Goal: Task Accomplishment & Management: Manage account settings

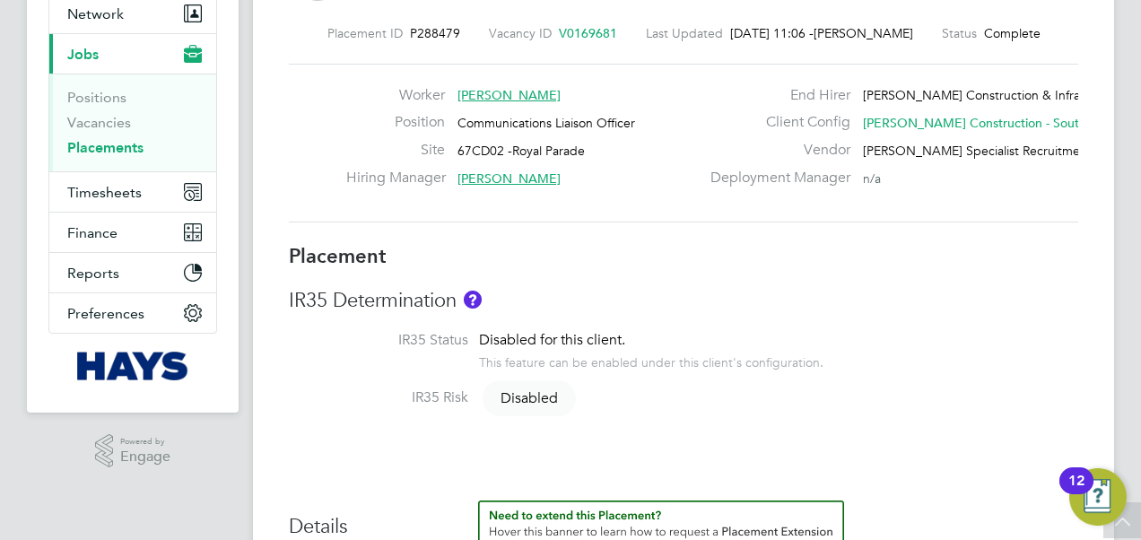
scroll to position [65, 0]
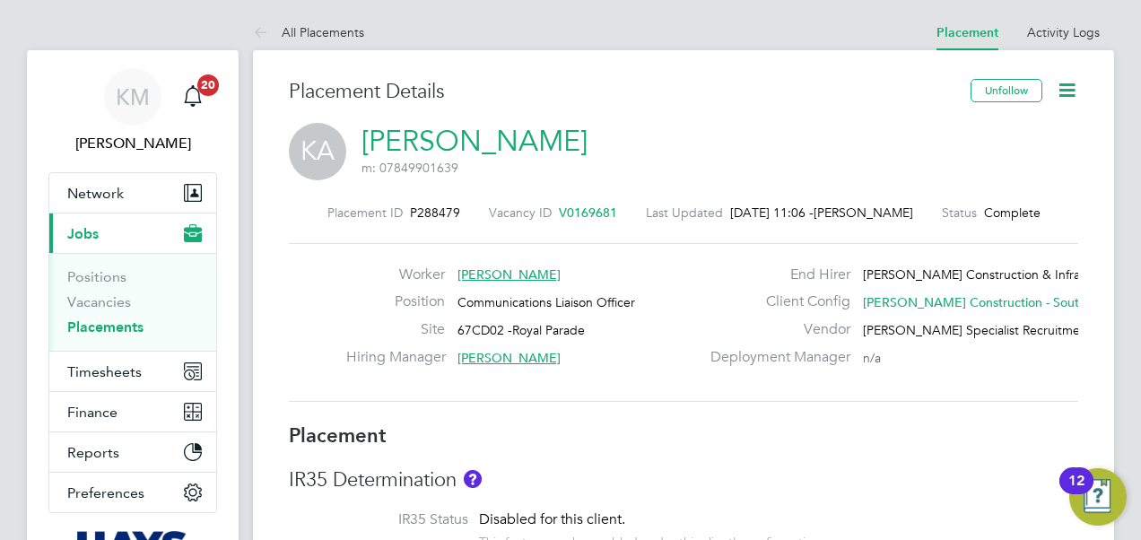
click at [1070, 90] on icon at bounding box center [1066, 90] width 22 height 22
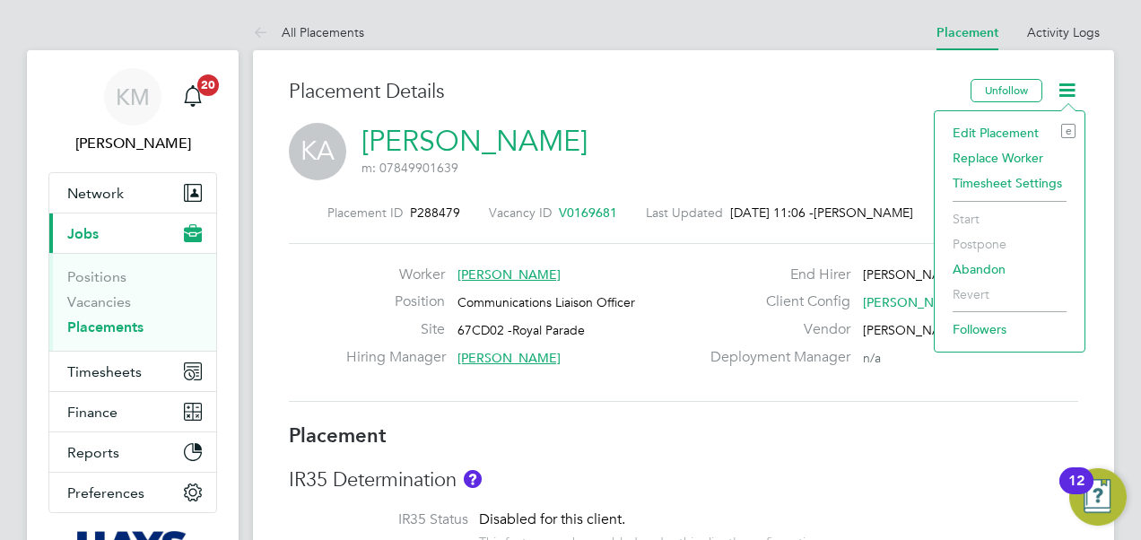
click at [1019, 126] on li "Edit Placement e" at bounding box center [1009, 132] width 132 height 25
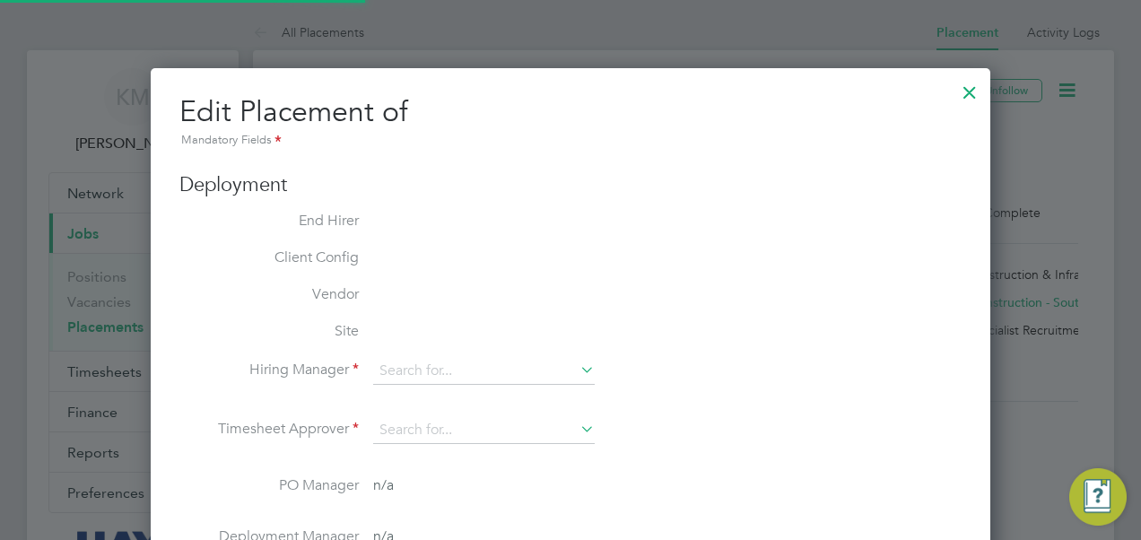
type input "Martin Ramm"
type input "12 May 2025"
type input "25 Aug 2025"
type input "07:30"
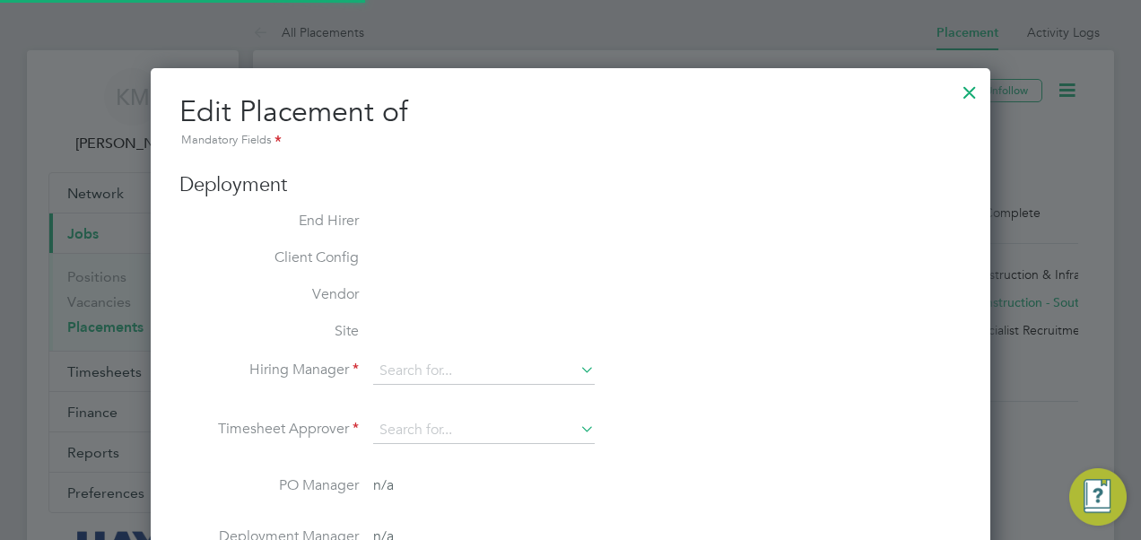
type input "17:00"
type input "30609534"
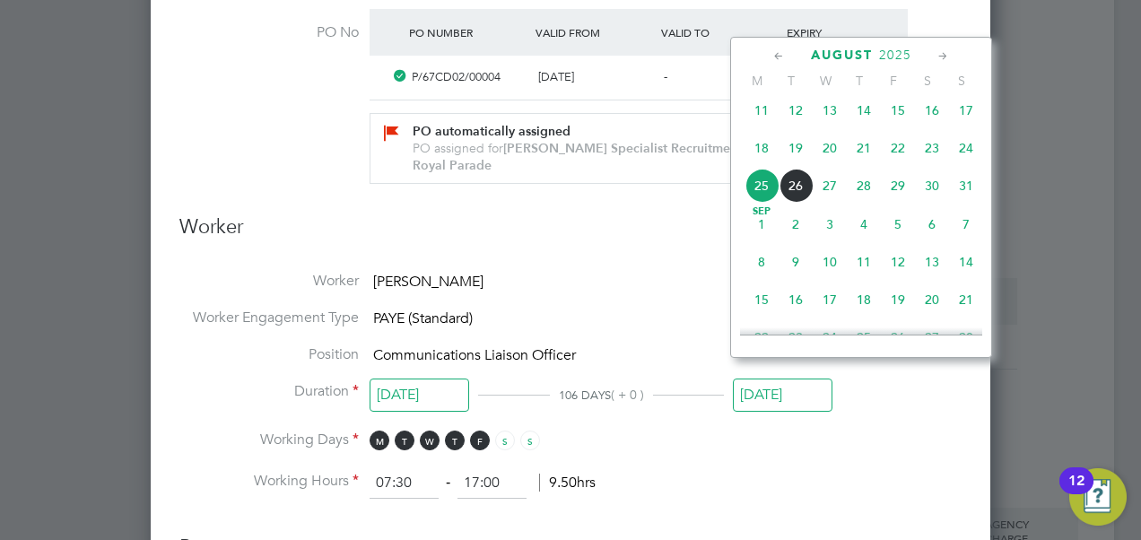
click at [790, 383] on input "25 Aug 2025" at bounding box center [783, 394] width 100 height 33
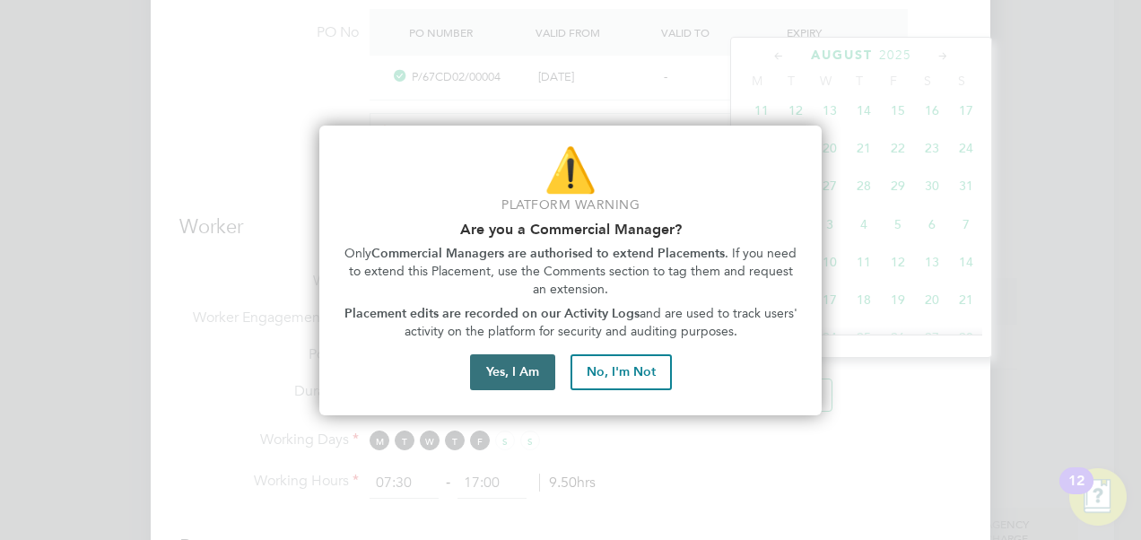
click at [486, 376] on button "Yes, I Am" at bounding box center [512, 372] width 85 height 36
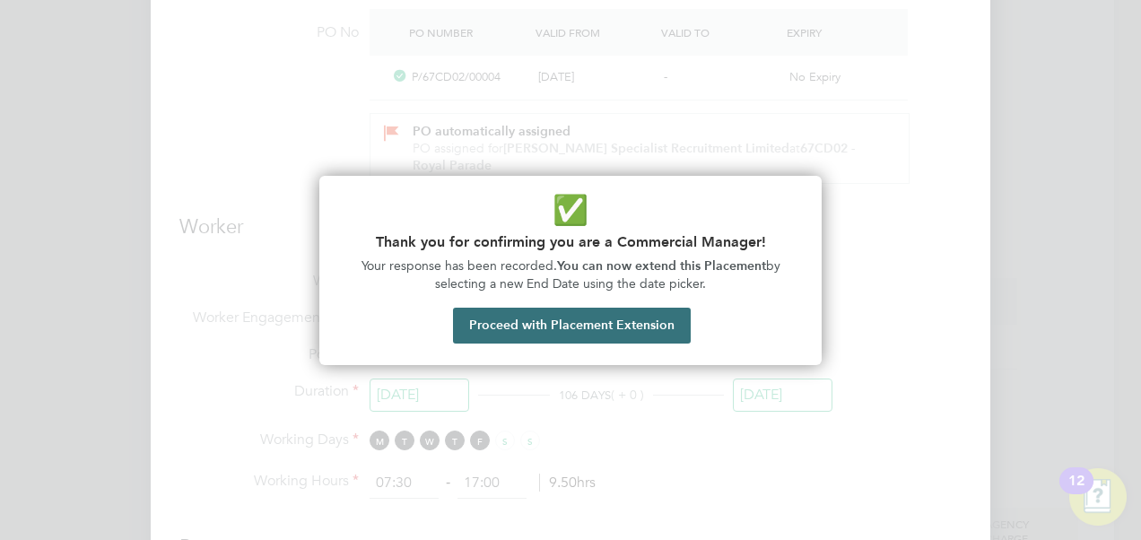
click at [498, 327] on button "Proceed with Placement Extension" at bounding box center [572, 326] width 238 height 36
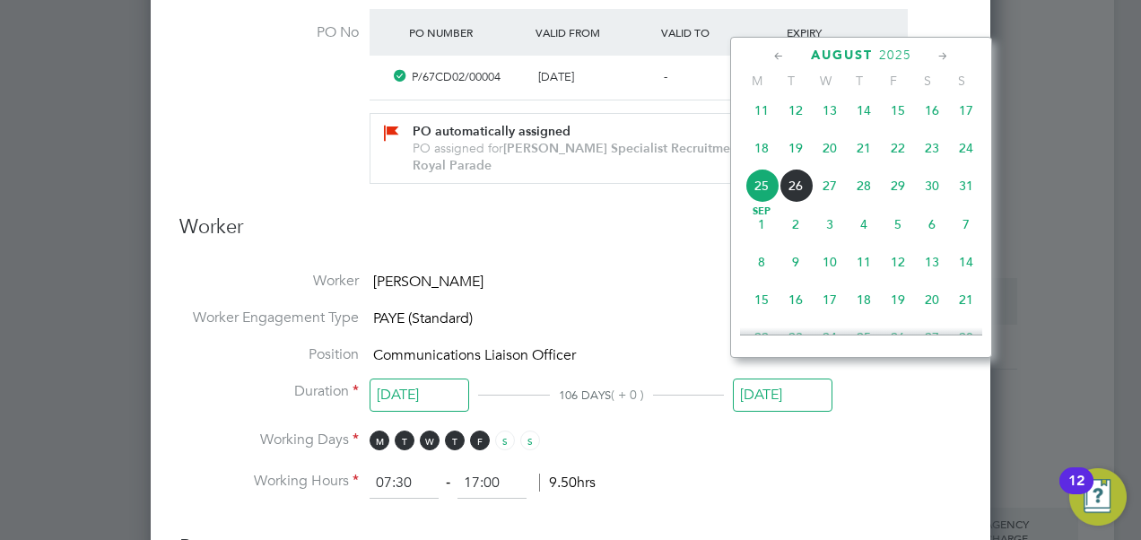
click at [943, 51] on icon at bounding box center [942, 57] width 17 height 20
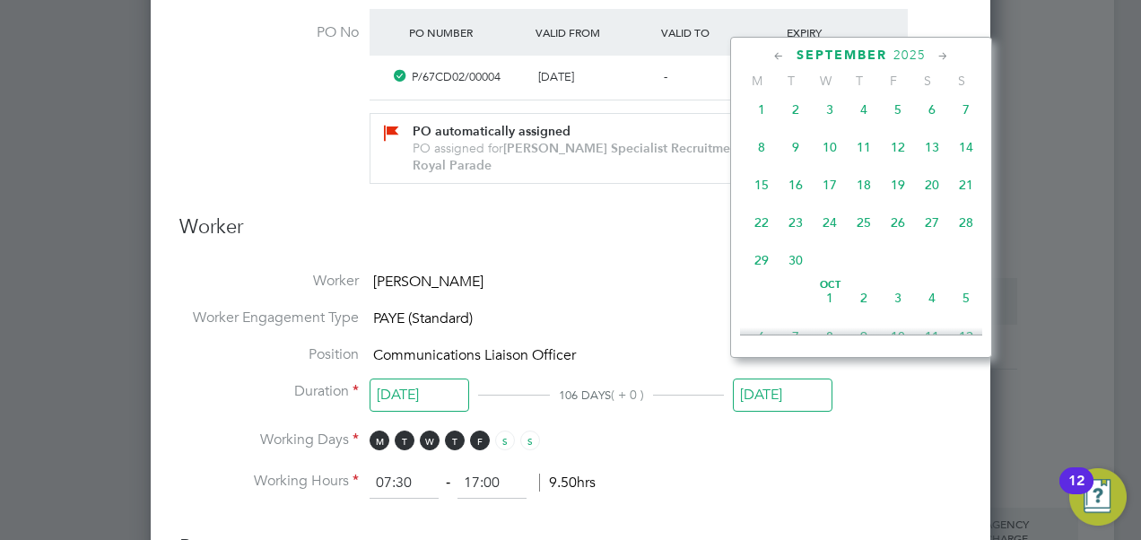
click at [943, 51] on icon at bounding box center [942, 57] width 17 height 20
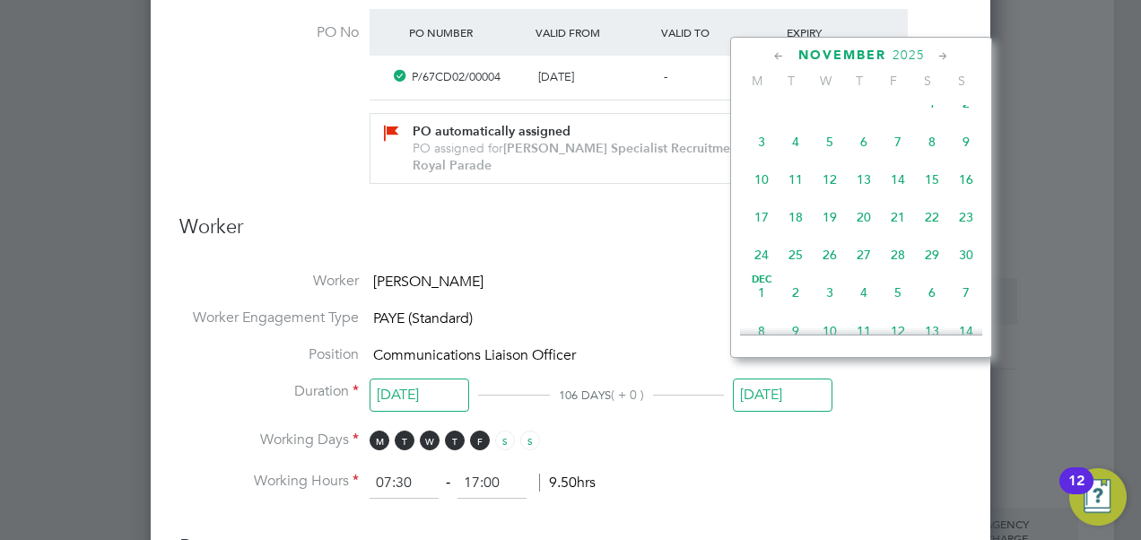
click at [943, 51] on icon at bounding box center [942, 57] width 17 height 20
click at [898, 228] on span "26" at bounding box center [898, 213] width 34 height 34
type input "[DATE]"
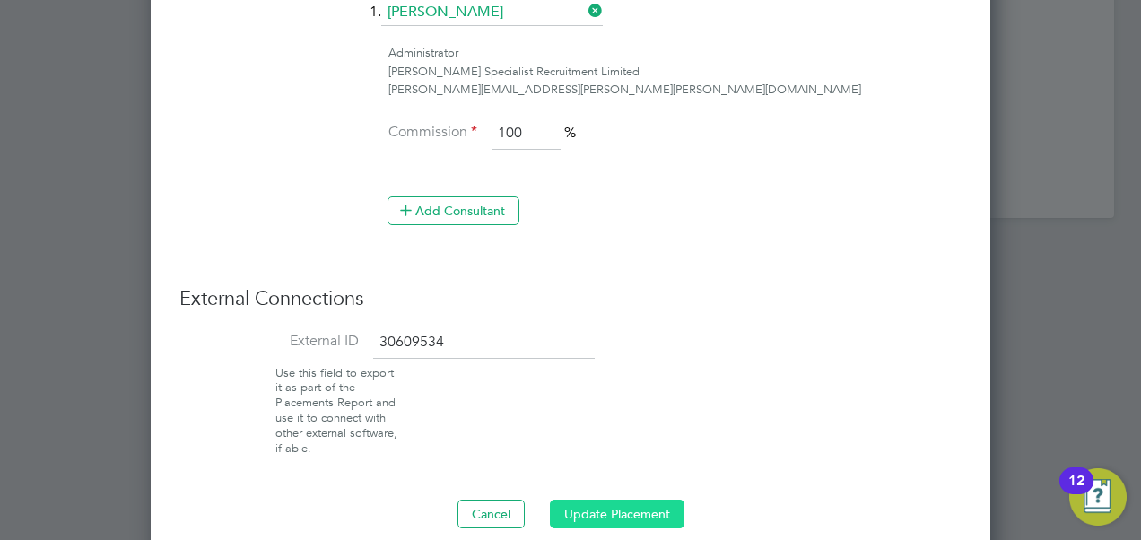
click at [655, 499] on button "Update Placement" at bounding box center [617, 513] width 135 height 29
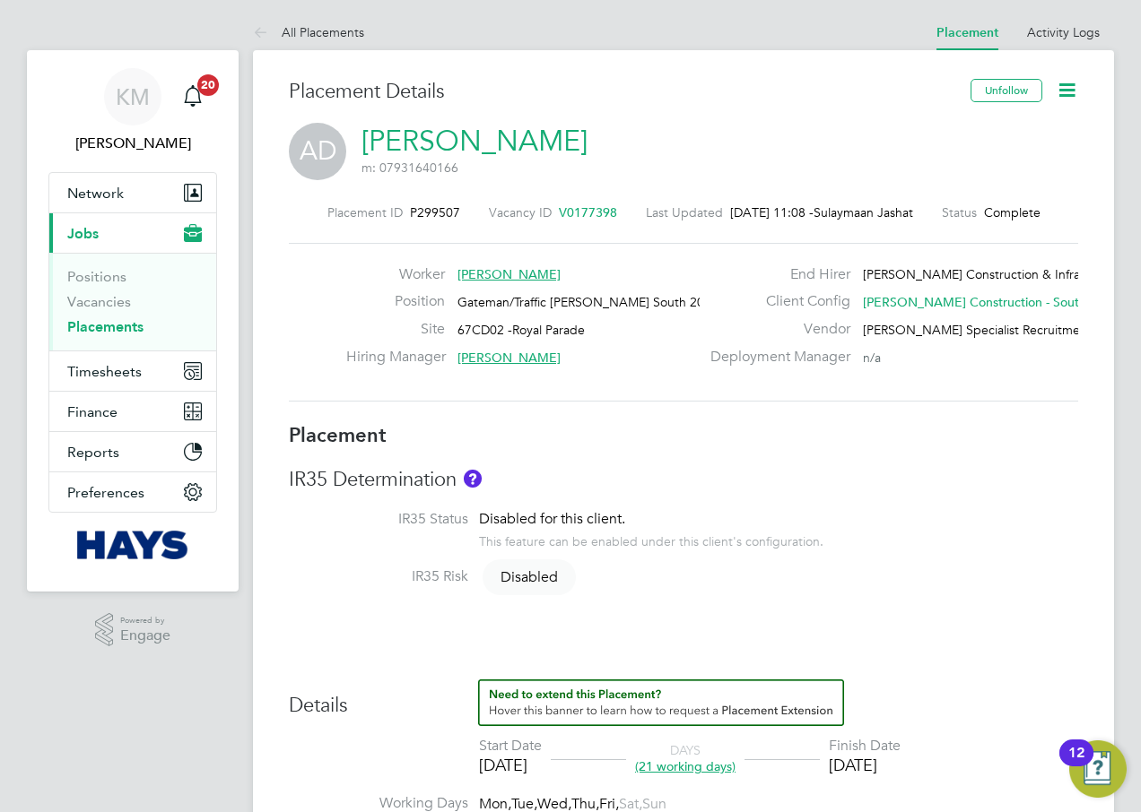
click at [1063, 90] on icon at bounding box center [1066, 90] width 22 height 22
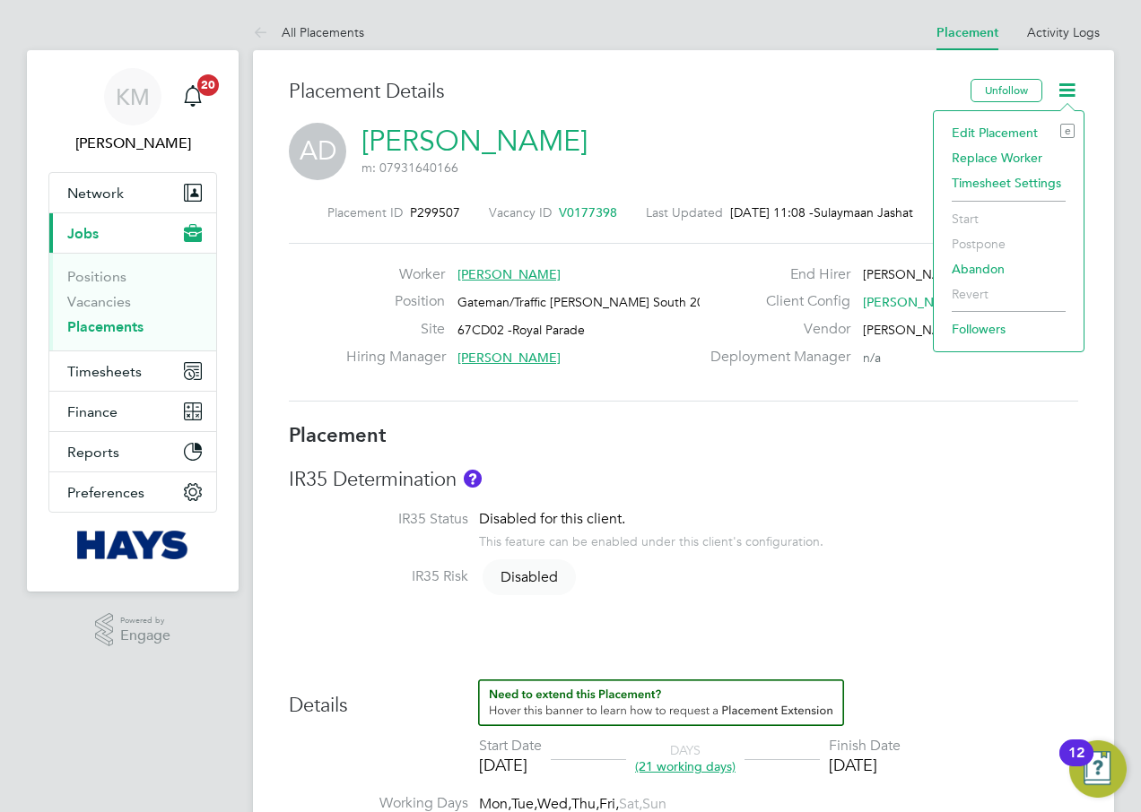
click at [1020, 134] on li "Edit Placement e" at bounding box center [1008, 132] width 132 height 25
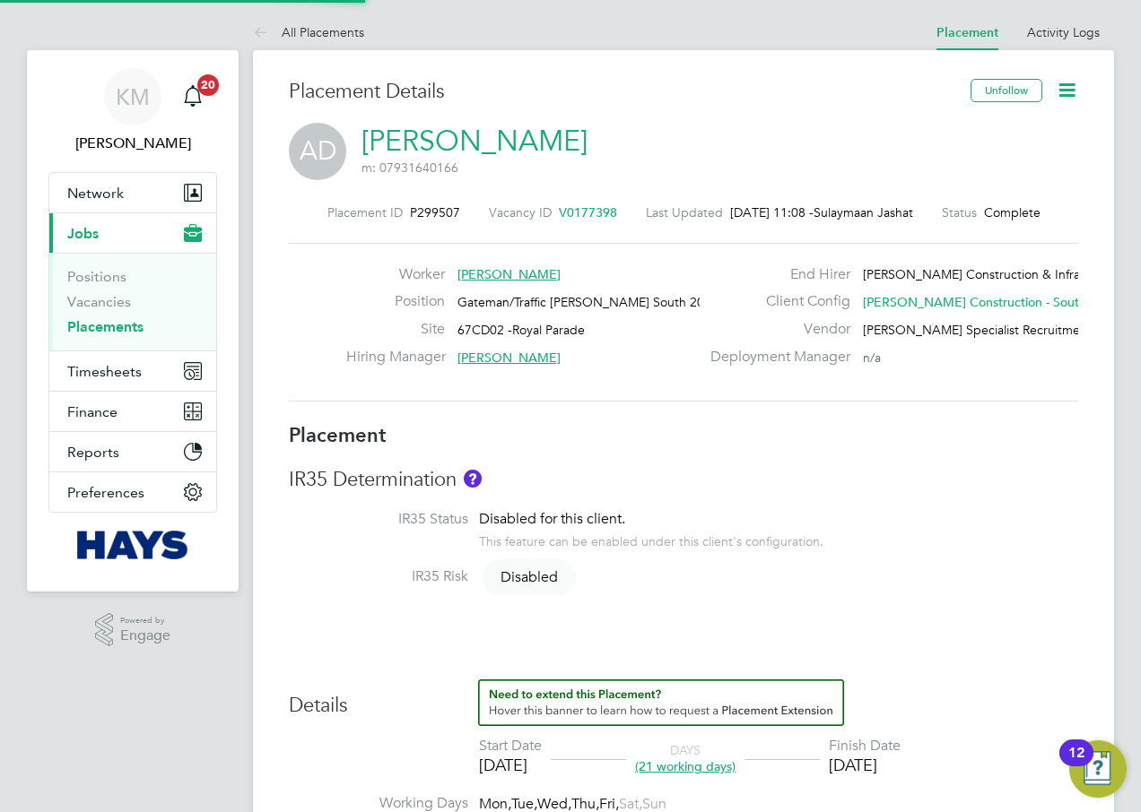
type input "Martin Ramm"
type input "Tugrul Aymen"
type input "28 Jul 2025"
type input "25 Aug 2025"
type input "07:30"
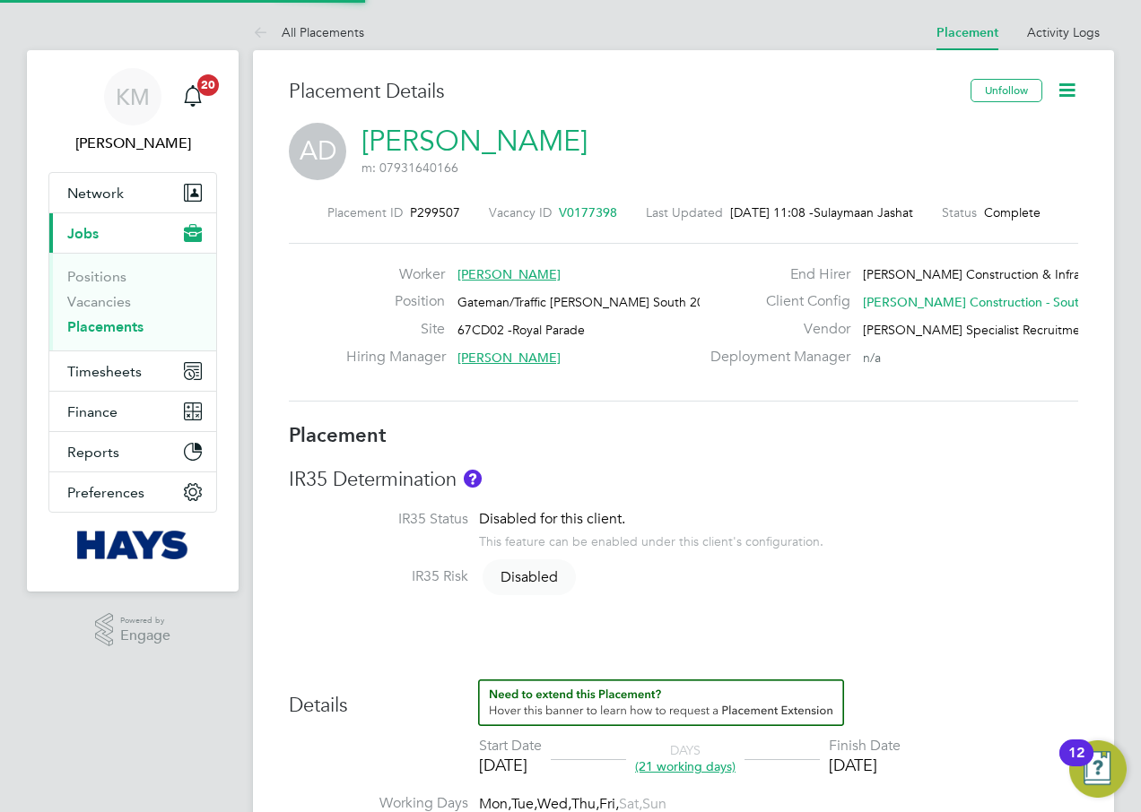
type input "17:00"
type input "30634969"
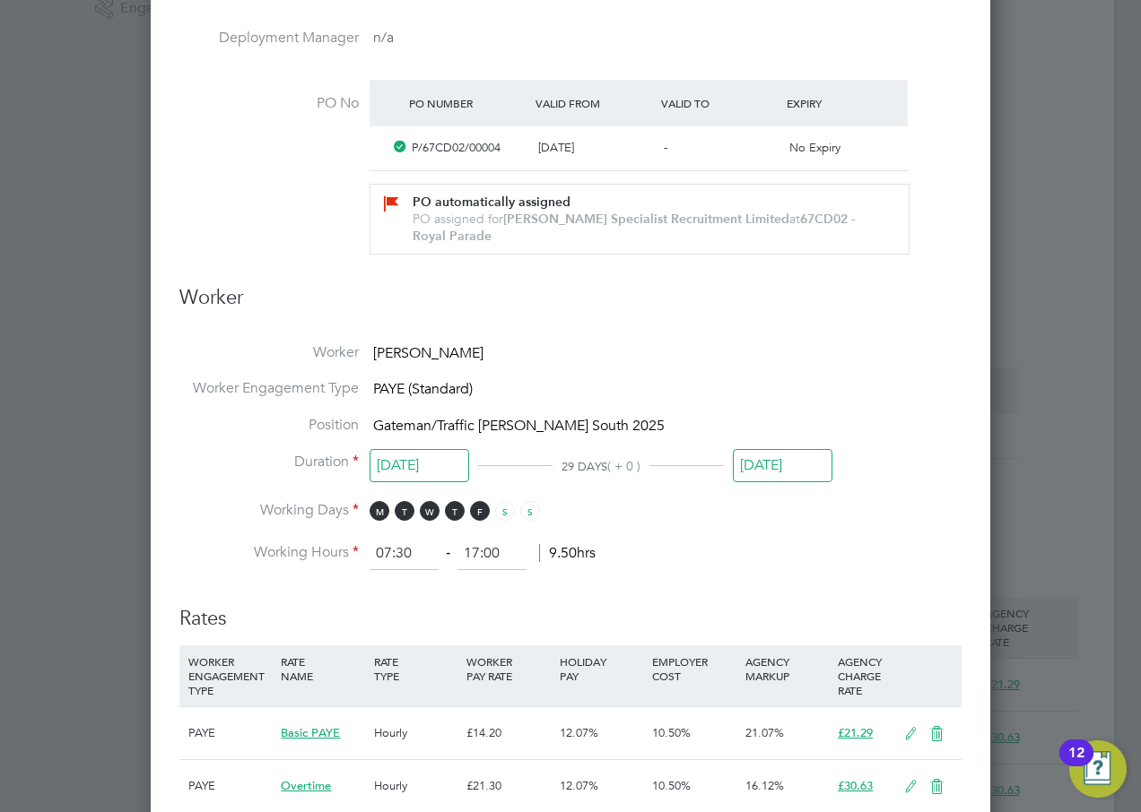
click at [794, 449] on input "25 Aug 2025" at bounding box center [783, 465] width 100 height 33
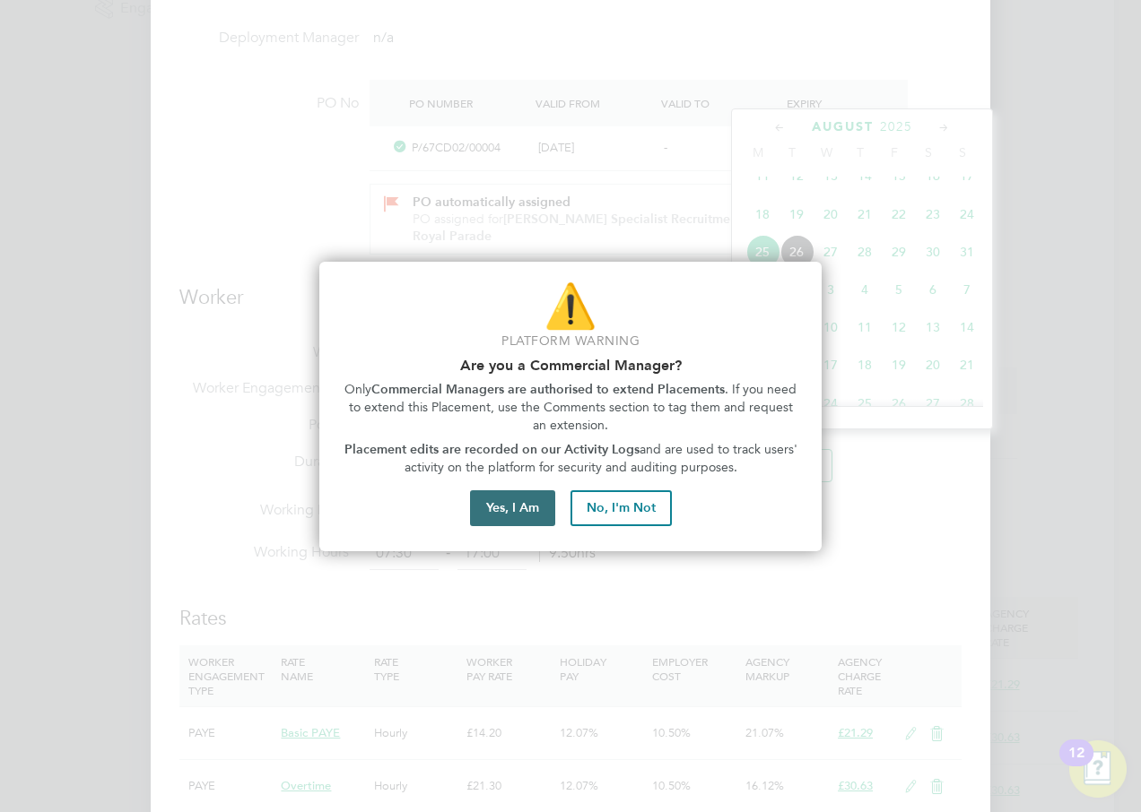
click at [493, 512] on button "Yes, I Am" at bounding box center [512, 508] width 85 height 36
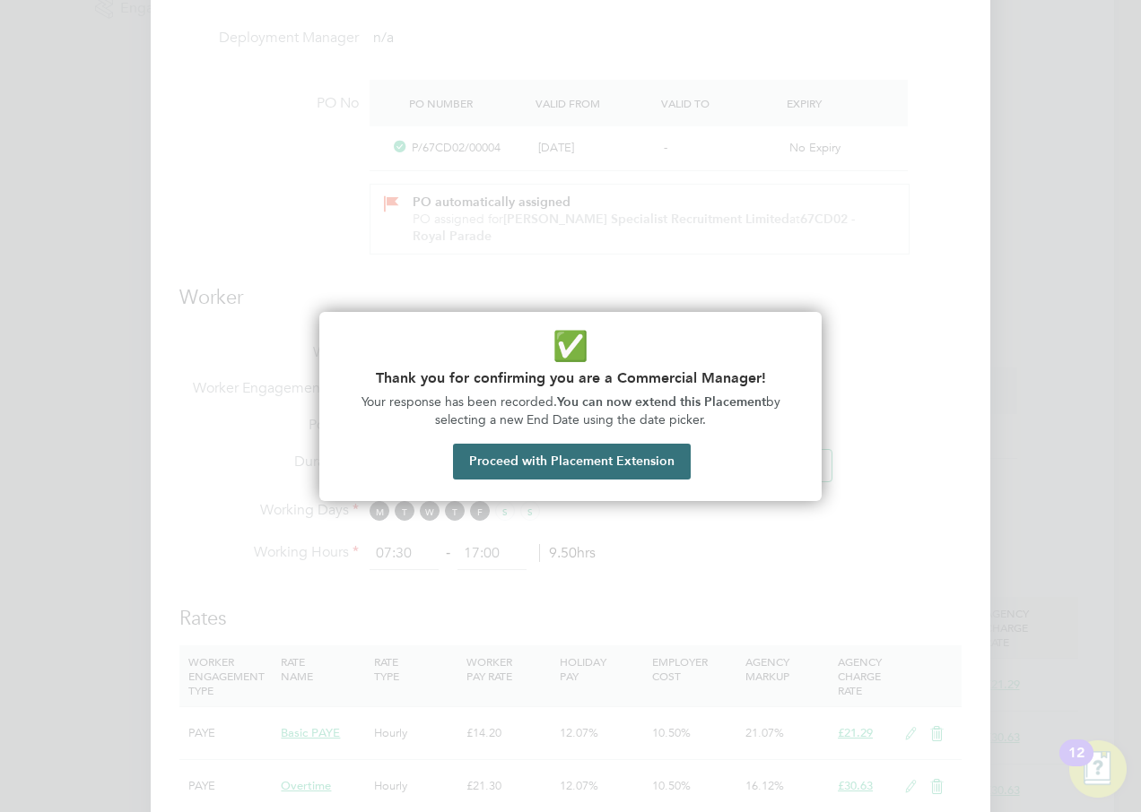
click at [499, 462] on button "Proceed with Placement Extension" at bounding box center [572, 462] width 238 height 36
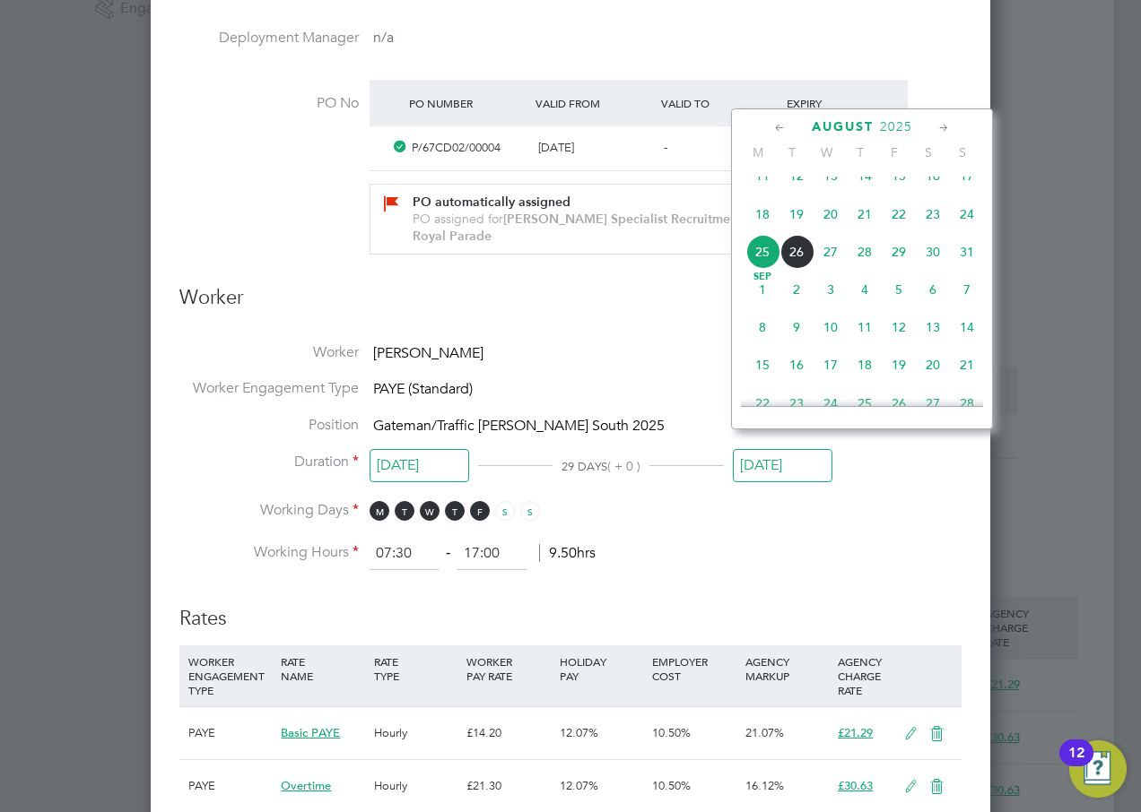
click at [947, 129] on icon at bounding box center [943, 128] width 17 height 20
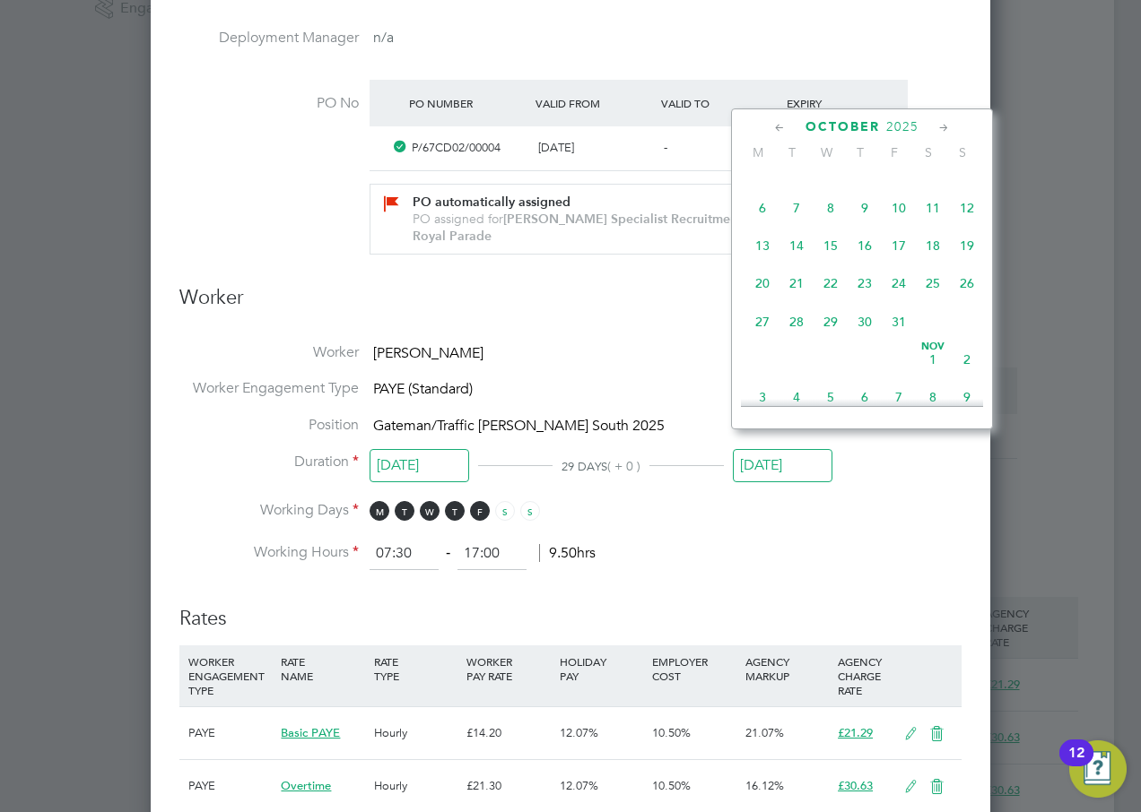
click at [900, 300] on span "24" at bounding box center [898, 283] width 34 height 34
type input "24 Oct 2025"
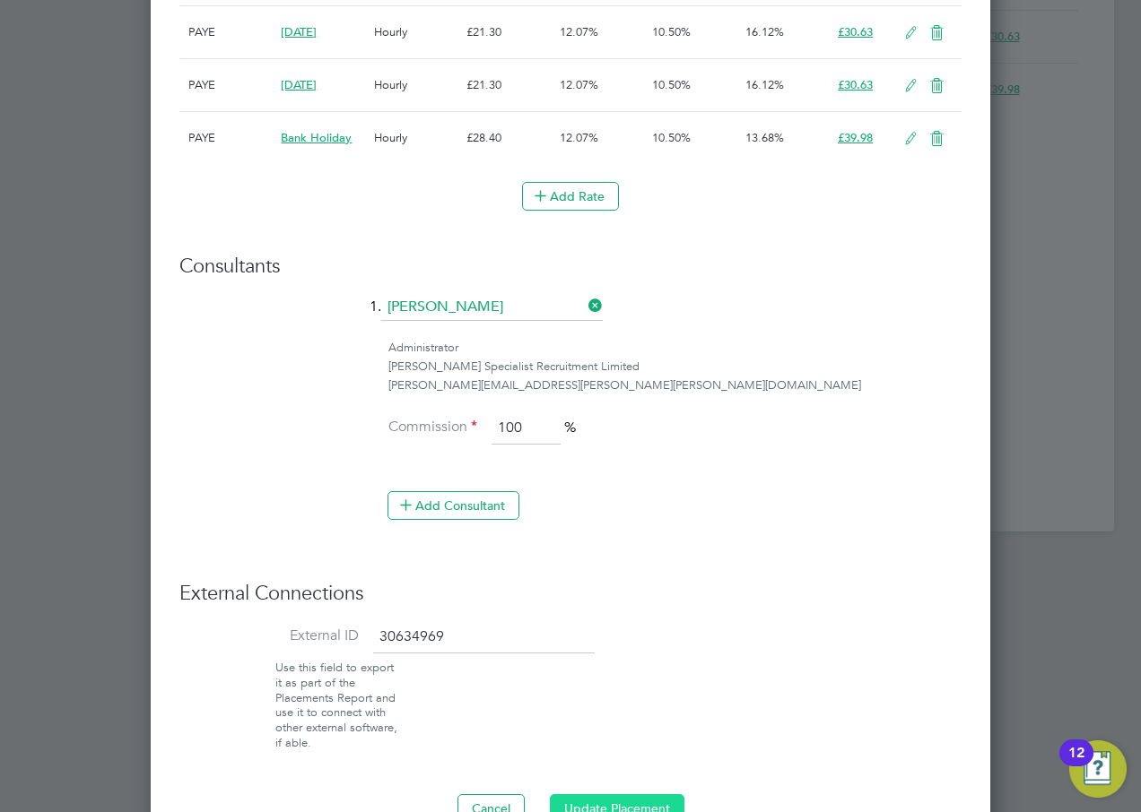
click at [608, 794] on button "Update Placement" at bounding box center [617, 808] width 135 height 29
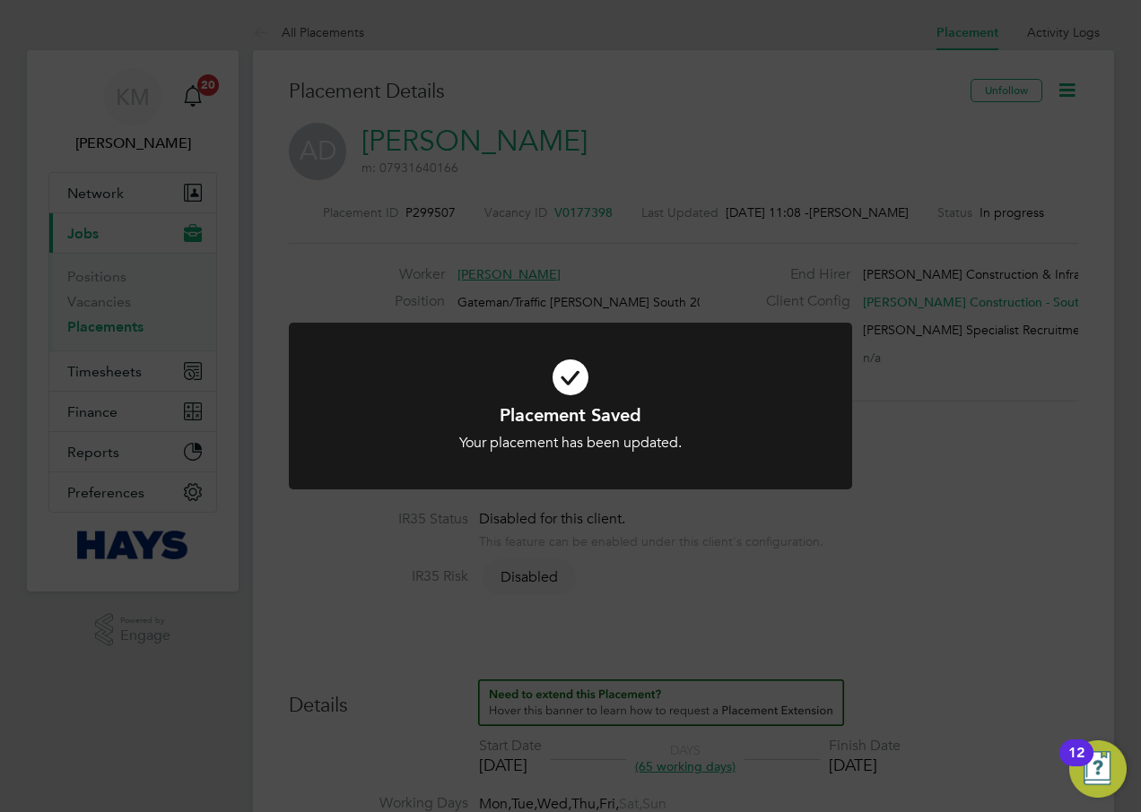
click at [703, 661] on div "Placement Saved Your placement has been updated. Cancel Okay" at bounding box center [570, 406] width 1141 height 812
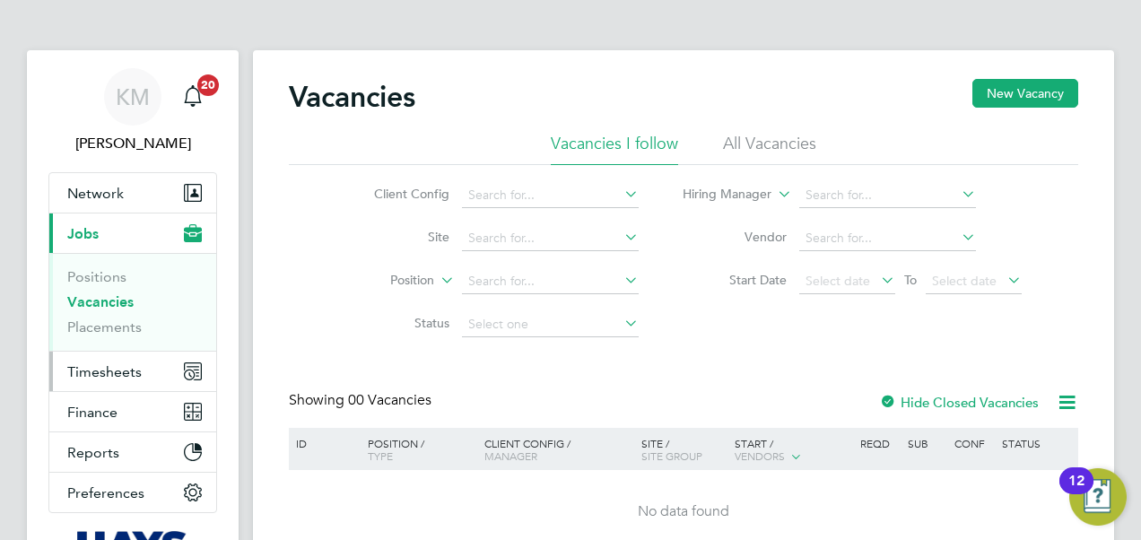
click at [102, 370] on span "Timesheets" at bounding box center [104, 371] width 74 height 17
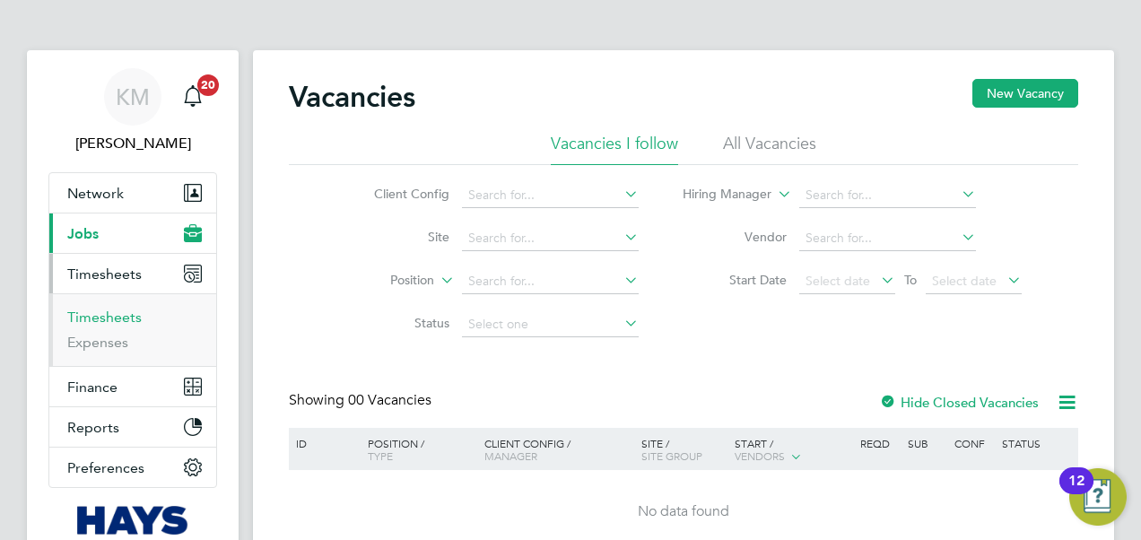
click at [109, 314] on link "Timesheets" at bounding box center [104, 316] width 74 height 17
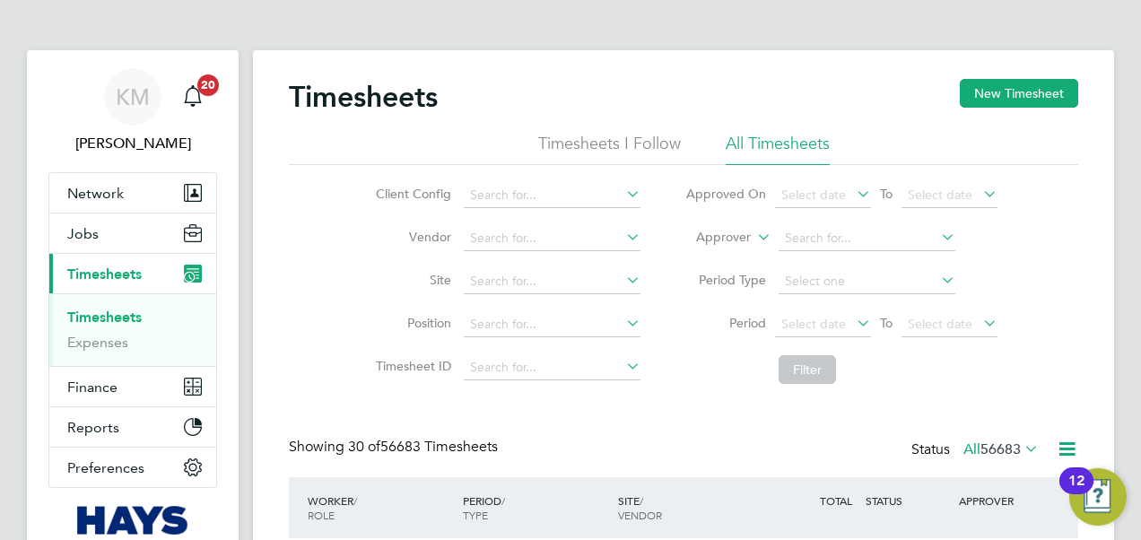
drag, startPoint x: 760, startPoint y: 232, endPoint x: 748, endPoint y: 242, distance: 16.0
click at [753, 234] on icon at bounding box center [753, 232] width 0 height 16
click at [724, 254] on li "Worker" at bounding box center [707, 258] width 88 height 23
click at [800, 232] on input at bounding box center [866, 238] width 177 height 25
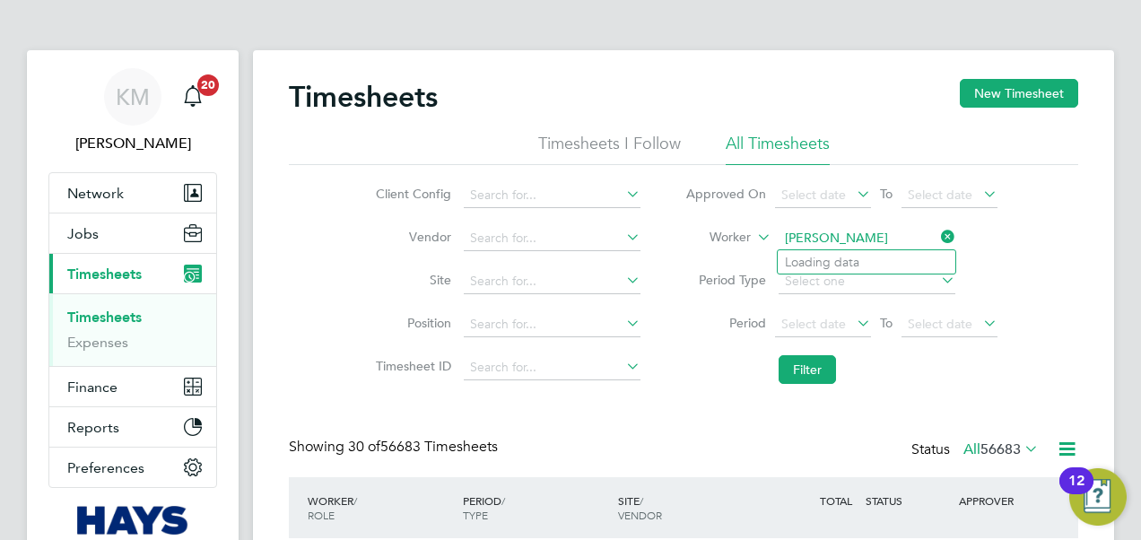
type input "Gary Vale"
click at [845, 237] on input at bounding box center [866, 238] width 177 height 25
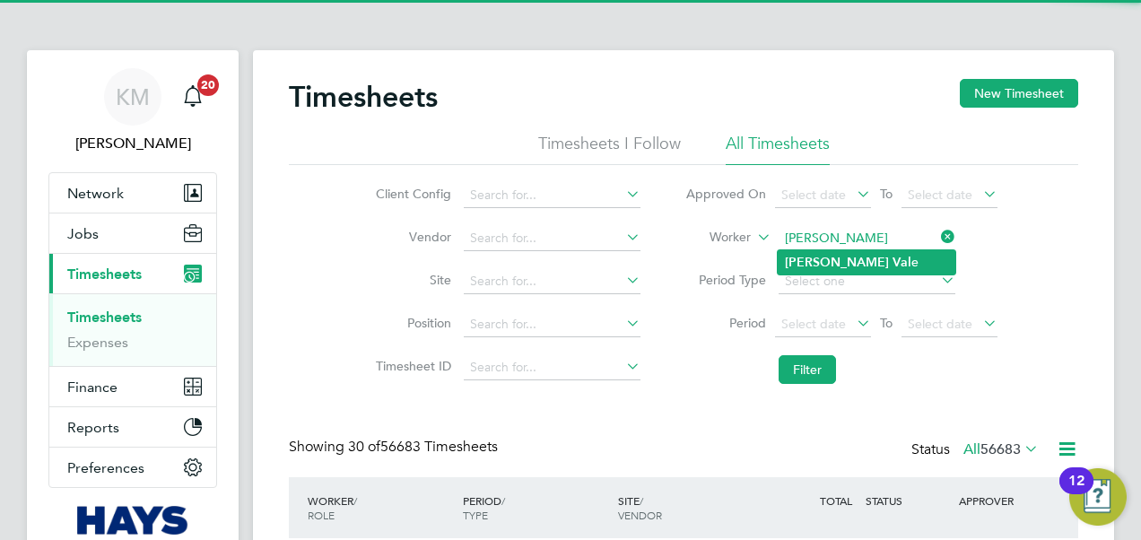
click at [838, 256] on li "Gary Val e" at bounding box center [866, 262] width 178 height 24
type input "Gary Vale"
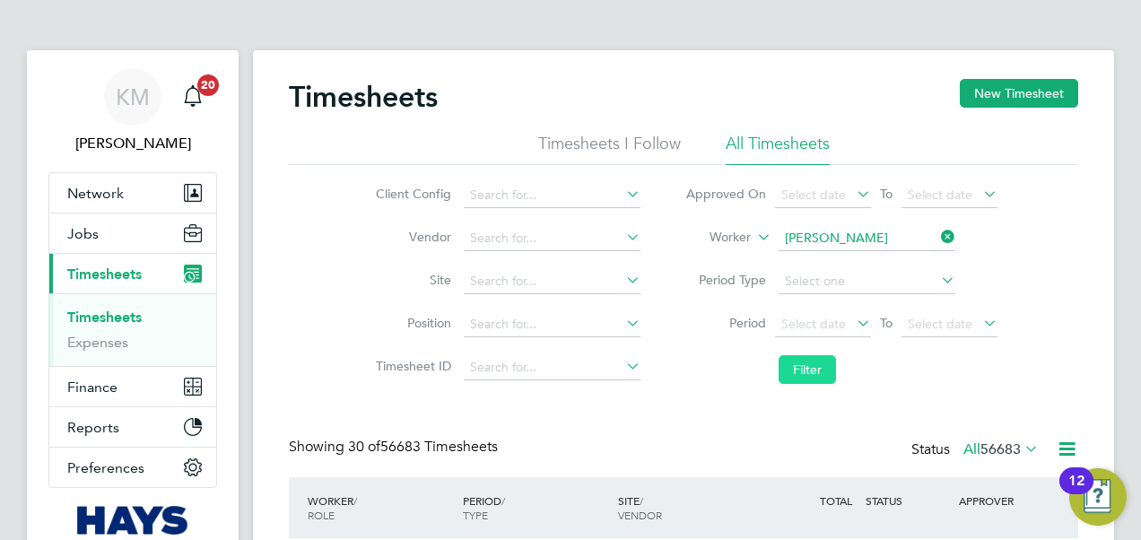
click at [789, 372] on button "Filter" at bounding box center [806, 369] width 57 height 29
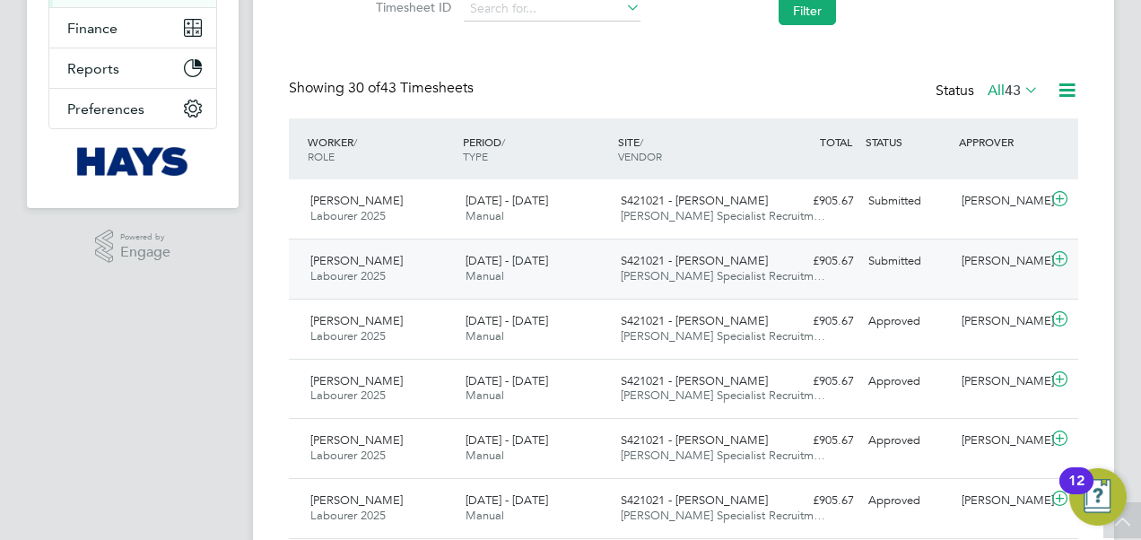
click at [663, 265] on span "S421021 - [PERSON_NAME]" at bounding box center [694, 260] width 147 height 15
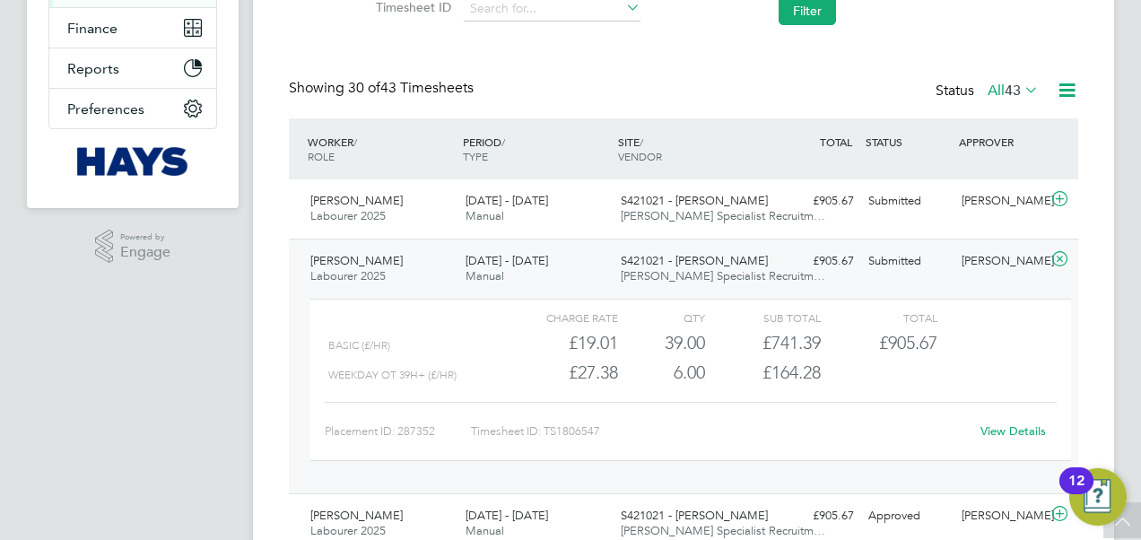
click at [1015, 429] on link "View Details" at bounding box center [1012, 430] width 65 height 15
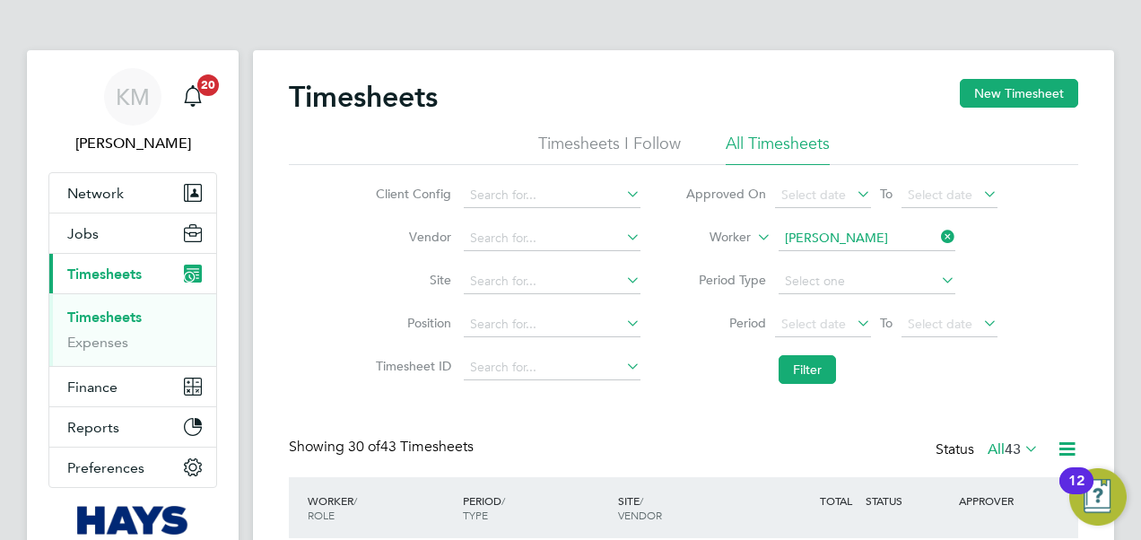
click at [82, 314] on link "Timesheets" at bounding box center [104, 316] width 74 height 17
click at [937, 231] on icon at bounding box center [937, 236] width 0 height 25
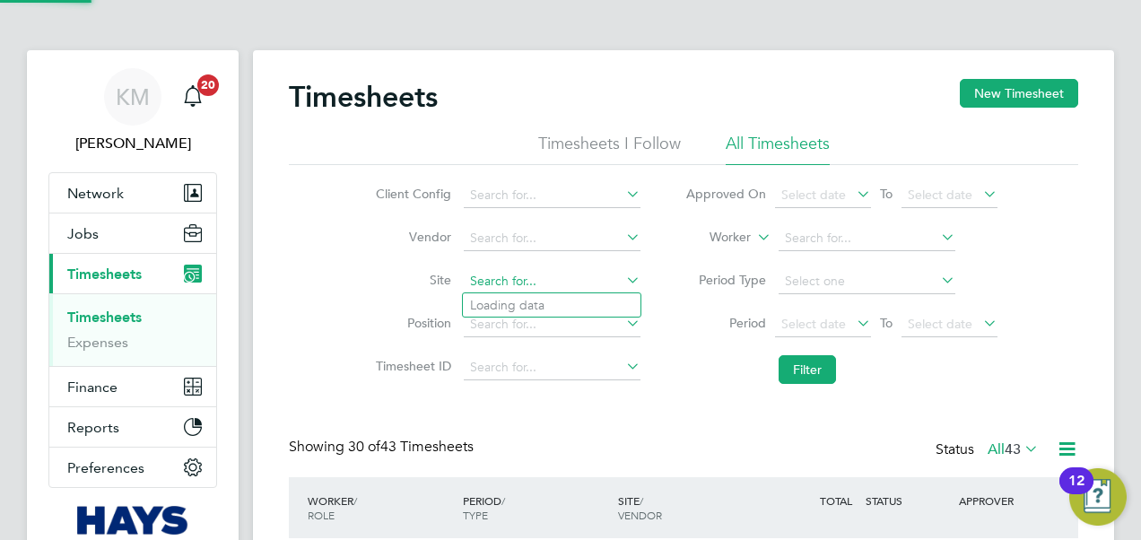
click at [492, 281] on input at bounding box center [552, 281] width 177 height 25
click at [525, 372] on li "S421021 - Barne Barton" at bounding box center [567, 378] width 209 height 24
type input "S421021 - [PERSON_NAME]"
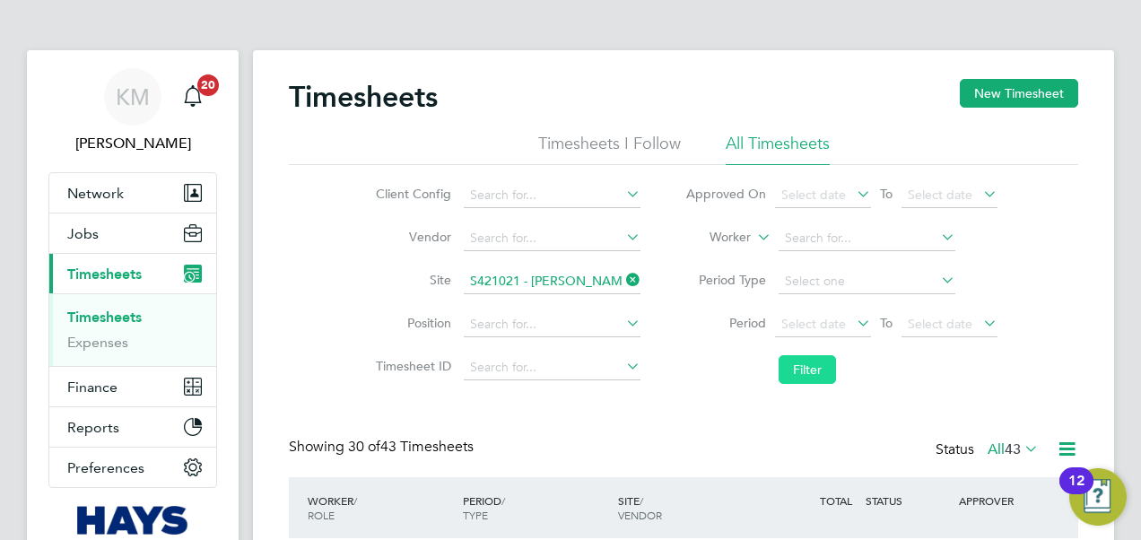
click at [800, 360] on button "Filter" at bounding box center [806, 369] width 57 height 29
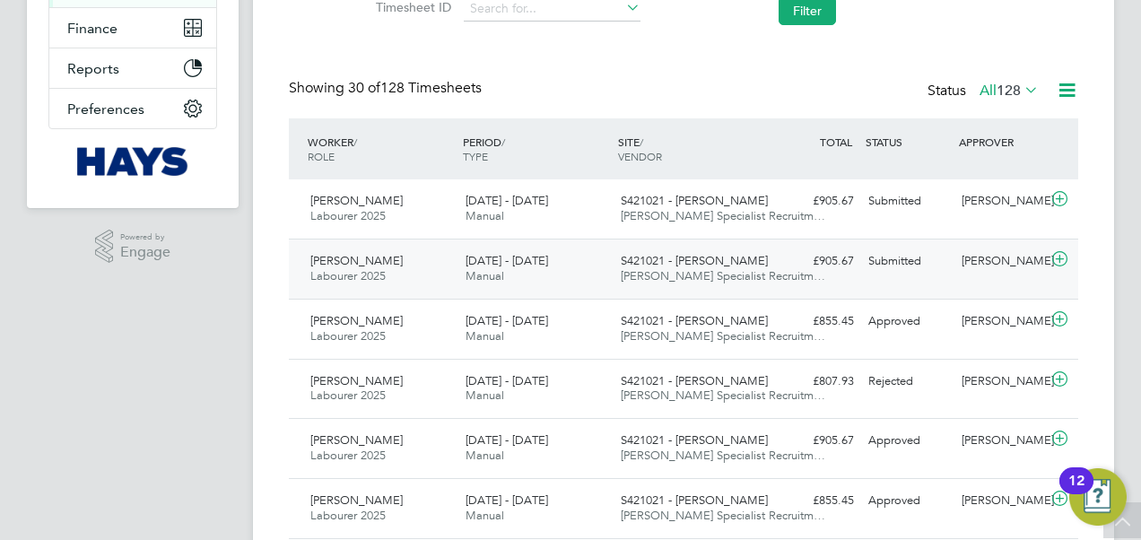
click at [496, 273] on span "Manual" at bounding box center [484, 275] width 39 height 15
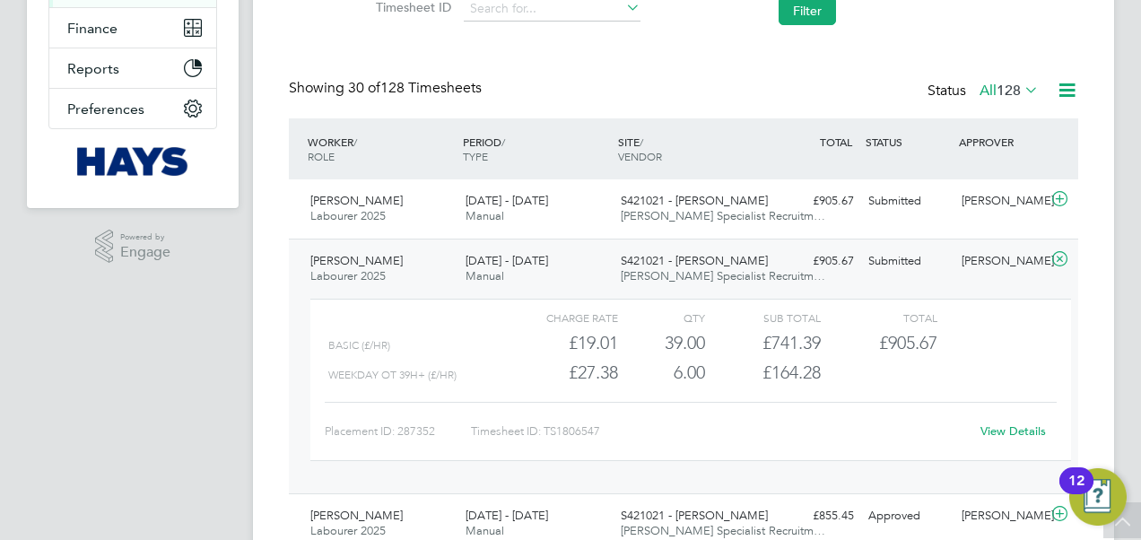
click at [1018, 431] on link "View Details" at bounding box center [1012, 430] width 65 height 15
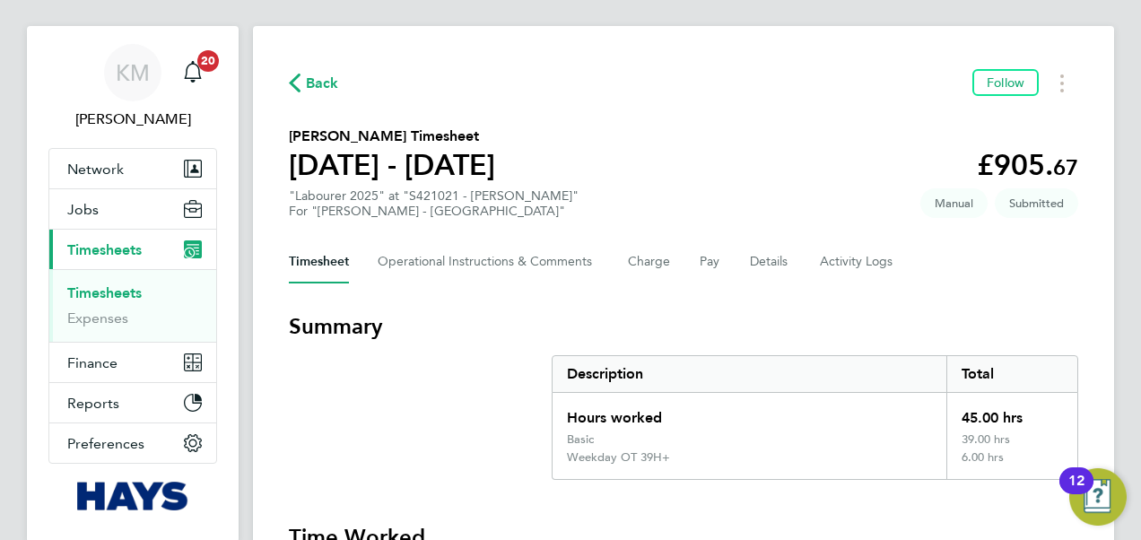
scroll to position [21, 0]
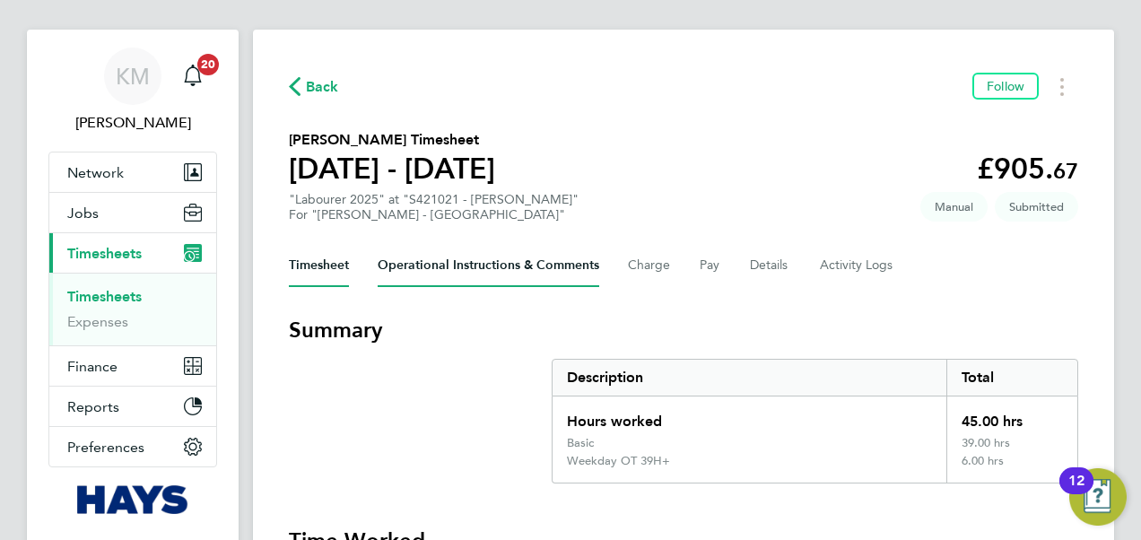
click at [469, 262] on Comments-tab "Operational Instructions & Comments" at bounding box center [488, 265] width 221 height 43
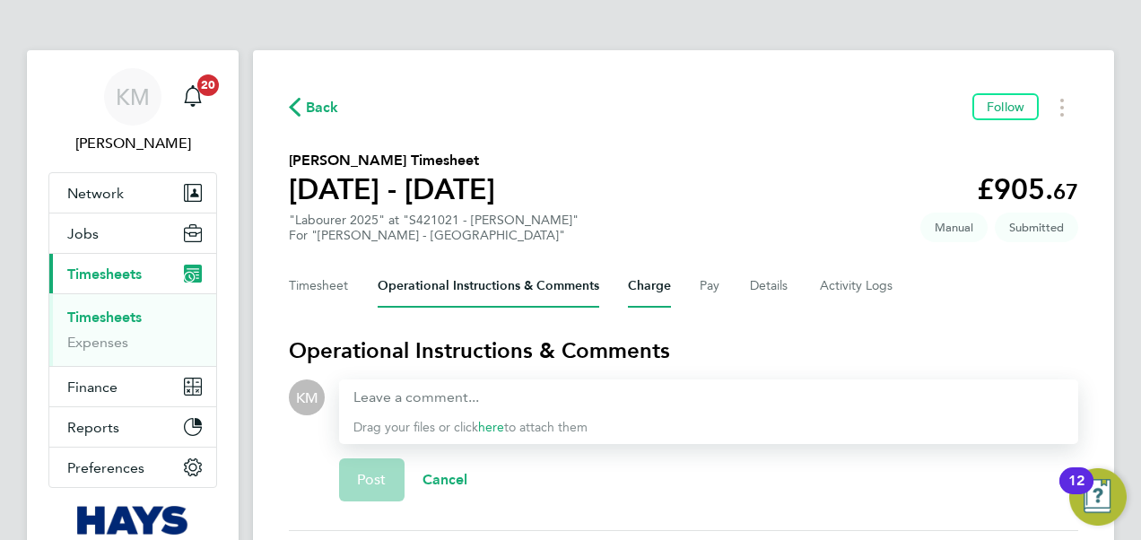
click at [665, 282] on button "Charge" at bounding box center [649, 286] width 43 height 43
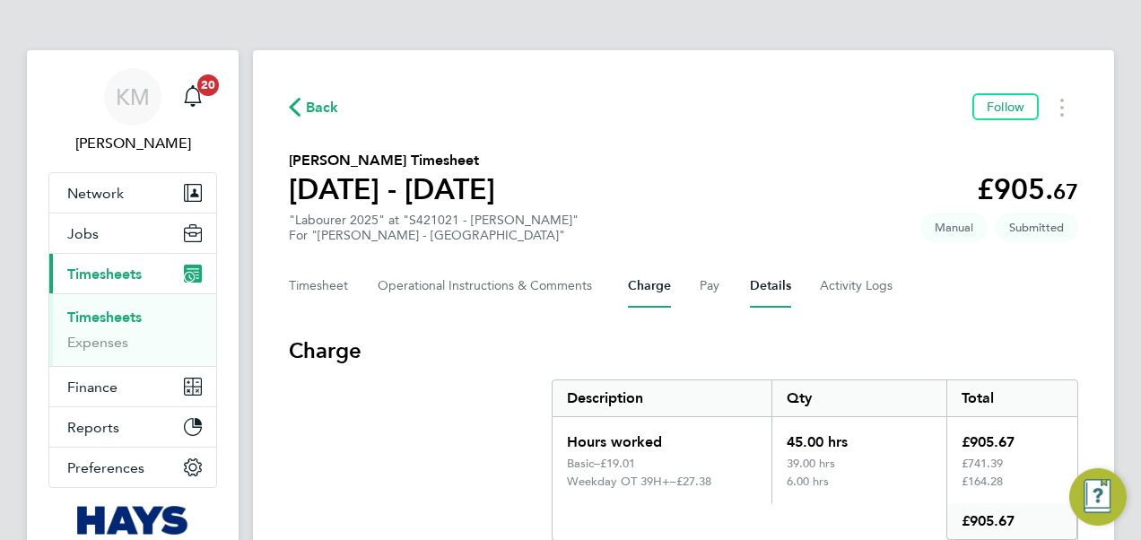
click at [775, 287] on button "Details" at bounding box center [770, 286] width 41 height 43
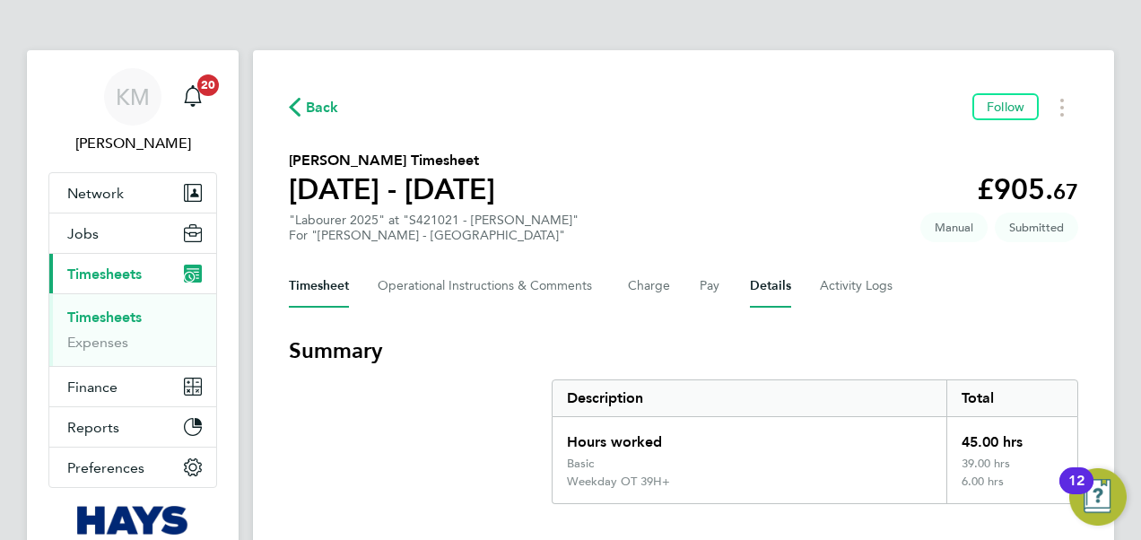
click at [768, 288] on button "Details" at bounding box center [770, 286] width 41 height 43
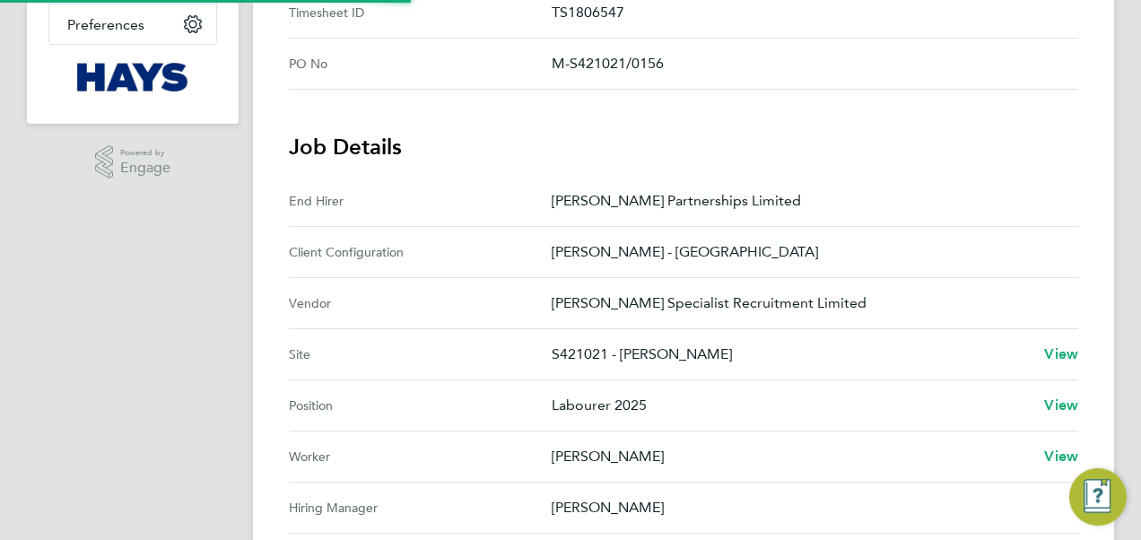
scroll to position [628, 0]
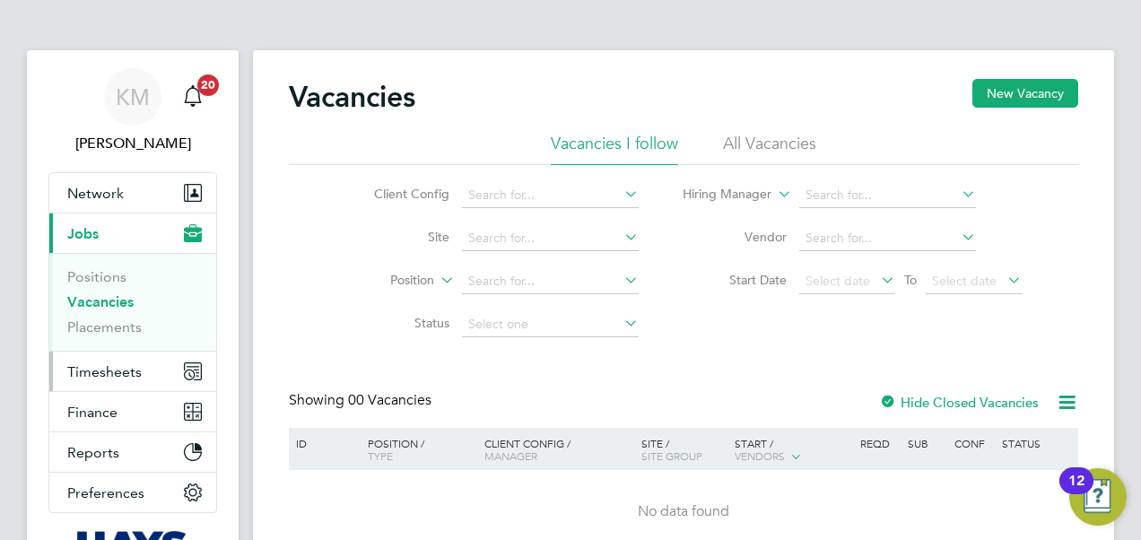
click at [114, 371] on span "Timesheets" at bounding box center [104, 371] width 74 height 17
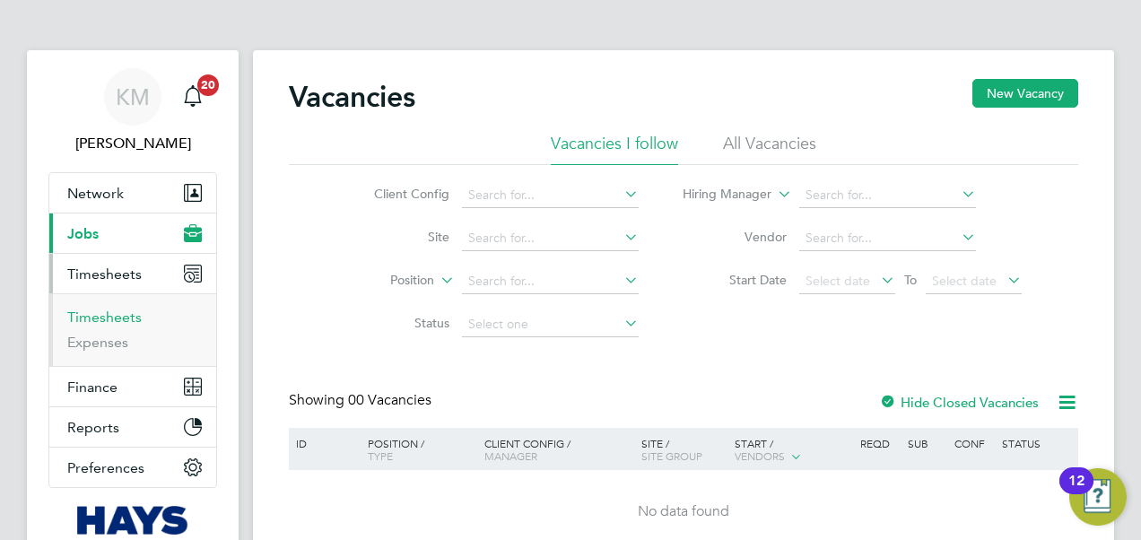
click at [103, 319] on link "Timesheets" at bounding box center [104, 316] width 74 height 17
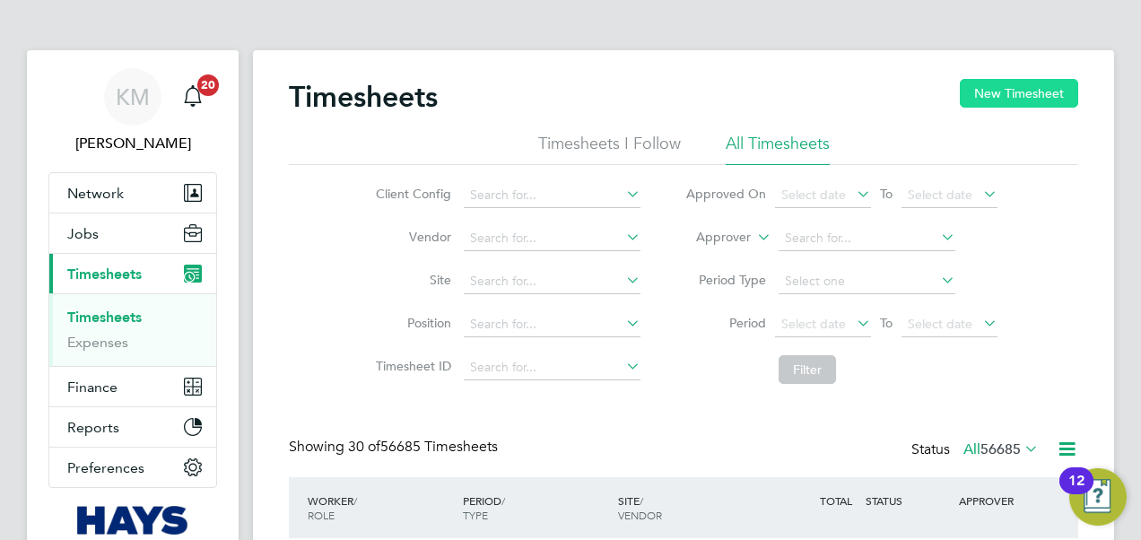
click at [1010, 95] on button "New Timesheet" at bounding box center [1018, 93] width 118 height 29
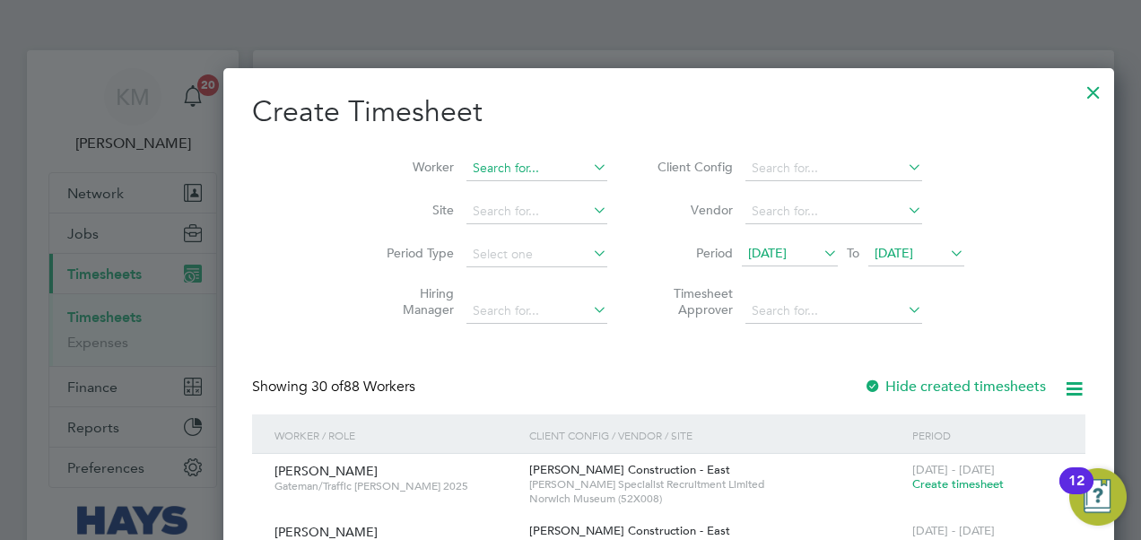
click at [466, 161] on input at bounding box center [536, 168] width 141 height 25
click at [389, 187] on b "Keyon" at bounding box center [394, 192] width 38 height 15
type input "Keyon Browne"
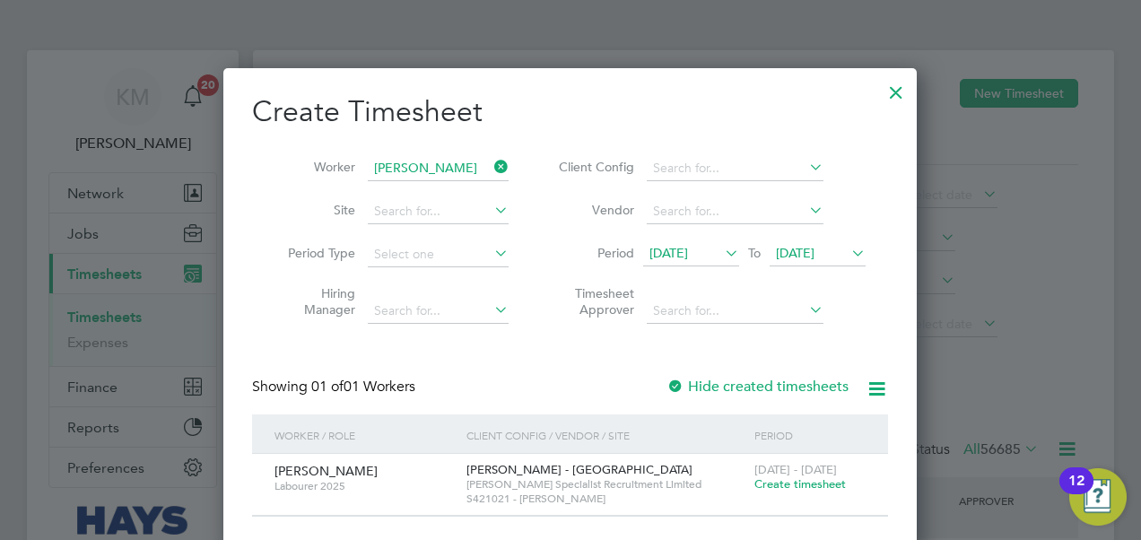
click at [831, 482] on span "Create timesheet" at bounding box center [799, 483] width 91 height 15
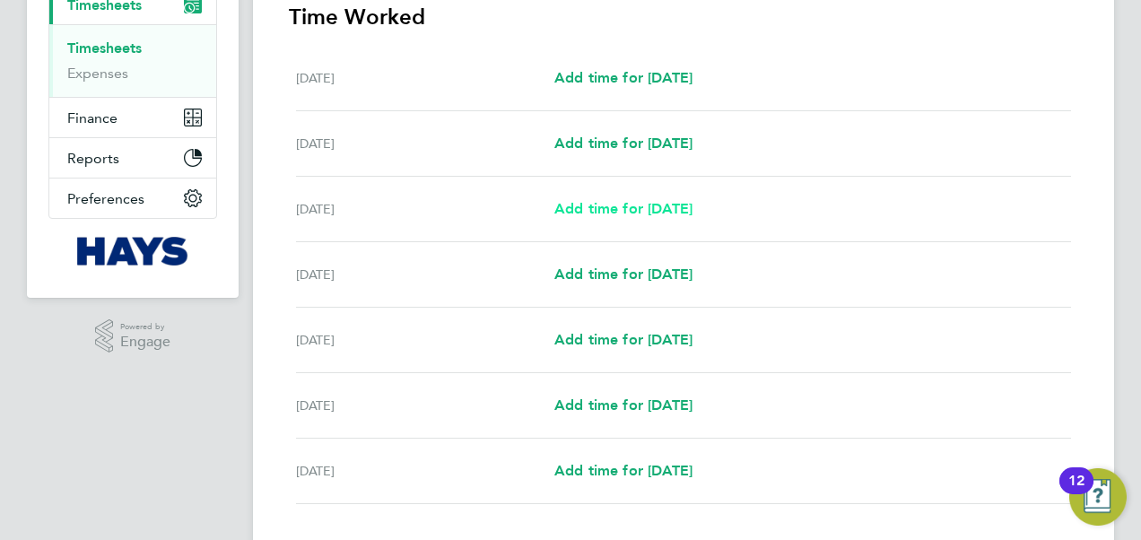
click at [618, 204] on span "Add time for Mon 18 Aug" at bounding box center [623, 208] width 138 height 17
select select "60"
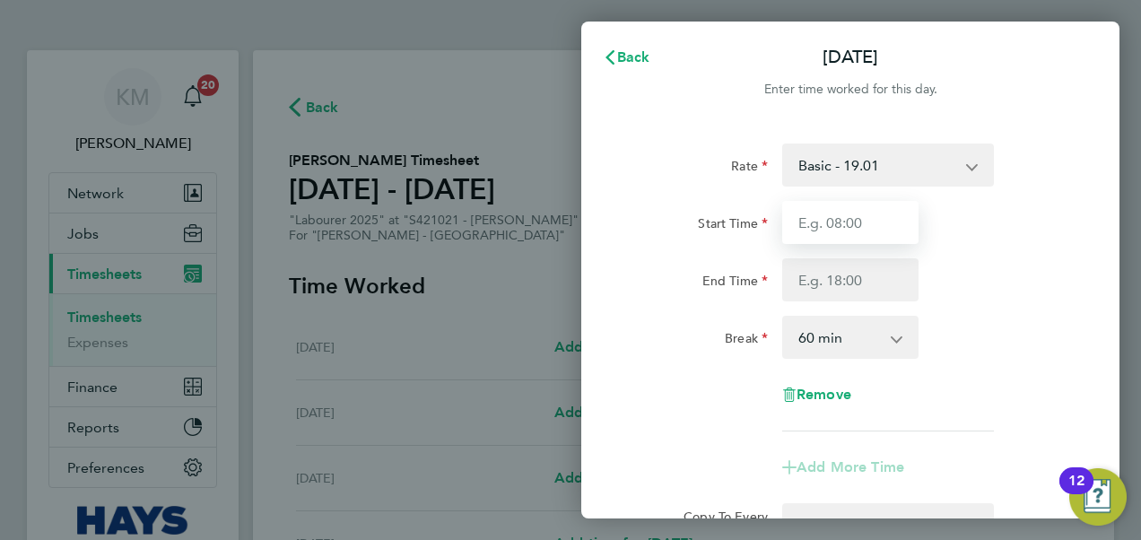
click at [890, 219] on input "Start Time" at bounding box center [850, 222] width 136 height 43
type input "07:00"
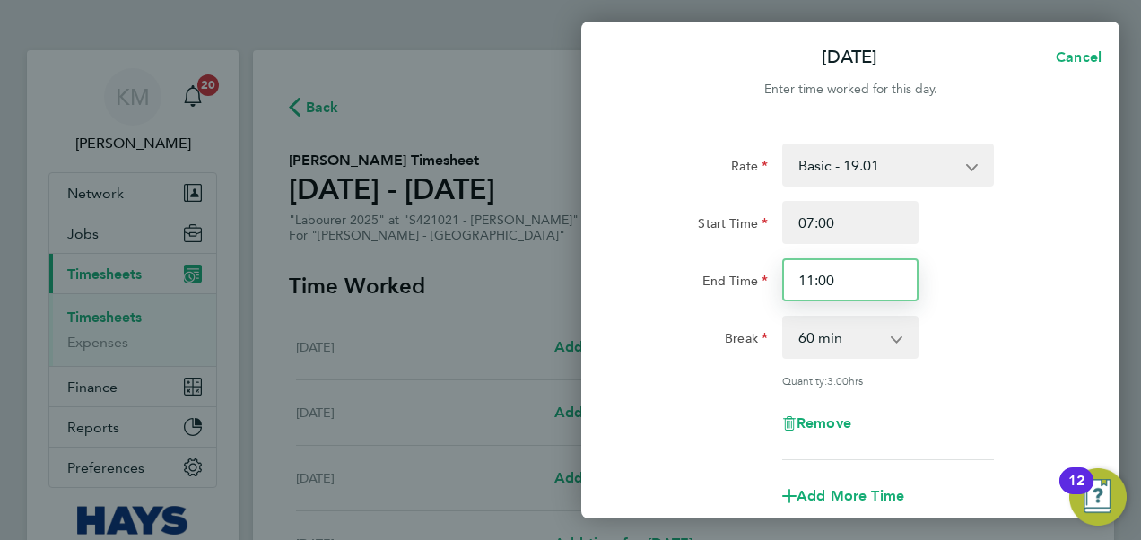
drag, startPoint x: 837, startPoint y: 281, endPoint x: 785, endPoint y: 281, distance: 52.0
click at [785, 281] on input "11:00" at bounding box center [850, 279] width 136 height 43
type input "18:00"
click at [887, 334] on select "0 min 15 min 30 min 45 min 60 min 75 min 90 min" at bounding box center [839, 336] width 111 height 39
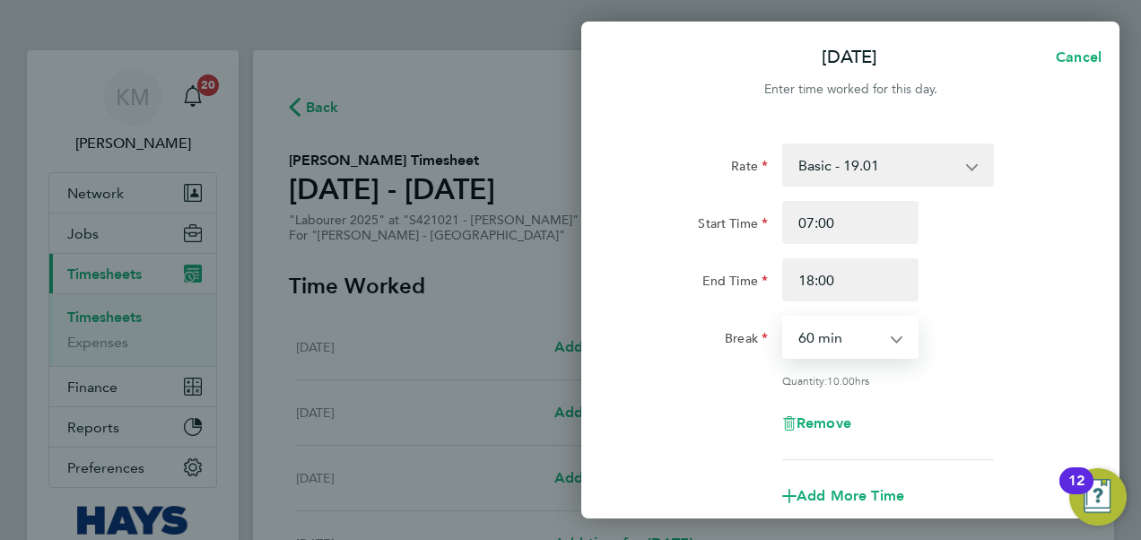
select select "30"
click at [784, 317] on select "0 min 15 min 30 min 45 min 60 min 75 min 90 min" at bounding box center [839, 336] width 111 height 39
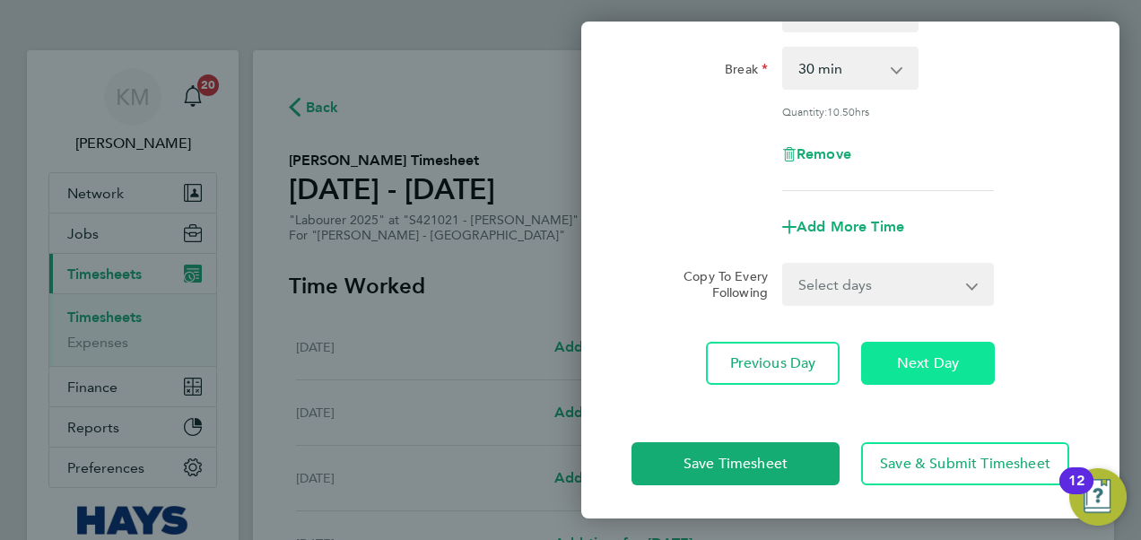
click at [934, 354] on span "Next Day" at bounding box center [928, 363] width 62 height 18
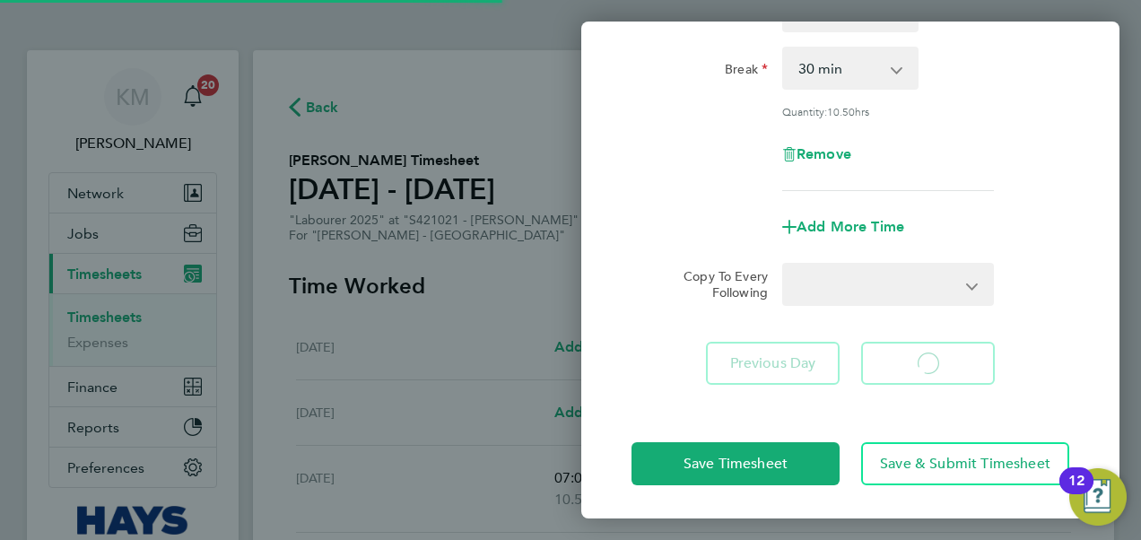
select select "60"
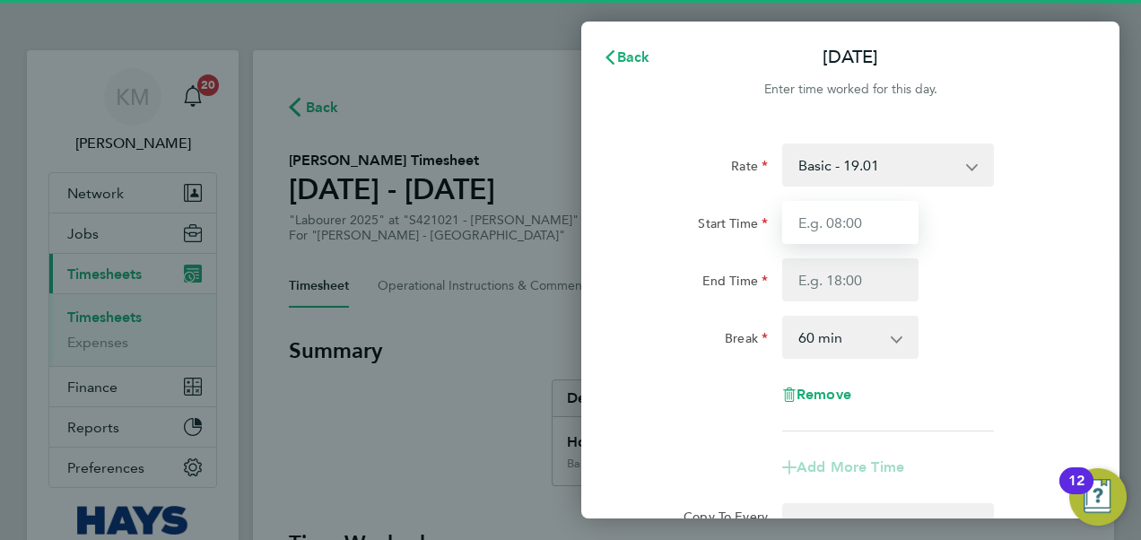
click at [832, 230] on input "Start Time" at bounding box center [850, 222] width 136 height 43
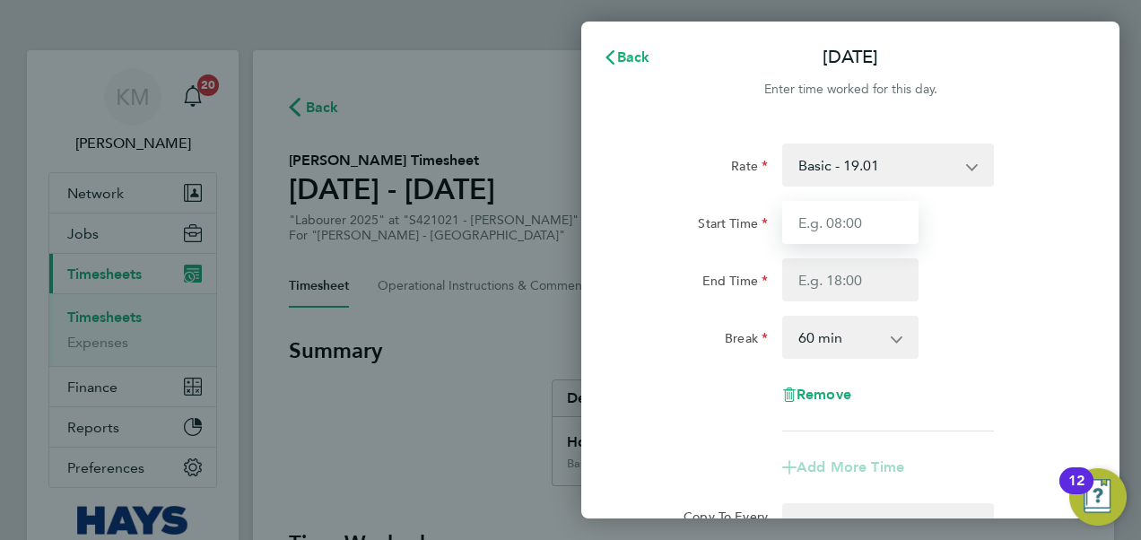
type input "07:00"
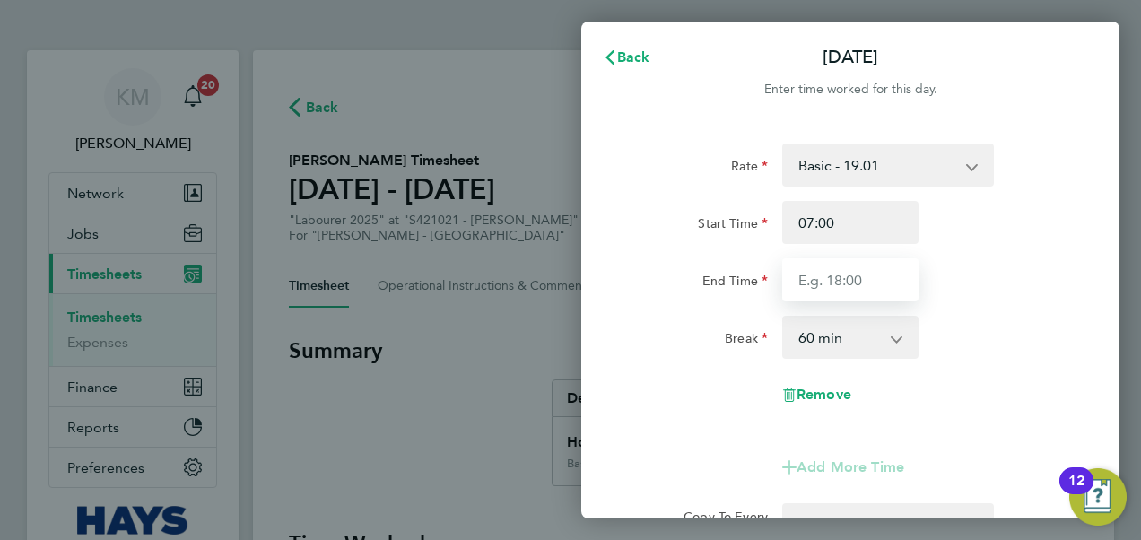
type input "18:00"
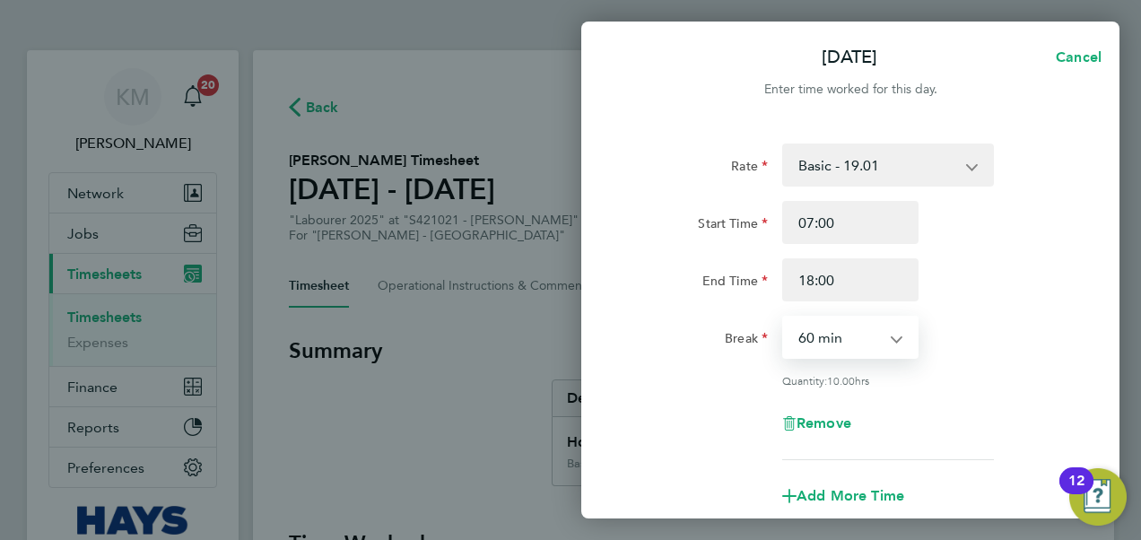
click at [846, 337] on select "0 min 15 min 30 min 45 min 60 min 75 min 90 min" at bounding box center [839, 336] width 111 height 39
select select "30"
click at [784, 317] on select "0 min 15 min 30 min 45 min 60 min 75 min 90 min" at bounding box center [839, 336] width 111 height 39
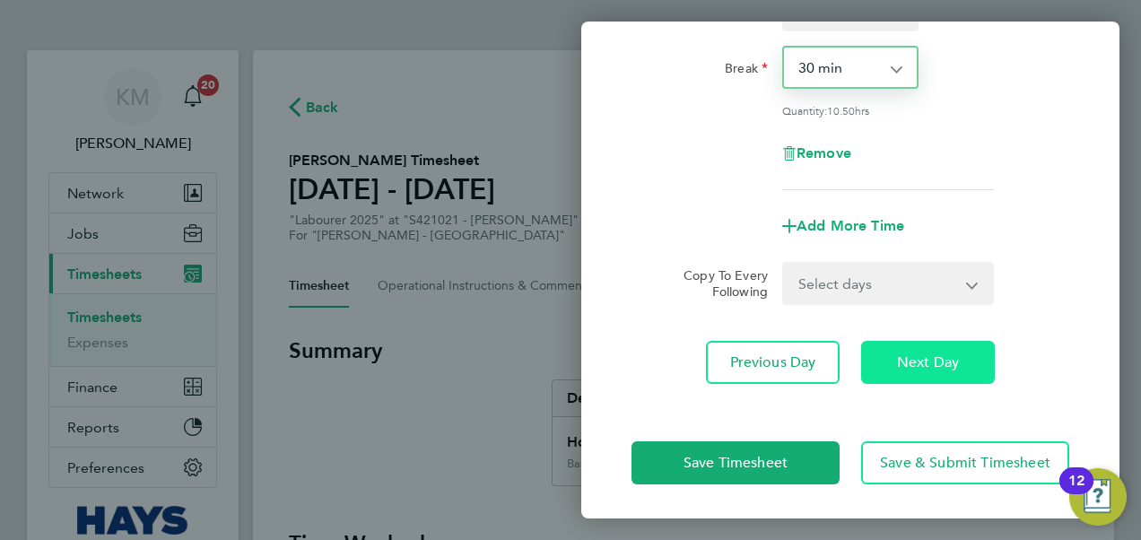
click at [907, 357] on span "Next Day" at bounding box center [928, 362] width 62 height 18
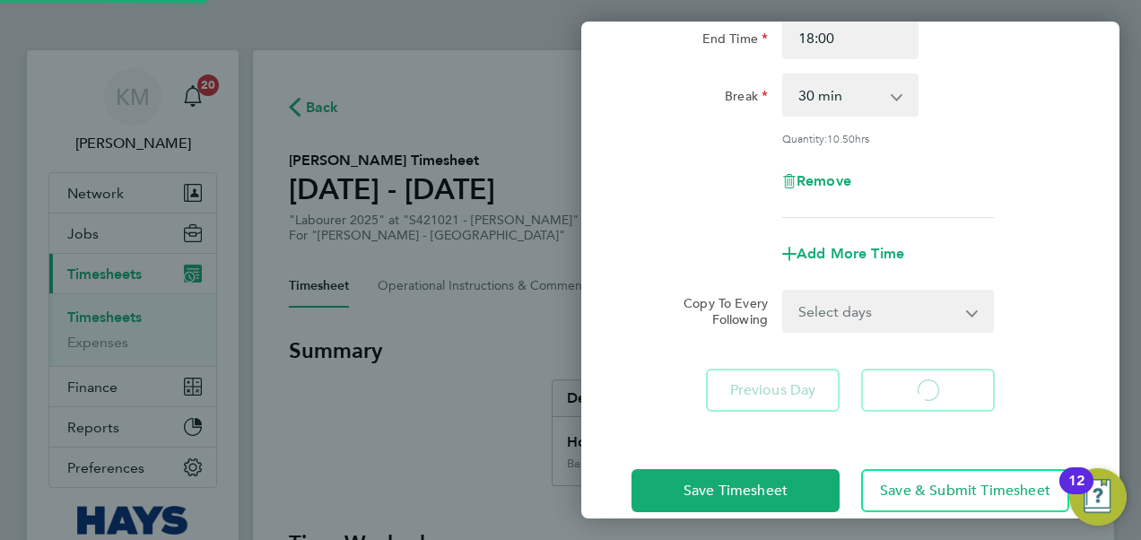
select select "60"
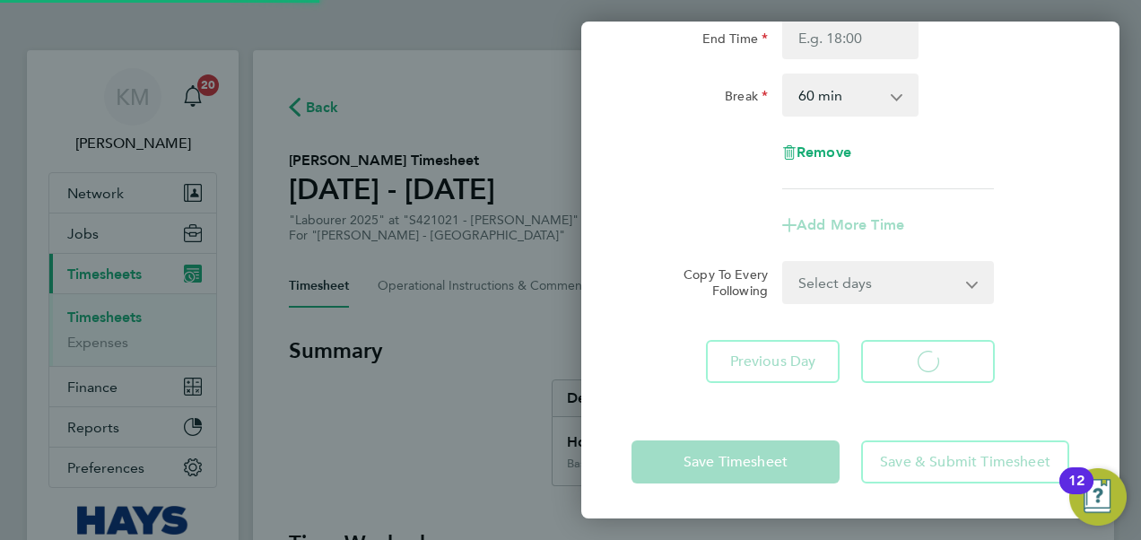
select select "60"
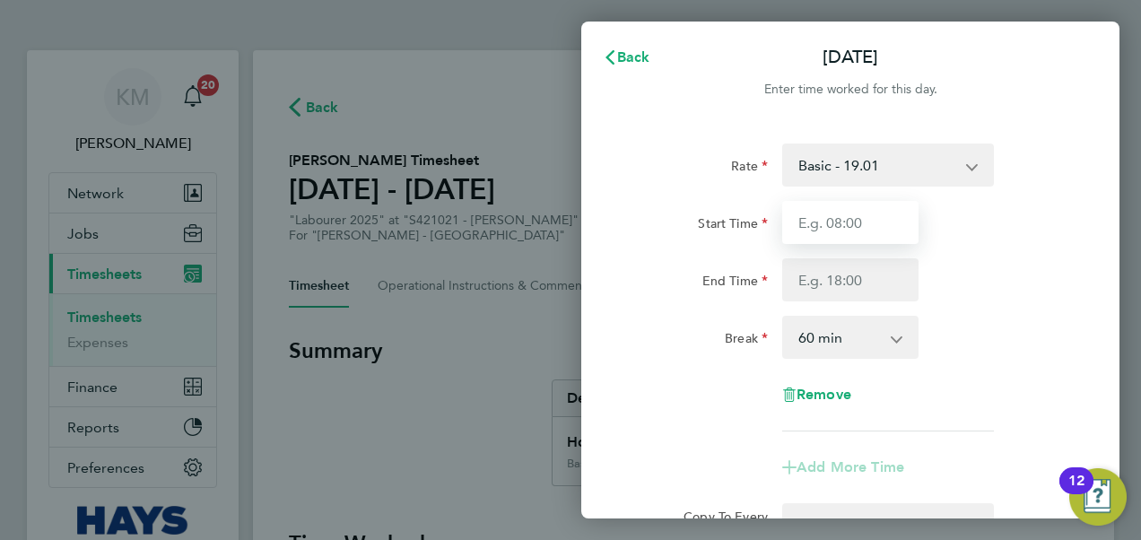
click at [839, 221] on input "Start Time" at bounding box center [850, 222] width 136 height 43
type input "07:00"
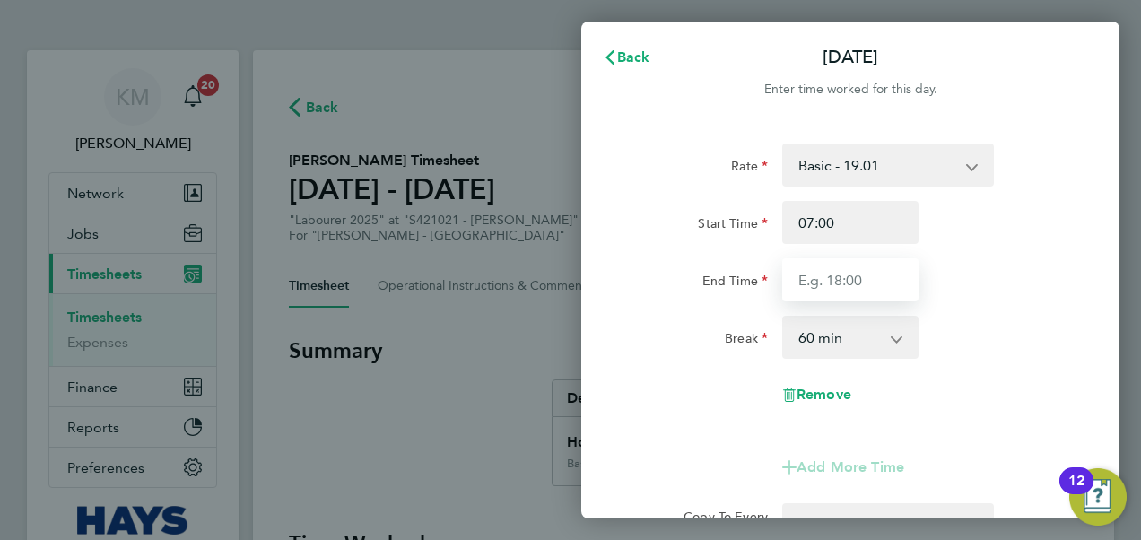
type input "18:00"
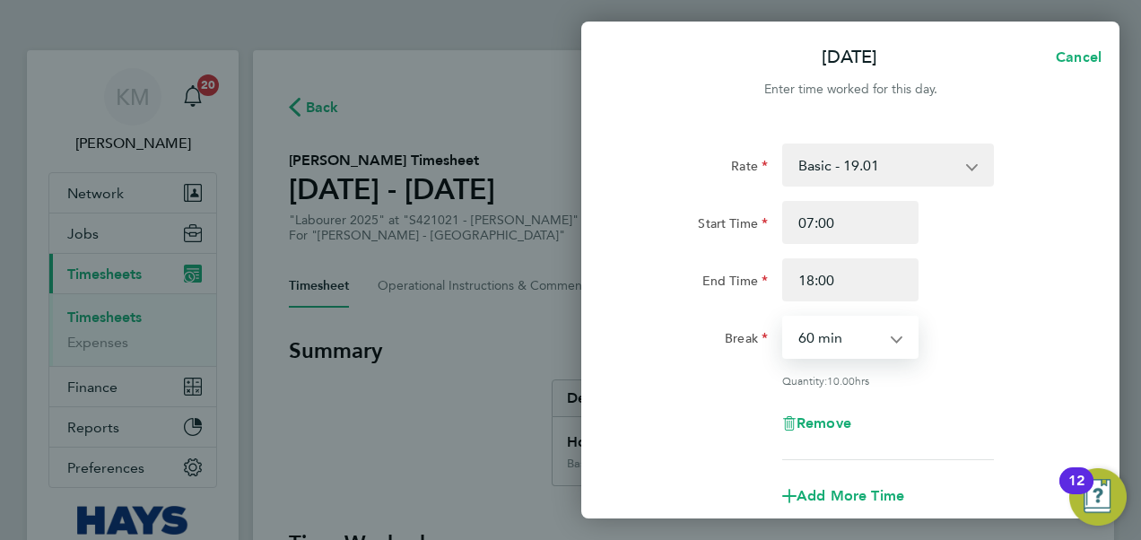
click at [875, 339] on select "0 min 15 min 30 min 45 min 60 min 75 min 90 min" at bounding box center [839, 336] width 111 height 39
select select "30"
click at [784, 317] on select "0 min 15 min 30 min 45 min 60 min 75 min 90 min" at bounding box center [839, 336] width 111 height 39
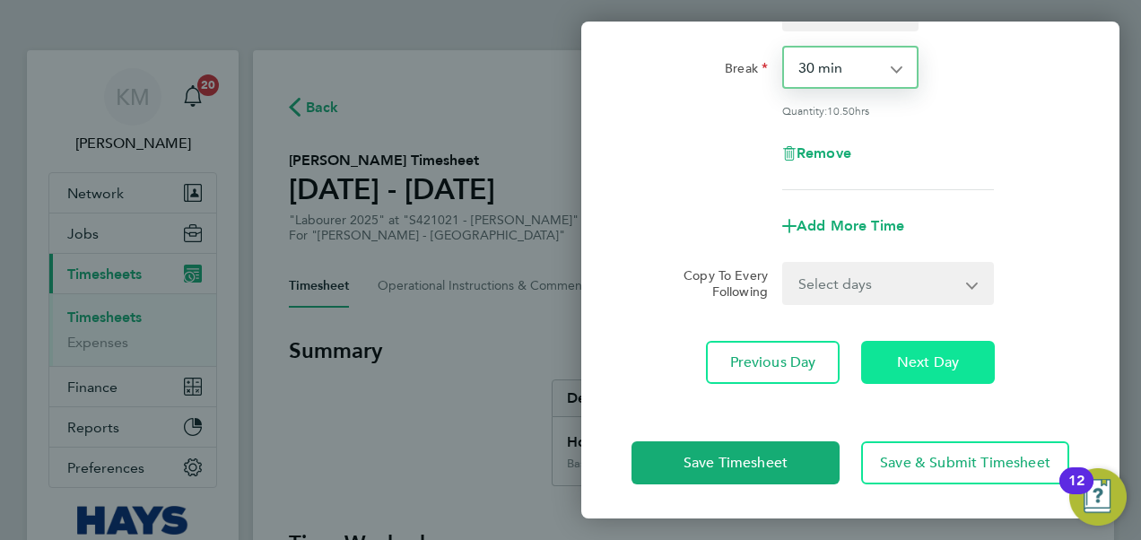
click at [928, 366] on span "Next Day" at bounding box center [928, 362] width 62 height 18
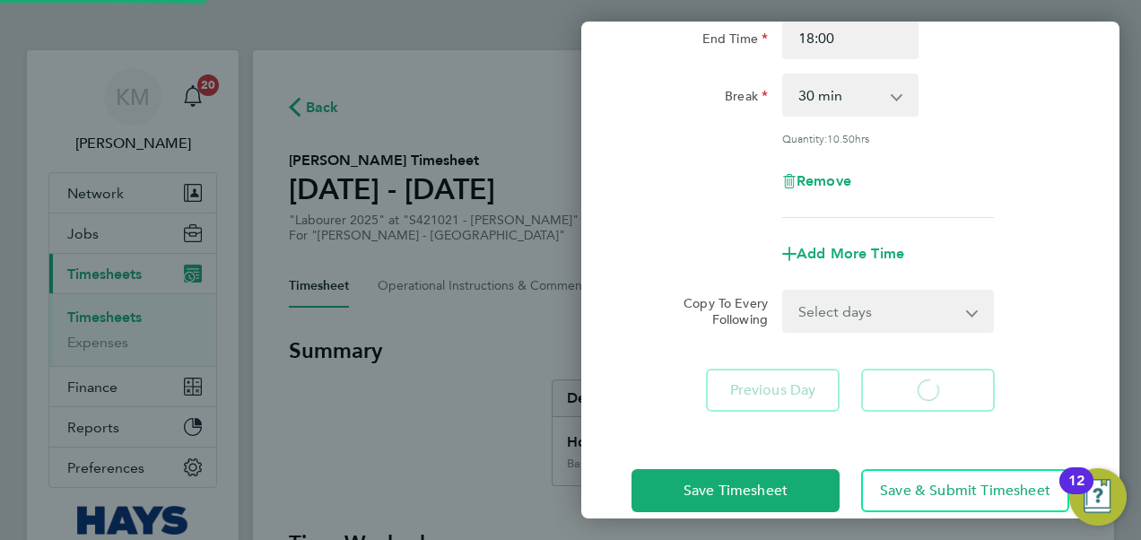
select select "60"
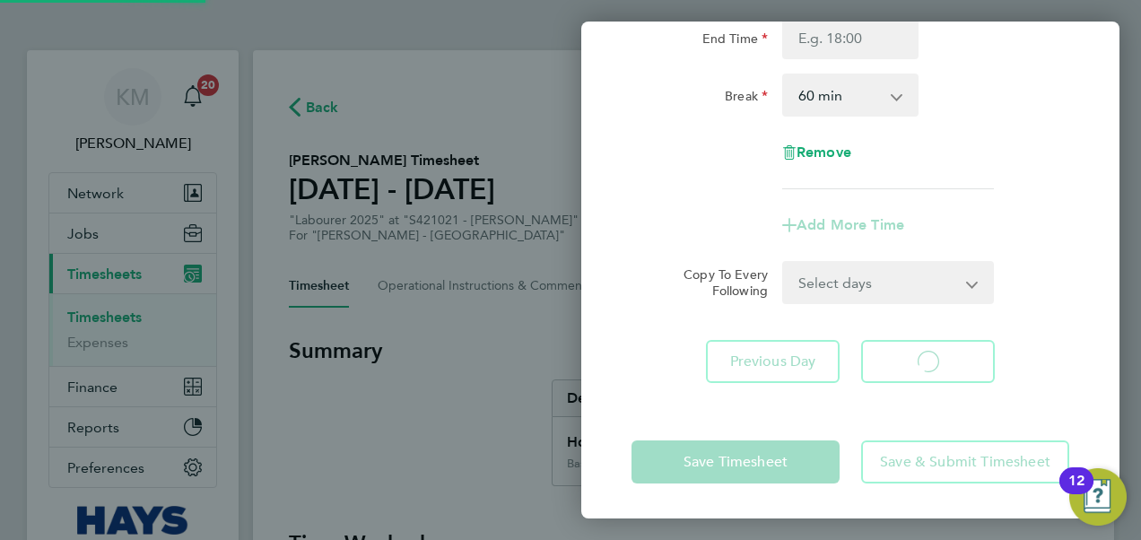
select select "60"
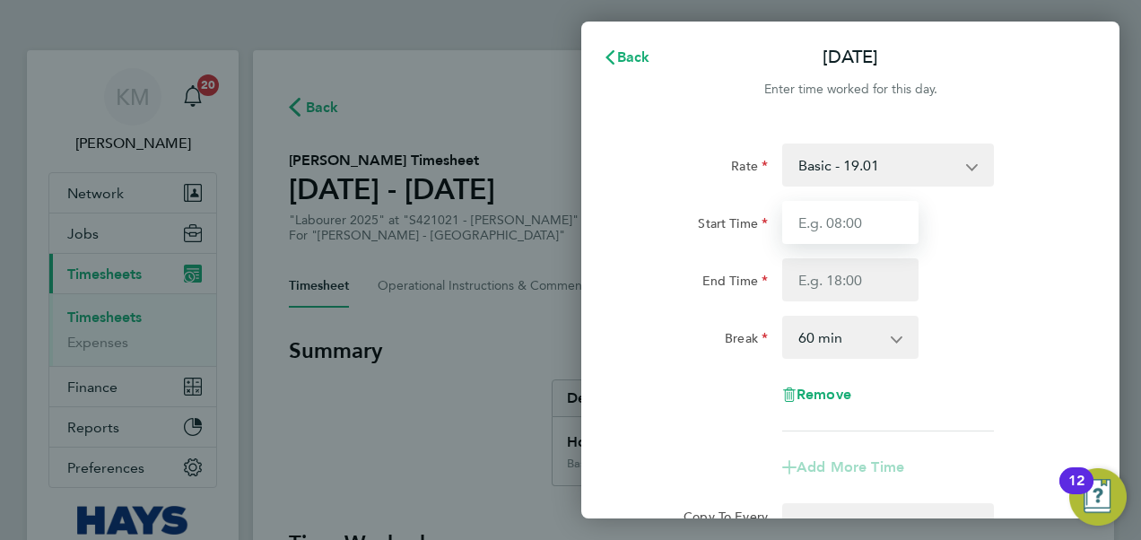
click at [821, 228] on input "Start Time" at bounding box center [850, 222] width 136 height 43
type input "07:00"
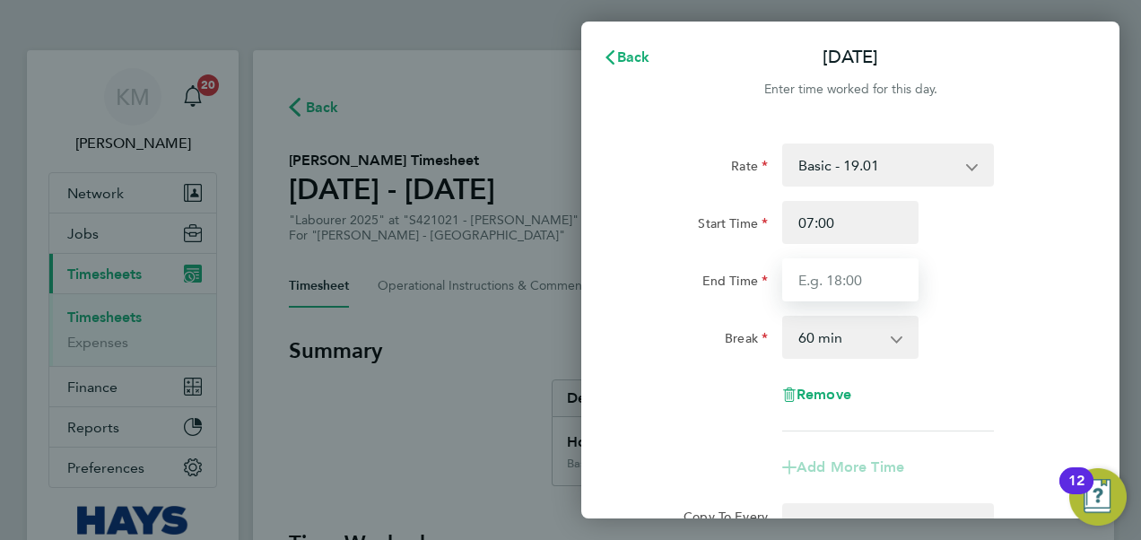
type input "18:00"
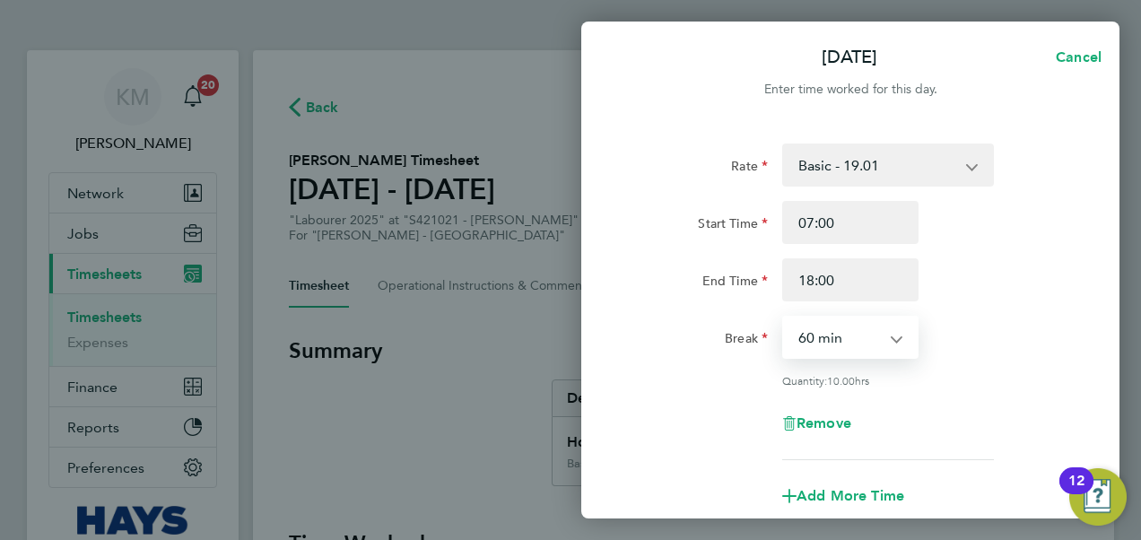
click at [859, 339] on select "0 min 15 min 30 min 45 min 60 min 75 min 90 min" at bounding box center [839, 336] width 111 height 39
select select "30"
click at [784, 317] on select "0 min 15 min 30 min 45 min 60 min 75 min 90 min" at bounding box center [839, 336] width 111 height 39
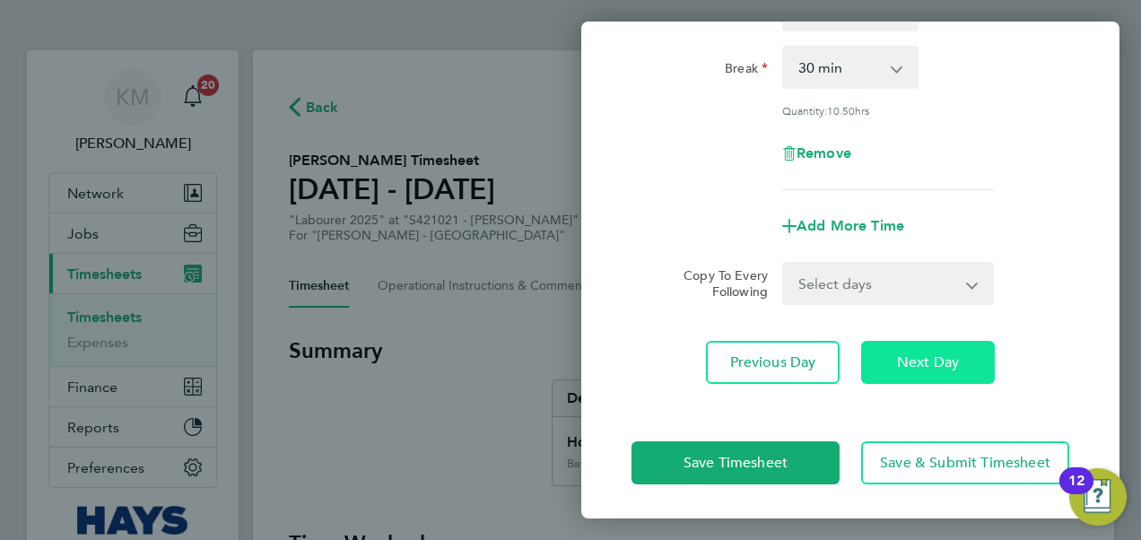
click at [920, 364] on span "Next Day" at bounding box center [928, 362] width 62 height 18
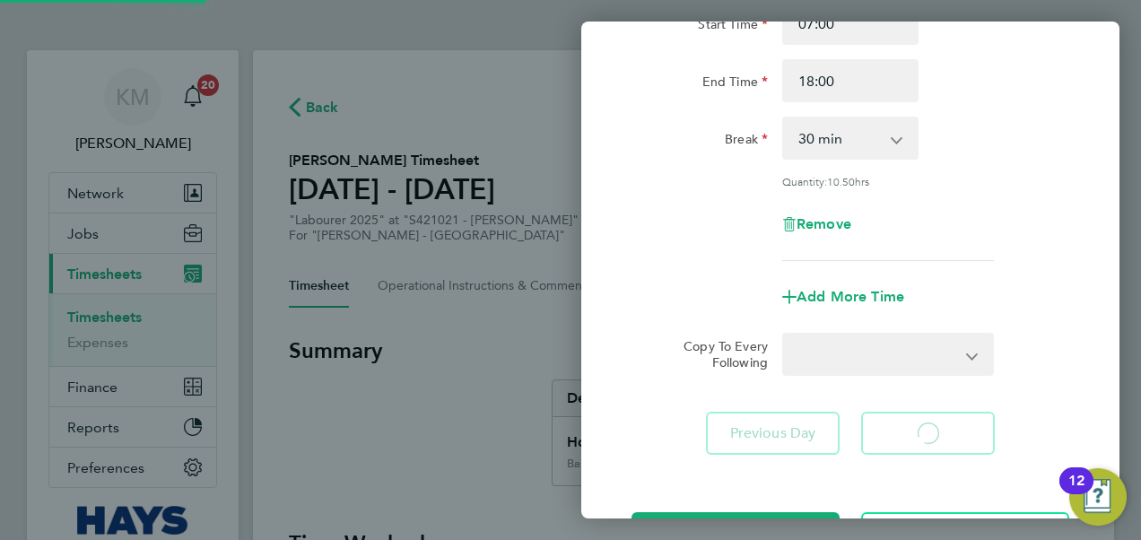
select select "60"
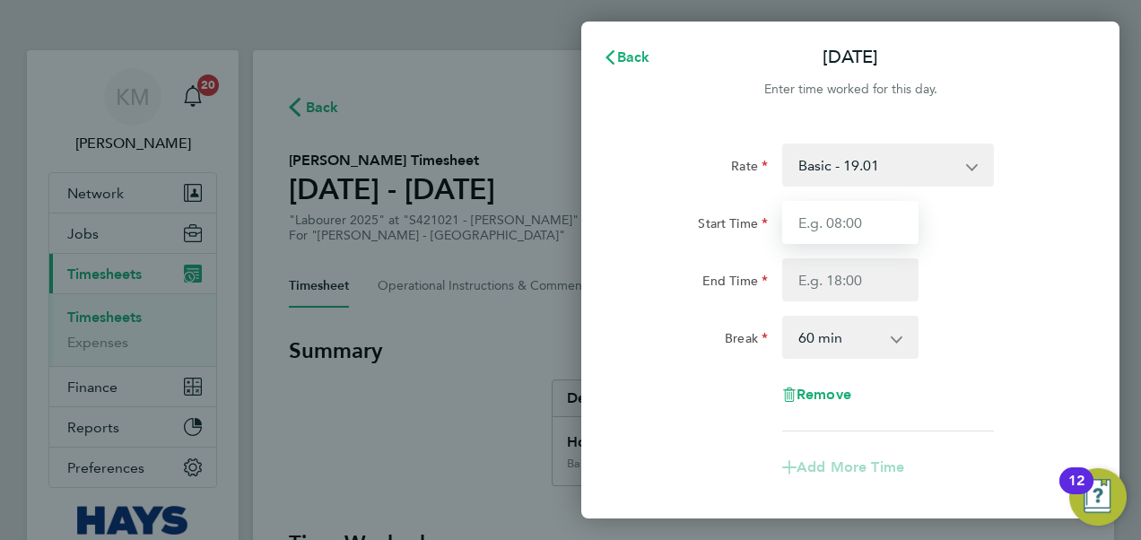
click at [814, 226] on input "Start Time" at bounding box center [850, 222] width 136 height 43
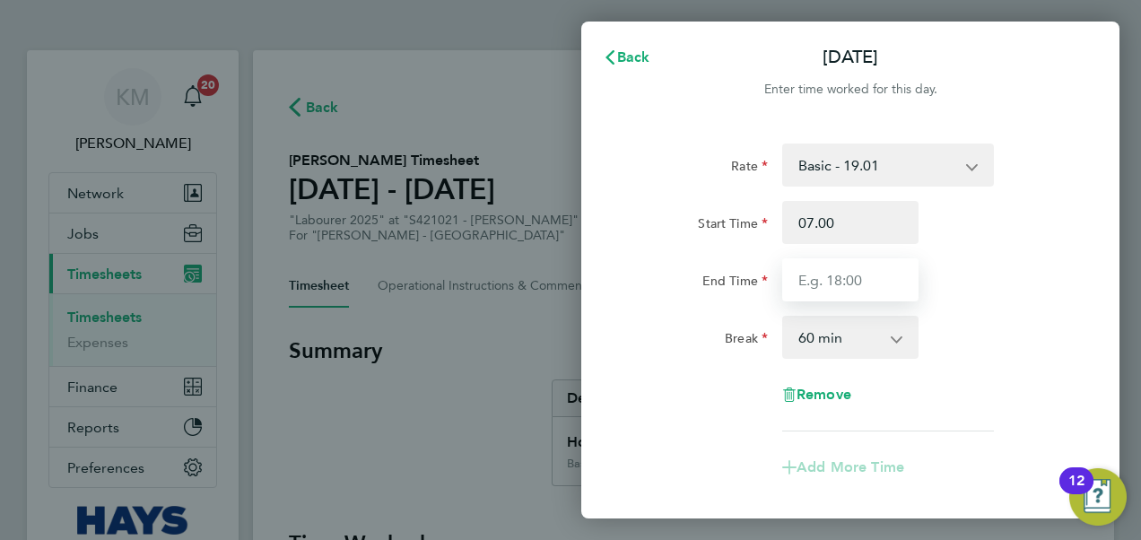
type input "07:00"
type input "17:30"
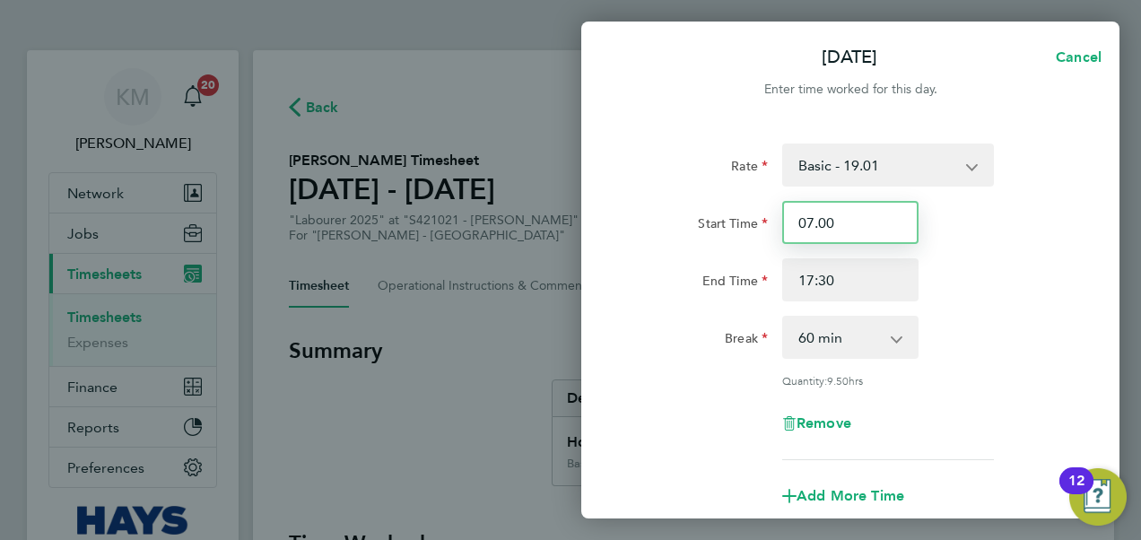
type input "07:00"
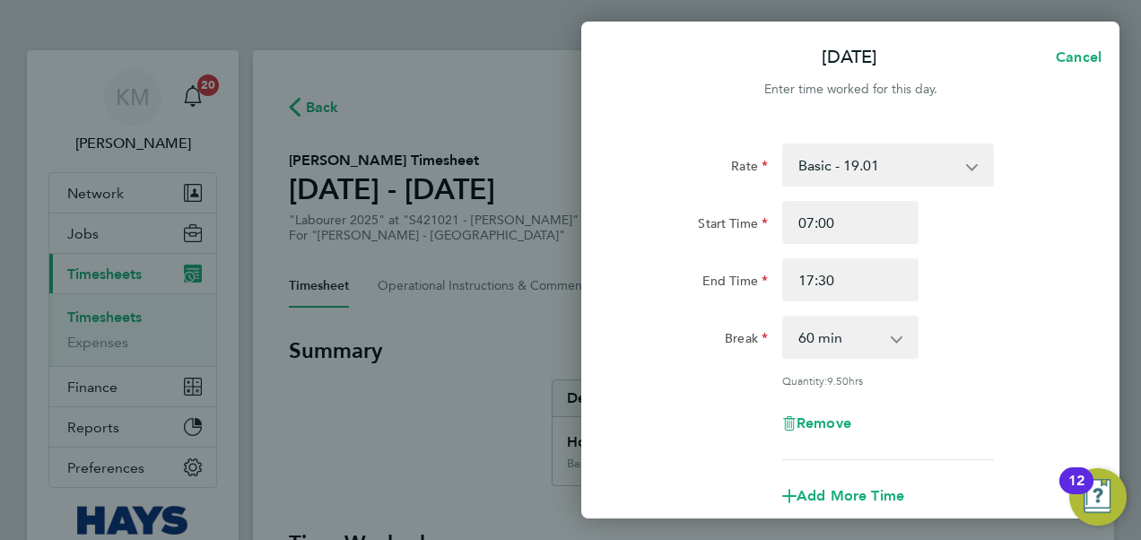
click at [856, 343] on select "0 min 15 min 30 min 45 min 60 min 75 min 90 min" at bounding box center [839, 336] width 111 height 39
select select "30"
click at [784, 317] on select "0 min 15 min 30 min 45 min 60 min 75 min 90 min" at bounding box center [839, 336] width 111 height 39
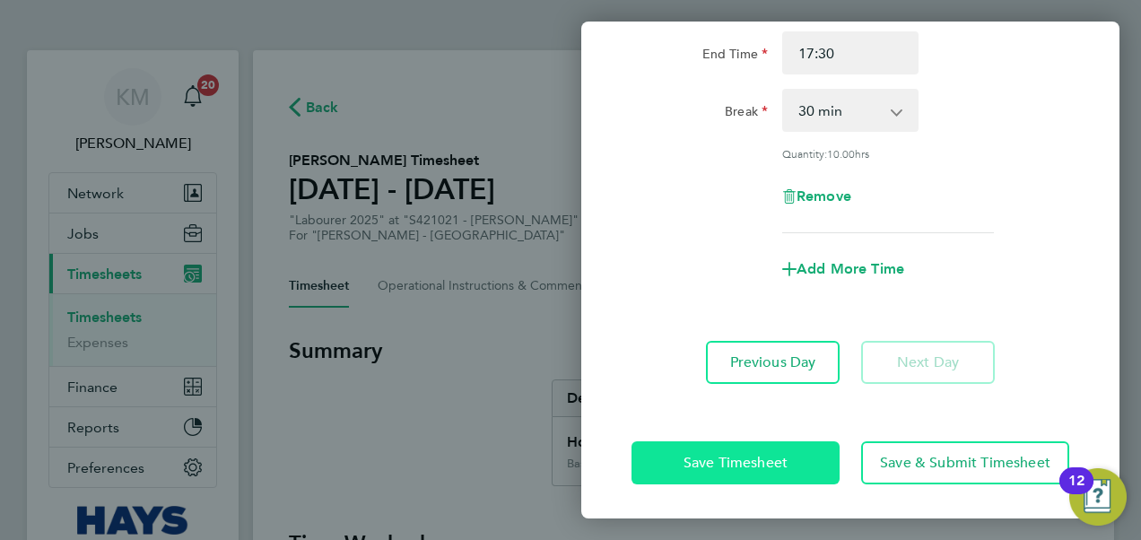
click at [720, 467] on span "Save Timesheet" at bounding box center [735, 463] width 104 height 18
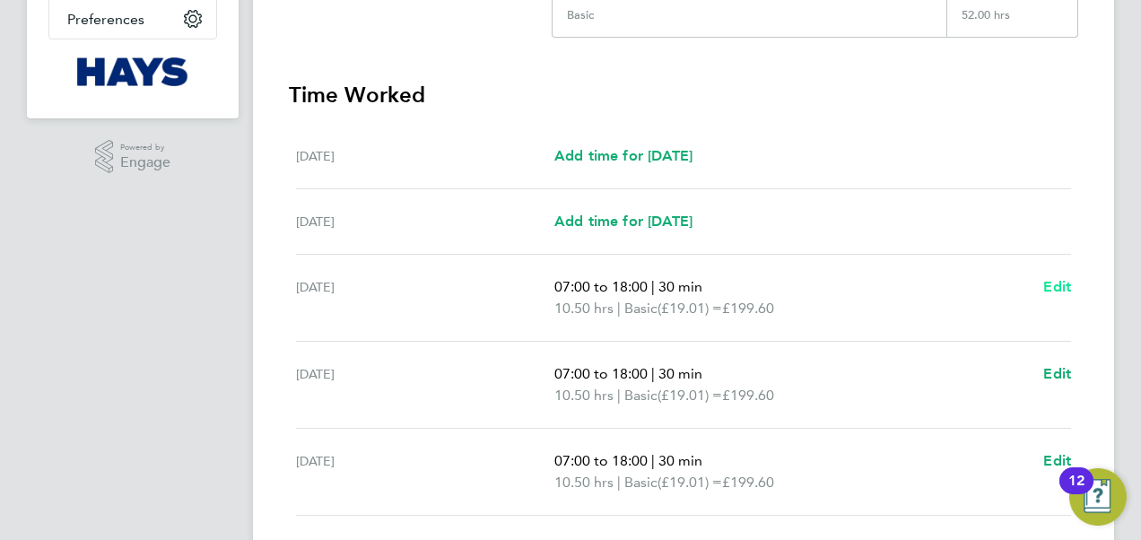
click at [1051, 282] on span "Edit" at bounding box center [1057, 286] width 28 height 17
select select "30"
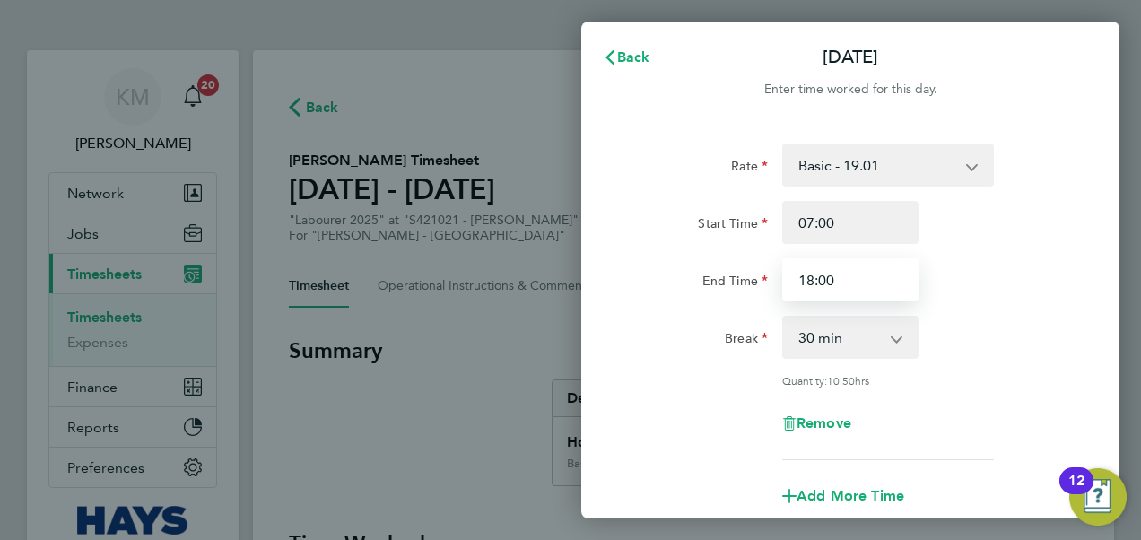
click at [856, 285] on input "18:00" at bounding box center [850, 279] width 136 height 43
drag, startPoint x: 856, startPoint y: 285, endPoint x: 727, endPoint y: 278, distance: 129.3
click at [726, 278] on div "End Time 18:00" at bounding box center [850, 279] width 452 height 43
type input "17:00"
click at [1006, 315] on div "Rate Basic - 19.01 Overtime - 27.22 Start Time 07:00 End Time 17:00 Break 0 min…" at bounding box center [850, 301] width 438 height 317
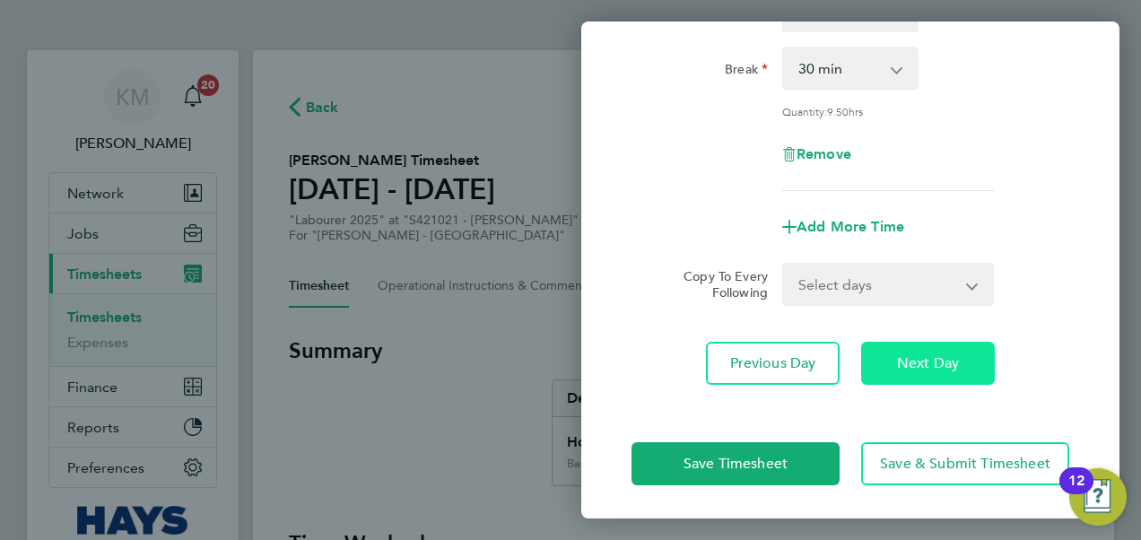
click at [928, 360] on span "Next Day" at bounding box center [928, 363] width 62 height 18
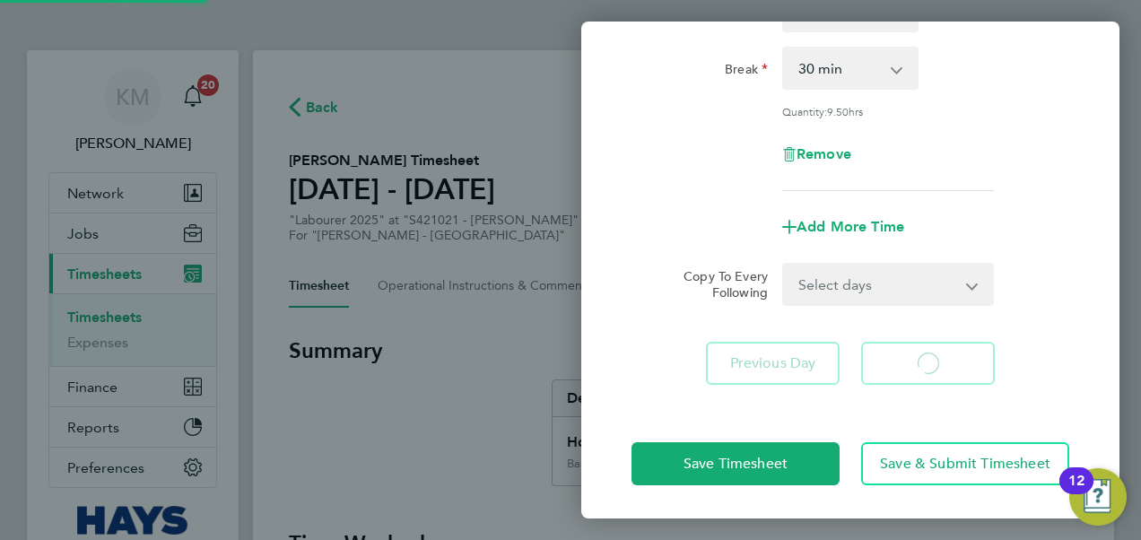
select select "30"
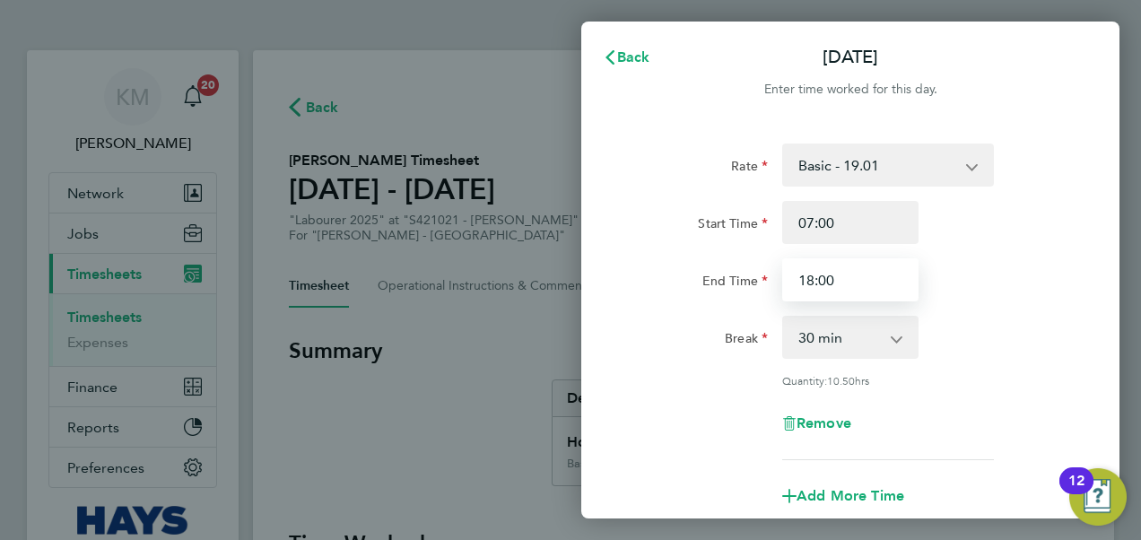
drag, startPoint x: 857, startPoint y: 279, endPoint x: 673, endPoint y: 292, distance: 185.2
click at [673, 292] on div "End Time 18:00" at bounding box center [850, 279] width 452 height 43
type input "17:00"
click at [1032, 303] on div "Rate Basic - 19.01 Overtime - 27.22 Start Time 07:00 End Time 17:00 Break 0 min…" at bounding box center [850, 301] width 438 height 317
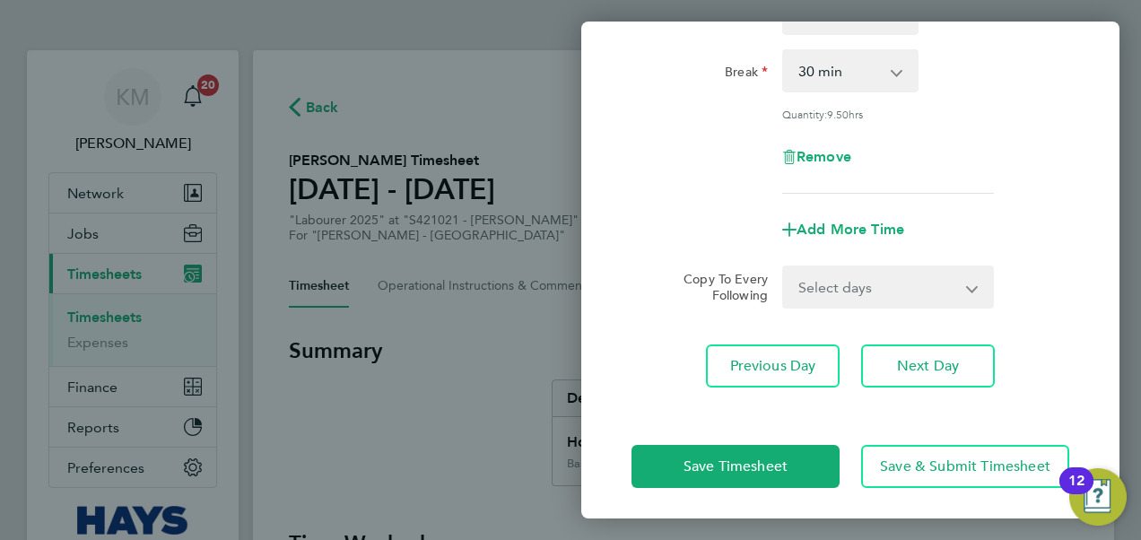
scroll to position [270, 0]
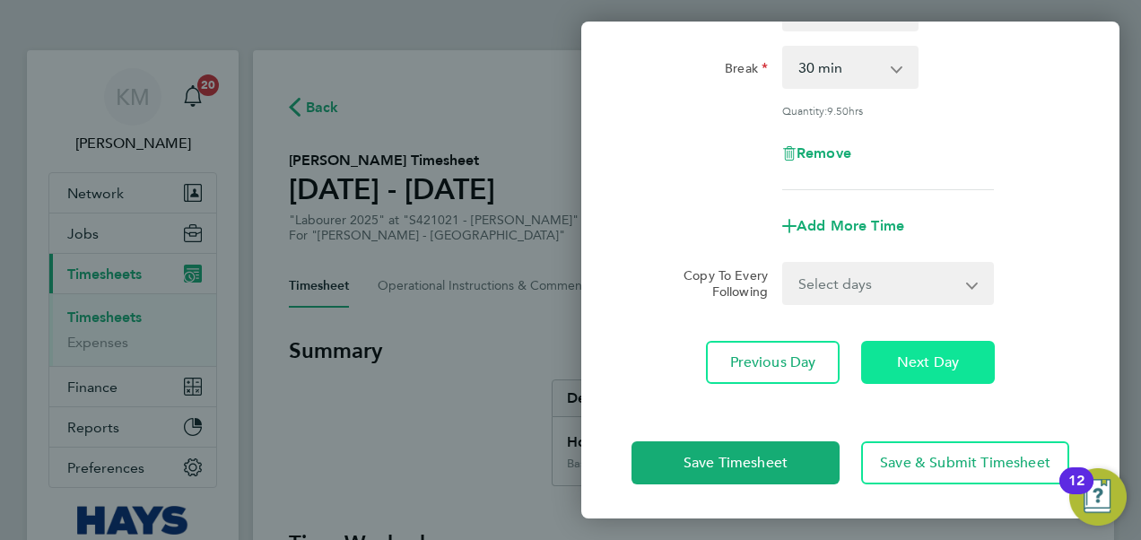
click at [920, 371] on button "Next Day" at bounding box center [928, 362] width 134 height 43
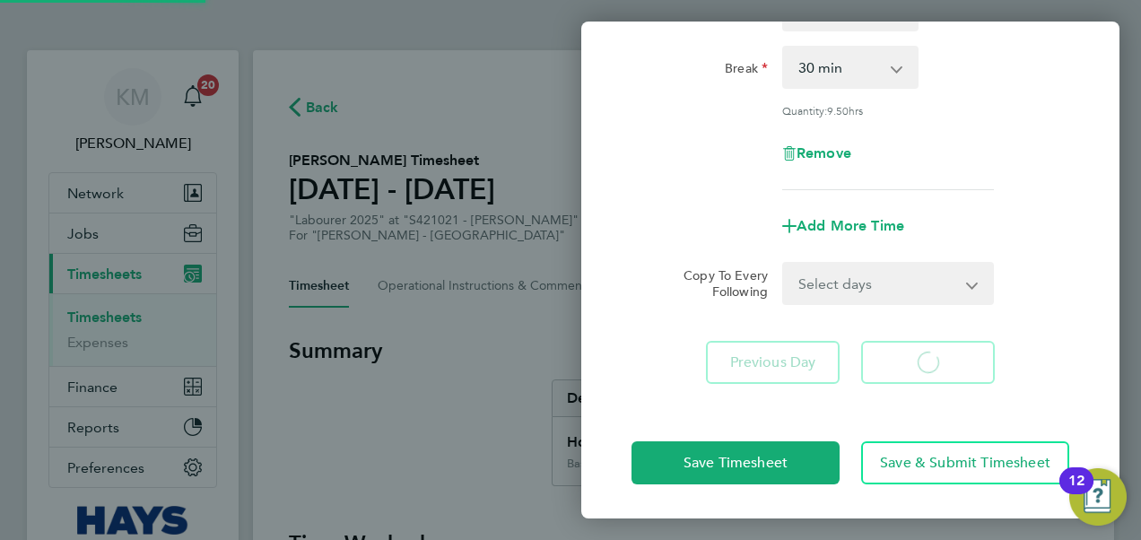
select select "30"
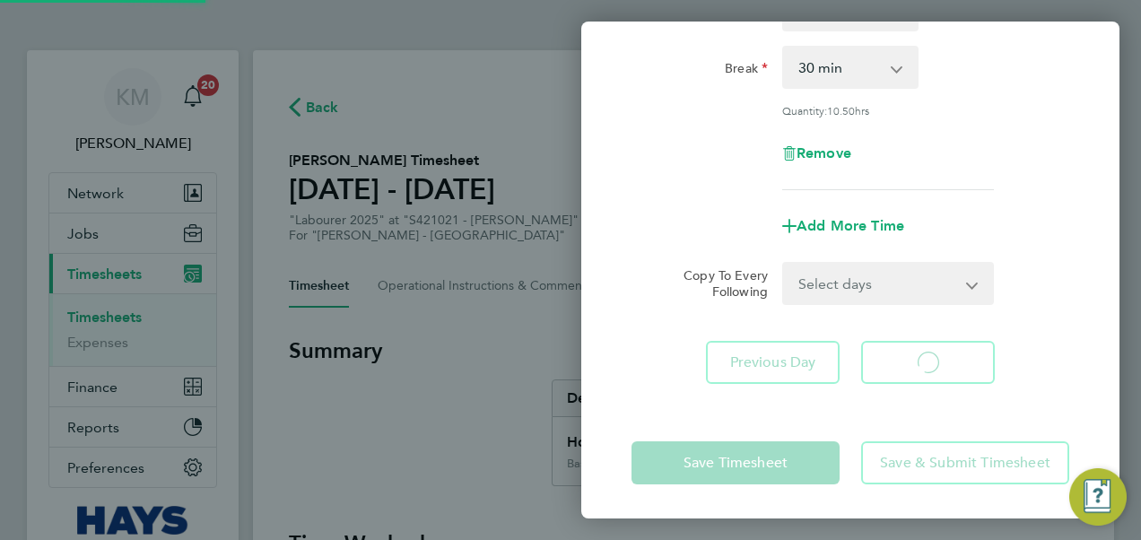
select select "30"
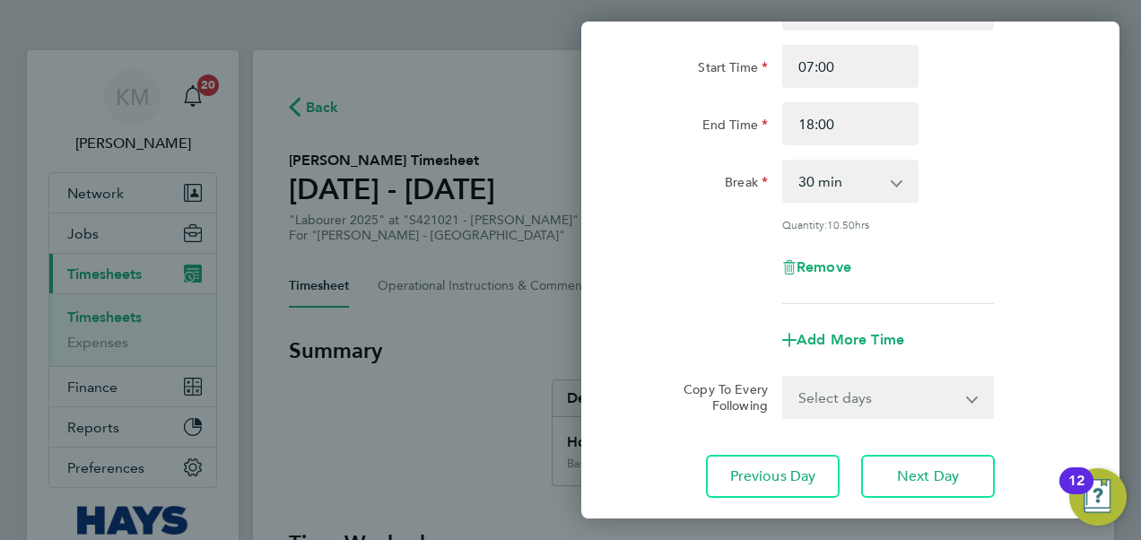
scroll to position [1, 0]
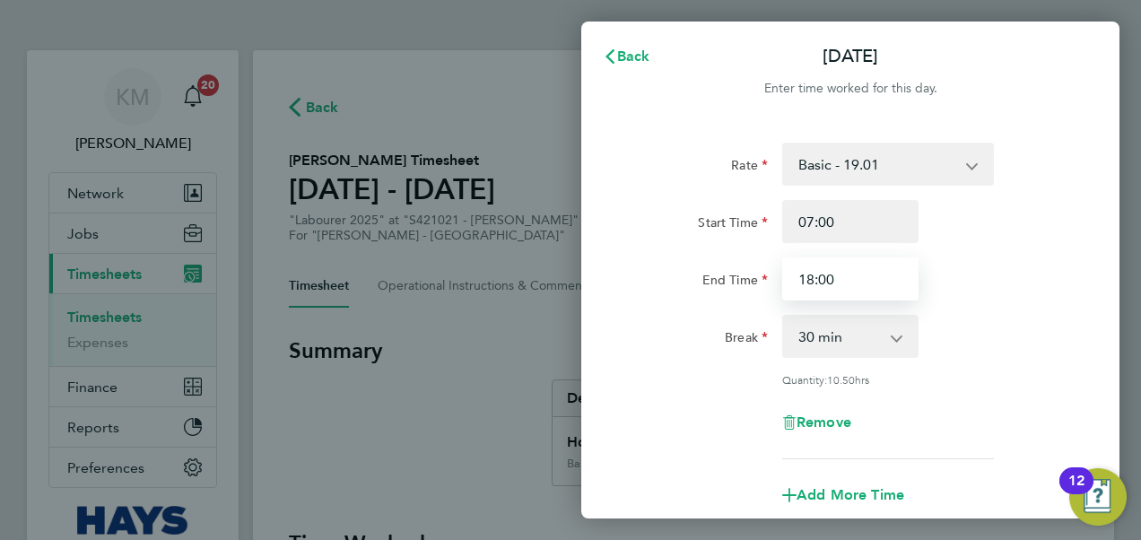
drag, startPoint x: 857, startPoint y: 282, endPoint x: 741, endPoint y: 264, distance: 117.9
click at [741, 273] on div "End Time 18:00" at bounding box center [850, 278] width 452 height 43
type input "17:30"
drag, startPoint x: 1056, startPoint y: 261, endPoint x: 1017, endPoint y: 290, distance: 48.8
click at [1056, 262] on div "End Time 17:30" at bounding box center [850, 278] width 452 height 43
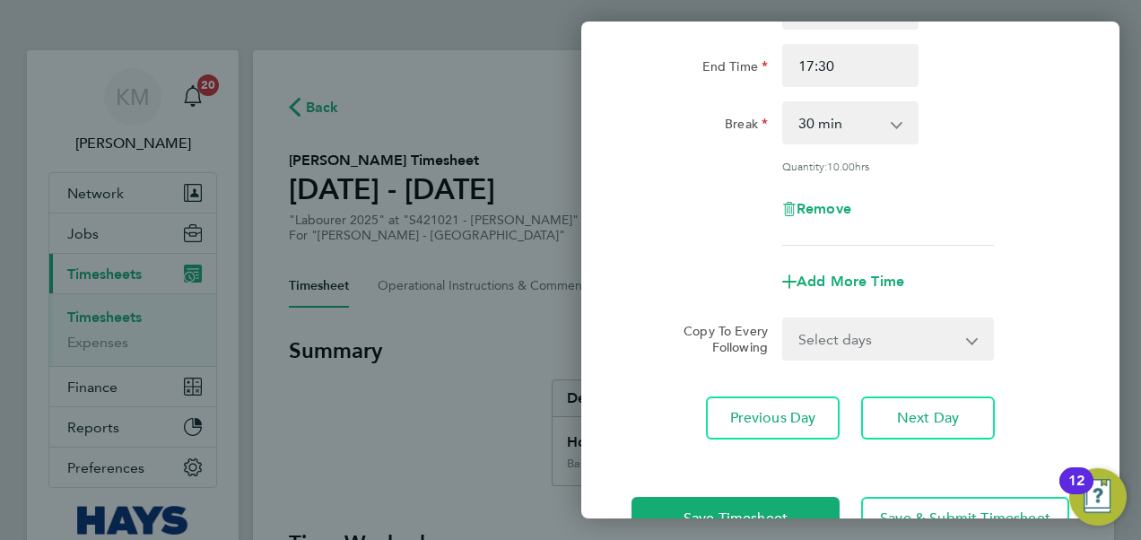
scroll to position [270, 0]
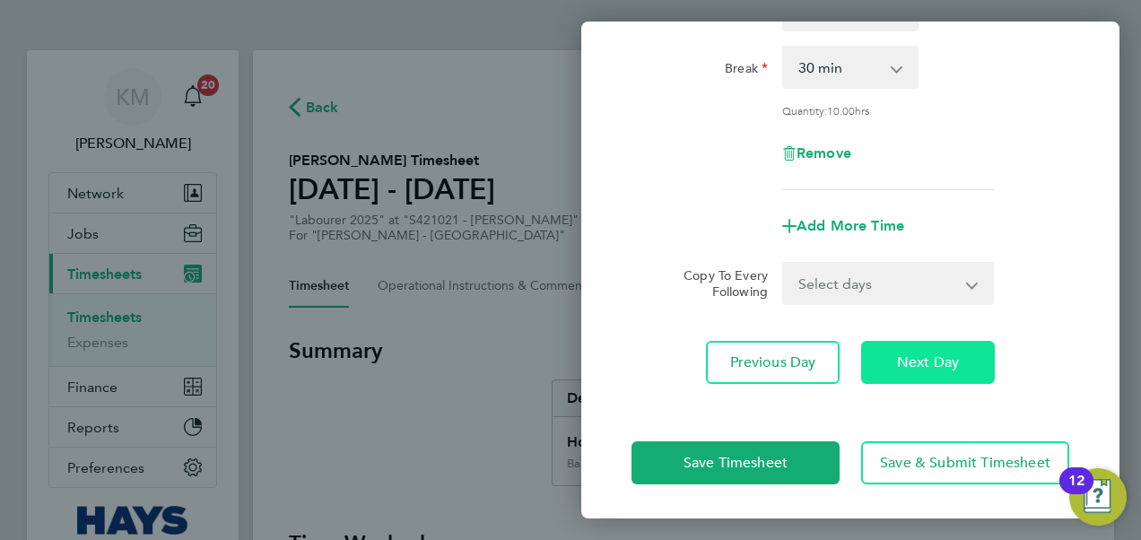
click at [936, 368] on span "Next Day" at bounding box center [928, 362] width 62 height 18
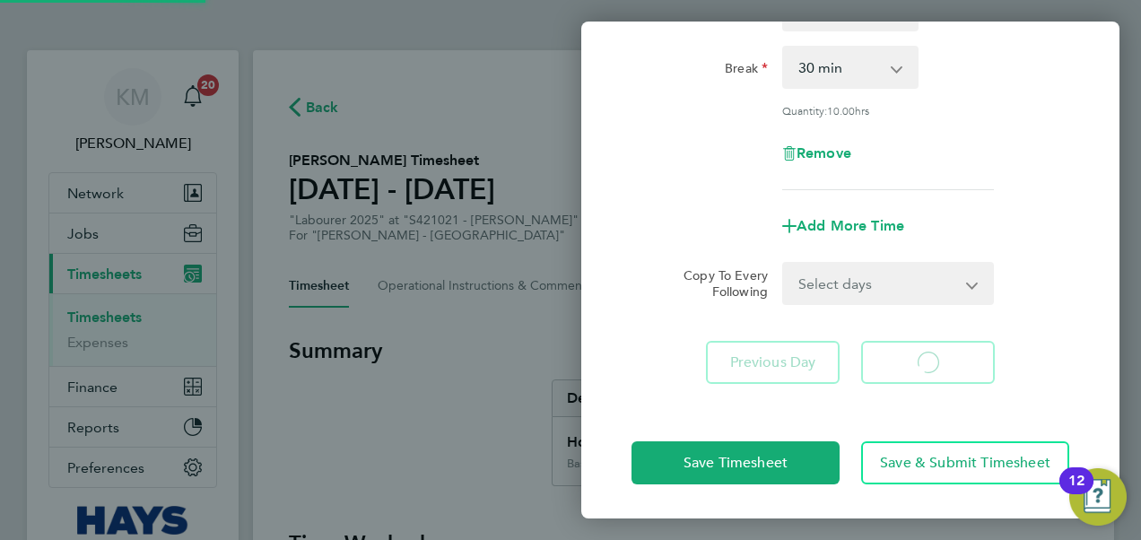
select select "30"
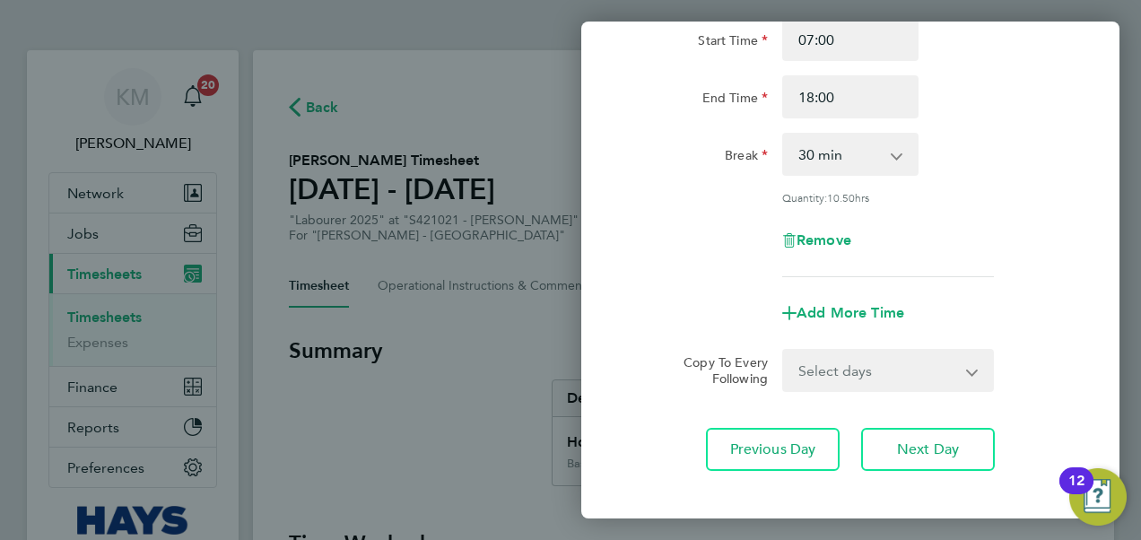
scroll to position [1, 0]
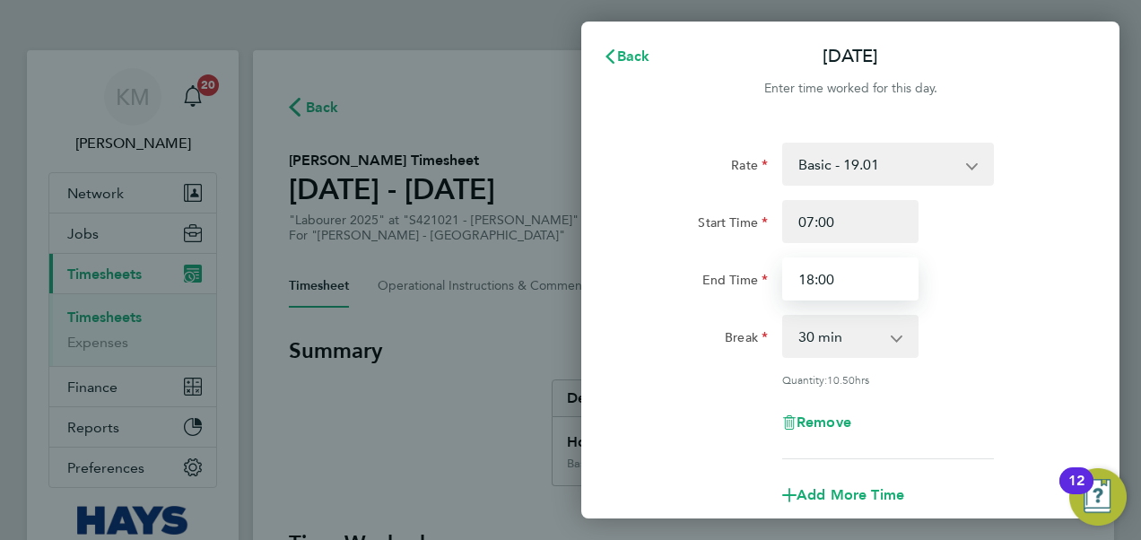
drag, startPoint x: 835, startPoint y: 275, endPoint x: 692, endPoint y: 276, distance: 142.6
click at [692, 276] on div "End Time 18:00" at bounding box center [850, 278] width 452 height 43
type input "17:30"
drag, startPoint x: 1063, startPoint y: 321, endPoint x: 1052, endPoint y: 319, distance: 11.8
click at [1063, 320] on div "Break 0 min 15 min 30 min 45 min 60 min 75 min 90 min" at bounding box center [850, 336] width 452 height 43
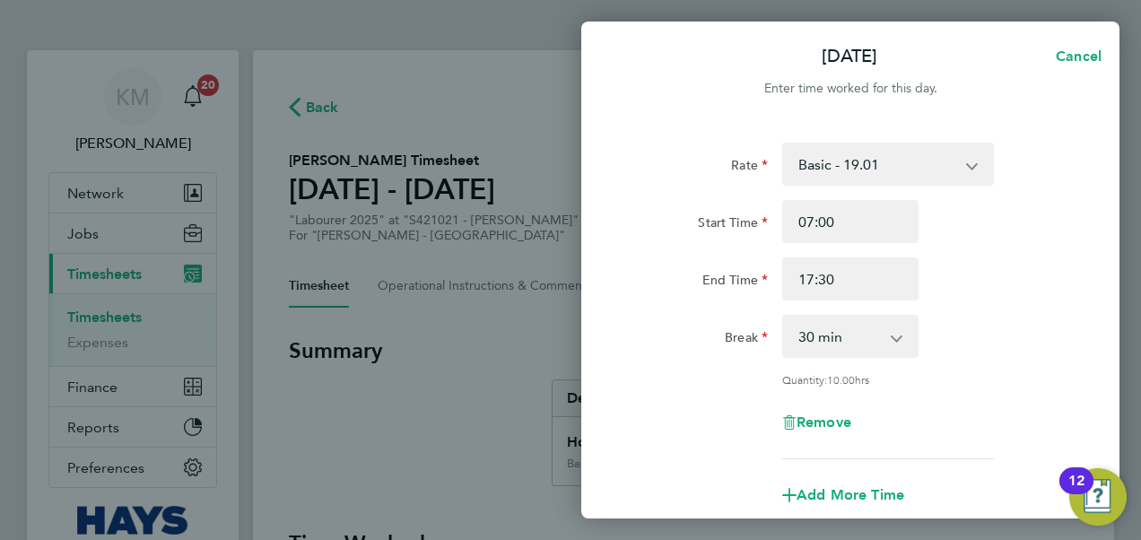
scroll to position [270, 0]
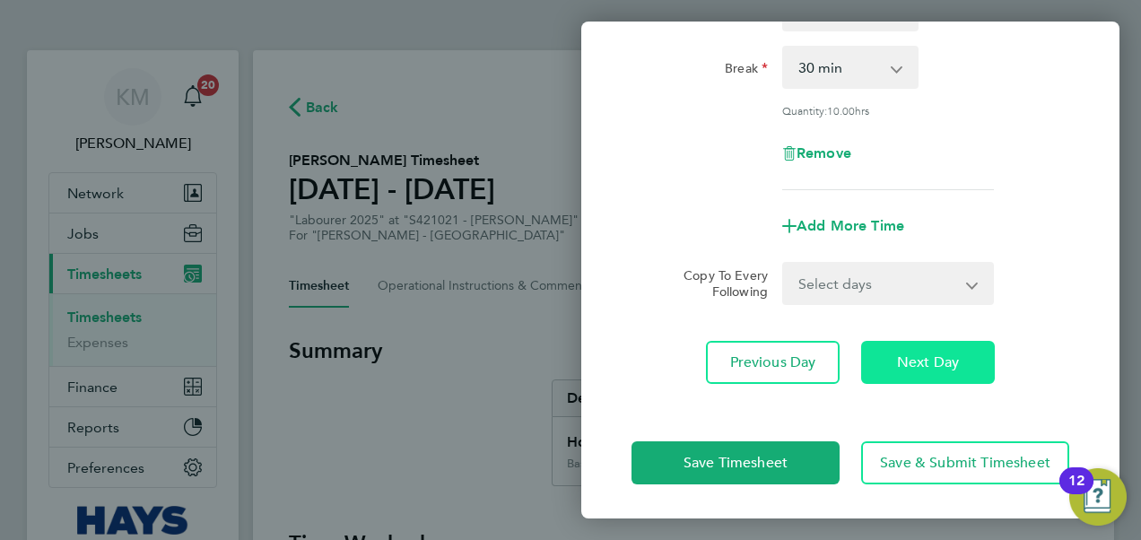
click at [893, 362] on button "Next Day" at bounding box center [928, 362] width 134 height 43
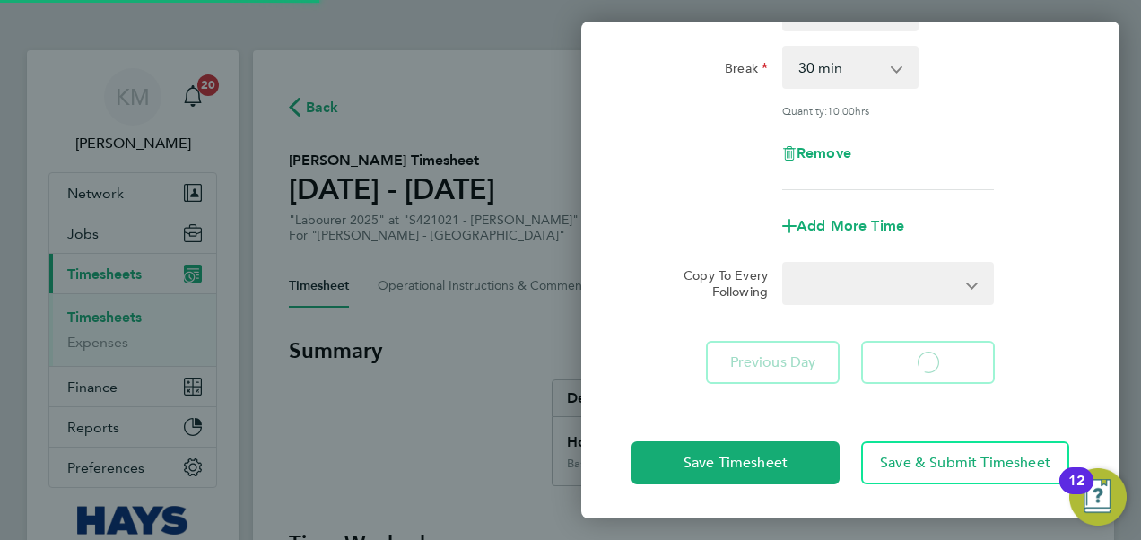
select select "30"
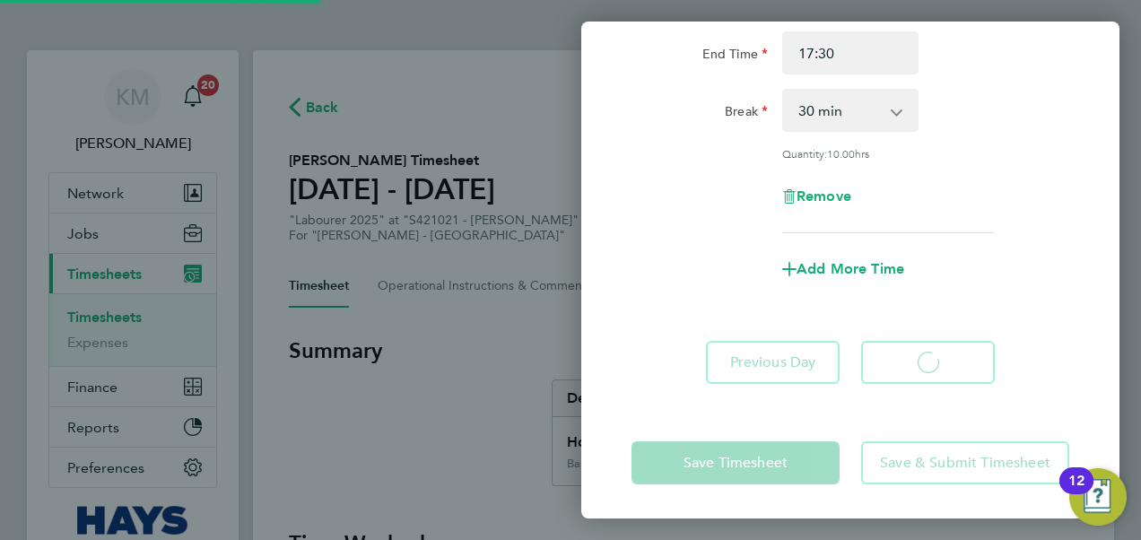
select select "30"
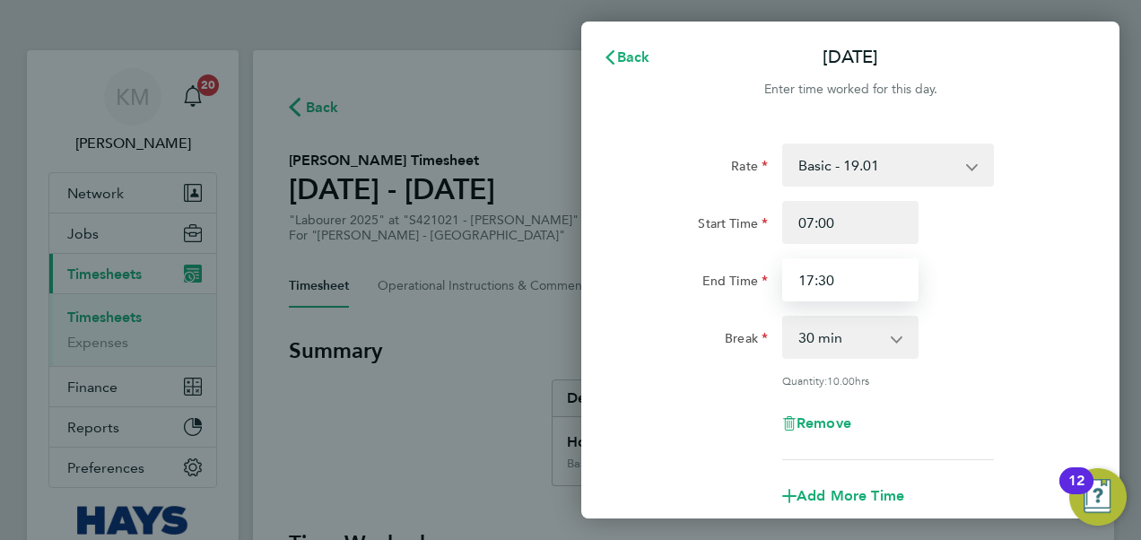
drag, startPoint x: 855, startPoint y: 270, endPoint x: 664, endPoint y: 271, distance: 191.9
click at [664, 271] on div "End Time 17:30" at bounding box center [850, 279] width 452 height 43
type input "16:30"
click at [959, 258] on div "End Time 16:30" at bounding box center [850, 279] width 452 height 43
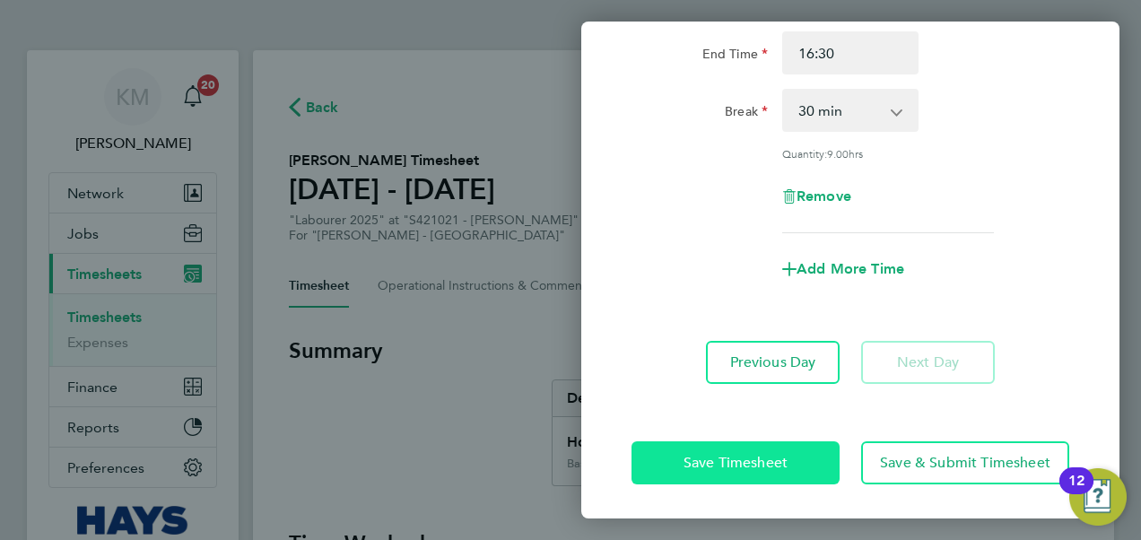
click at [717, 466] on span "Save Timesheet" at bounding box center [735, 463] width 104 height 18
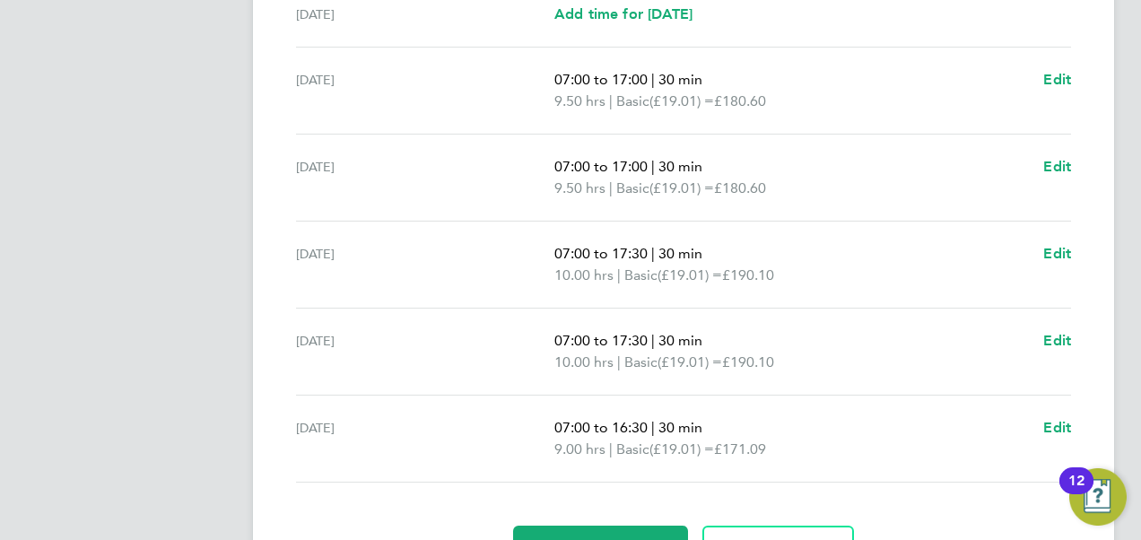
scroll to position [628, 0]
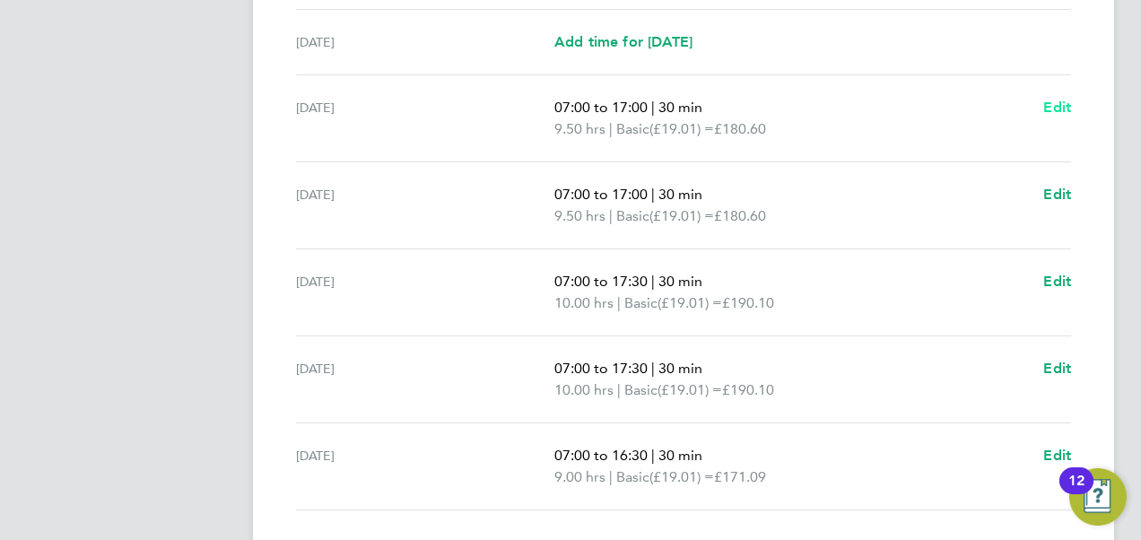
click at [1057, 108] on span "Edit" at bounding box center [1057, 107] width 28 height 17
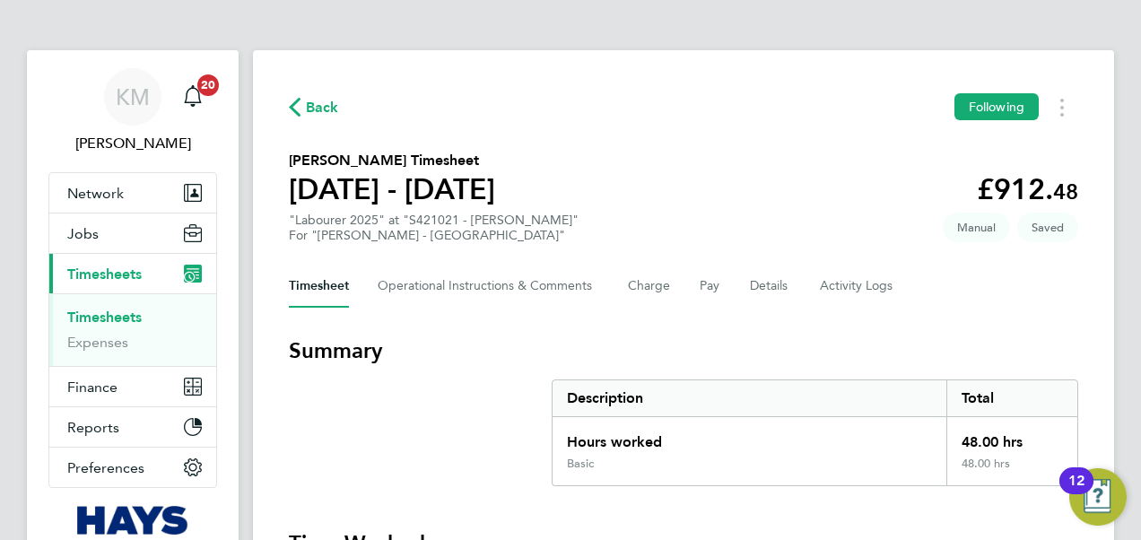
select select "30"
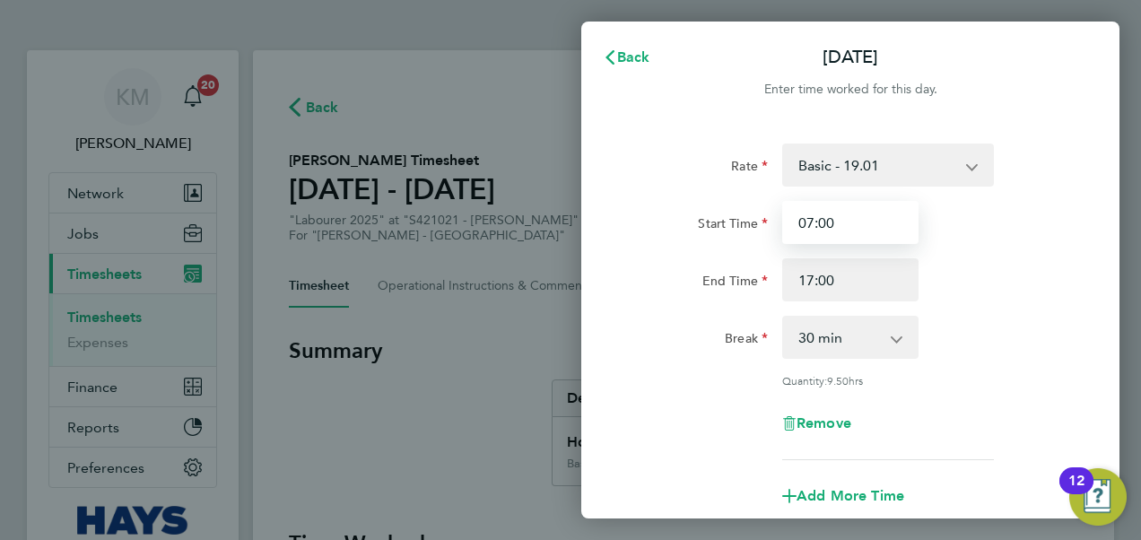
drag, startPoint x: 863, startPoint y: 223, endPoint x: 692, endPoint y: 212, distance: 170.8
click at [692, 213] on div "Start Time 07:00" at bounding box center [850, 222] width 452 height 43
type input "07:30"
click at [1041, 272] on div "End Time 17:00" at bounding box center [850, 279] width 452 height 43
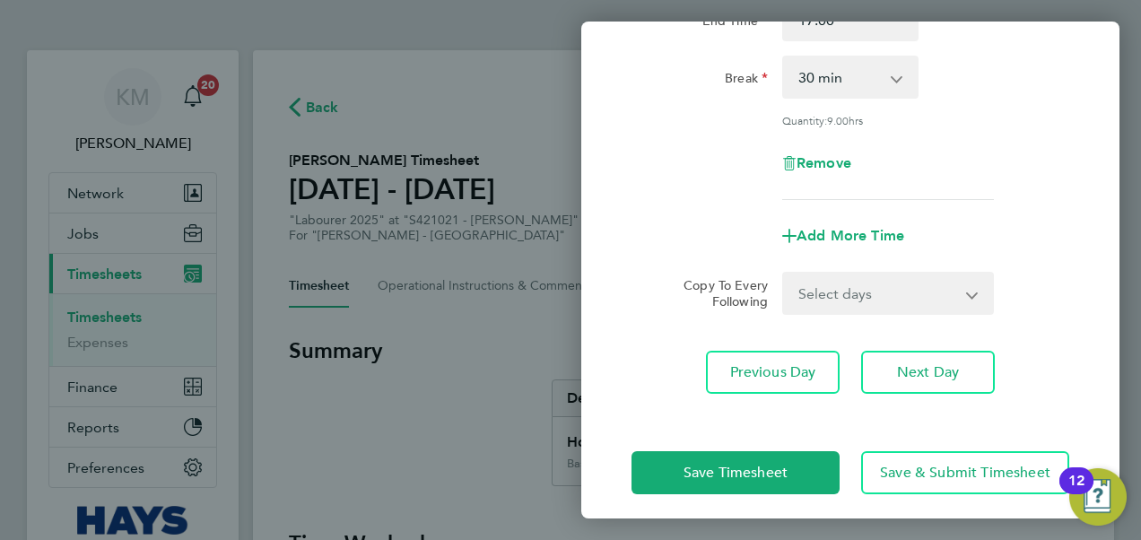
scroll to position [269, 0]
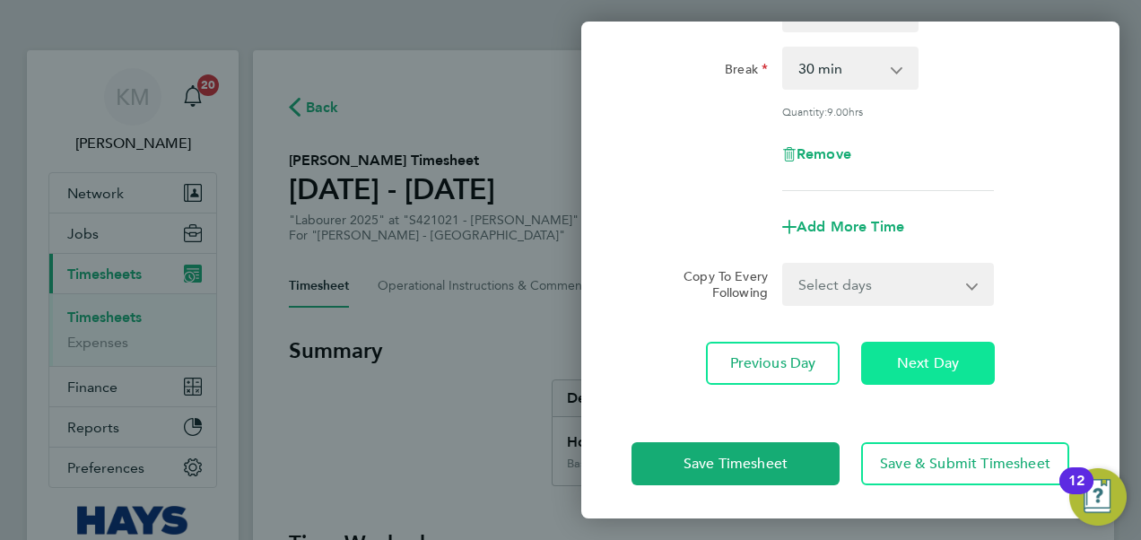
click at [938, 360] on span "Next Day" at bounding box center [928, 363] width 62 height 18
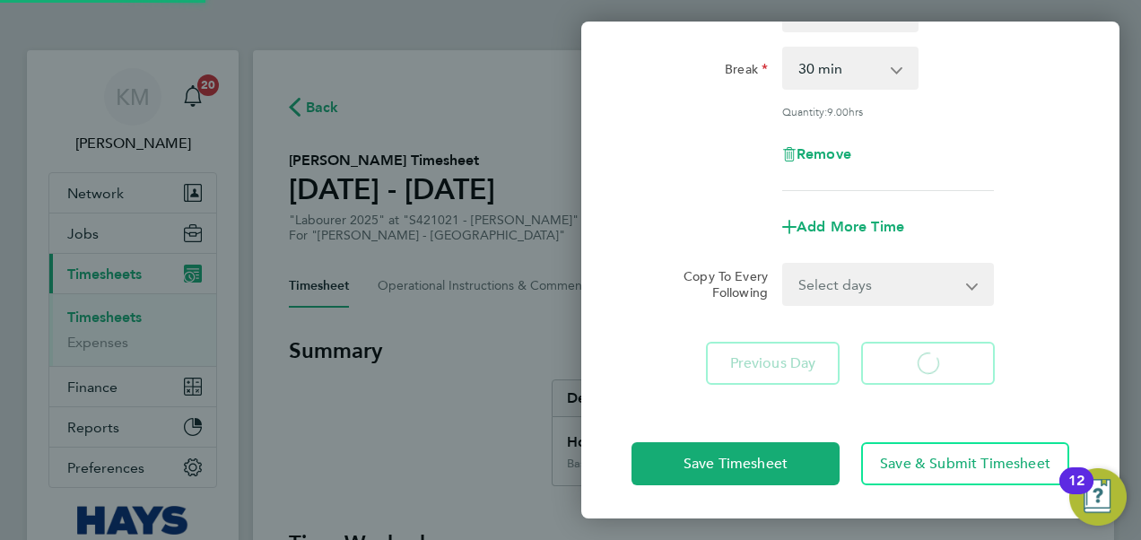
select select "30"
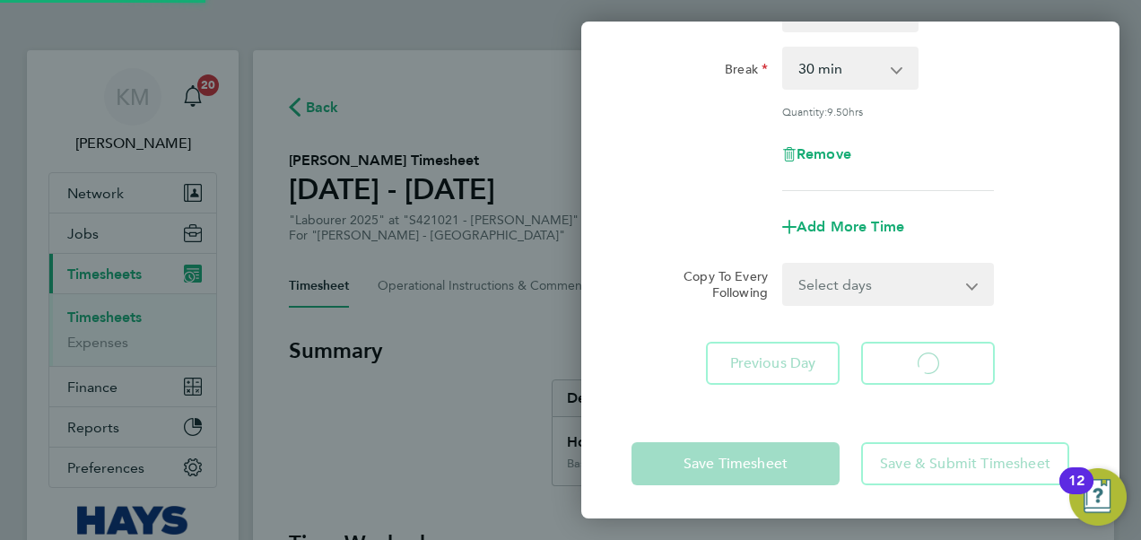
select select "30"
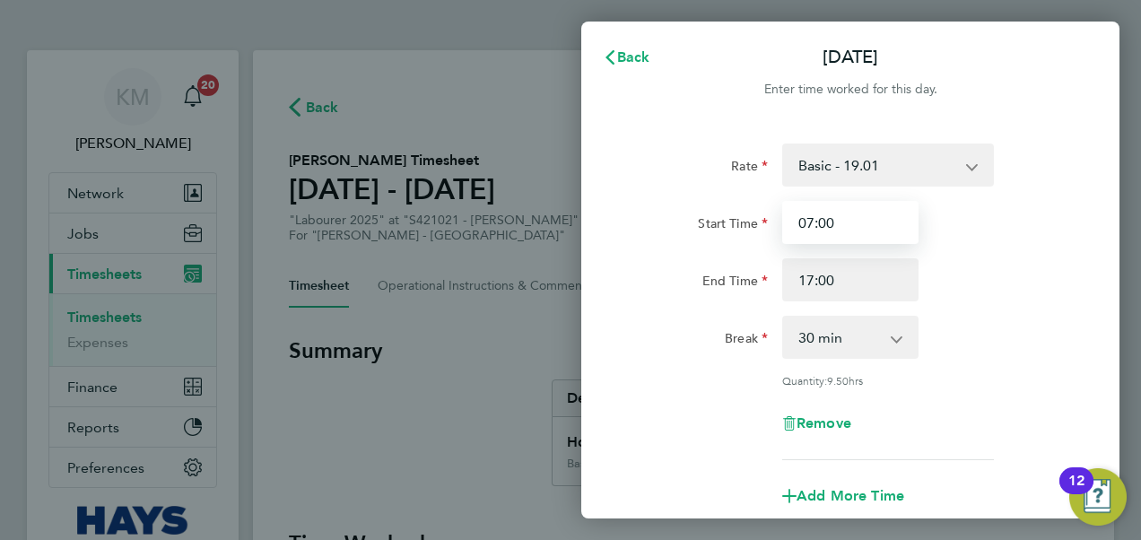
click at [848, 217] on input "07:00" at bounding box center [850, 222] width 136 height 43
drag, startPoint x: 848, startPoint y: 217, endPoint x: 724, endPoint y: 218, distance: 124.6
click at [724, 218] on div "Start Time 07:00" at bounding box center [850, 222] width 452 height 43
type input "07:30"
click at [1003, 325] on div "Break 0 min 15 min 30 min 45 min 60 min 75 min 90 min" at bounding box center [850, 337] width 452 height 43
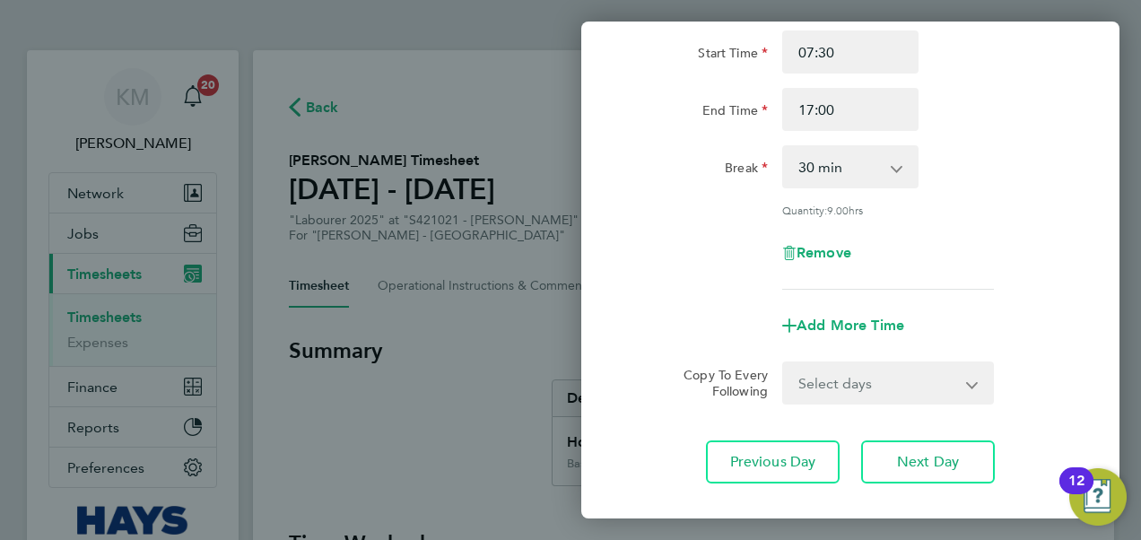
scroll to position [270, 0]
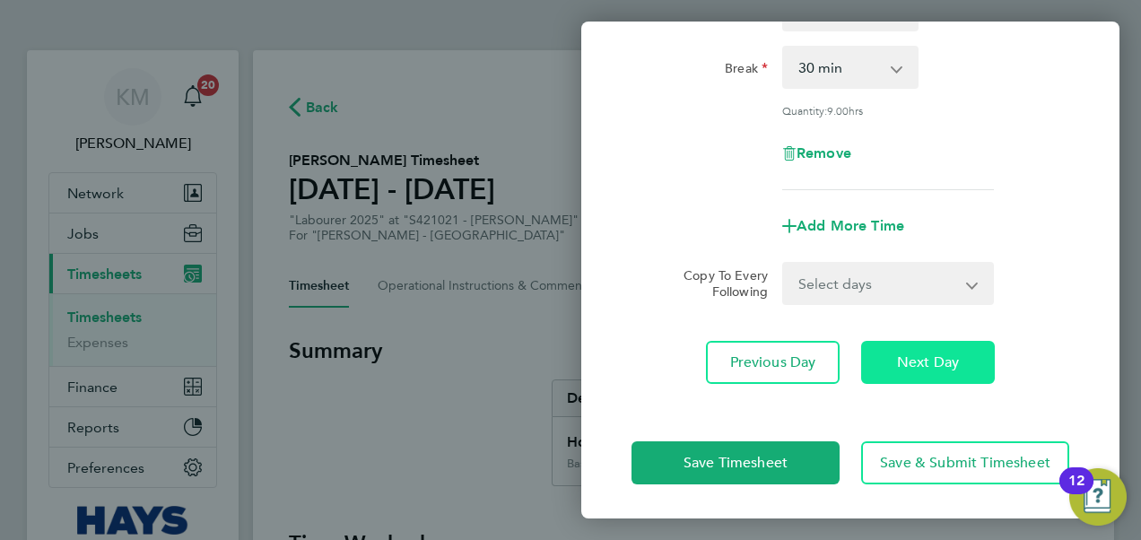
click at [942, 360] on span "Next Day" at bounding box center [928, 362] width 62 height 18
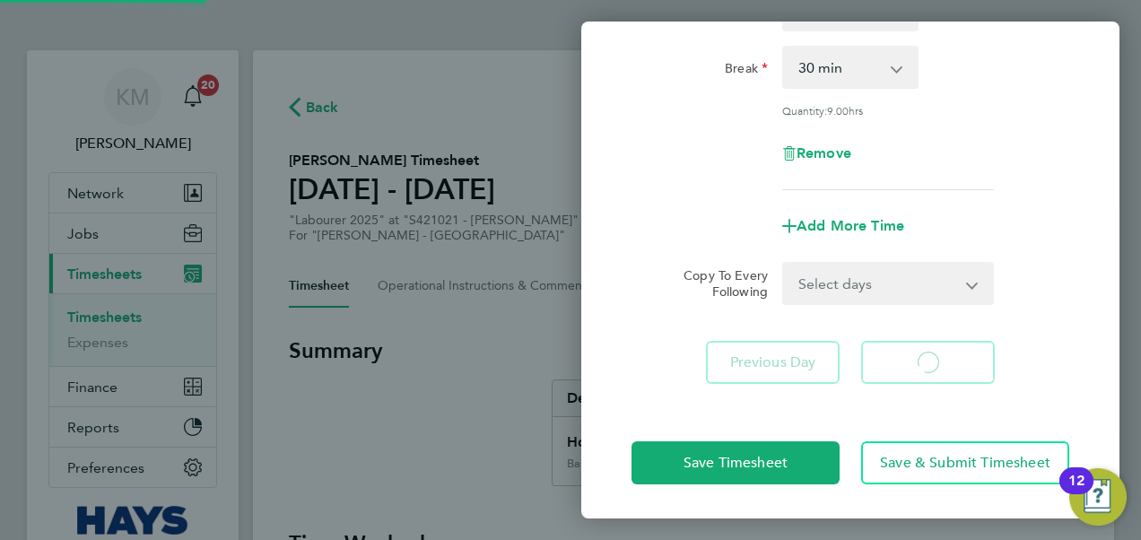
select select "30"
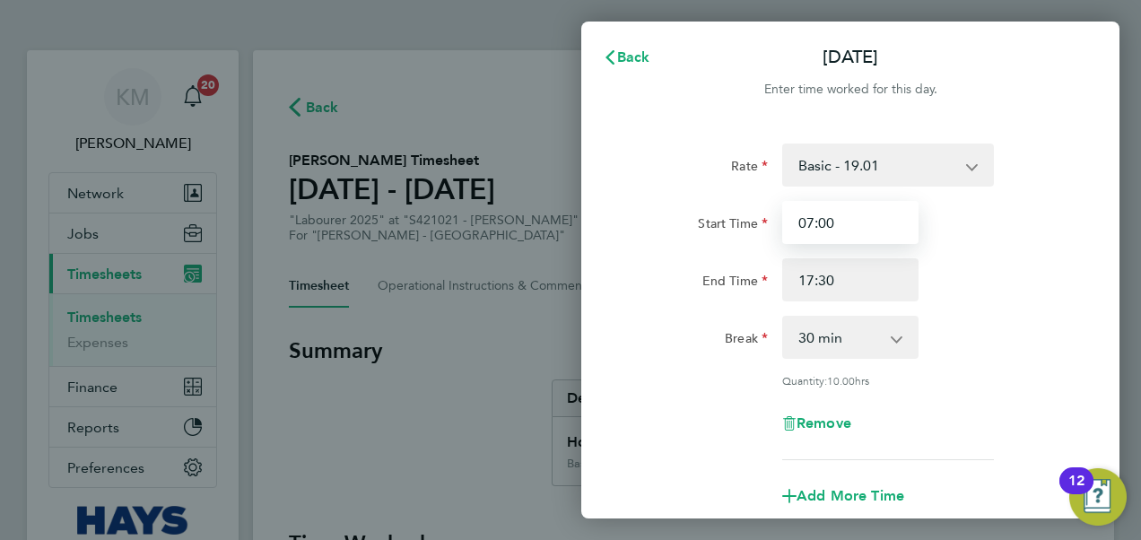
drag, startPoint x: 850, startPoint y: 227, endPoint x: 714, endPoint y: 222, distance: 136.4
click at [714, 222] on div "Start Time 07:00" at bounding box center [850, 222] width 452 height 43
type input "07:30"
click at [1026, 323] on div "Break 0 min 15 min 30 min 45 min 60 min 75 min 90 min" at bounding box center [850, 337] width 452 height 43
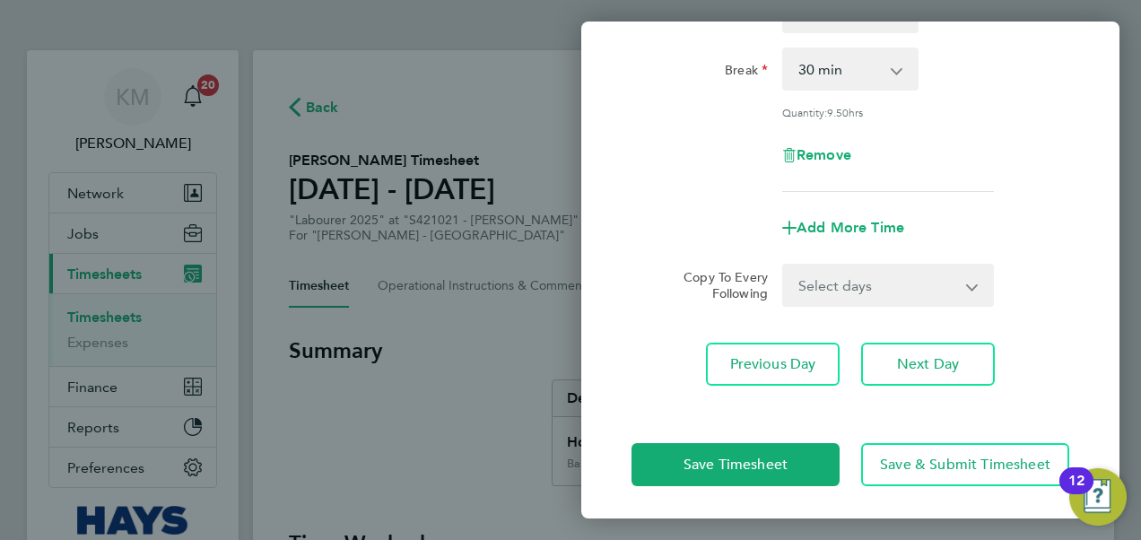
scroll to position [270, 0]
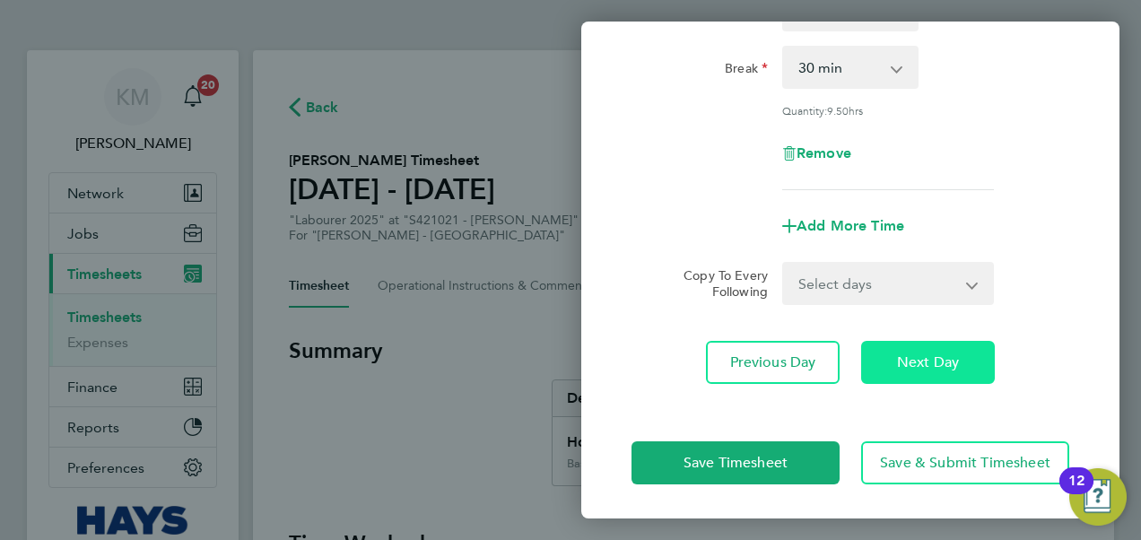
click at [926, 361] on span "Next Day" at bounding box center [928, 362] width 62 height 18
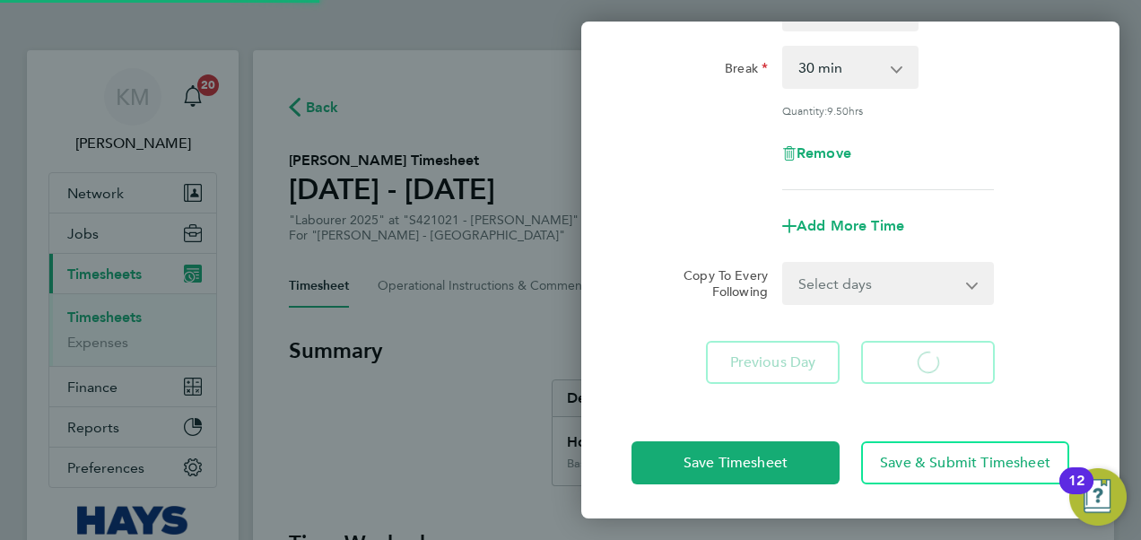
select select "30"
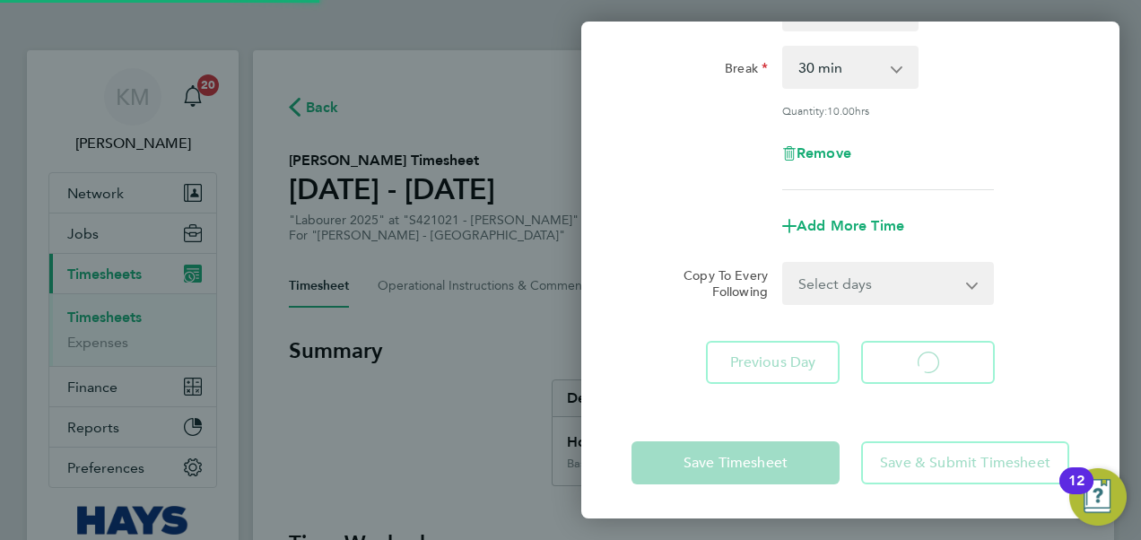
select select "30"
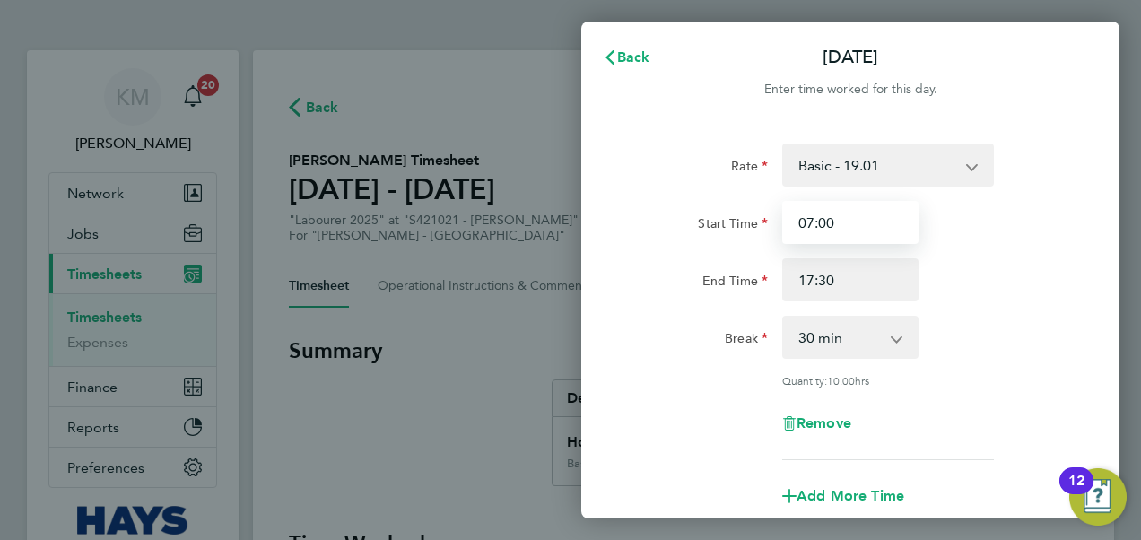
drag, startPoint x: 861, startPoint y: 221, endPoint x: 635, endPoint y: 214, distance: 226.1
click at [635, 214] on div "Start Time 07:00" at bounding box center [850, 222] width 452 height 43
type input "07:30"
click at [1044, 310] on div "Rate Basic - 19.01 Overtime - 27.22 Start Time 07:30 End Time 17:30 Break 0 min…" at bounding box center [850, 301] width 438 height 317
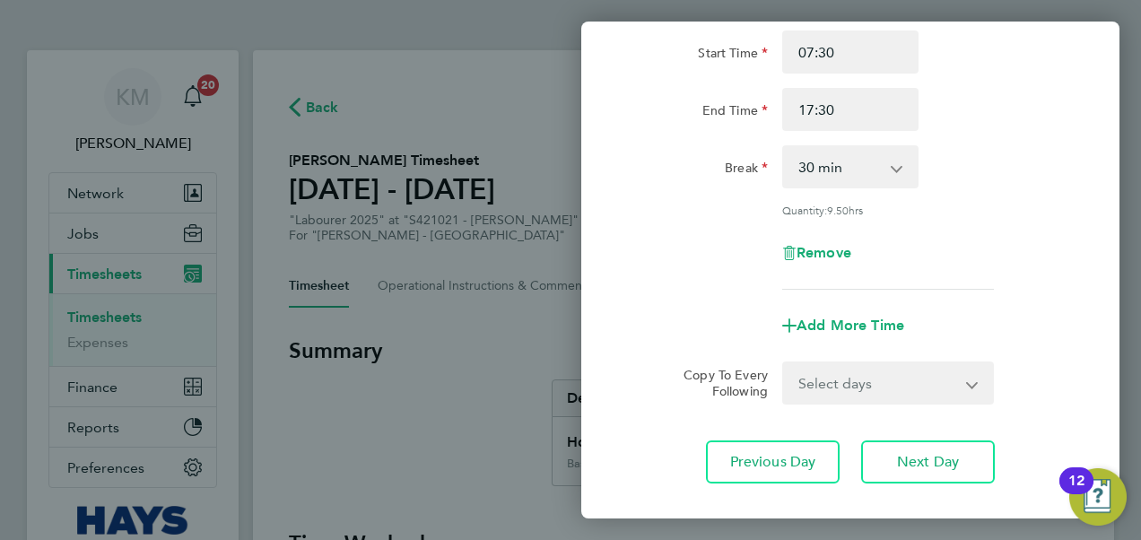
scroll to position [270, 0]
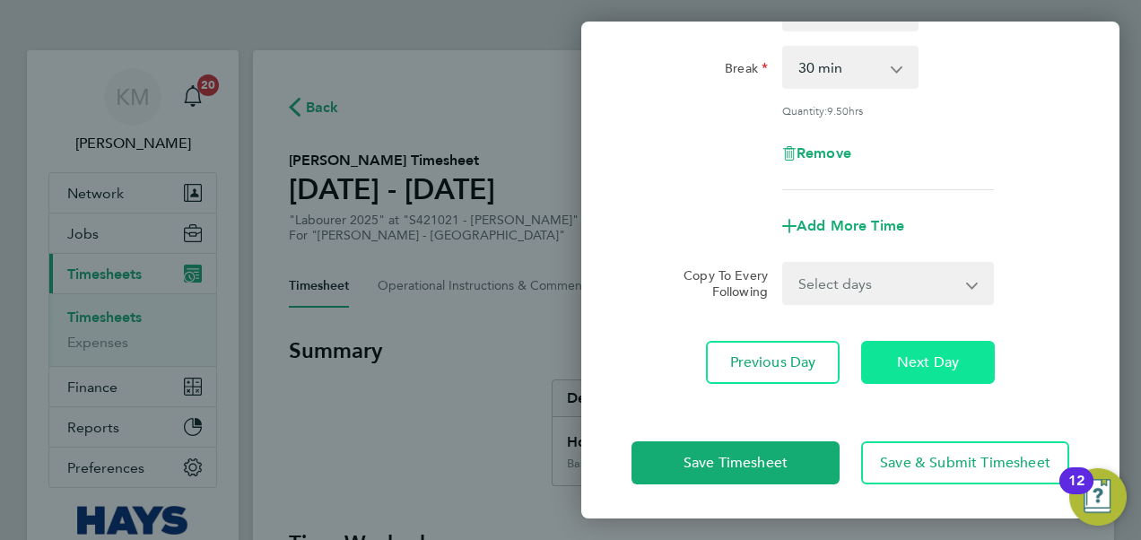
click at [959, 353] on button "Next Day" at bounding box center [928, 362] width 134 height 43
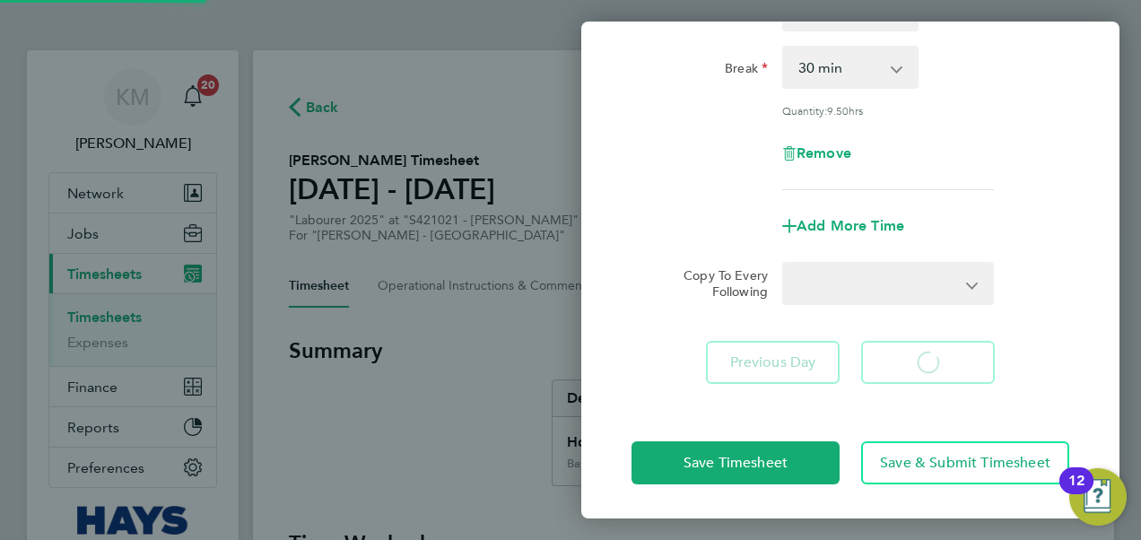
select select "30"
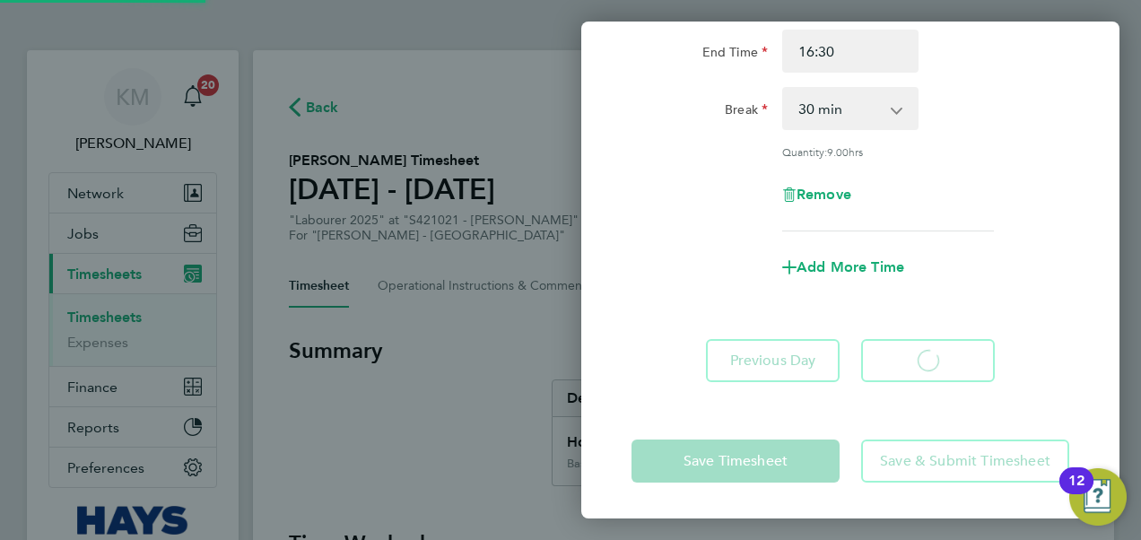
scroll to position [227, 0]
select select "30"
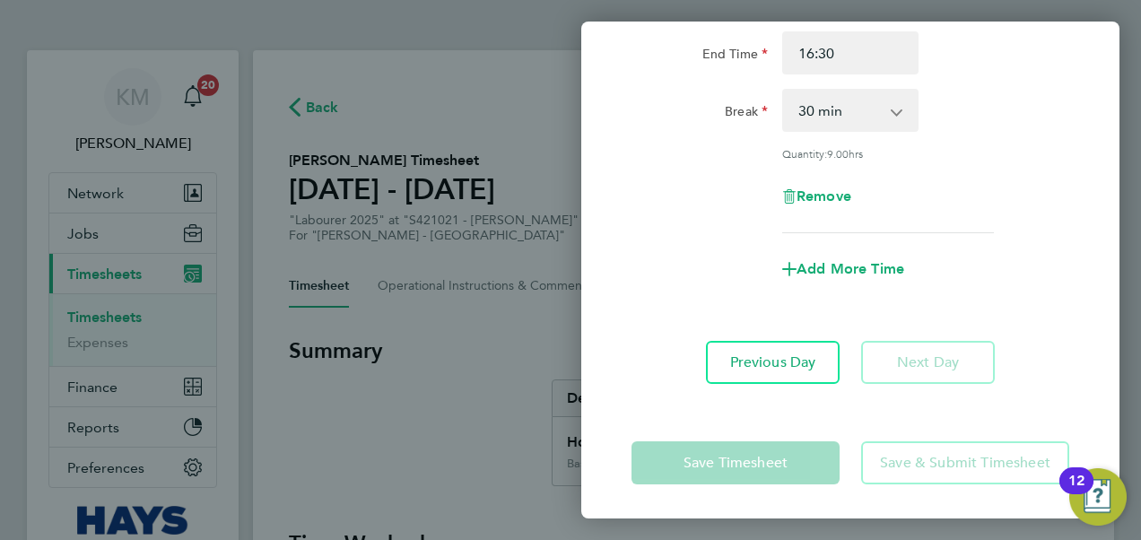
scroll to position [0, 0]
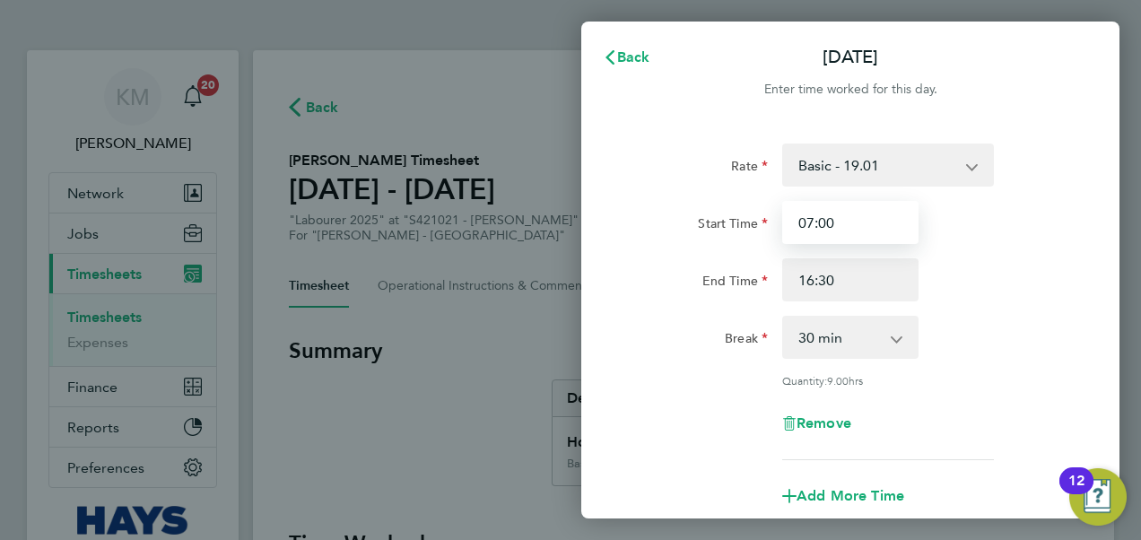
drag, startPoint x: 863, startPoint y: 225, endPoint x: 650, endPoint y: 230, distance: 212.6
click at [650, 230] on div "Start Time 07:00" at bounding box center [850, 222] width 452 height 43
type input "08:00"
click at [1049, 277] on div "End Time 16:30" at bounding box center [850, 279] width 452 height 43
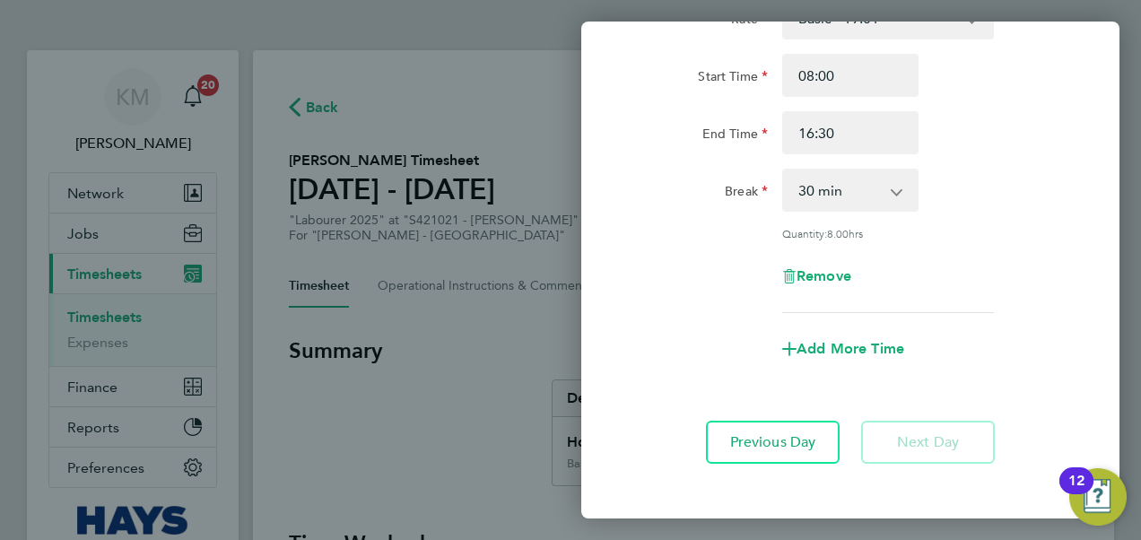
scroll to position [227, 0]
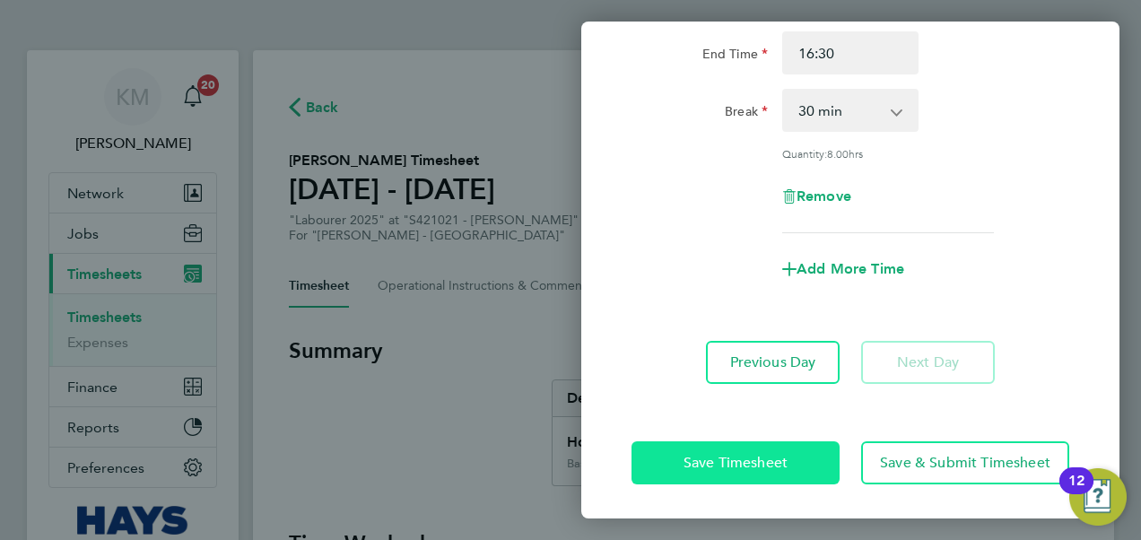
click at [719, 456] on span "Save Timesheet" at bounding box center [735, 463] width 104 height 18
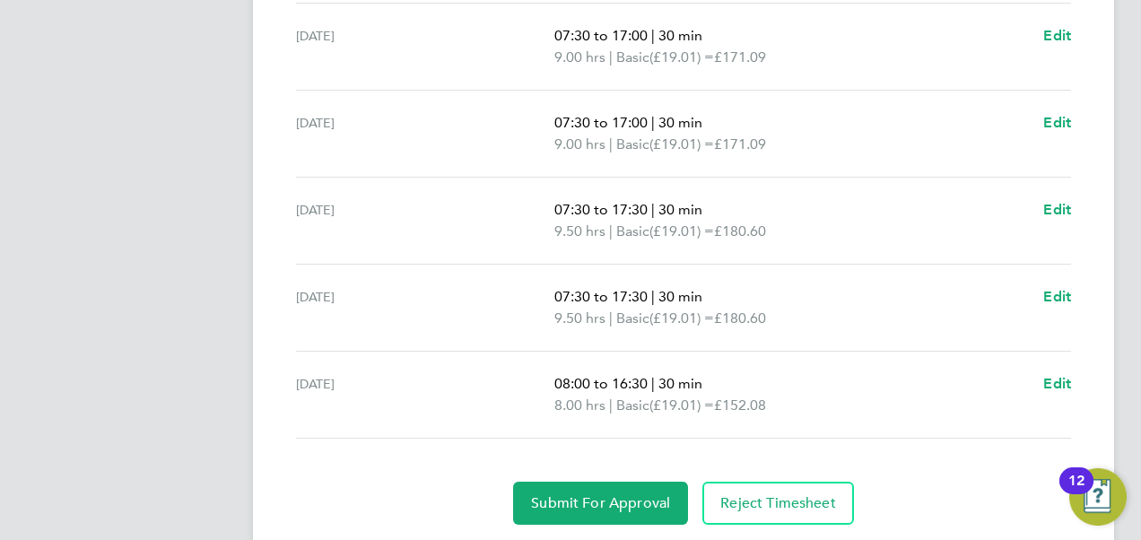
scroll to position [752, 0]
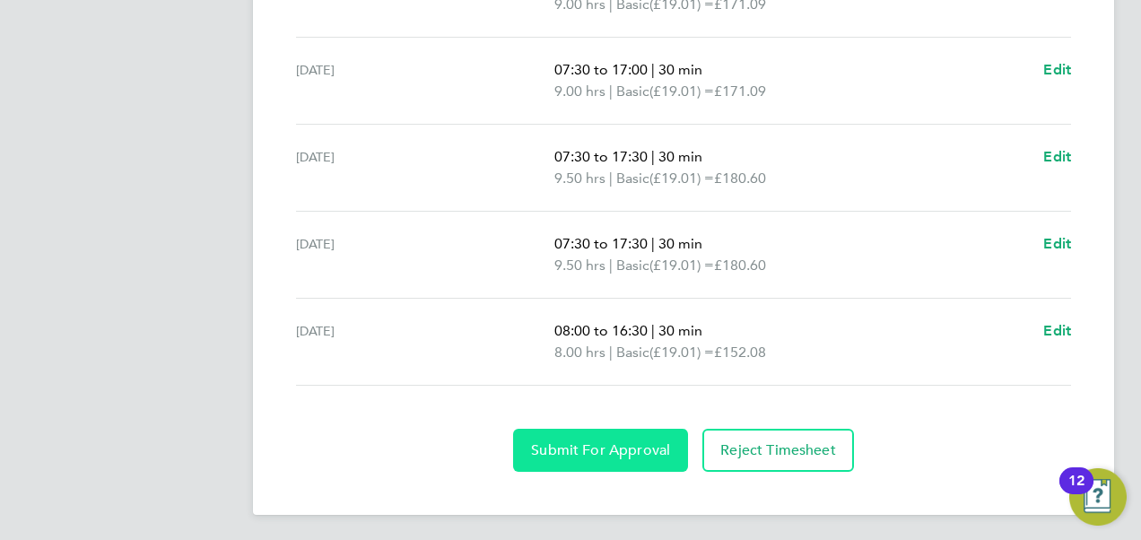
click at [565, 456] on button "Submit For Approval" at bounding box center [600, 450] width 175 height 43
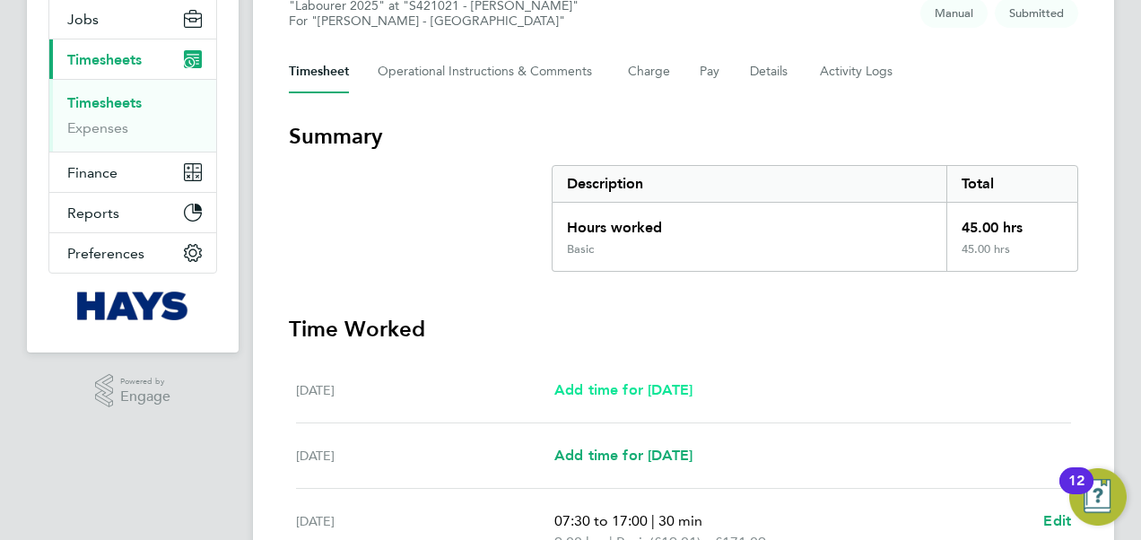
scroll to position [0, 0]
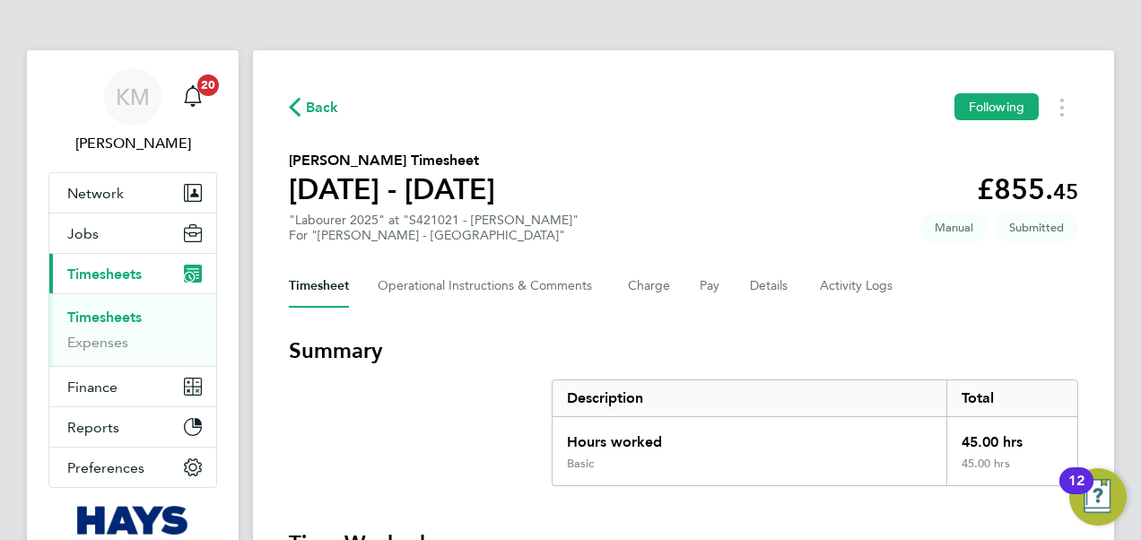
click at [91, 314] on link "Timesheets" at bounding box center [104, 316] width 74 height 17
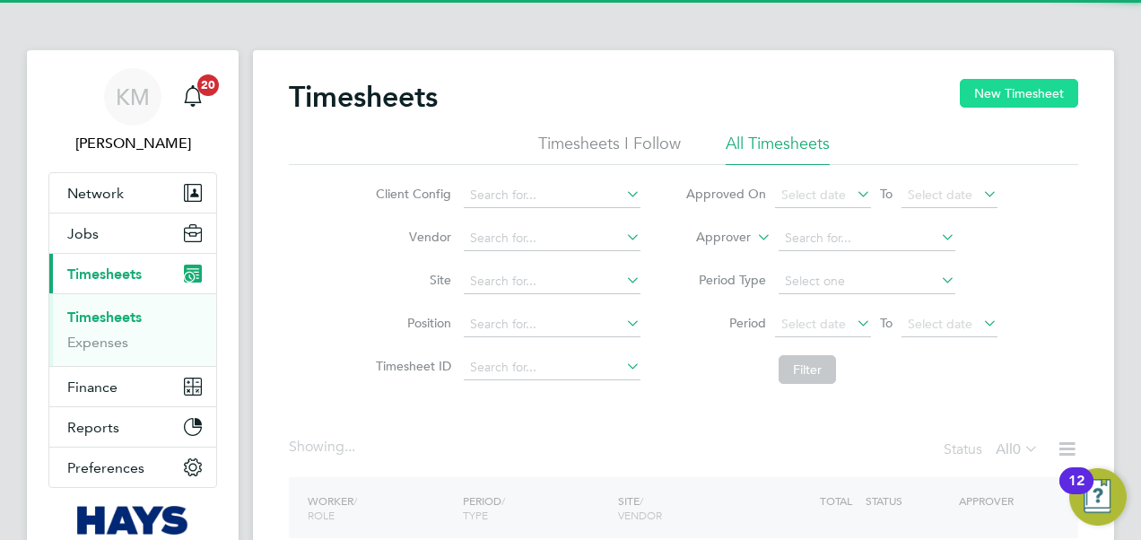
click at [1031, 93] on button "New Timesheet" at bounding box center [1018, 93] width 118 height 29
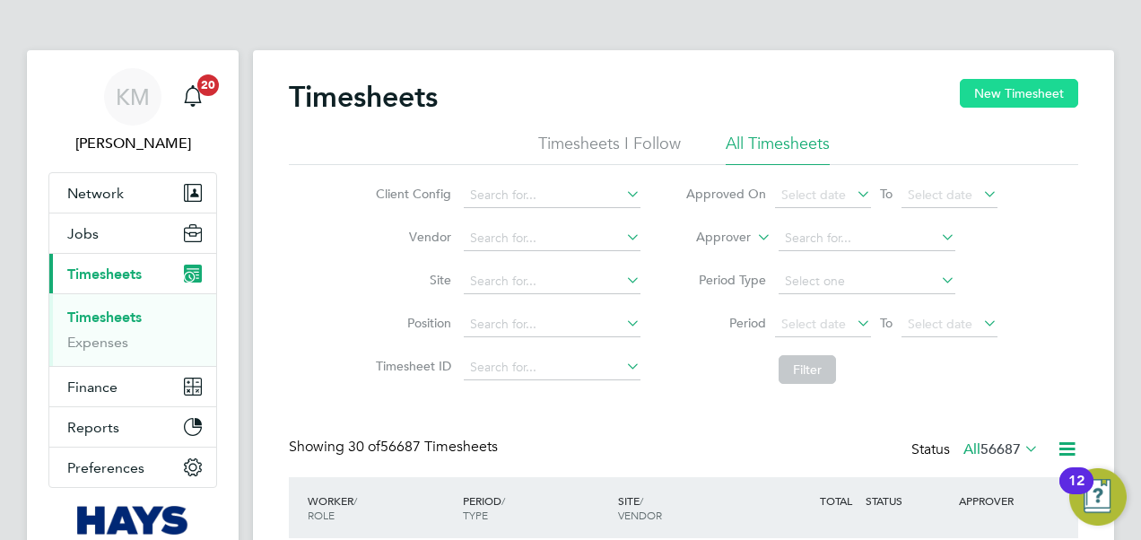
scroll to position [45, 155]
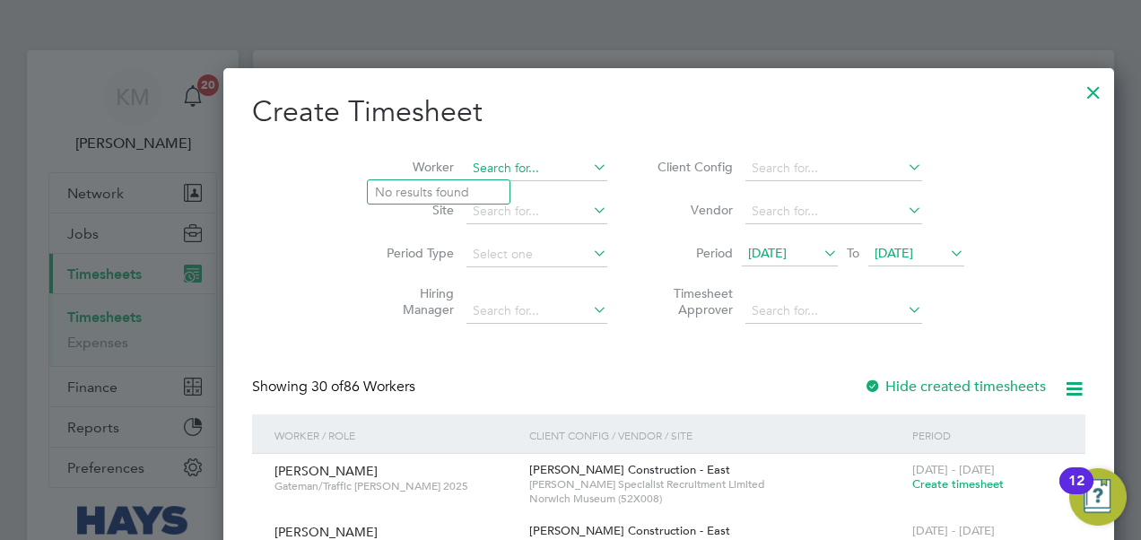
click at [466, 174] on input at bounding box center [536, 168] width 141 height 25
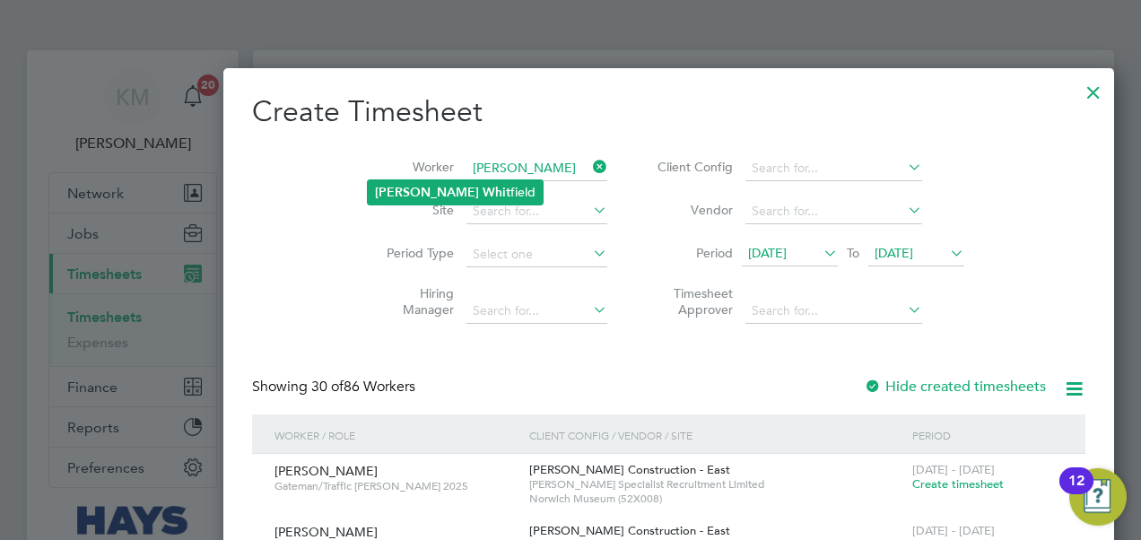
click at [462, 186] on li "David Whit field" at bounding box center [455, 192] width 175 height 24
type input "David Whitfield"
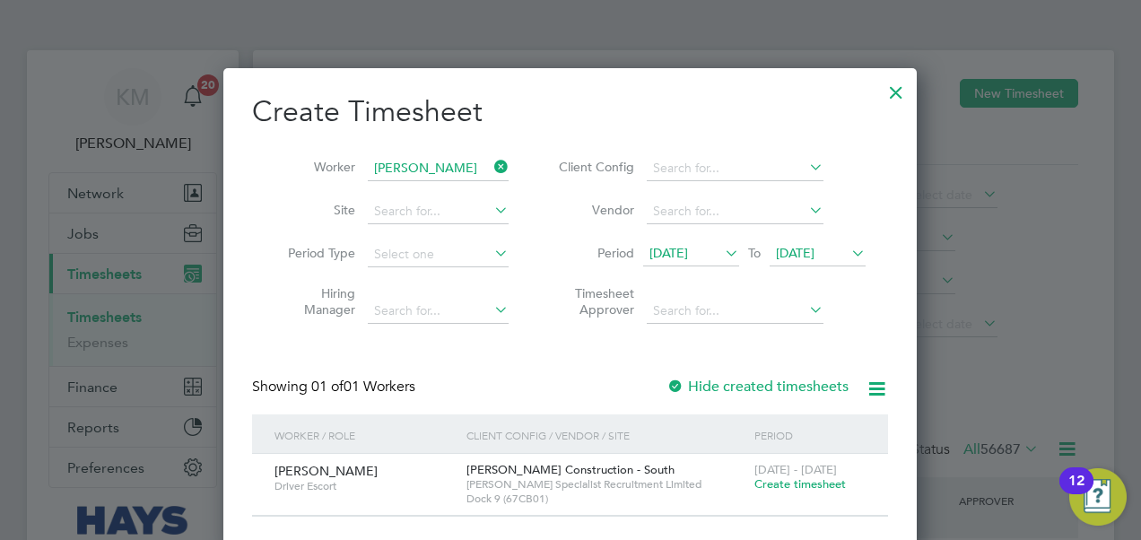
click at [800, 487] on span "Create timesheet" at bounding box center [799, 483] width 91 height 15
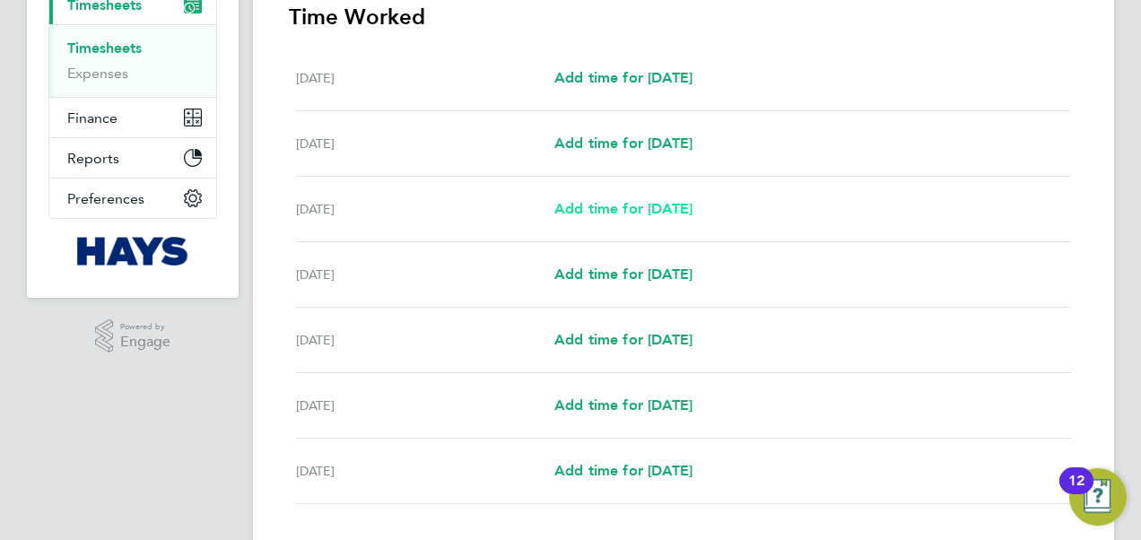
click at [603, 210] on span "Add time for Mon 18 Aug" at bounding box center [623, 208] width 138 height 17
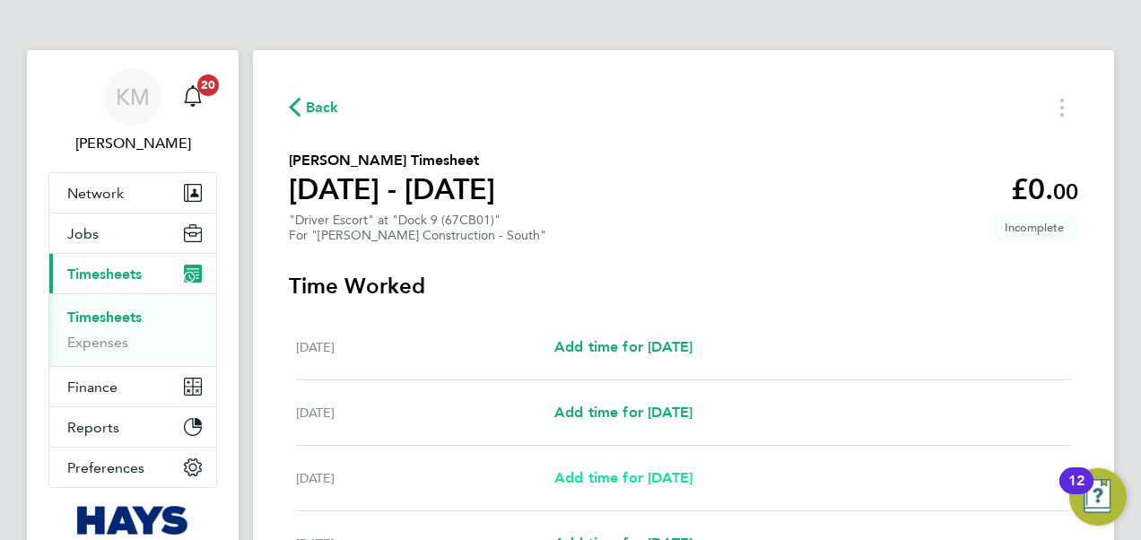
select select "30"
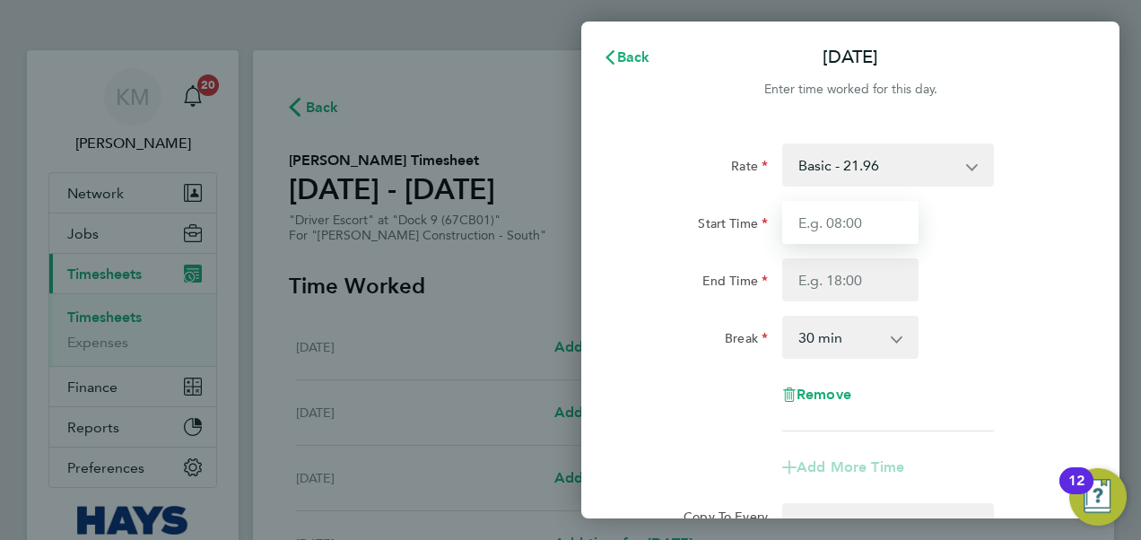
click at [881, 225] on input "Start Time" at bounding box center [850, 222] width 136 height 43
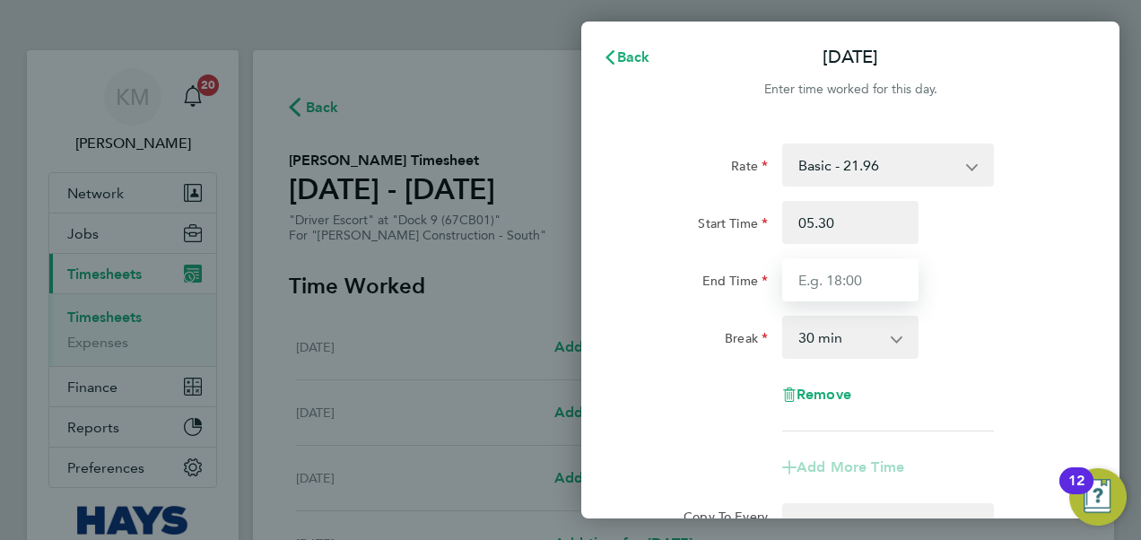
type input "05:30"
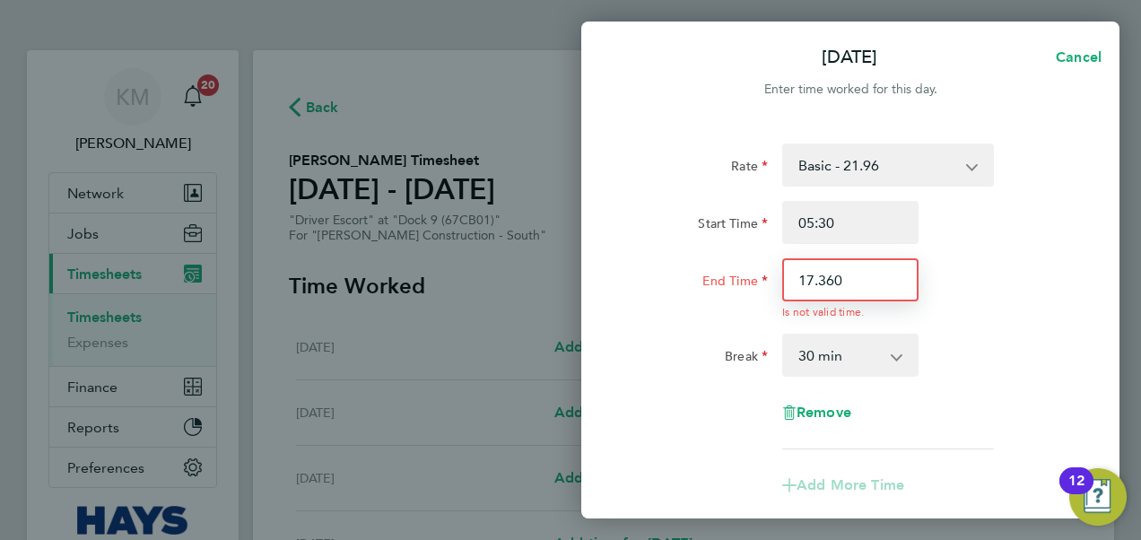
click at [859, 289] on input "17.360" at bounding box center [850, 279] width 136 height 43
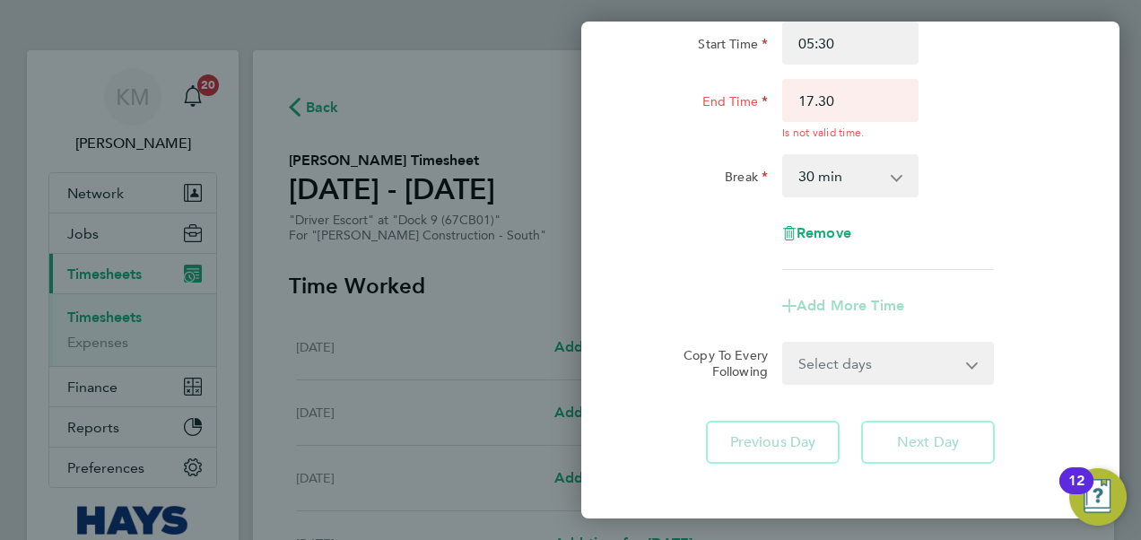
type input "17:30"
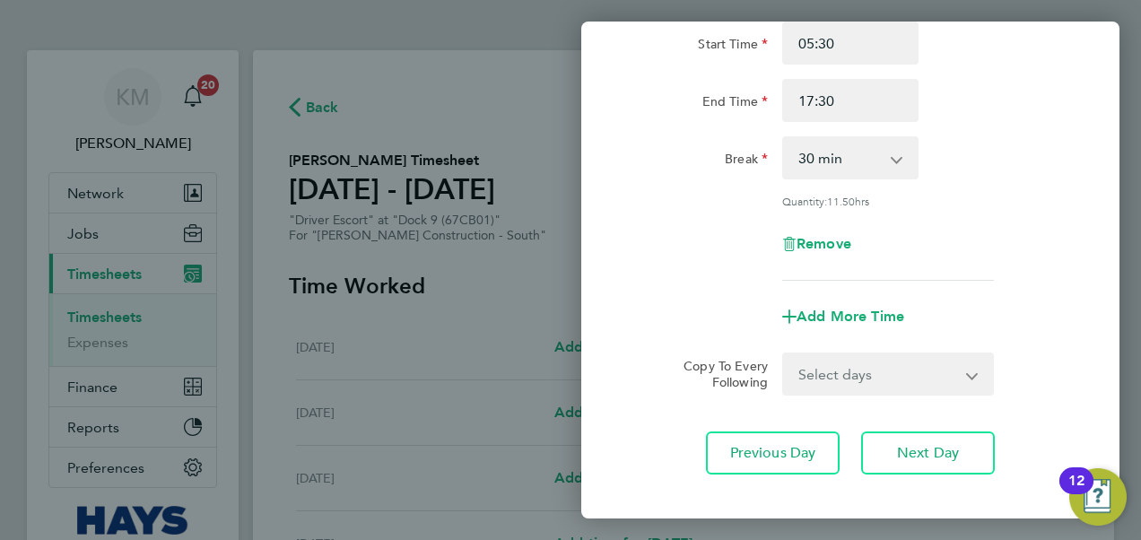
click at [890, 249] on div "Remove" at bounding box center [850, 243] width 151 height 43
click at [916, 447] on span "Next Day" at bounding box center [928, 453] width 62 height 18
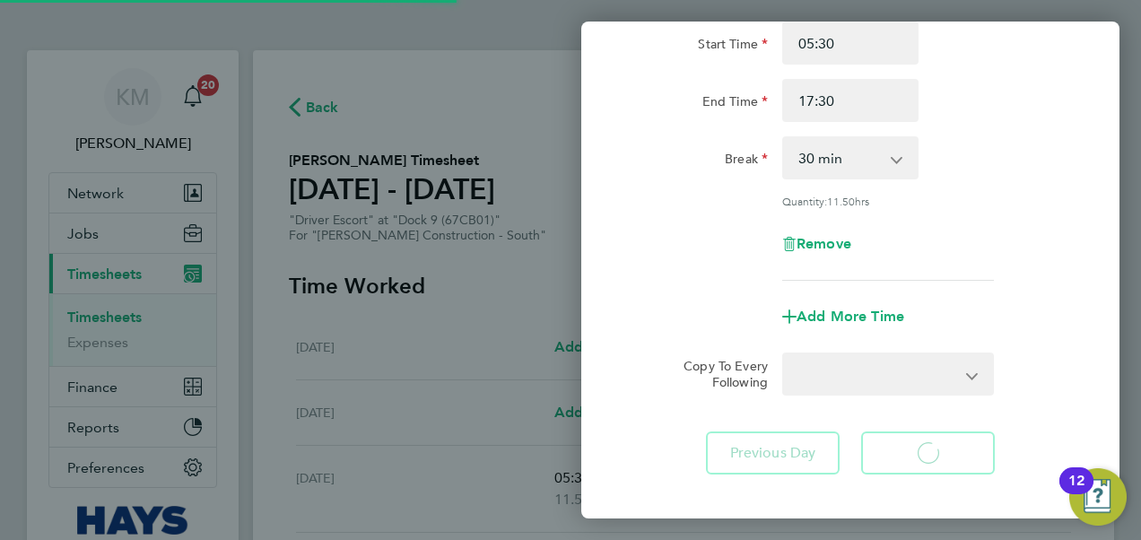
select select "30"
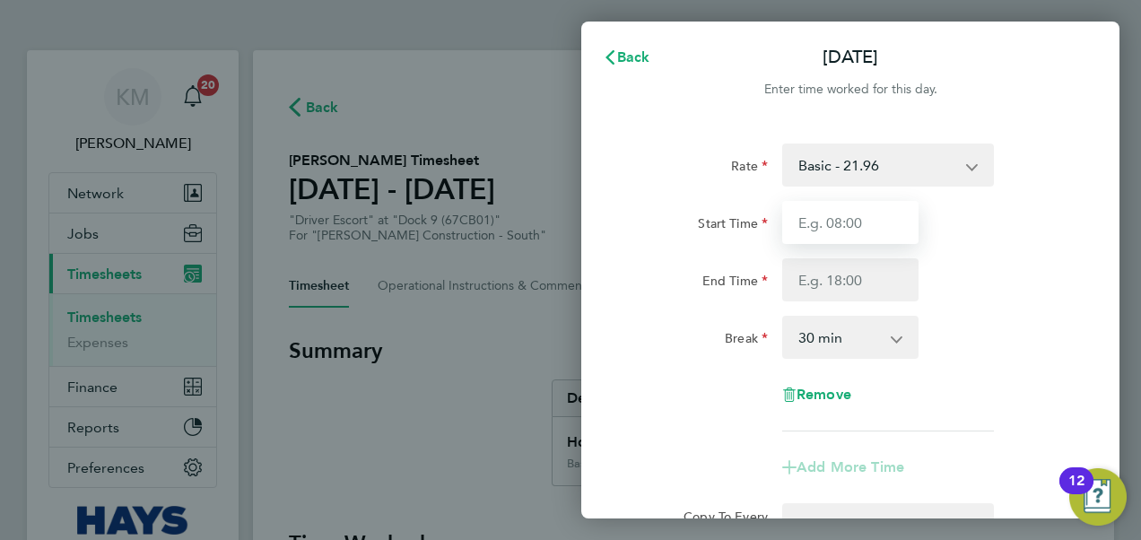
click at [811, 224] on input "Start Time" at bounding box center [850, 222] width 136 height 43
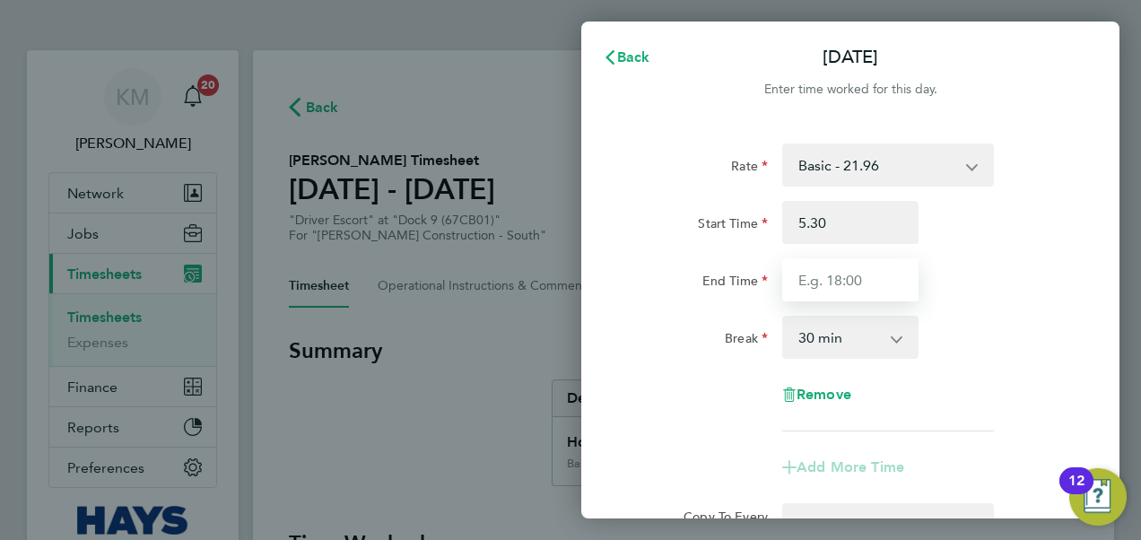
type input "05:30"
type input "17:30"
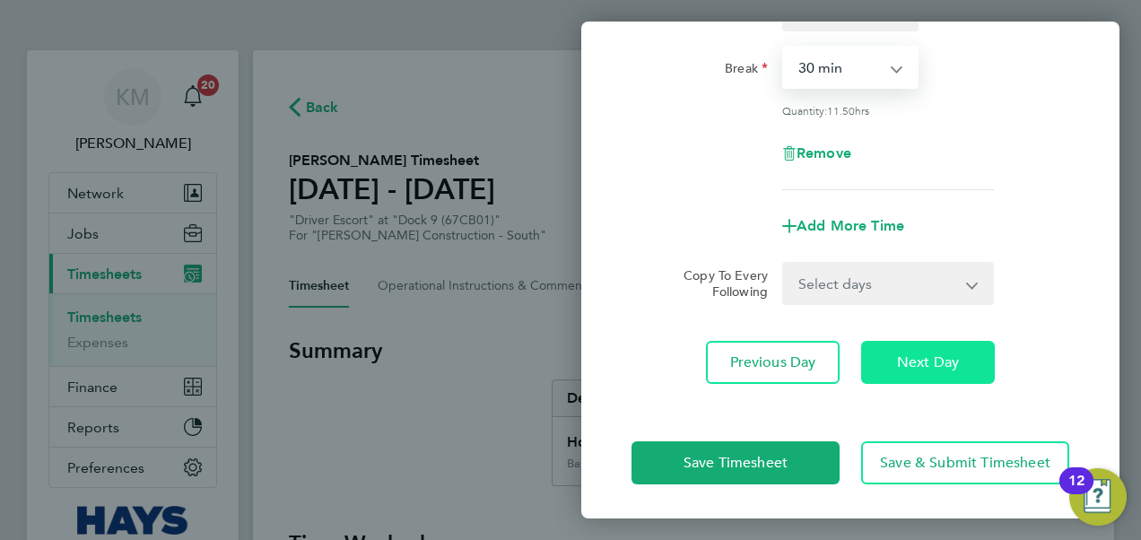
click at [900, 366] on span "Next Day" at bounding box center [928, 362] width 62 height 18
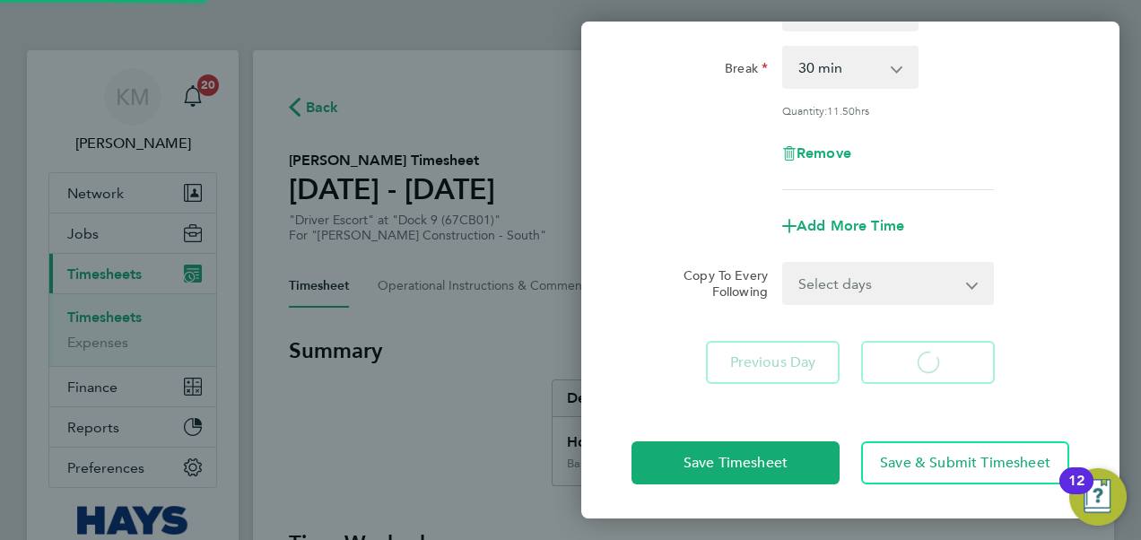
select select "30"
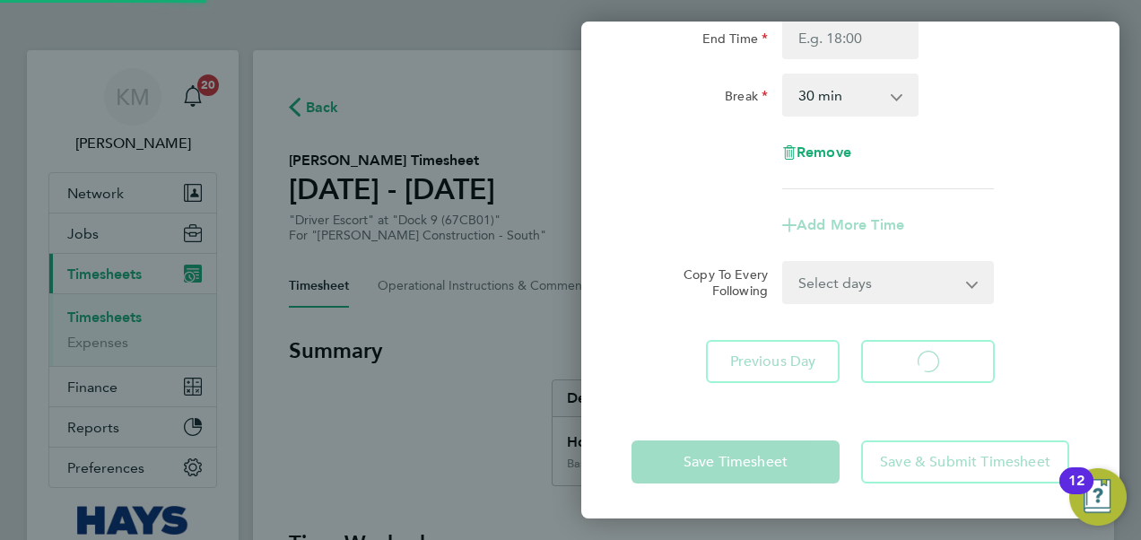
select select "30"
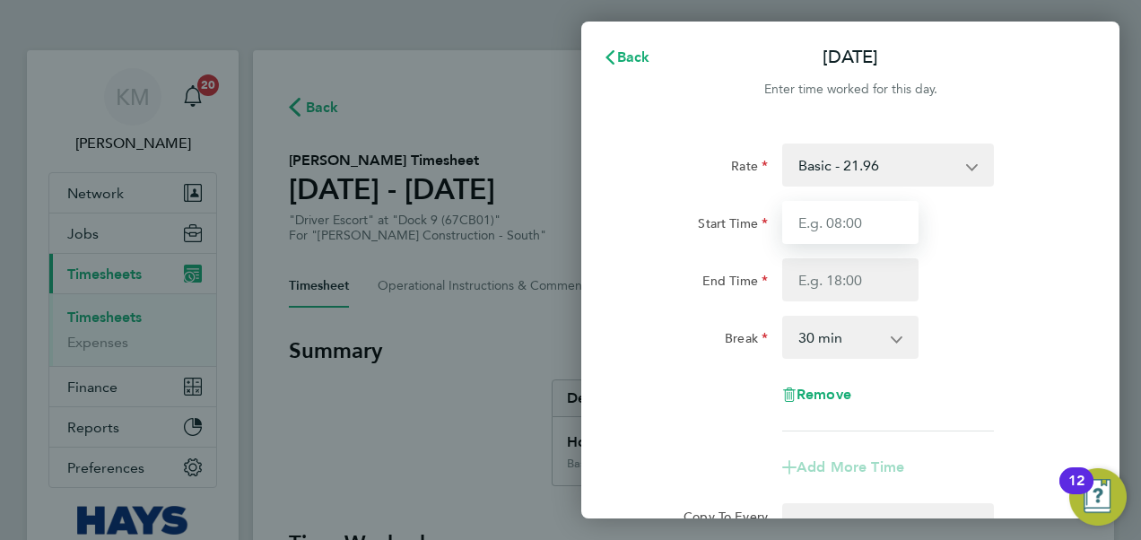
click at [826, 230] on input "Start Time" at bounding box center [850, 222] width 136 height 43
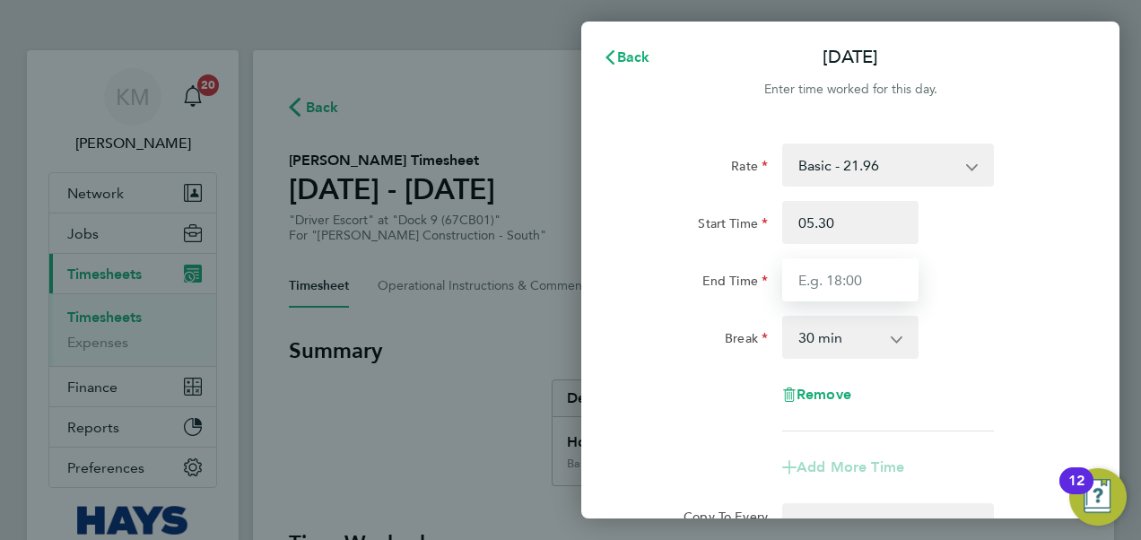
type input "05:30"
type input "17:30"
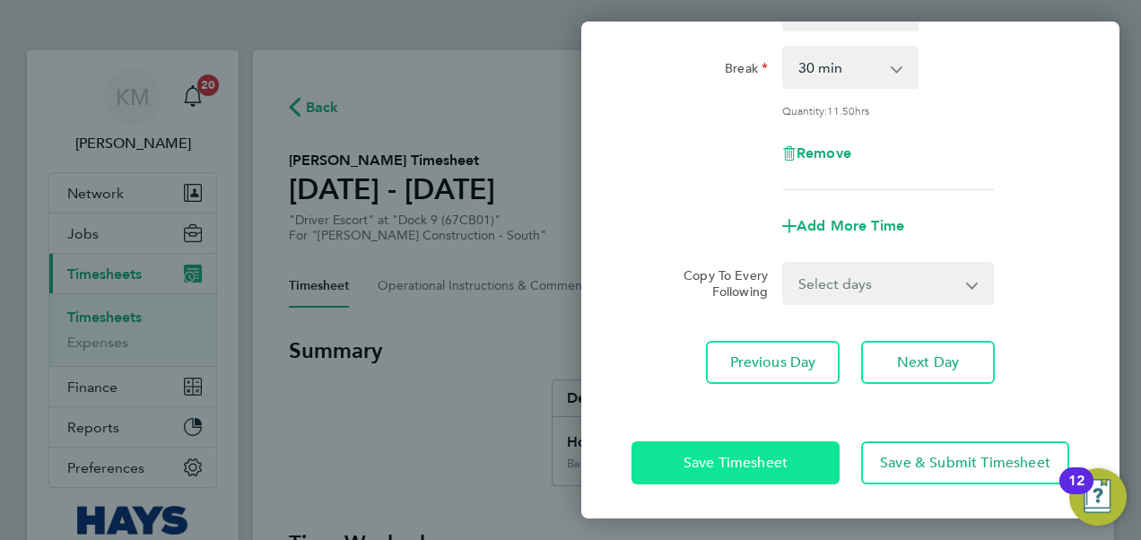
click at [768, 465] on span "Save Timesheet" at bounding box center [735, 463] width 104 height 18
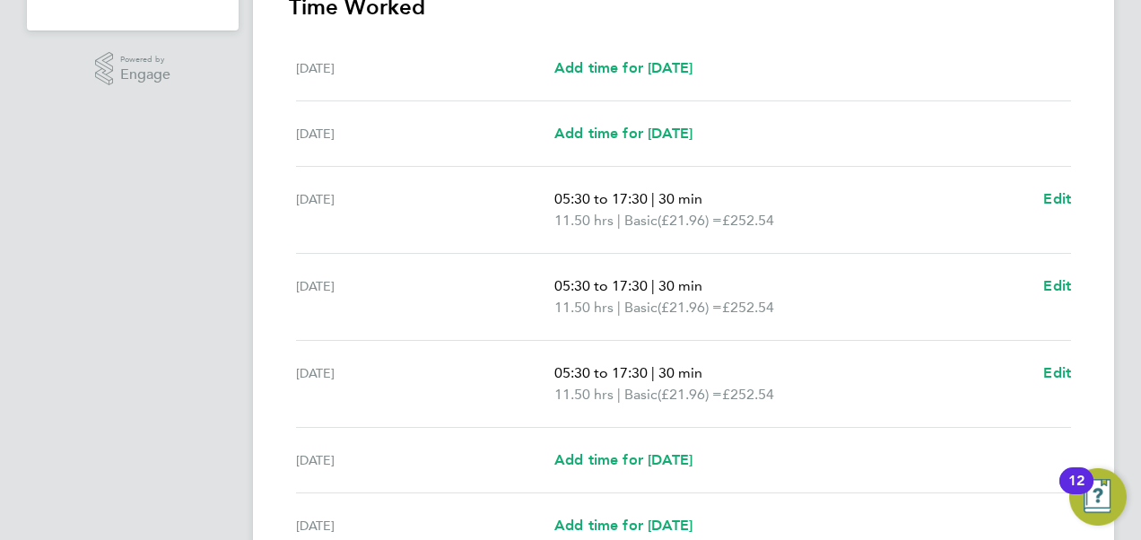
scroll to position [620, 0]
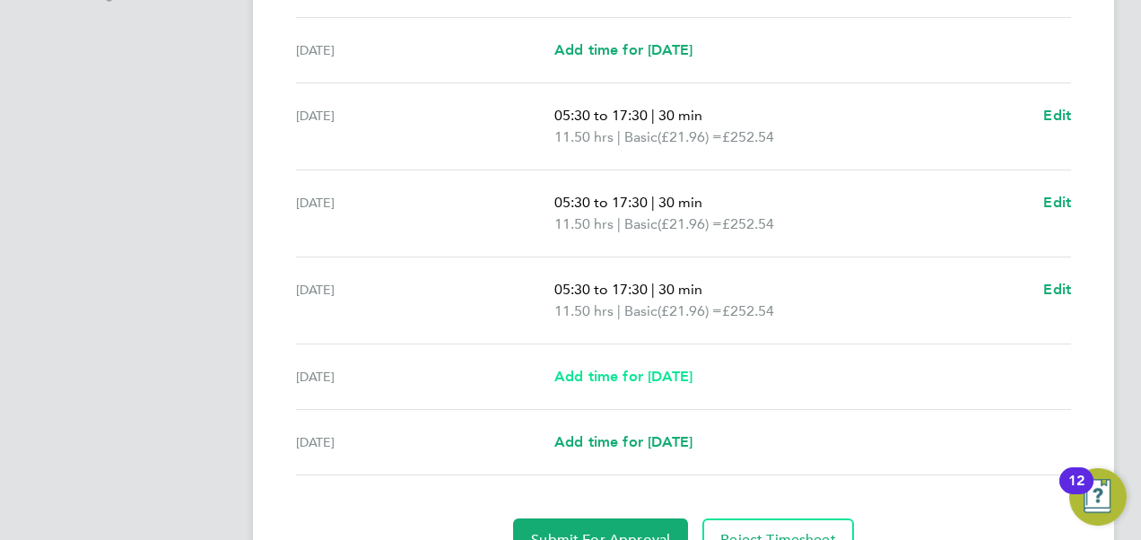
click at [607, 374] on span "Add time for Thu 21 Aug" at bounding box center [623, 376] width 138 height 17
select select "30"
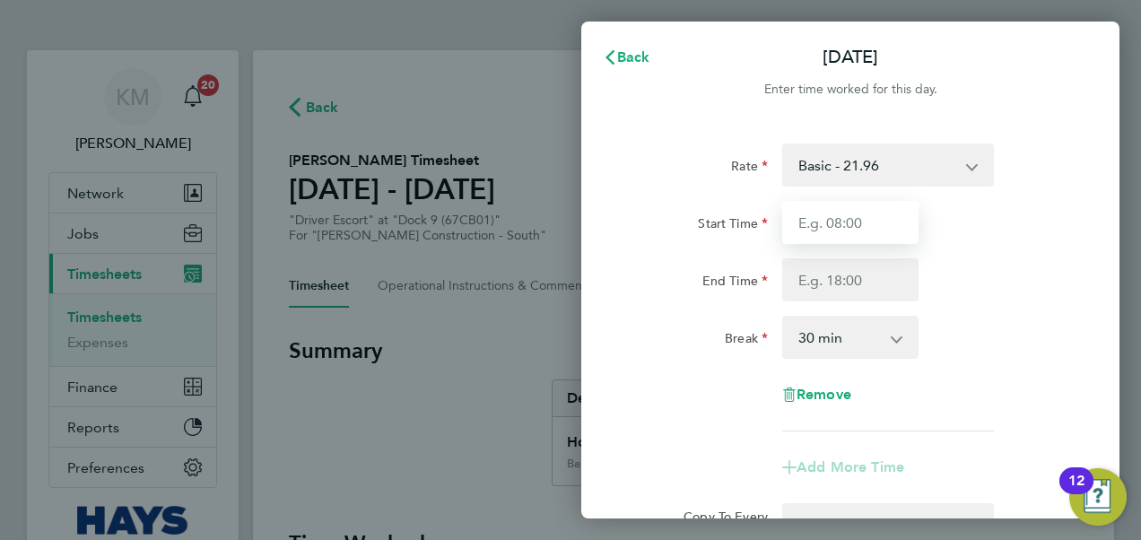
click at [868, 224] on input "Start Time" at bounding box center [850, 222] width 136 height 43
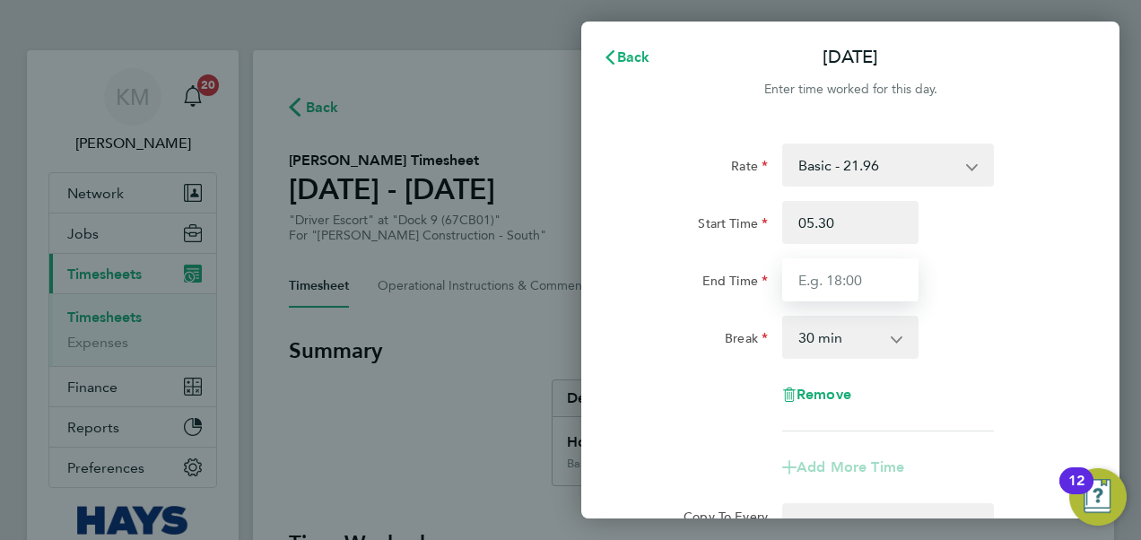
type input "05:30"
click at [843, 273] on input "End Time" at bounding box center [850, 279] width 136 height 43
type input "13:00"
click at [989, 282] on div "End Time 13:00" at bounding box center [850, 279] width 452 height 43
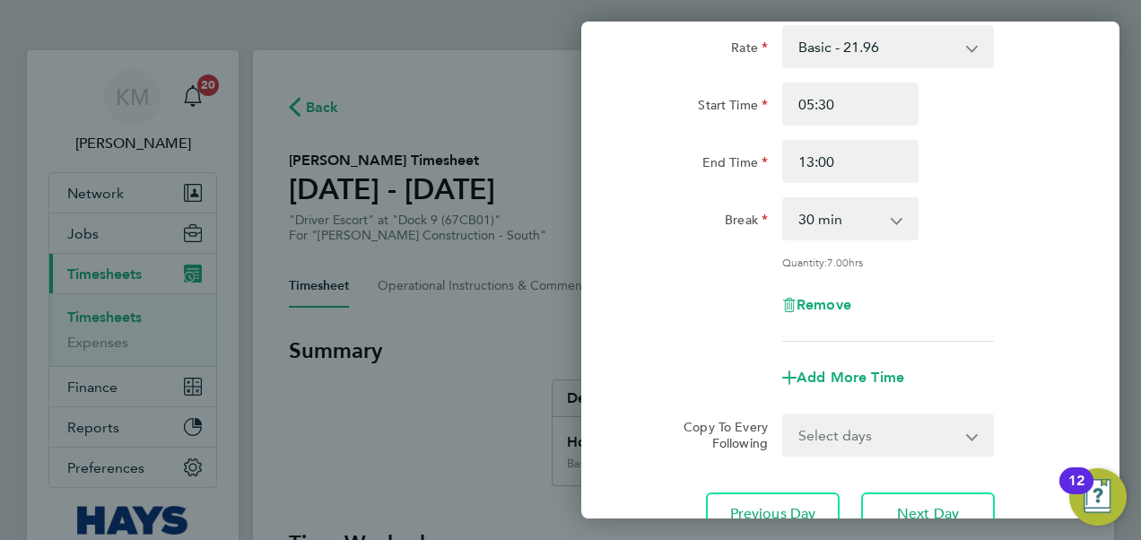
scroll to position [270, 0]
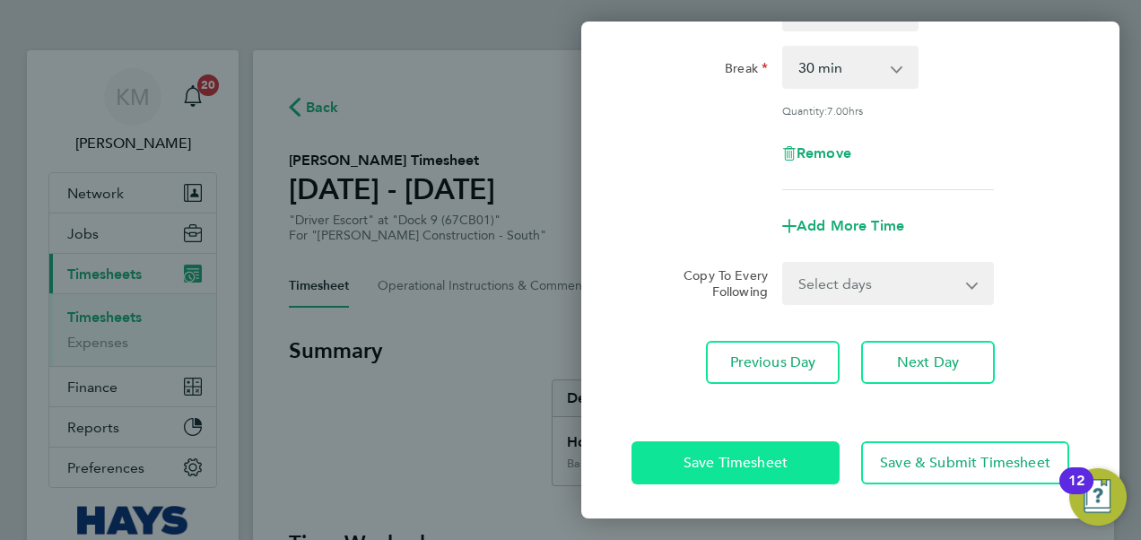
click at [757, 467] on span "Save Timesheet" at bounding box center [735, 463] width 104 height 18
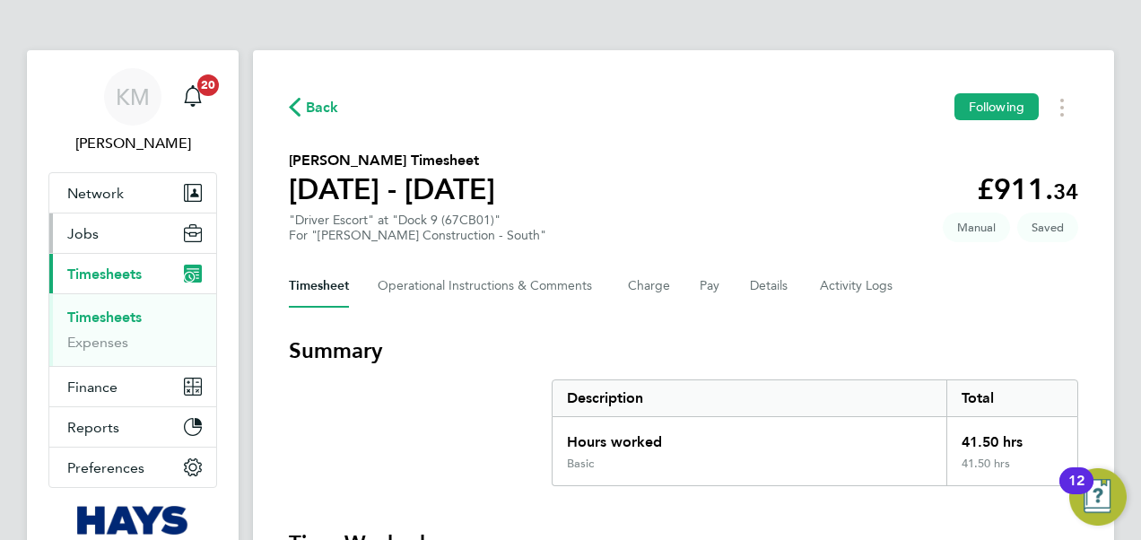
click at [82, 234] on span "Jobs" at bounding box center [82, 233] width 31 height 17
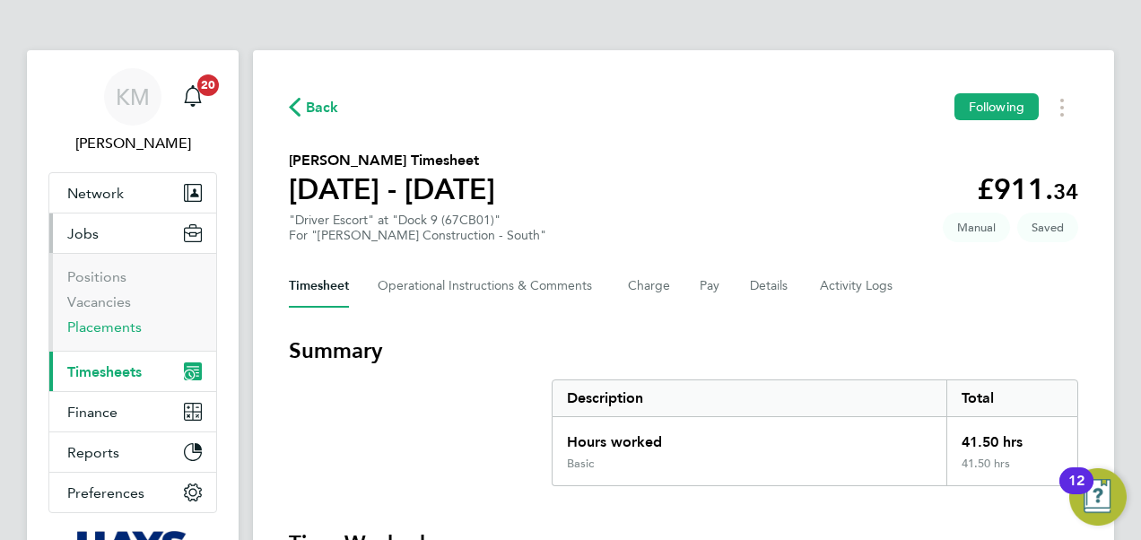
click at [103, 324] on link "Placements" at bounding box center [104, 326] width 74 height 17
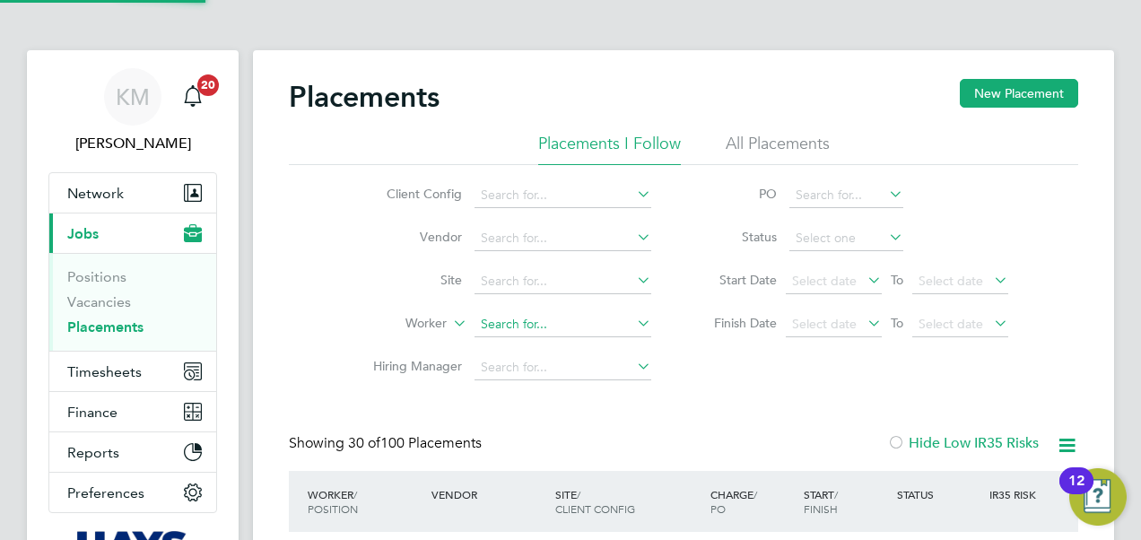
click at [494, 325] on input at bounding box center [562, 324] width 177 height 25
click at [558, 350] on li "David Whit field" at bounding box center [563, 348] width 178 height 24
type input "David Whitfield"
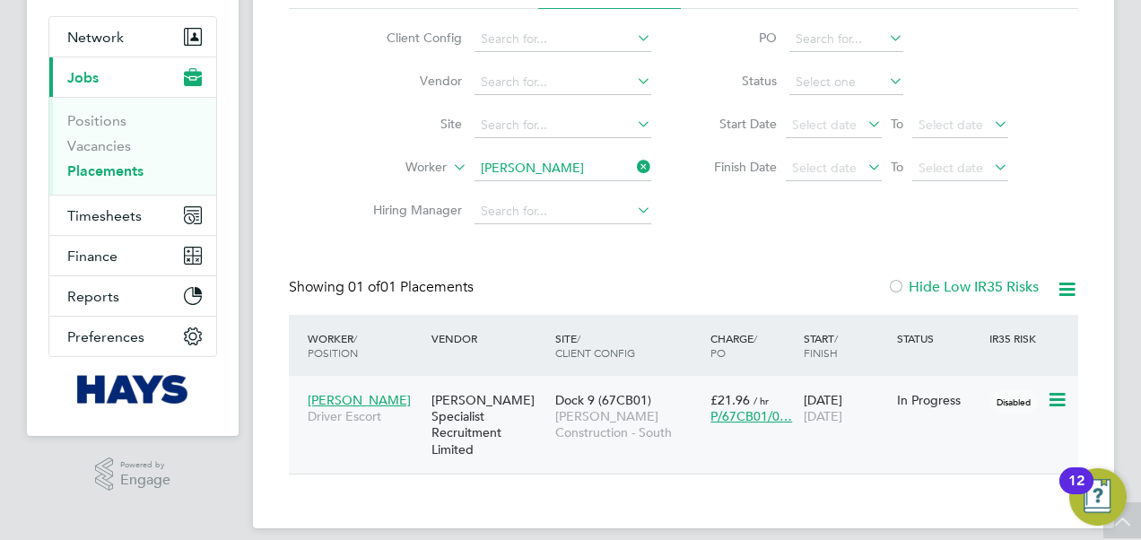
click at [443, 427] on div "Hays Specialist Recruitment Limited" at bounding box center [489, 424] width 124 height 83
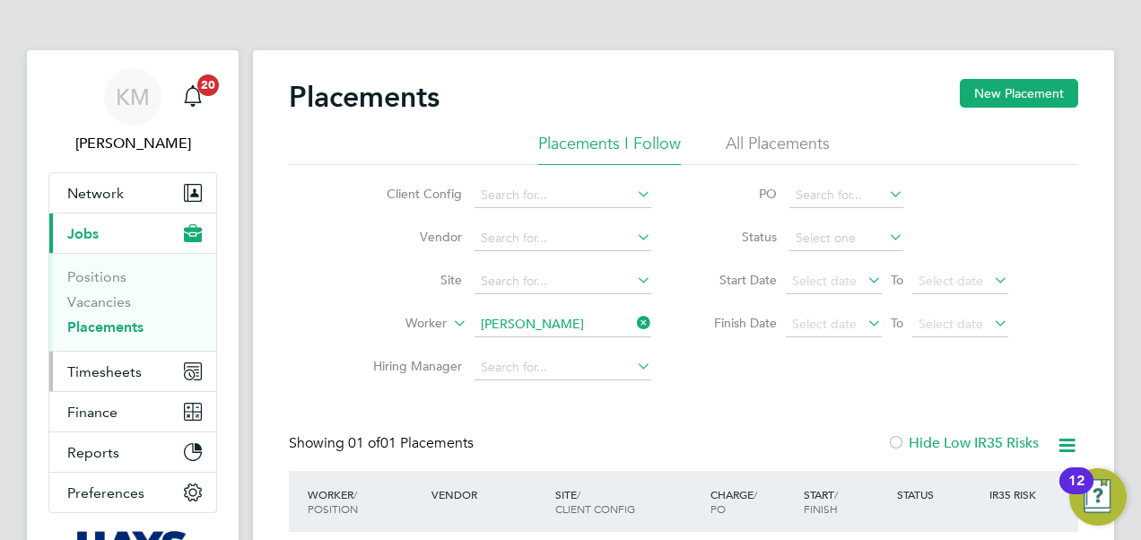
click at [104, 369] on span "Timesheets" at bounding box center [104, 371] width 74 height 17
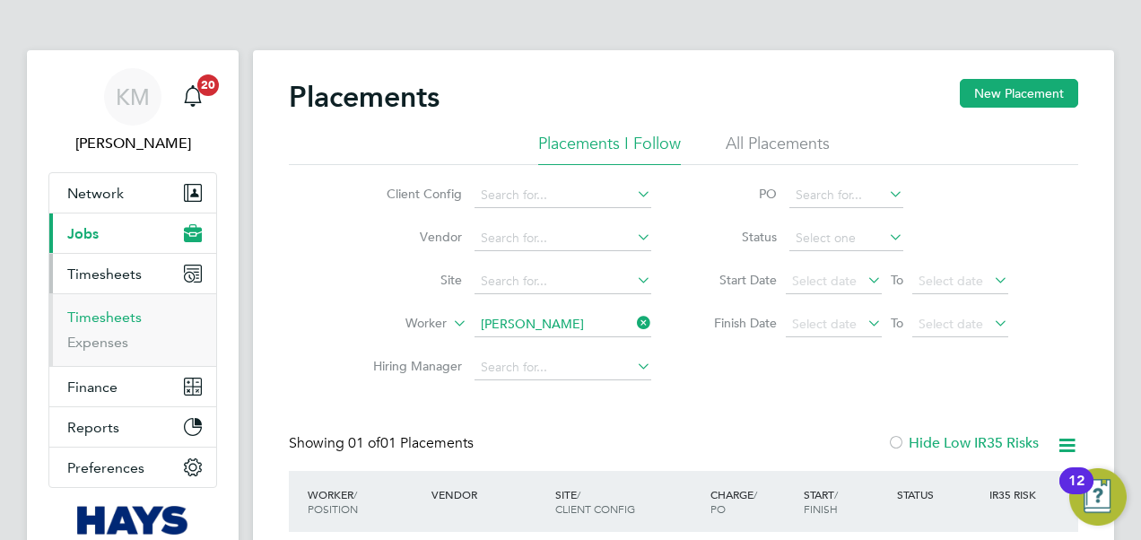
click at [118, 317] on link "Timesheets" at bounding box center [104, 316] width 74 height 17
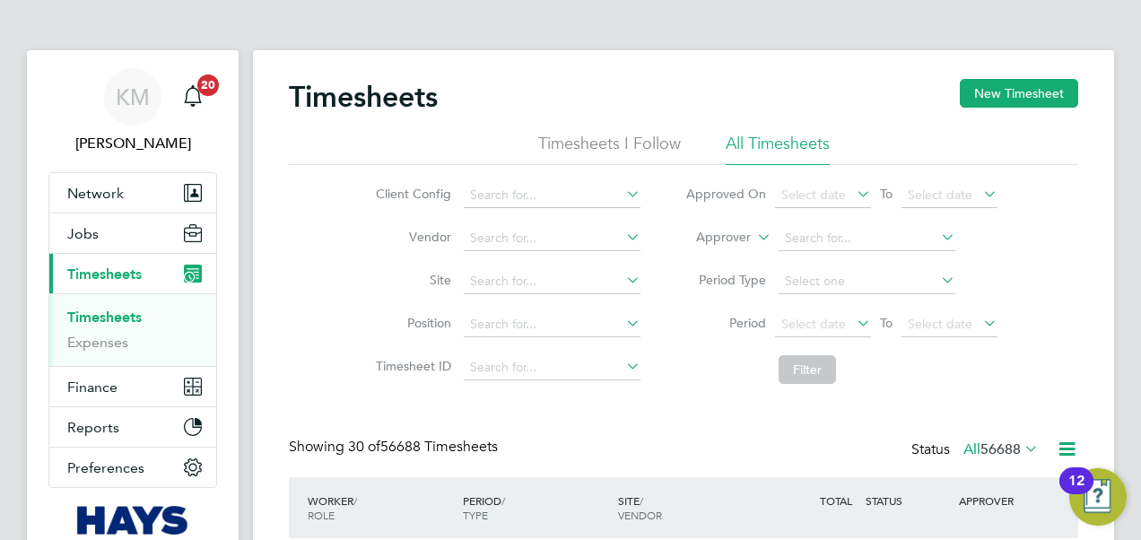
click at [753, 237] on icon at bounding box center [753, 232] width 0 height 16
drag, startPoint x: 729, startPoint y: 259, endPoint x: 767, endPoint y: 245, distance: 40.3
click at [728, 258] on li "Worker" at bounding box center [707, 258] width 88 height 23
click at [812, 240] on input at bounding box center [866, 238] width 177 height 25
click at [852, 262] on li "David Whit field" at bounding box center [866, 262] width 178 height 24
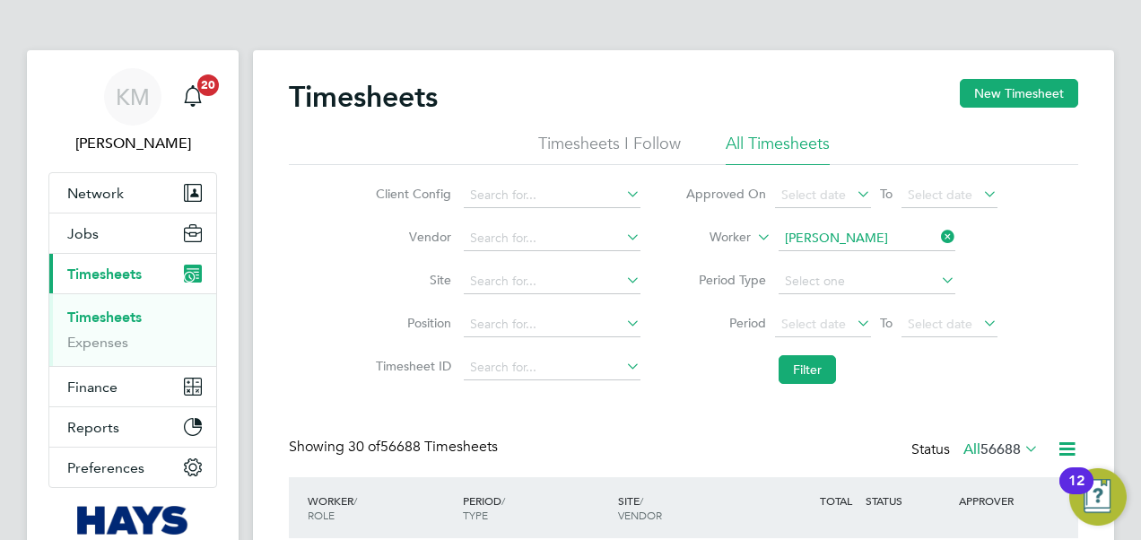
type input "David Whitfield"
click at [808, 359] on button "Filter" at bounding box center [806, 369] width 57 height 29
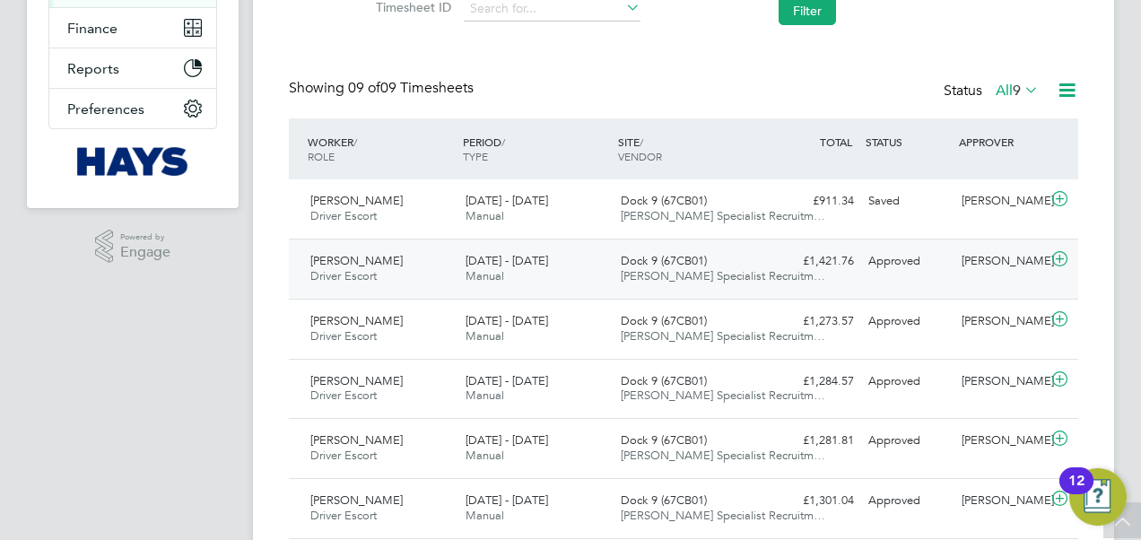
click at [500, 260] on span "9 - 15 Aug 2025" at bounding box center [506, 260] width 82 height 15
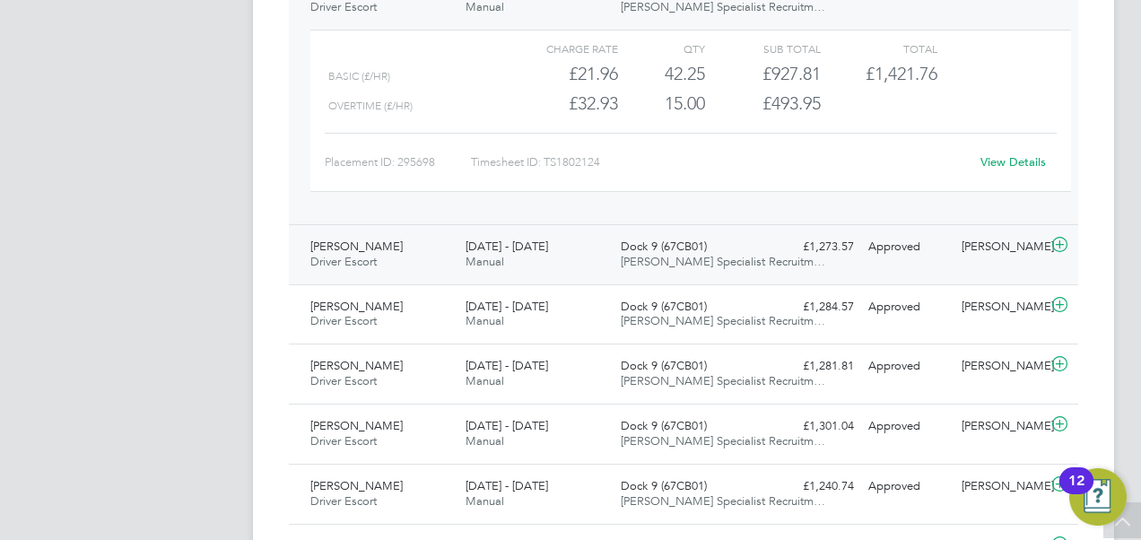
click at [650, 250] on span "Dock 9 (67CB01)" at bounding box center [664, 246] width 86 height 15
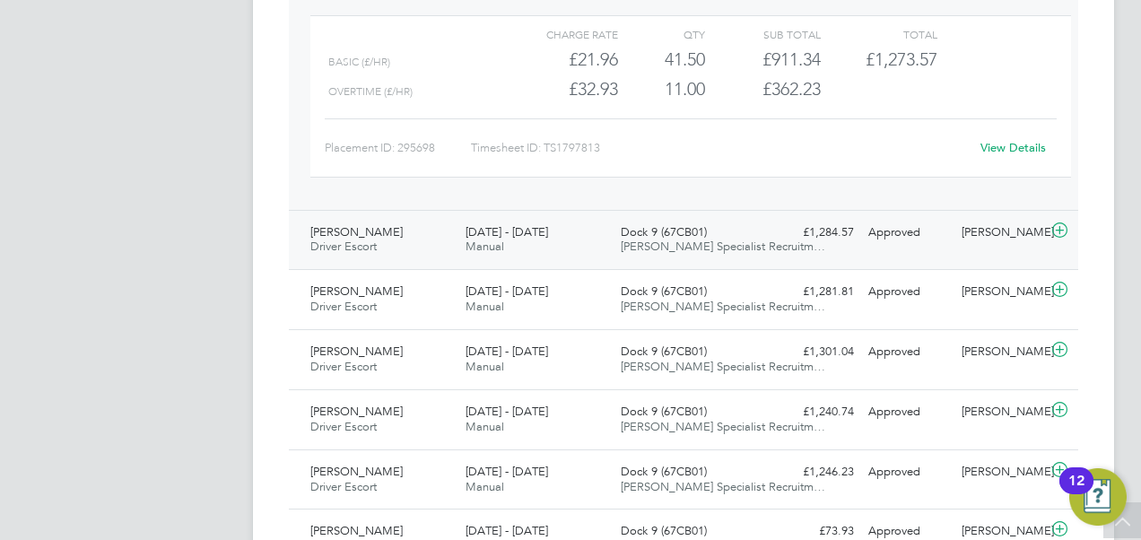
click at [649, 251] on span "Hays Specialist Recruitm…" at bounding box center [723, 246] width 204 height 15
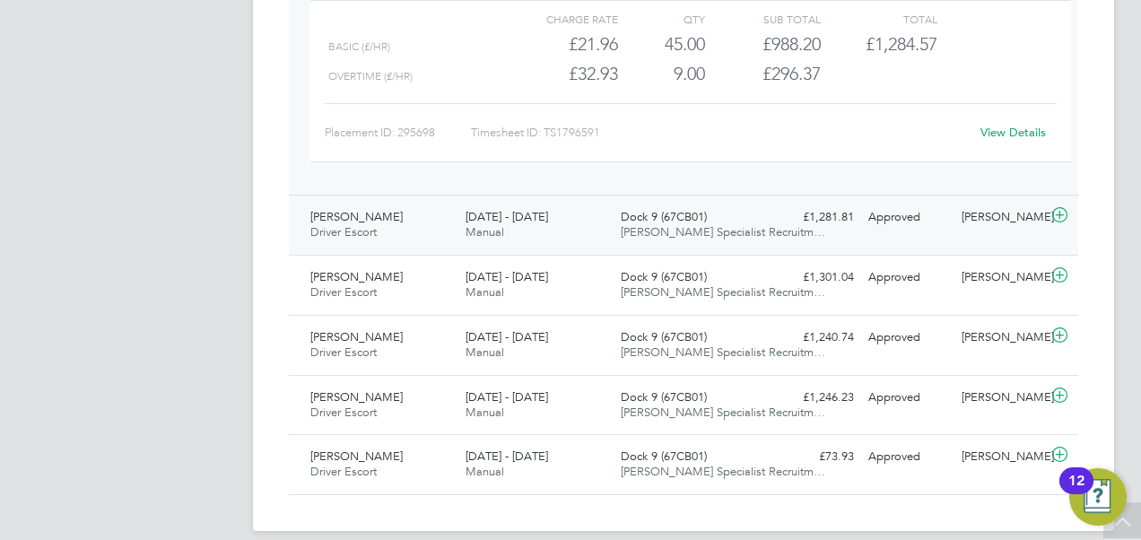
click at [646, 224] on span "Hays Specialist Recruitm…" at bounding box center [723, 231] width 204 height 15
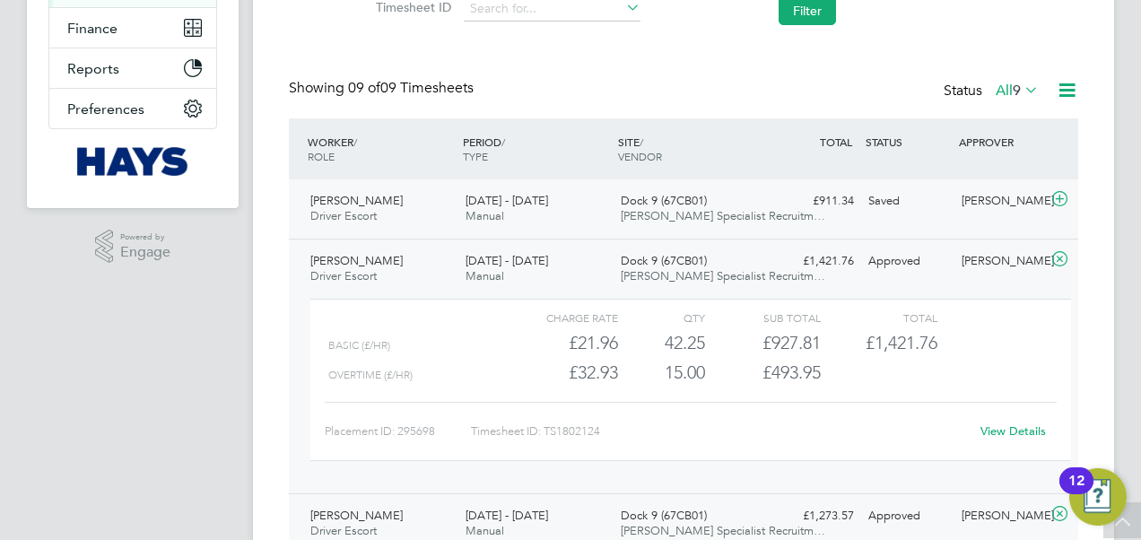
click at [479, 203] on span "[DATE] - [DATE]" at bounding box center [506, 200] width 82 height 15
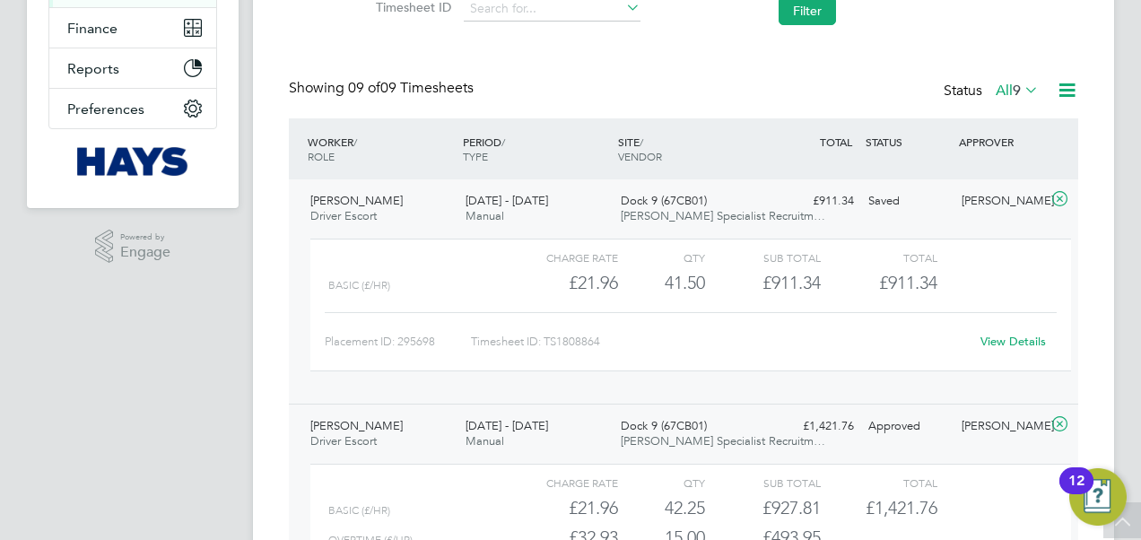
click at [1019, 338] on link "View Details" at bounding box center [1012, 341] width 65 height 15
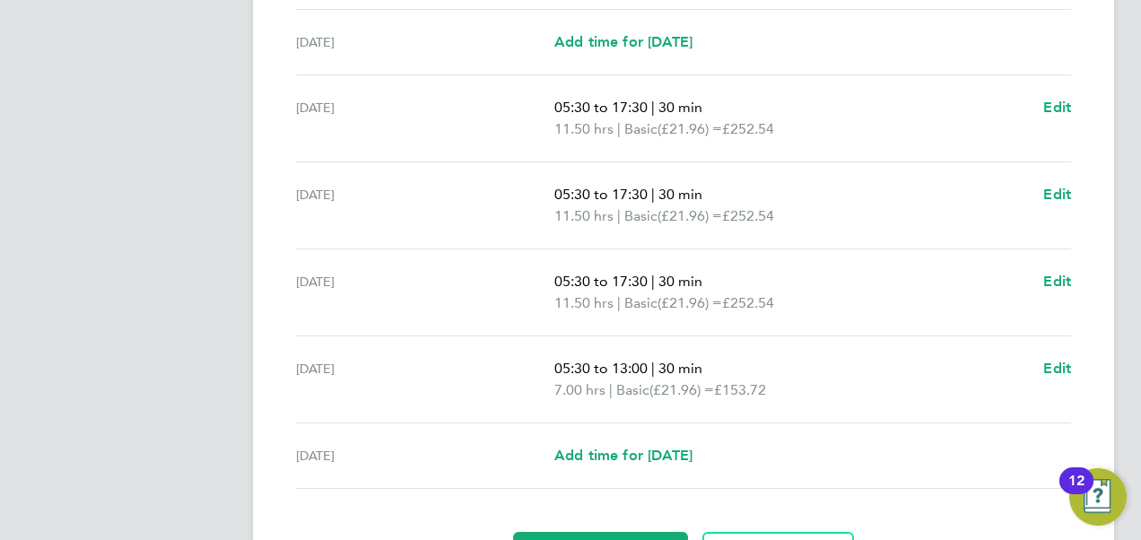
scroll to position [731, 0]
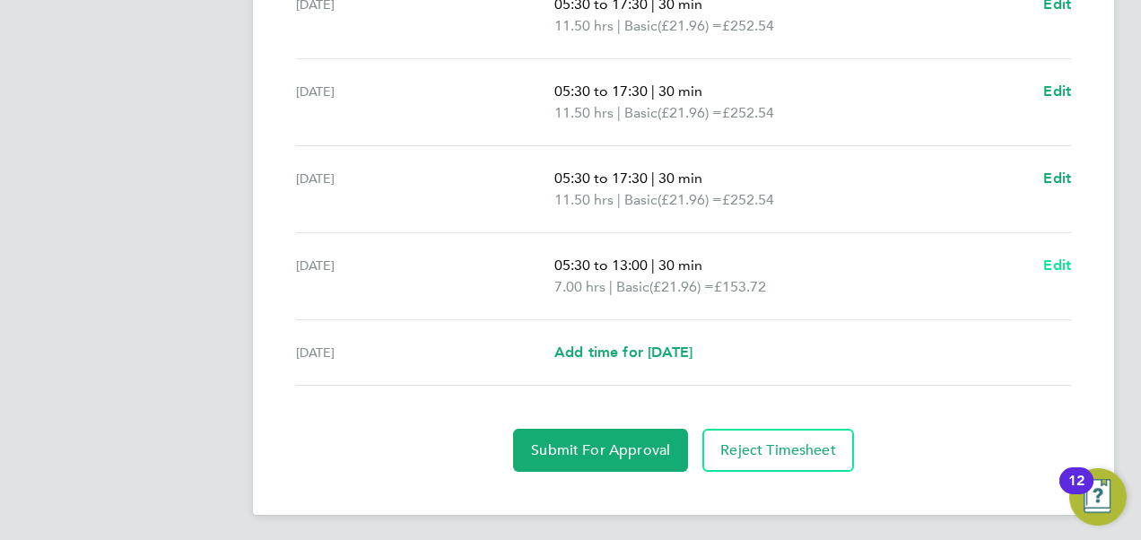
click at [1058, 262] on span "Edit" at bounding box center [1057, 264] width 28 height 17
select select "30"
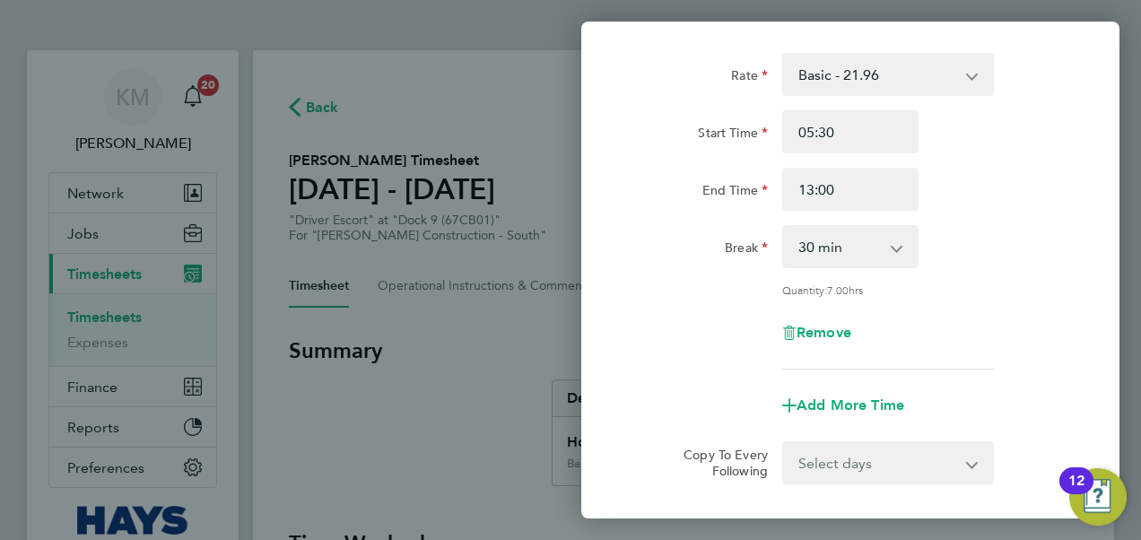
scroll to position [90, 0]
click at [875, 404] on span "Add More Time" at bounding box center [850, 405] width 108 height 17
select select "null"
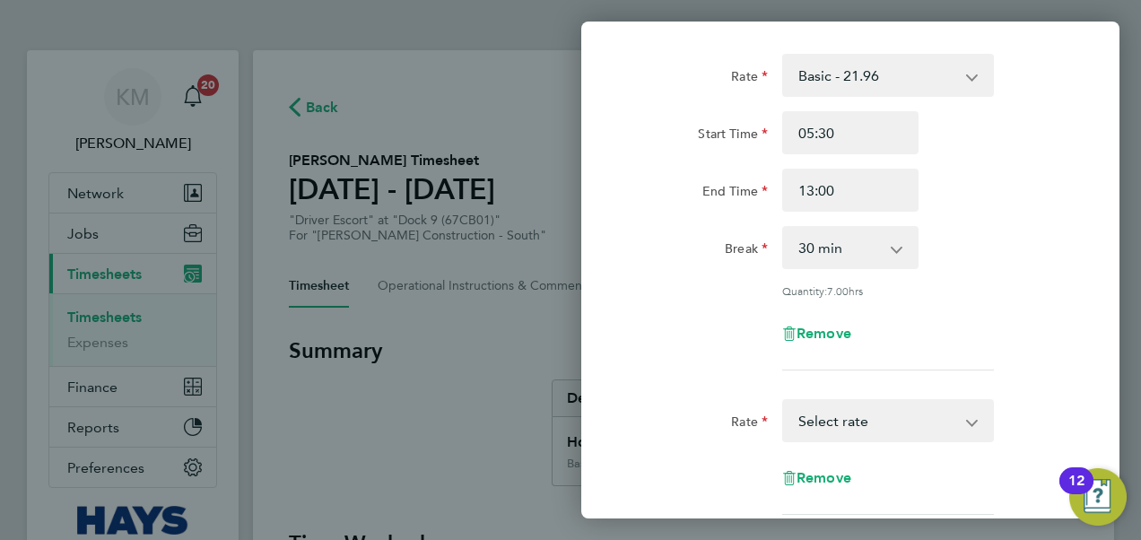
click at [883, 428] on select "Basic - 21.96 Overtime - 32.93 Select rate" at bounding box center [877, 420] width 187 height 39
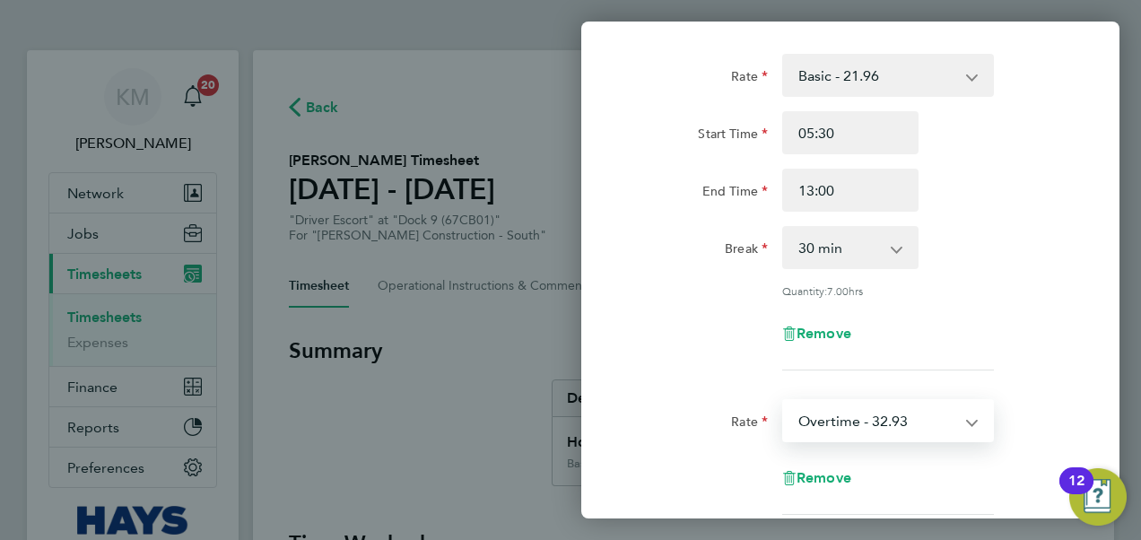
select select "30"
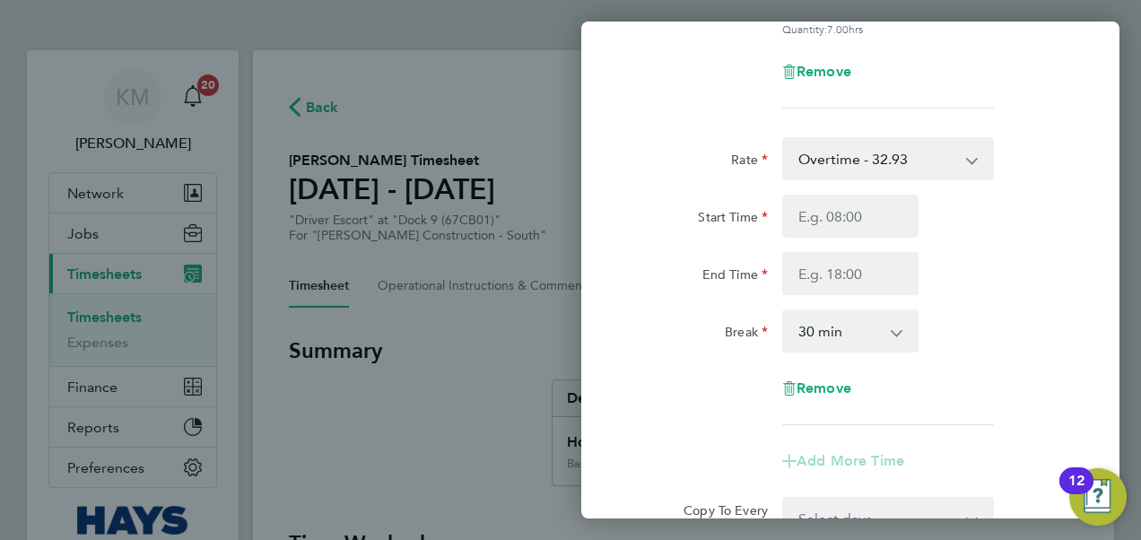
scroll to position [359, 0]
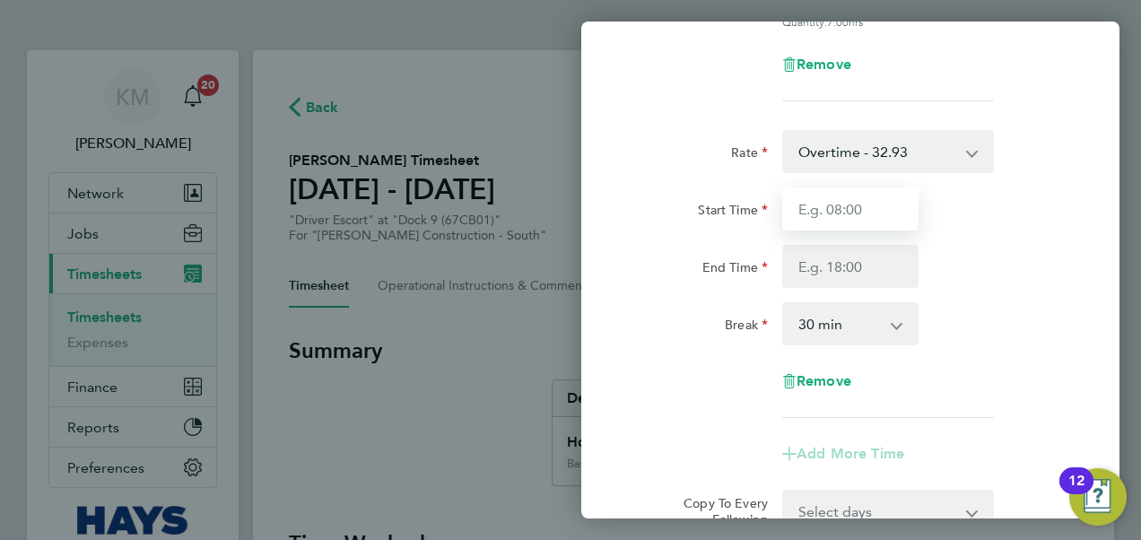
click at [877, 219] on input "Start Time" at bounding box center [850, 208] width 136 height 43
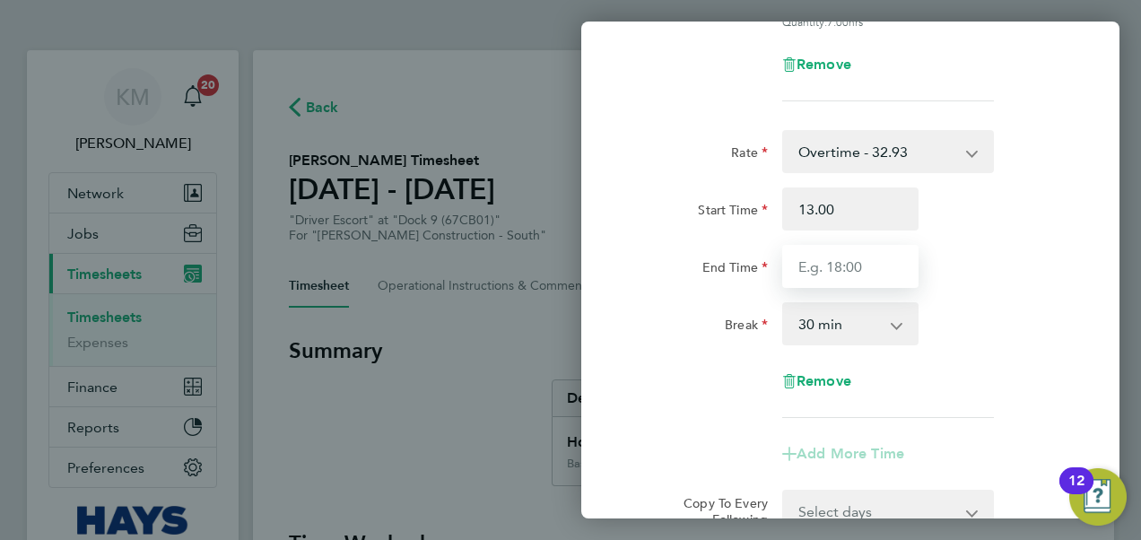
type input "13:00"
click at [855, 266] on input "End Time" at bounding box center [850, 266] width 136 height 43
type input "17:30"
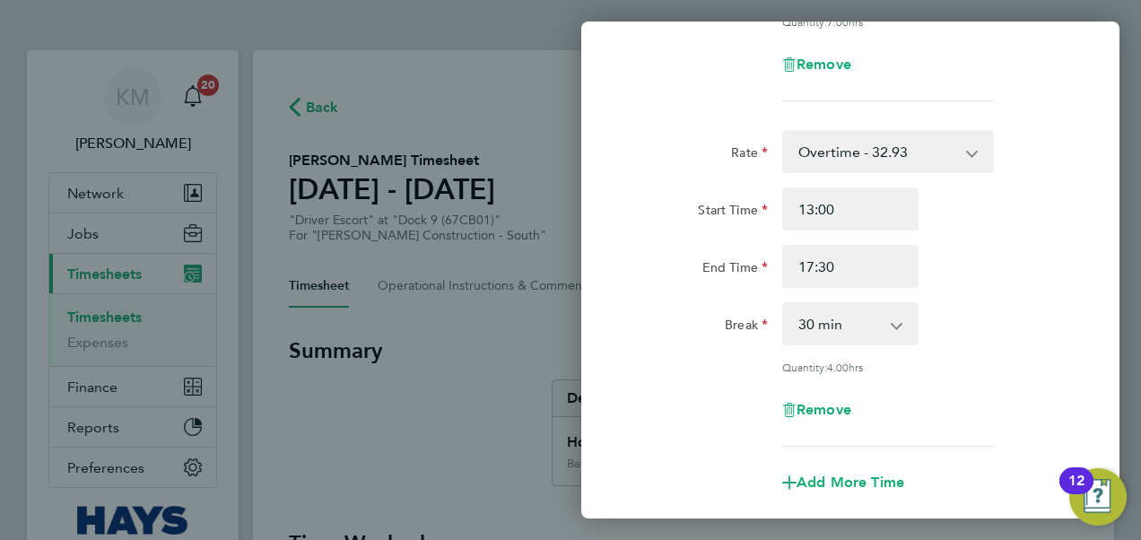
click at [895, 321] on app-icon-cross-button at bounding box center [906, 323] width 22 height 39
click at [881, 333] on select "0 min 15 min 30 min 45 min 60 min 75 min 90 min" at bounding box center [839, 323] width 111 height 39
select select "0"
click at [784, 304] on select "0 min 15 min 30 min 45 min 60 min 75 min 90 min" at bounding box center [839, 323] width 111 height 39
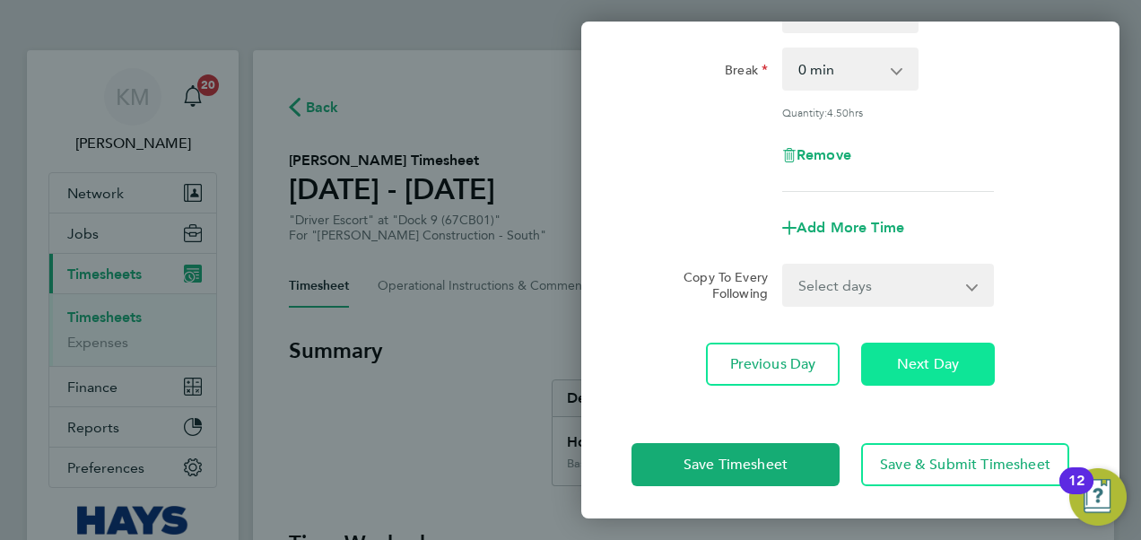
click at [976, 362] on button "Next Day" at bounding box center [928, 364] width 134 height 43
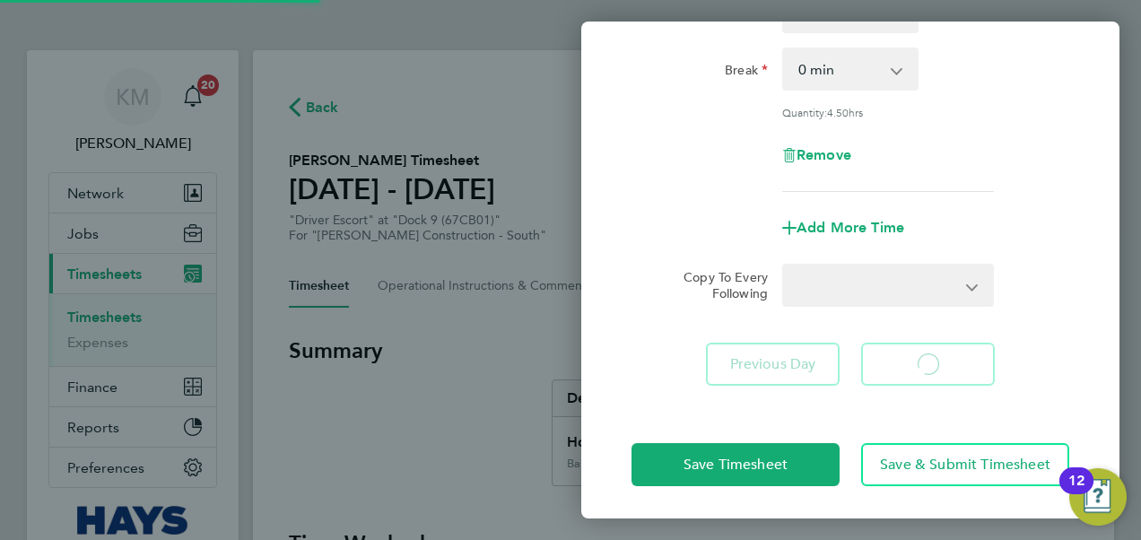
scroll to position [199, 0]
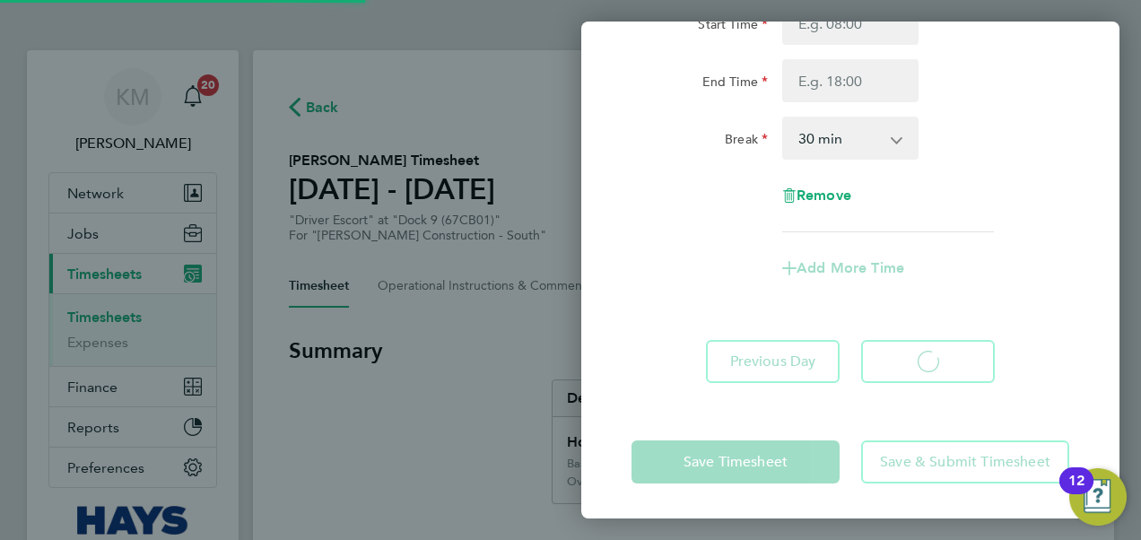
select select "30"
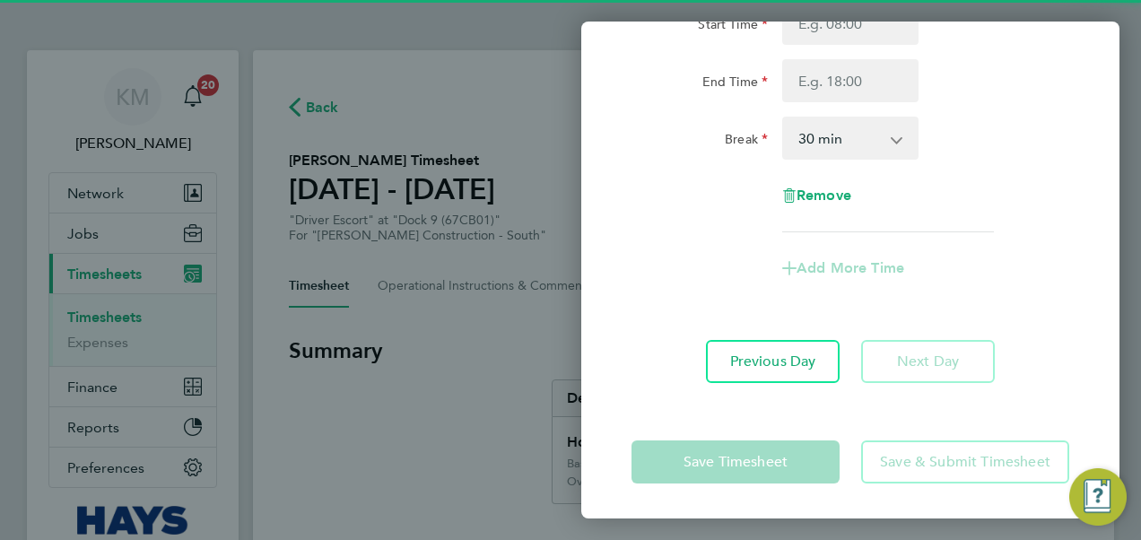
scroll to position [0, 0]
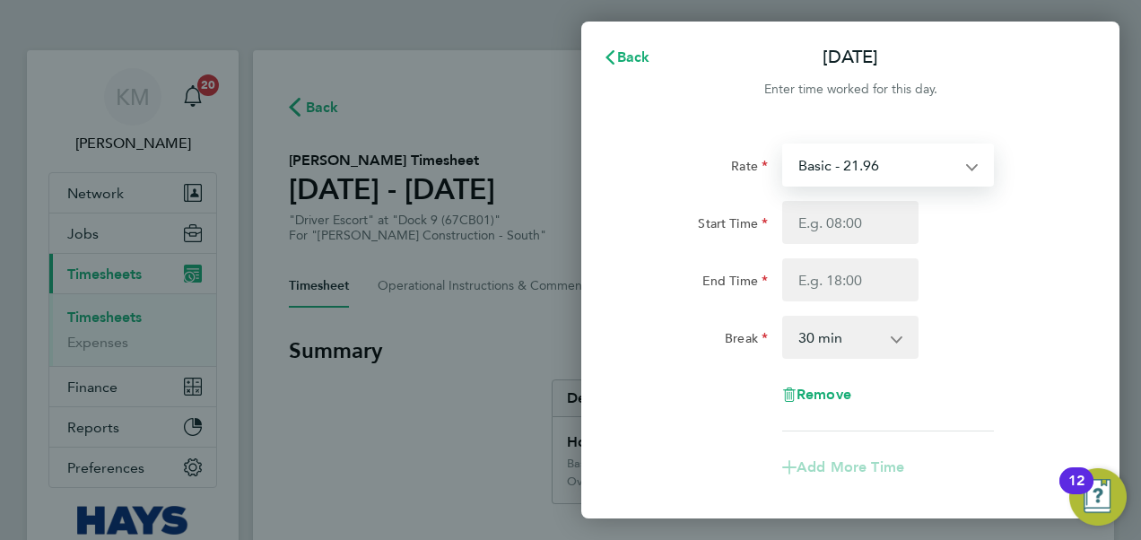
click at [916, 165] on select "Basic - 21.96 Overtime - 32.93" at bounding box center [877, 164] width 187 height 39
select select "30"
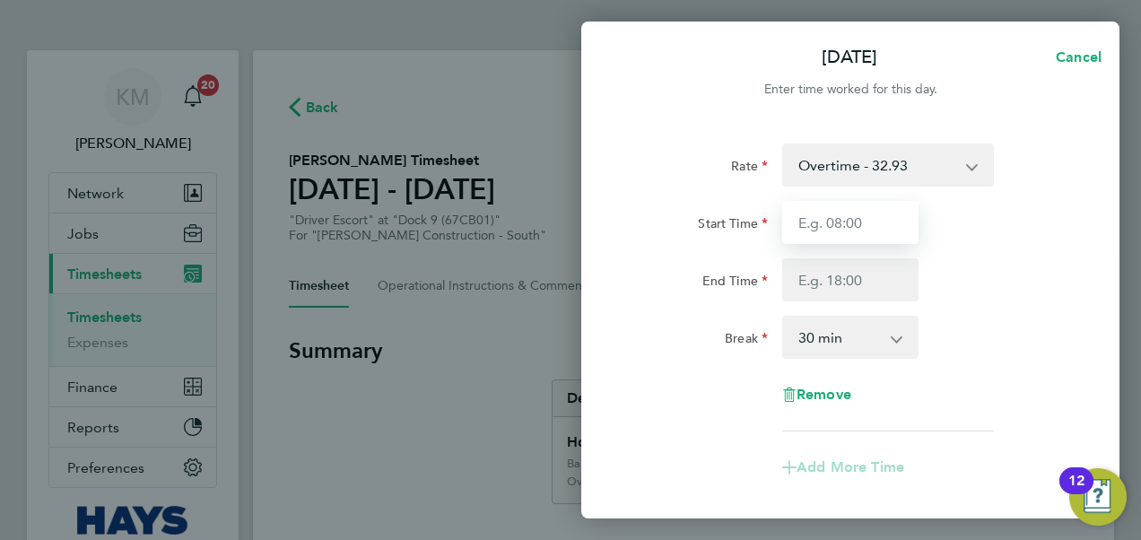
click at [820, 227] on input "Start Time" at bounding box center [850, 222] width 136 height 43
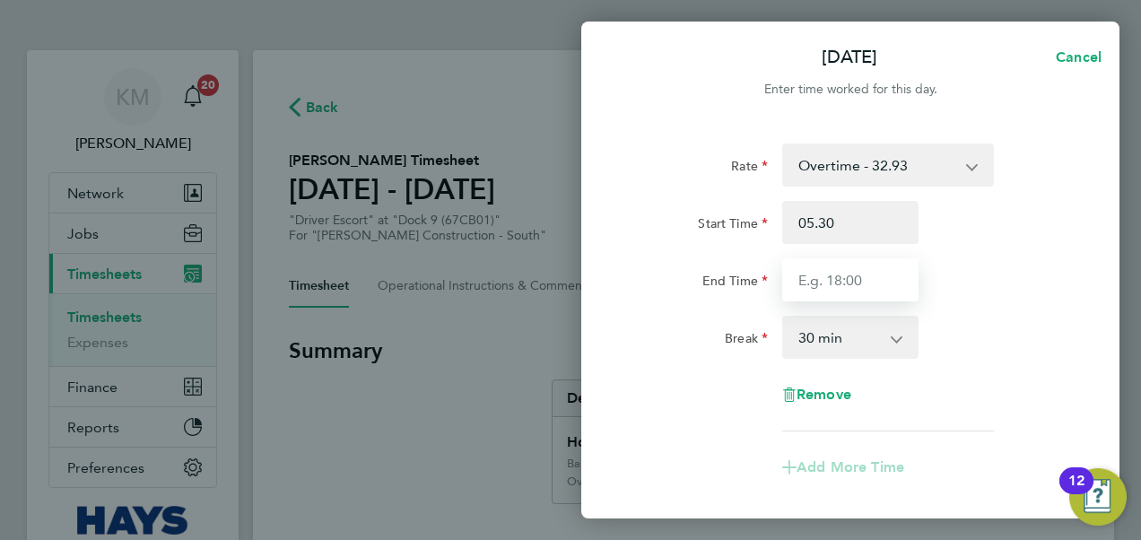
type input "05:30"
click at [824, 278] on input "End Time" at bounding box center [850, 279] width 136 height 43
type input "16:30"
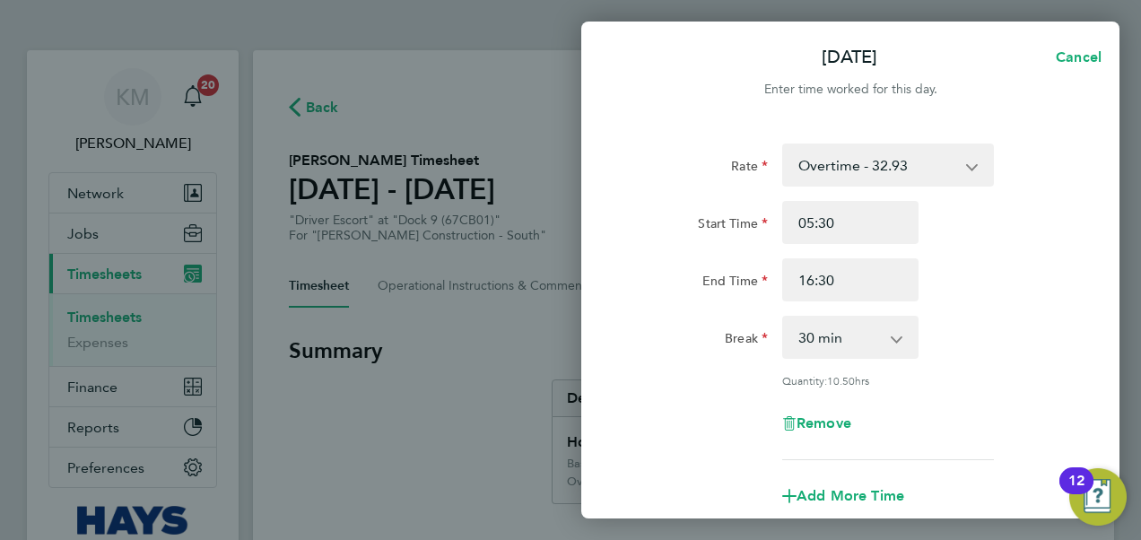
click at [1028, 283] on div "End Time 16:30" at bounding box center [850, 279] width 452 height 43
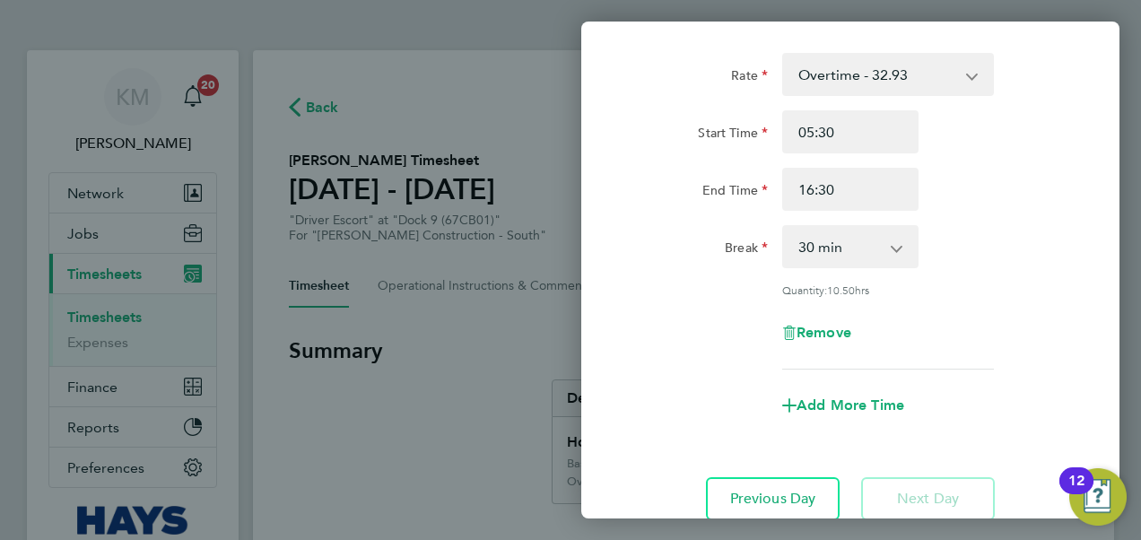
scroll to position [227, 0]
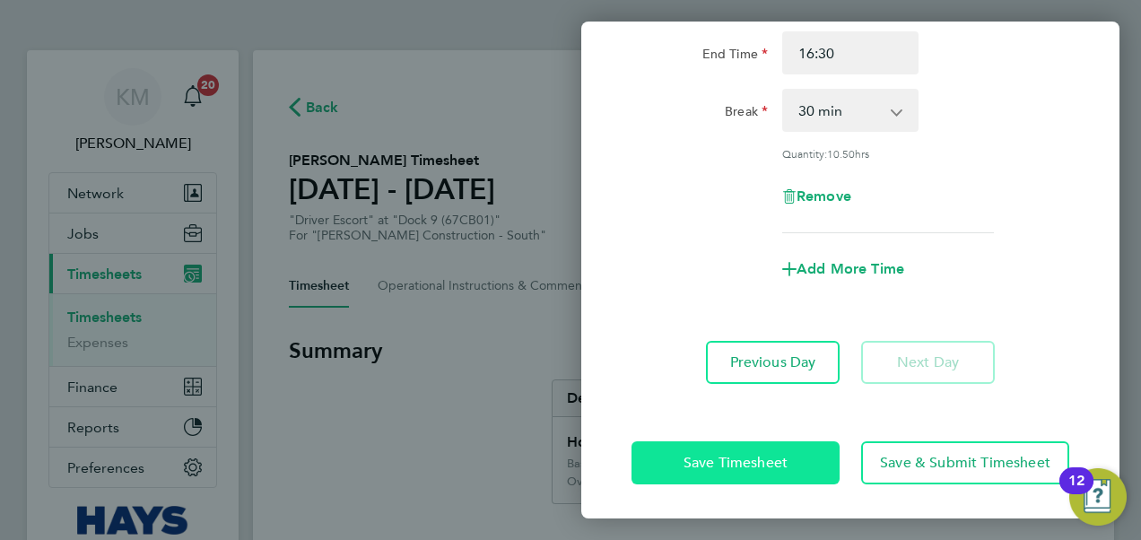
click at [769, 463] on span "Save Timesheet" at bounding box center [735, 463] width 104 height 18
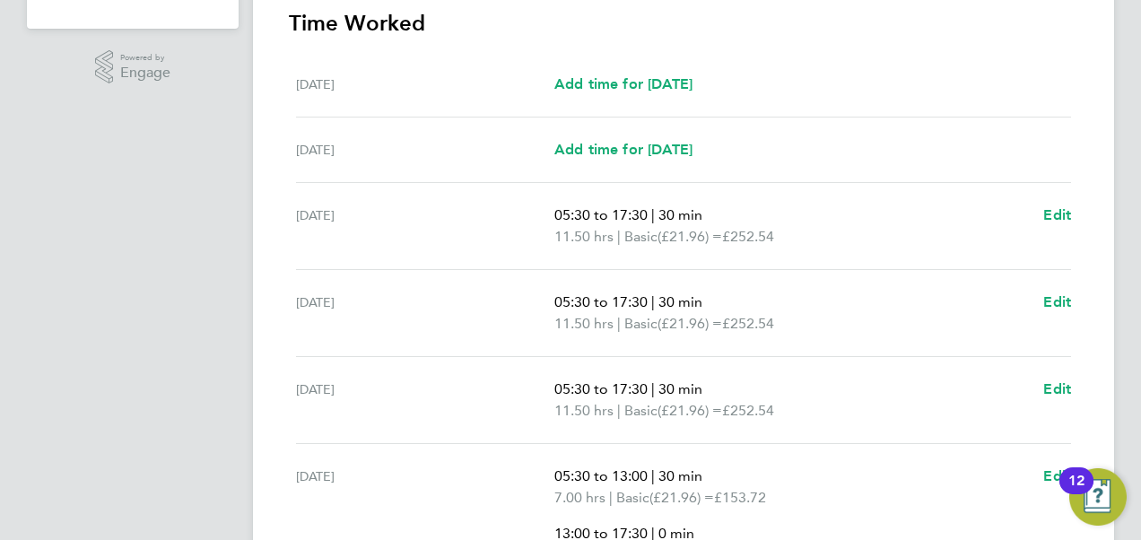
scroll to position [828, 0]
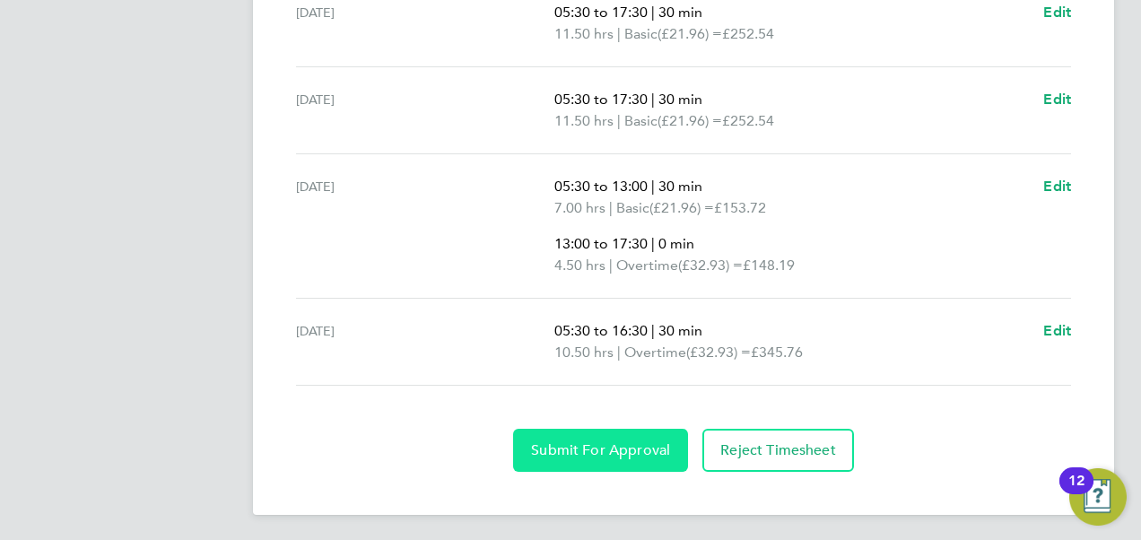
click at [619, 456] on button "Submit For Approval" at bounding box center [600, 450] width 175 height 43
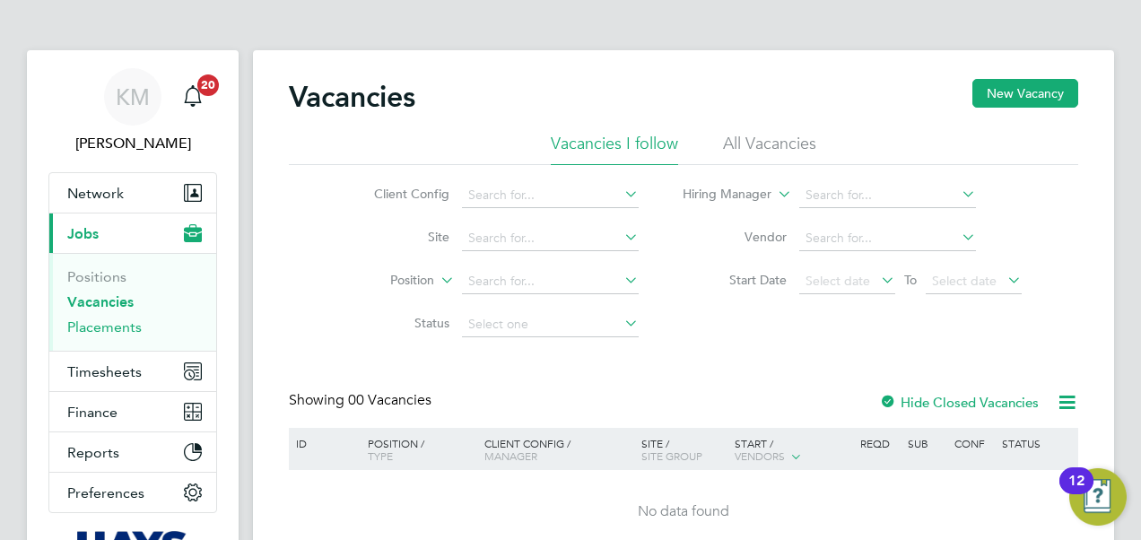
click at [122, 328] on link "Placements" at bounding box center [104, 326] width 74 height 17
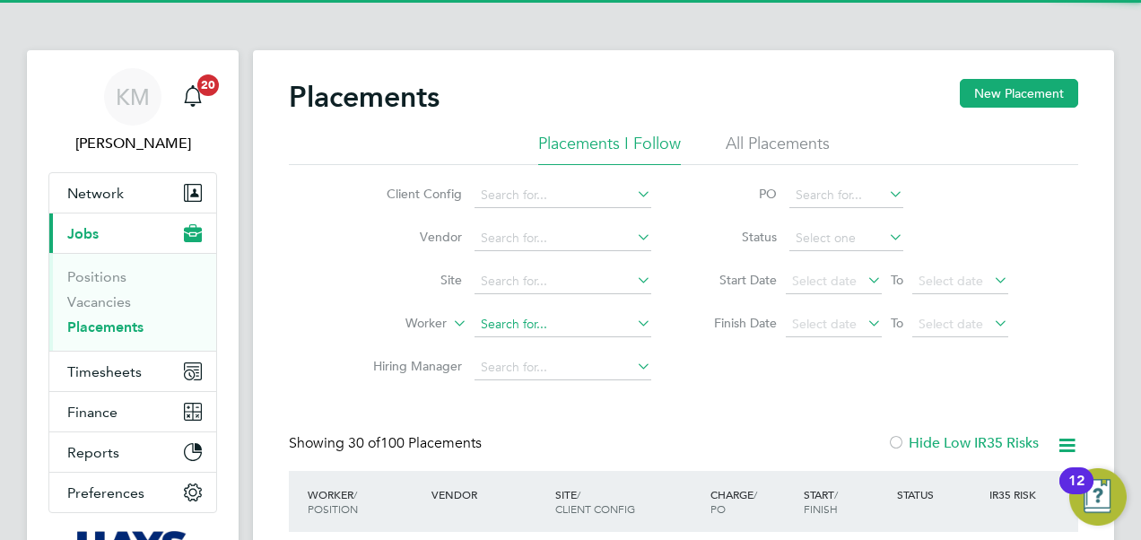
click at [492, 324] on input at bounding box center [562, 324] width 177 height 25
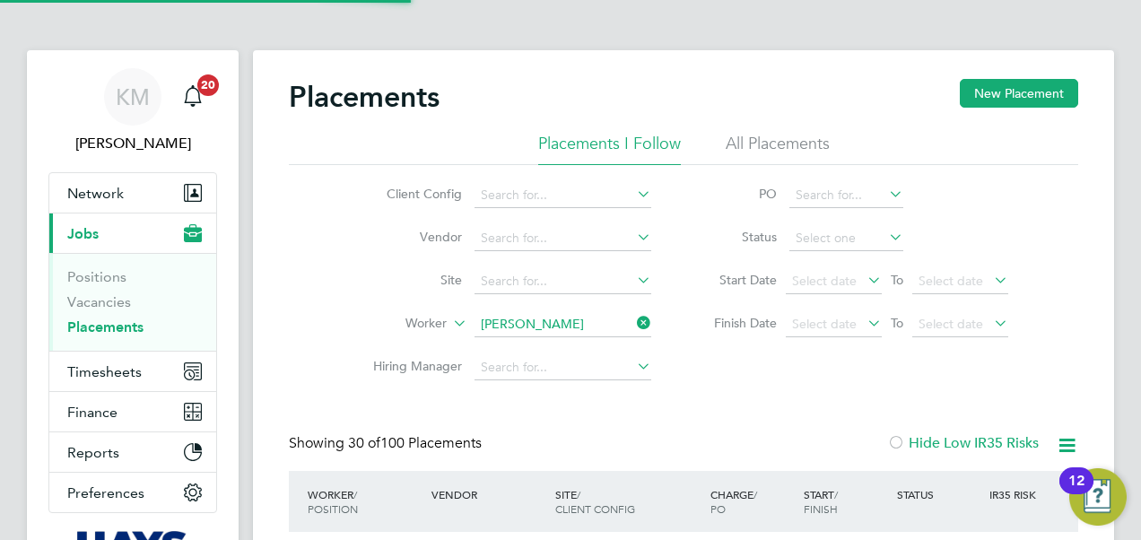
click at [546, 349] on li "[PERSON_NAME]" at bounding box center [564, 348] width 181 height 24
type input "[PERSON_NAME]"
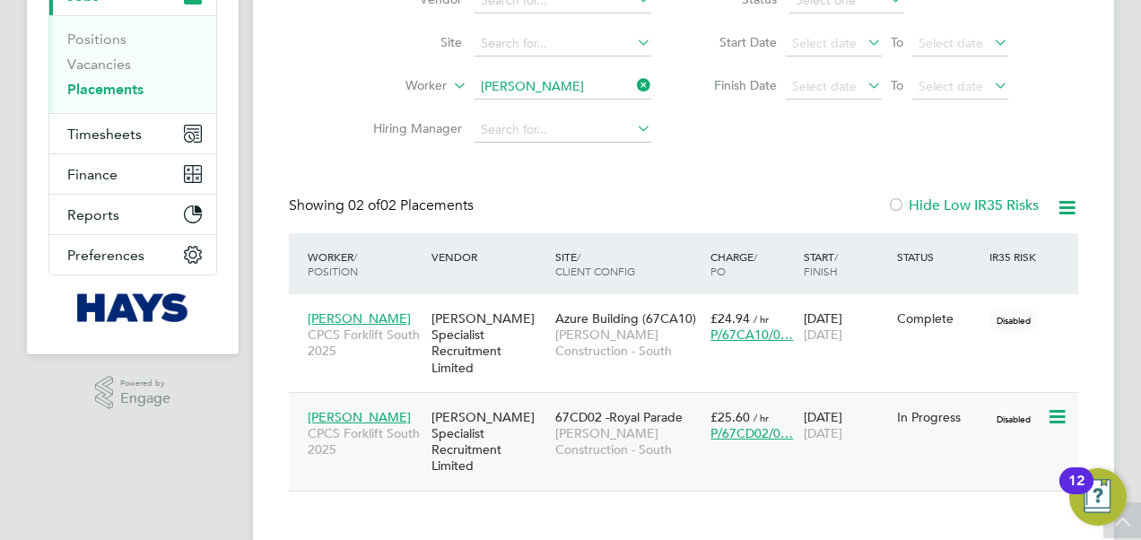
click at [618, 425] on span "[PERSON_NAME] Construction - South" at bounding box center [628, 441] width 146 height 32
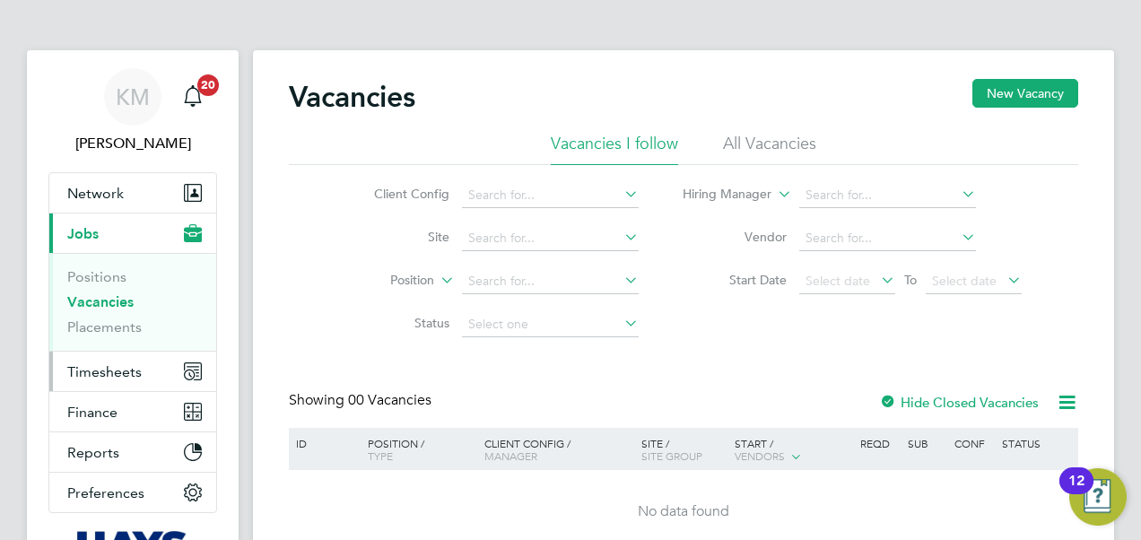
click at [86, 366] on span "Timesheets" at bounding box center [104, 371] width 74 height 17
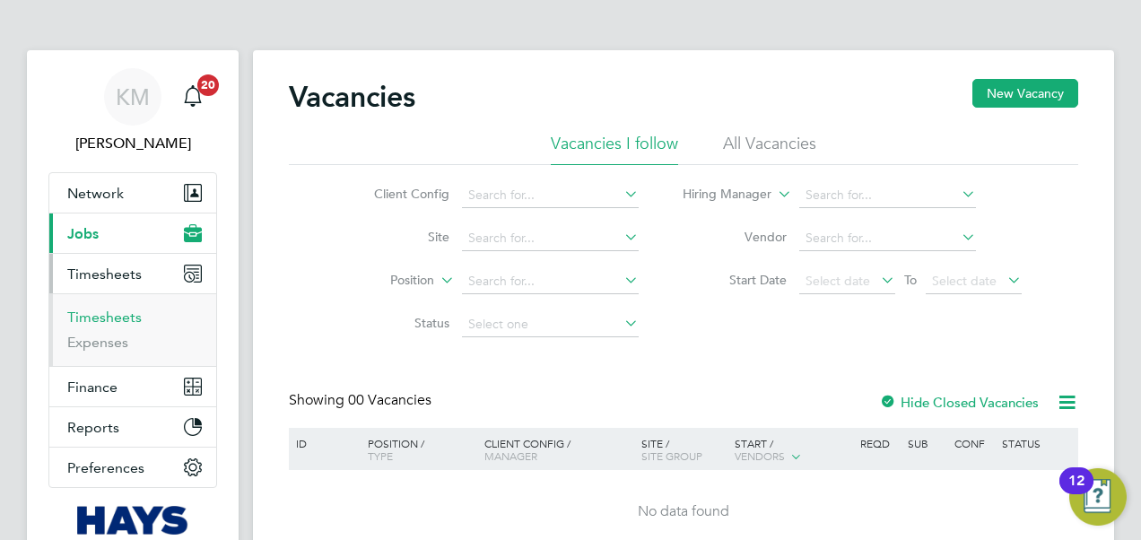
click at [84, 311] on link "Timesheets" at bounding box center [104, 316] width 74 height 17
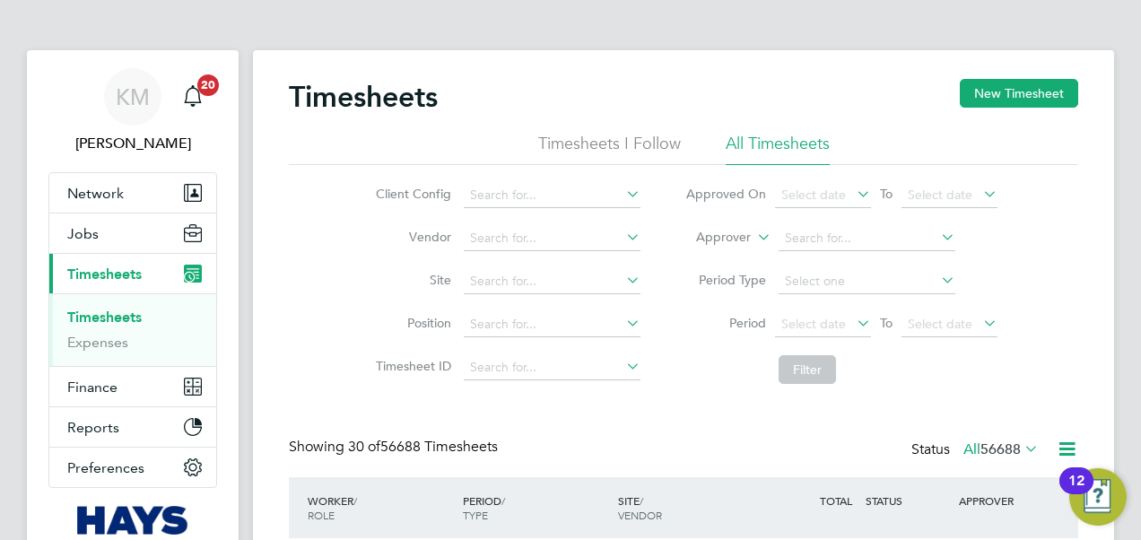
click at [753, 235] on icon at bounding box center [753, 232] width 0 height 16
click at [740, 261] on li "Worker" at bounding box center [707, 258] width 88 height 23
click at [810, 242] on input at bounding box center [866, 238] width 177 height 25
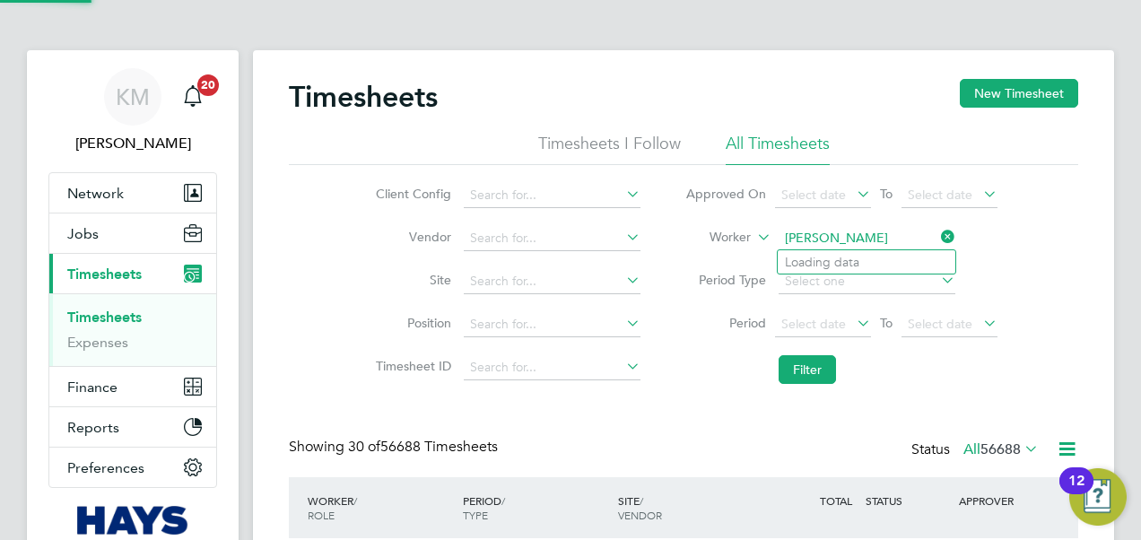
type input "Bradley reed"
click at [805, 241] on input at bounding box center [866, 238] width 177 height 25
click at [803, 256] on b "Bradley" at bounding box center [837, 262] width 104 height 15
type input "[PERSON_NAME]"
click at [814, 372] on button "Filter" at bounding box center [806, 369] width 57 height 29
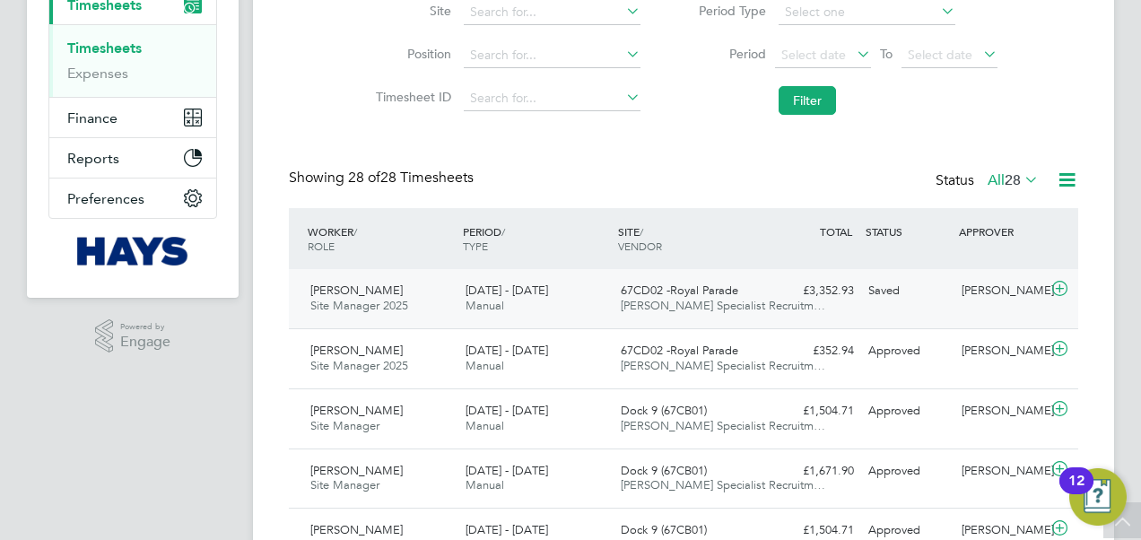
click at [335, 299] on span "Site Manager 2025" at bounding box center [359, 305] width 98 height 15
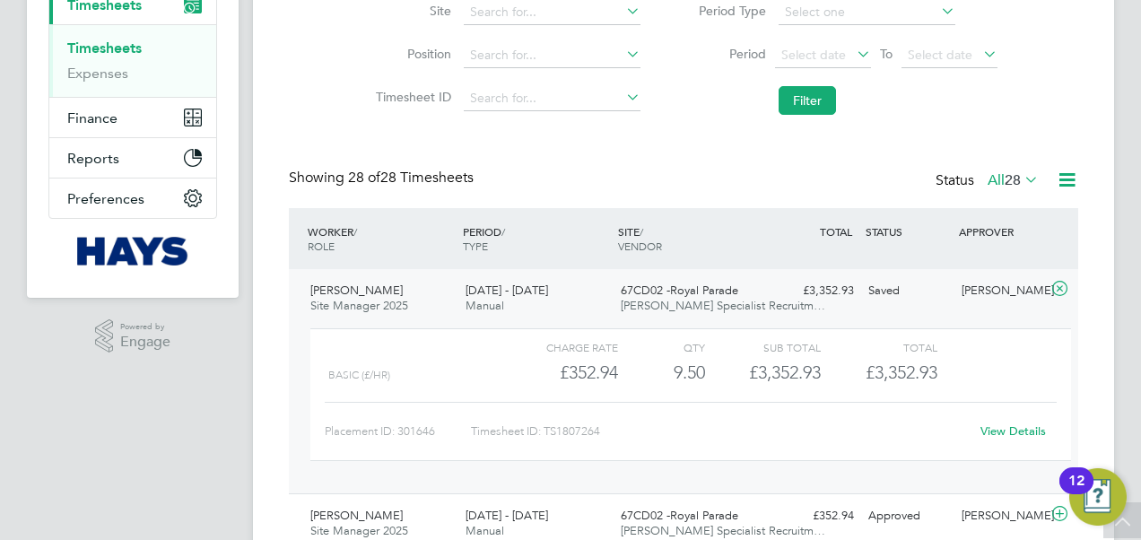
click at [335, 299] on span "Site Manager 2025" at bounding box center [359, 305] width 98 height 15
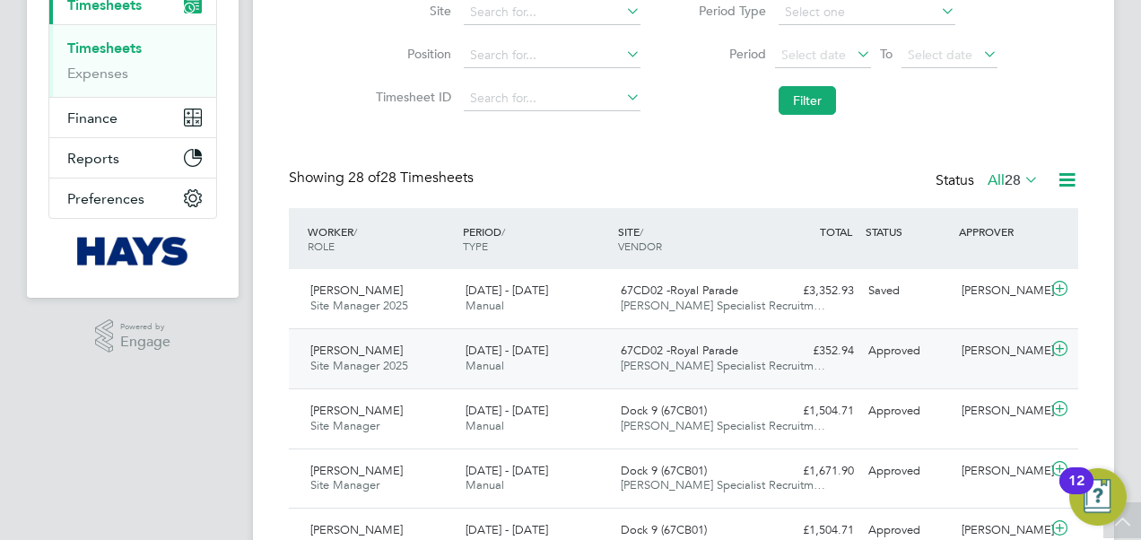
click at [481, 363] on span "Manual" at bounding box center [484, 365] width 39 height 15
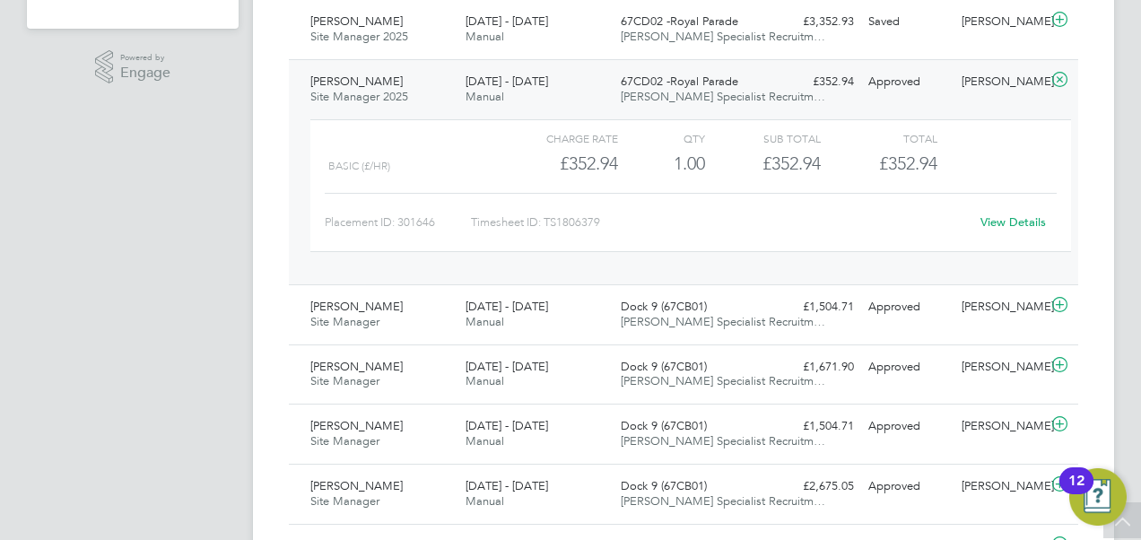
click at [1002, 222] on link "View Details" at bounding box center [1012, 221] width 65 height 15
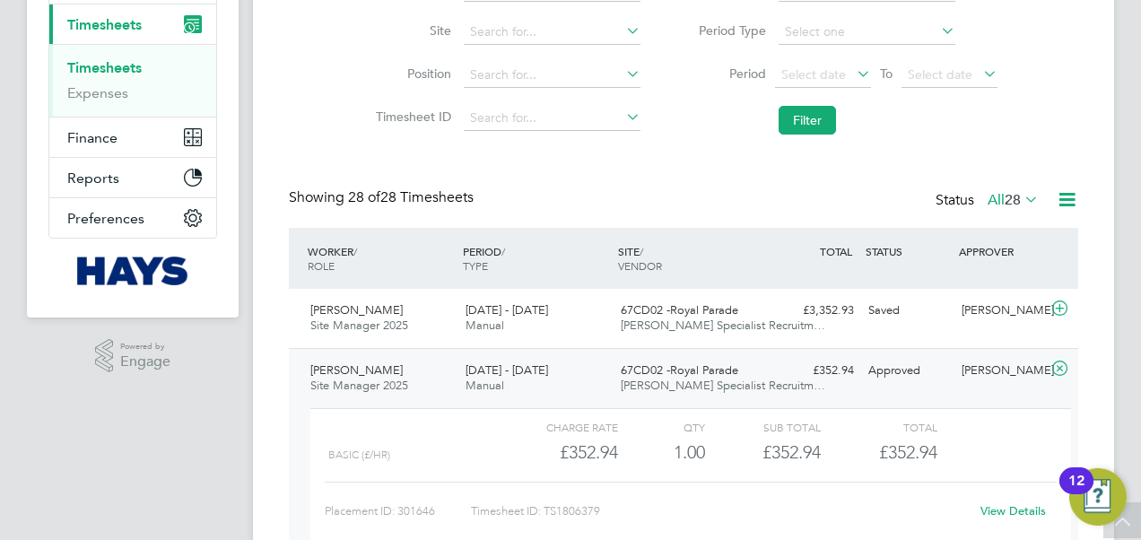
scroll to position [90, 0]
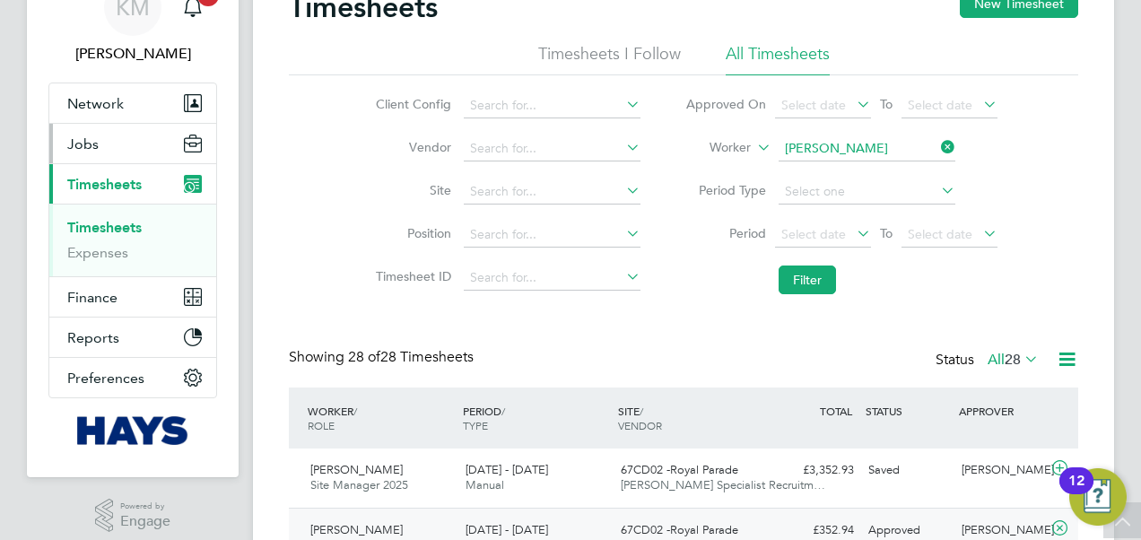
click at [89, 142] on span "Jobs" at bounding box center [82, 143] width 31 height 17
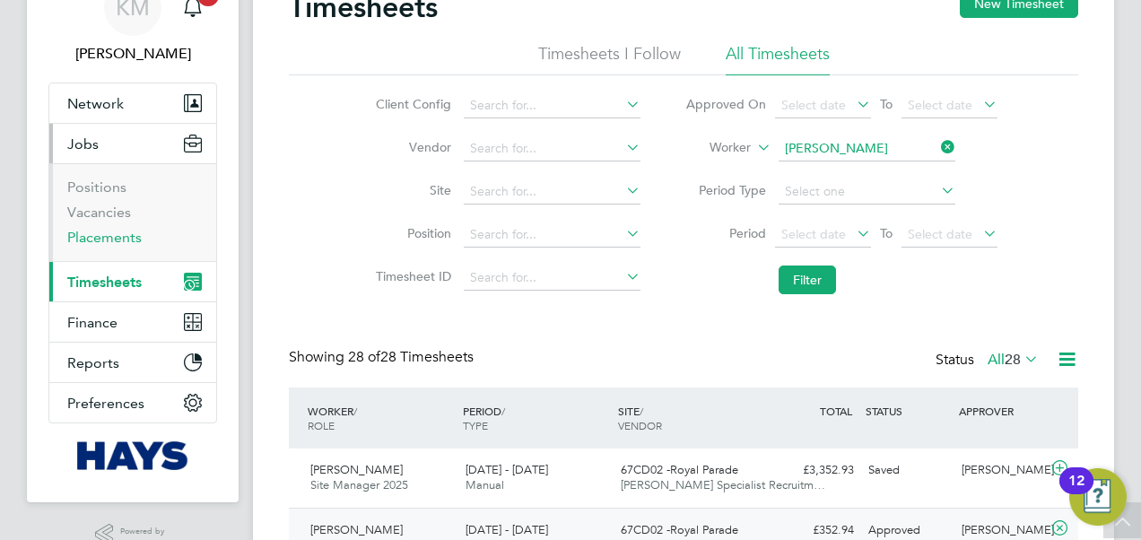
click at [100, 233] on link "Placements" at bounding box center [104, 237] width 74 height 17
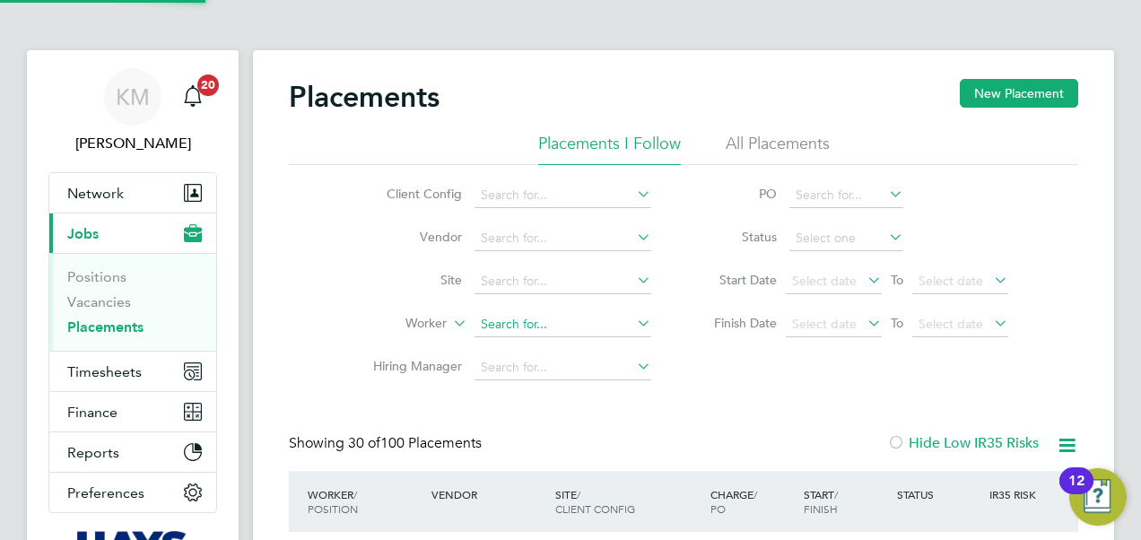
scroll to position [68, 155]
drag, startPoint x: 516, startPoint y: 323, endPoint x: 549, endPoint y: 305, distance: 37.7
click at [515, 319] on input at bounding box center [562, 324] width 177 height 25
type input "b"
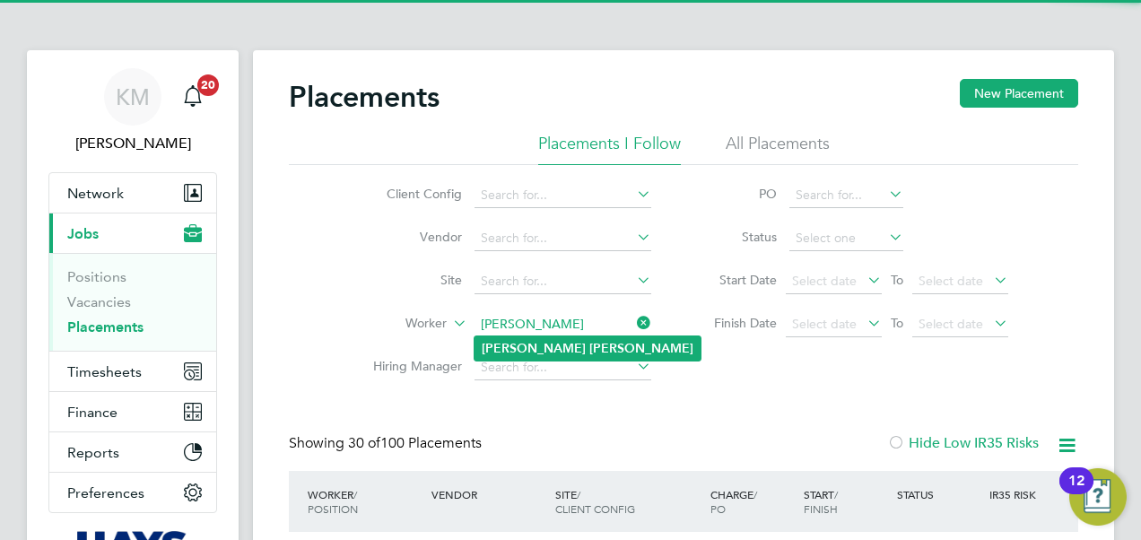
click at [589, 344] on b "Reed" at bounding box center [641, 348] width 104 height 15
type input "Bradley Reed"
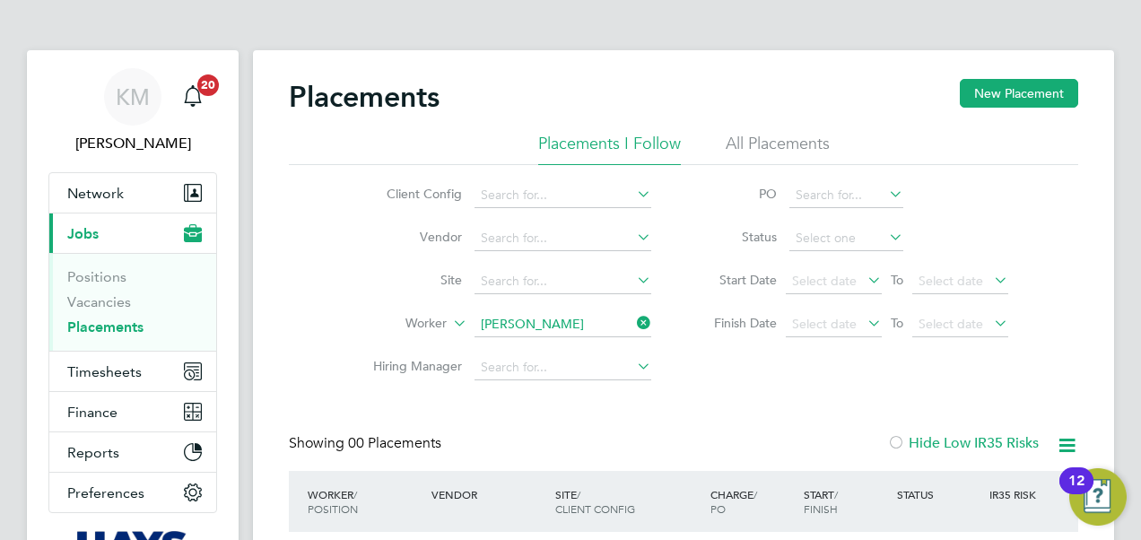
click at [755, 141] on li "All Placements" at bounding box center [777, 149] width 104 height 32
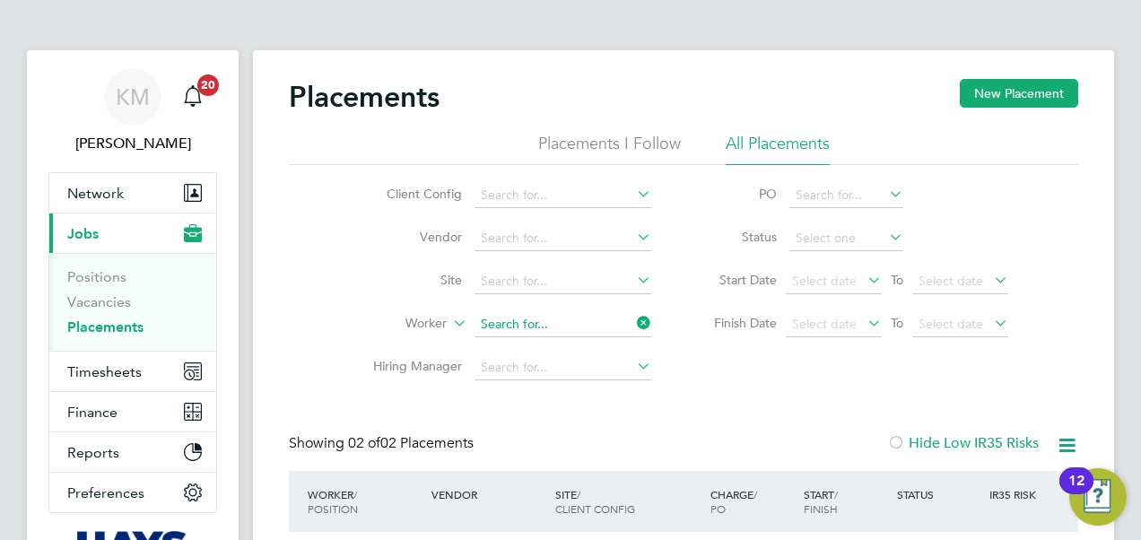
click at [567, 326] on input at bounding box center [562, 324] width 177 height 25
drag, startPoint x: 558, startPoint y: 321, endPoint x: 545, endPoint y: 319, distance: 12.7
click at [545, 319] on input "brdaley reed" at bounding box center [562, 324] width 177 height 25
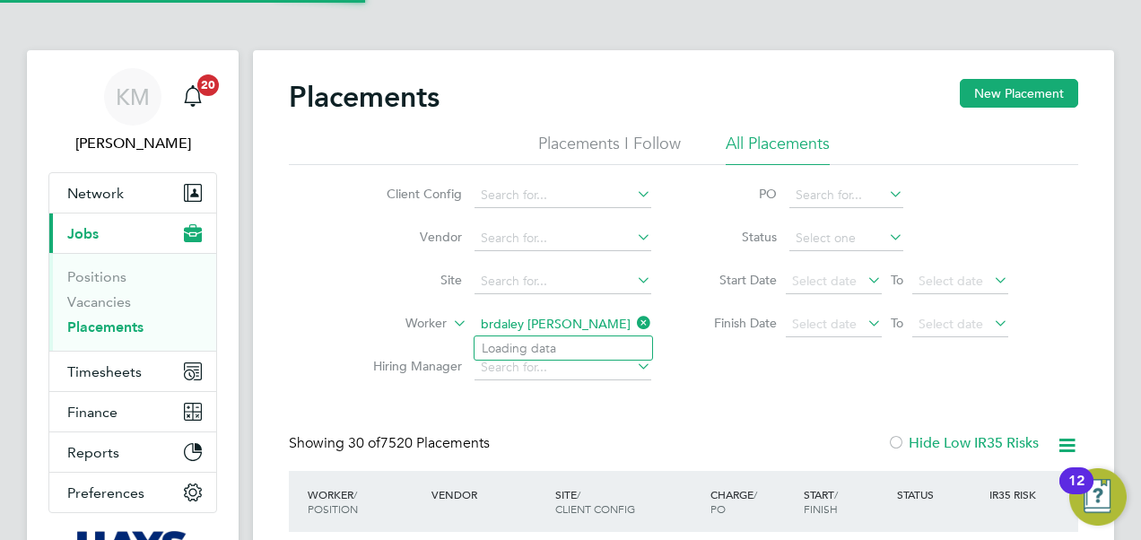
type input "brdaley reed"
click at [556, 321] on input at bounding box center [562, 324] width 177 height 25
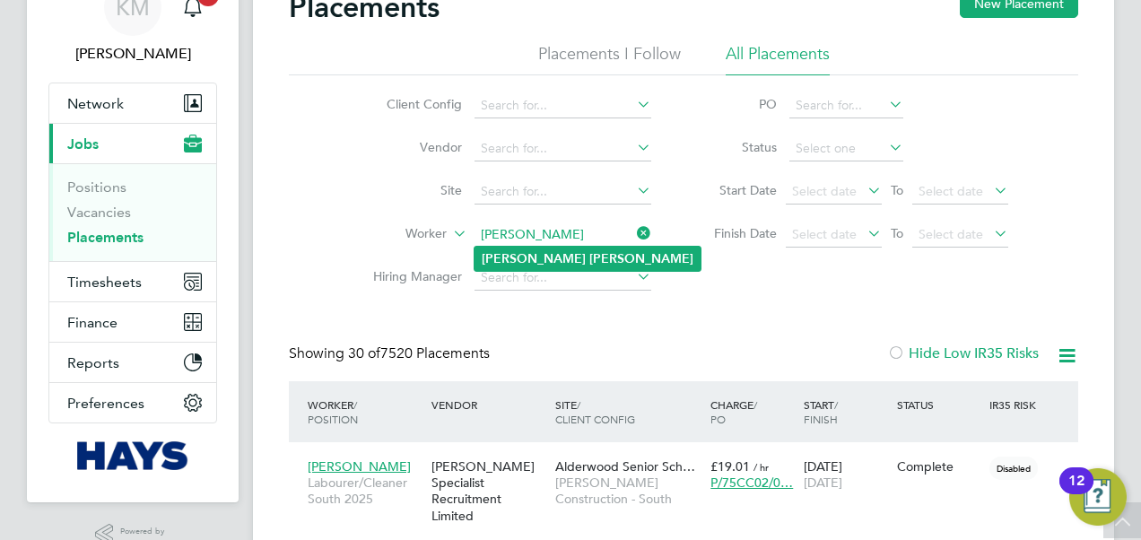
click at [589, 258] on b "Reed" at bounding box center [641, 258] width 104 height 15
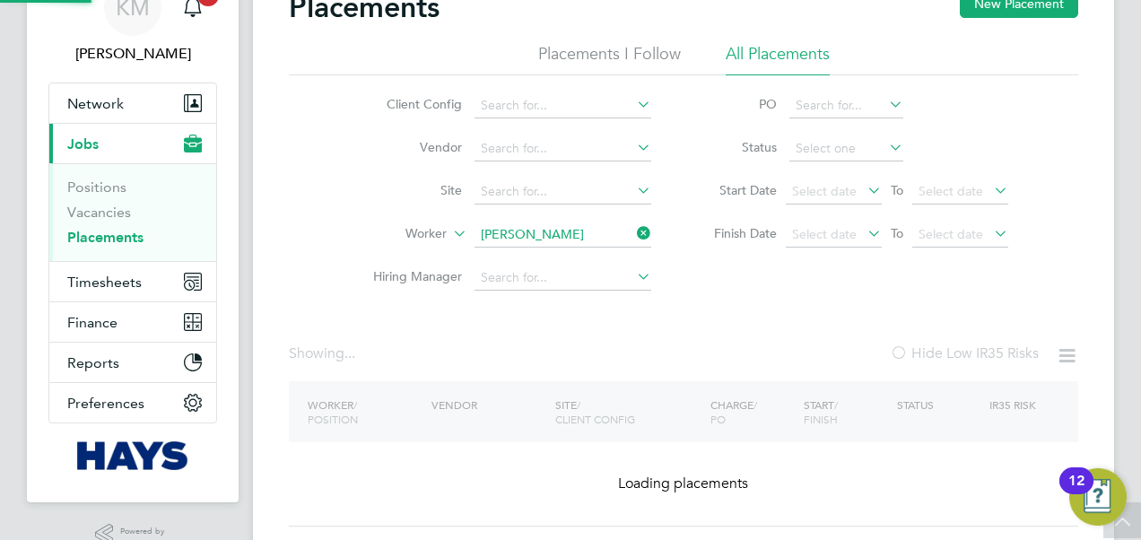
type input "Bradley Reed"
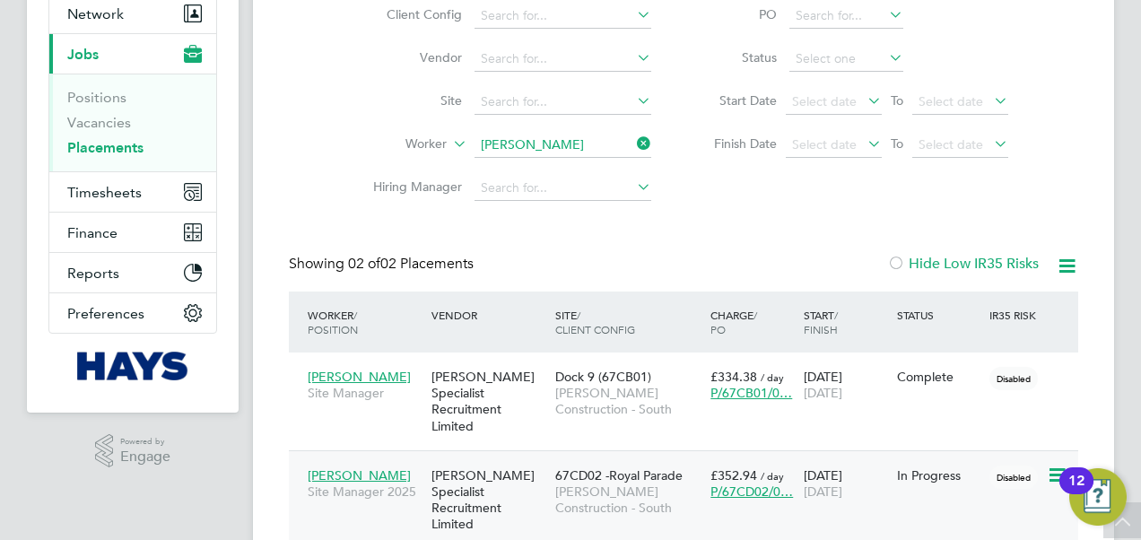
click at [595, 483] on span "Morgan Sindall Construction - South" at bounding box center [628, 499] width 146 height 32
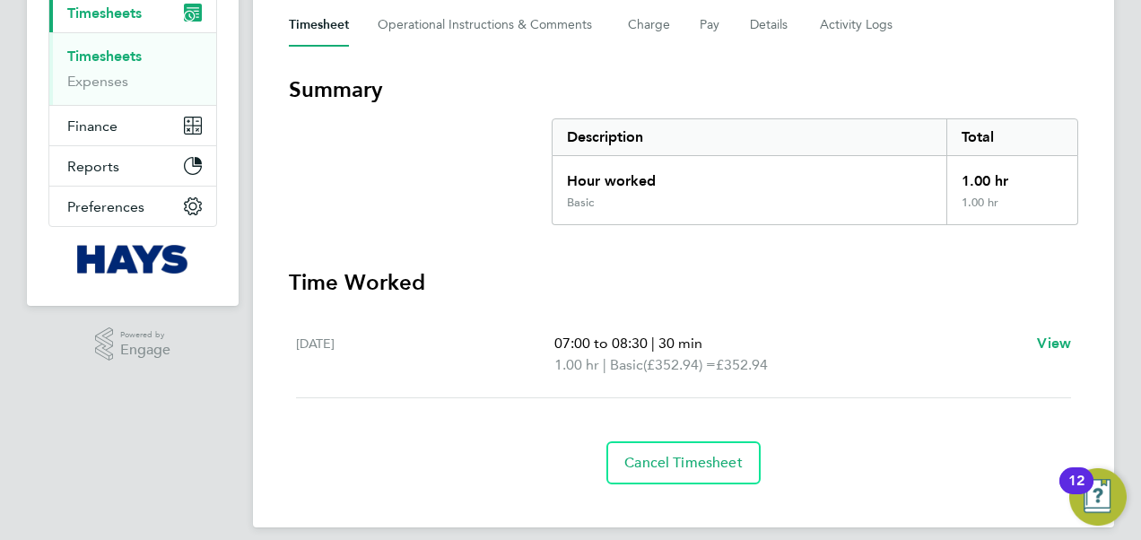
scroll to position [275, 0]
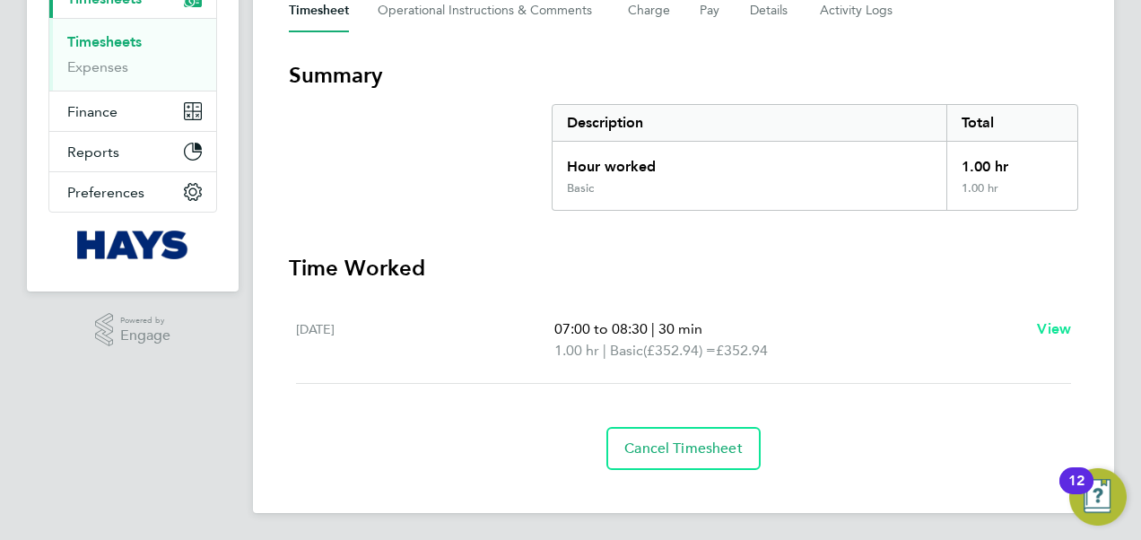
click at [1059, 325] on span "View" at bounding box center [1054, 328] width 34 height 17
select select "30"
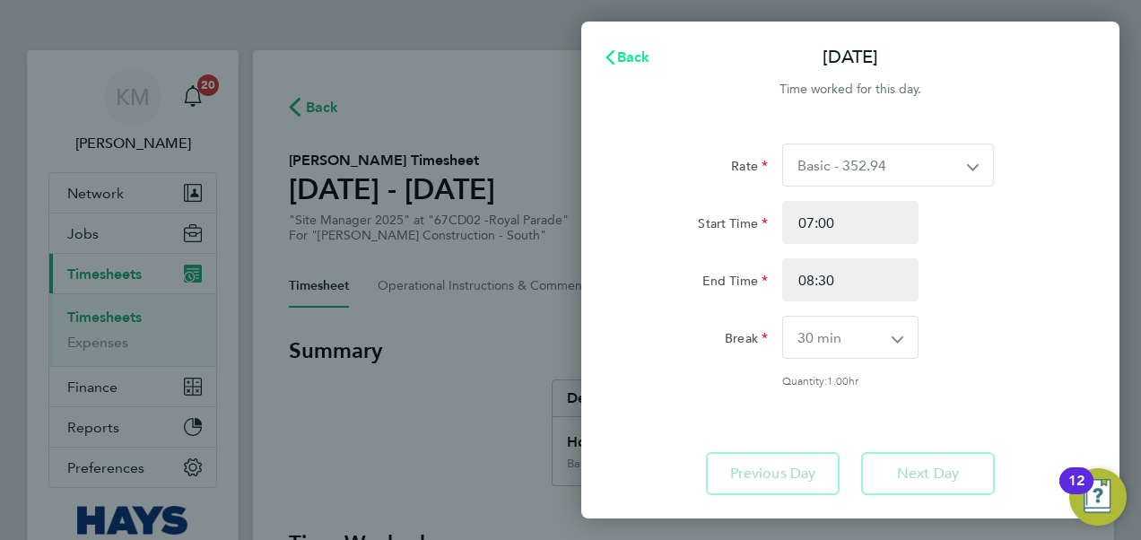
click at [617, 56] on span "Back" at bounding box center [633, 56] width 33 height 17
